Goal: Communication & Community: Answer question/provide support

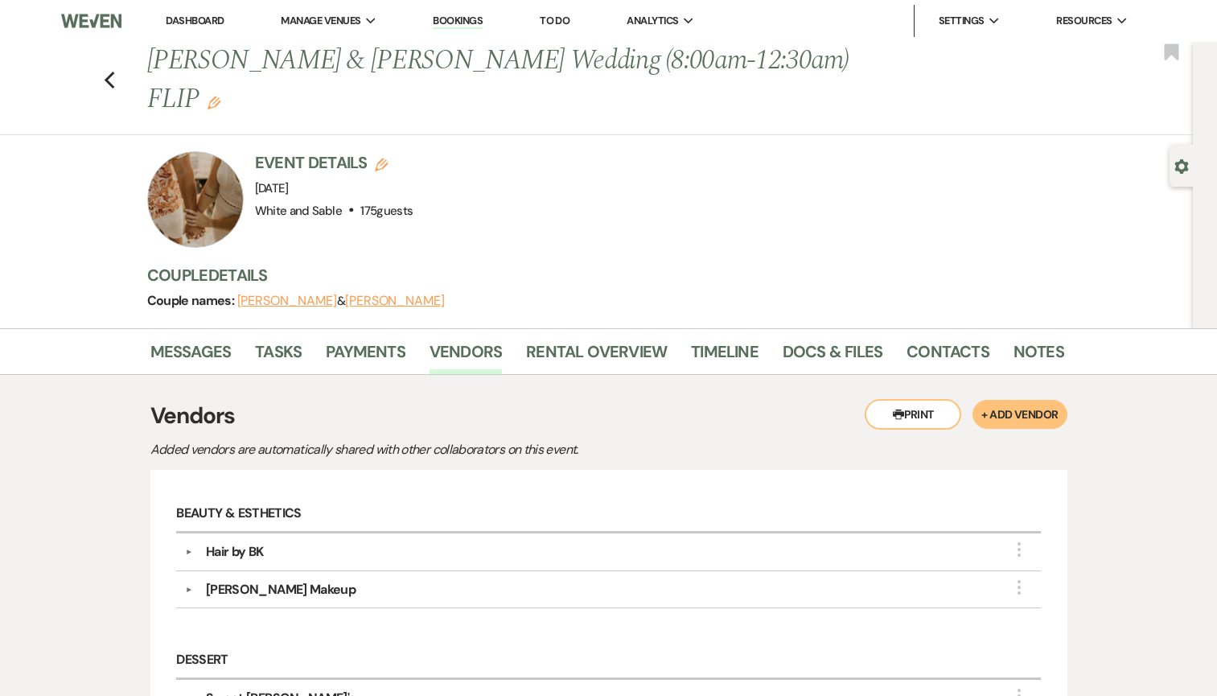
click at [195, 32] on li "Dashboard" at bounding box center [195, 21] width 74 height 32
click at [195, 17] on link "Dashboard" at bounding box center [195, 21] width 58 height 14
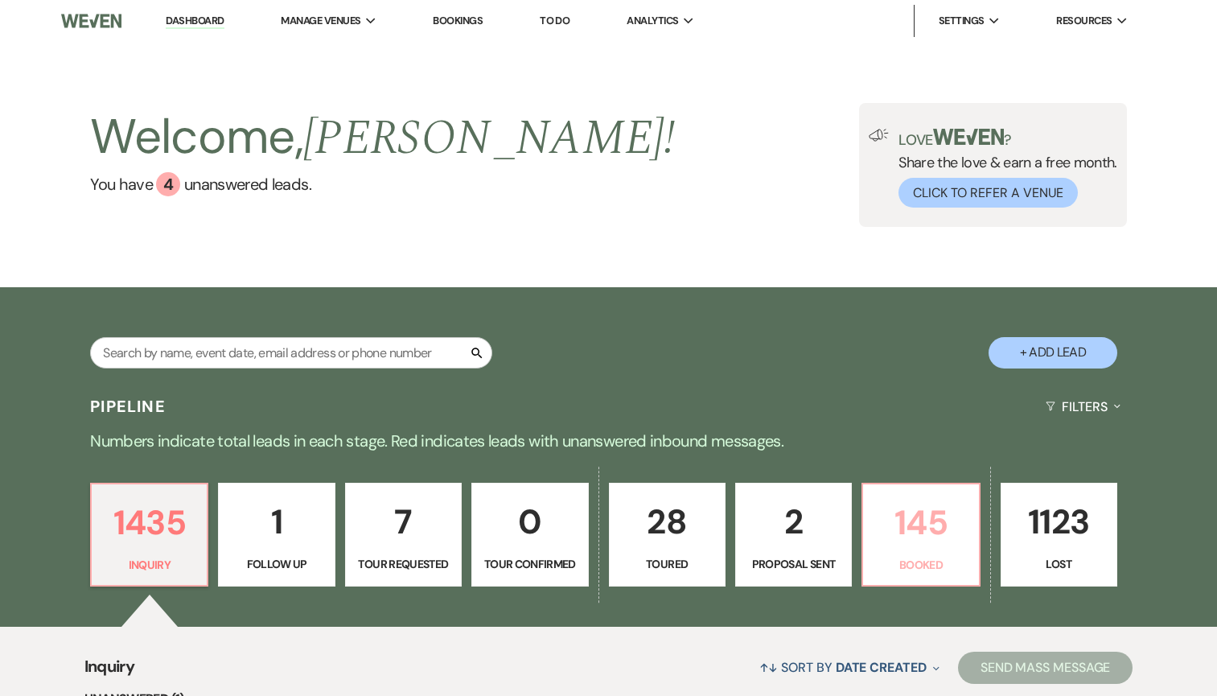
click at [917, 528] on p "145" at bounding box center [921, 522] width 96 height 54
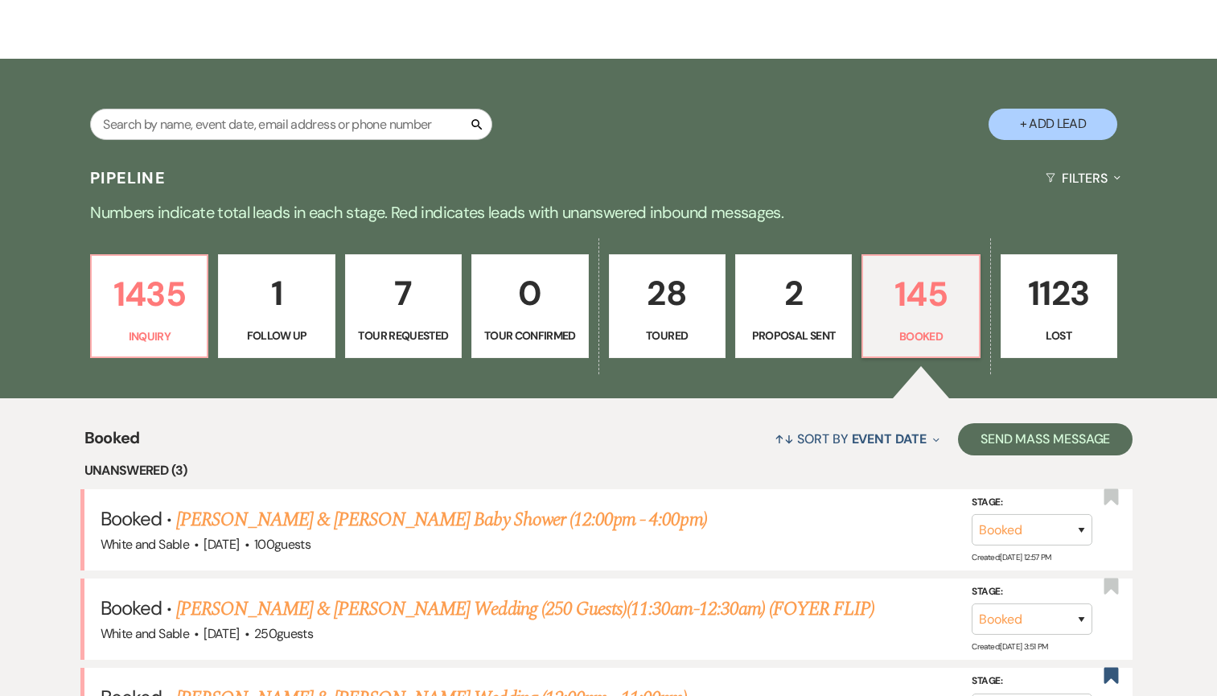
scroll to position [366, 0]
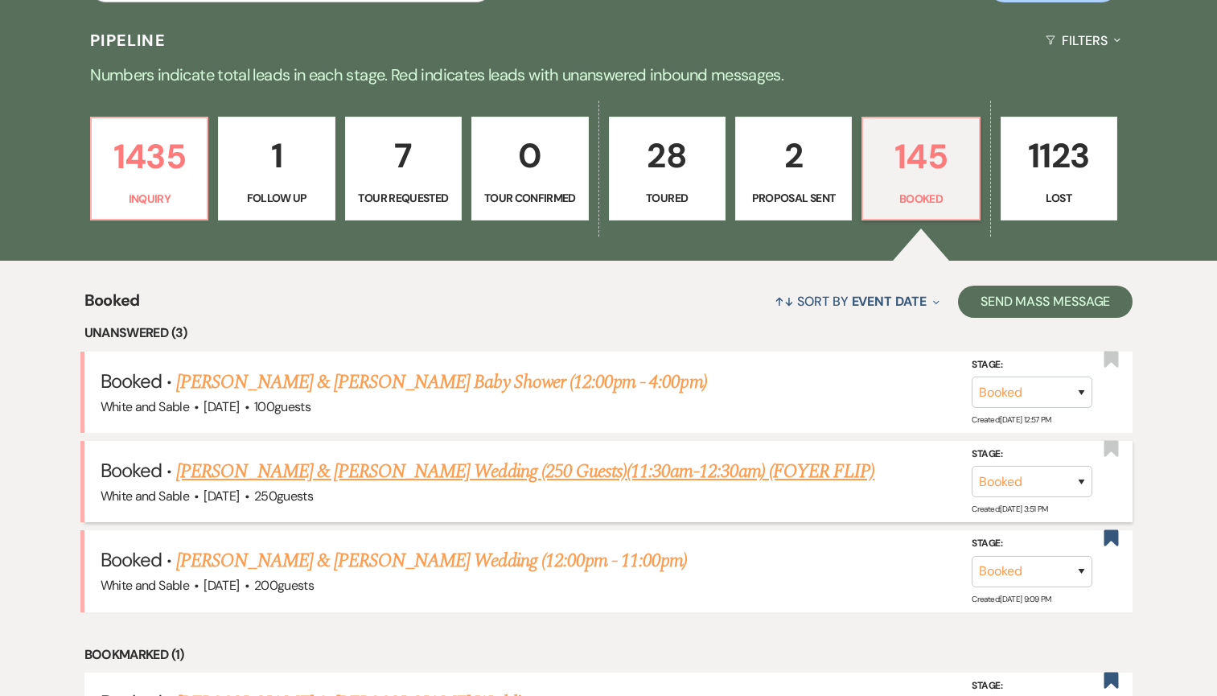
click at [550, 474] on link "[PERSON_NAME] & [PERSON_NAME] Wedding (250 Guests)(11:30am-12:30am) (FOYER FLIP)" at bounding box center [525, 471] width 698 height 29
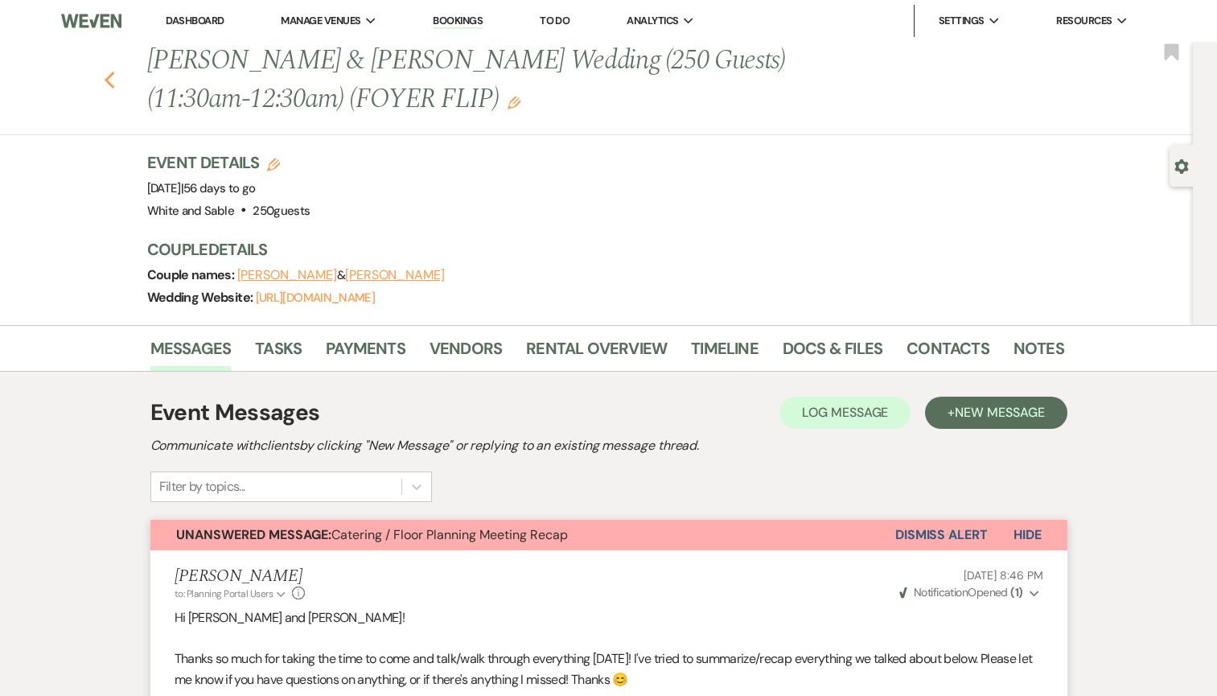
click at [108, 81] on use "button" at bounding box center [109, 81] width 10 height 18
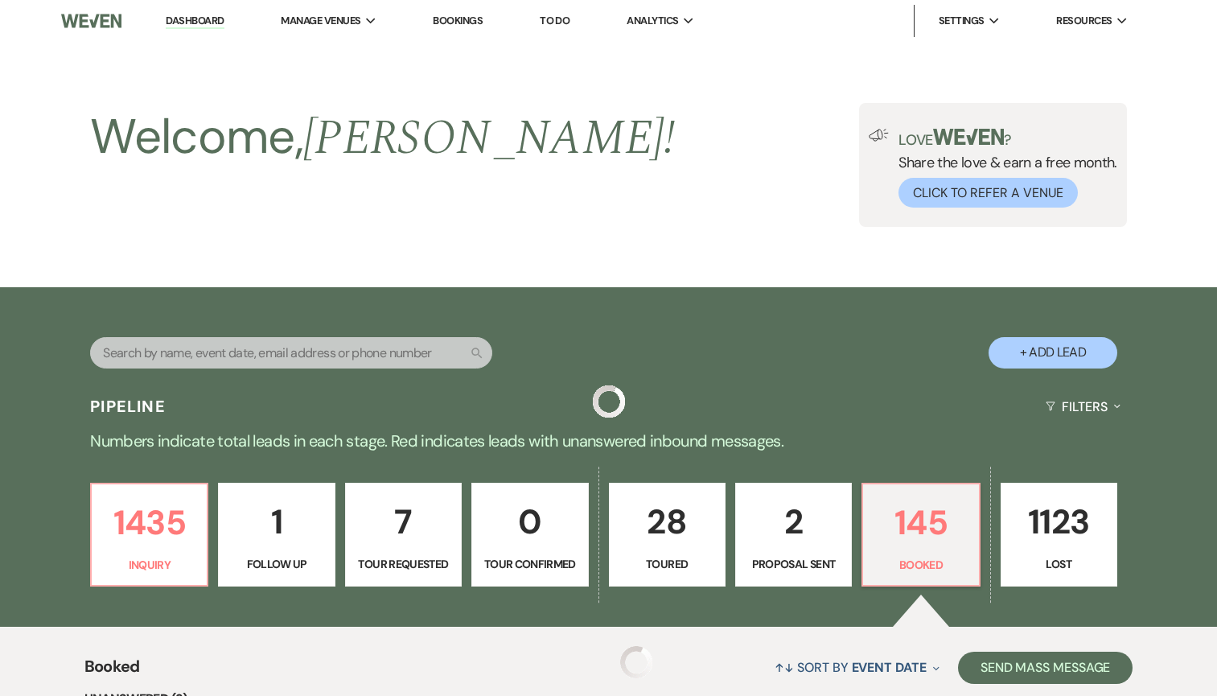
scroll to position [366, 0]
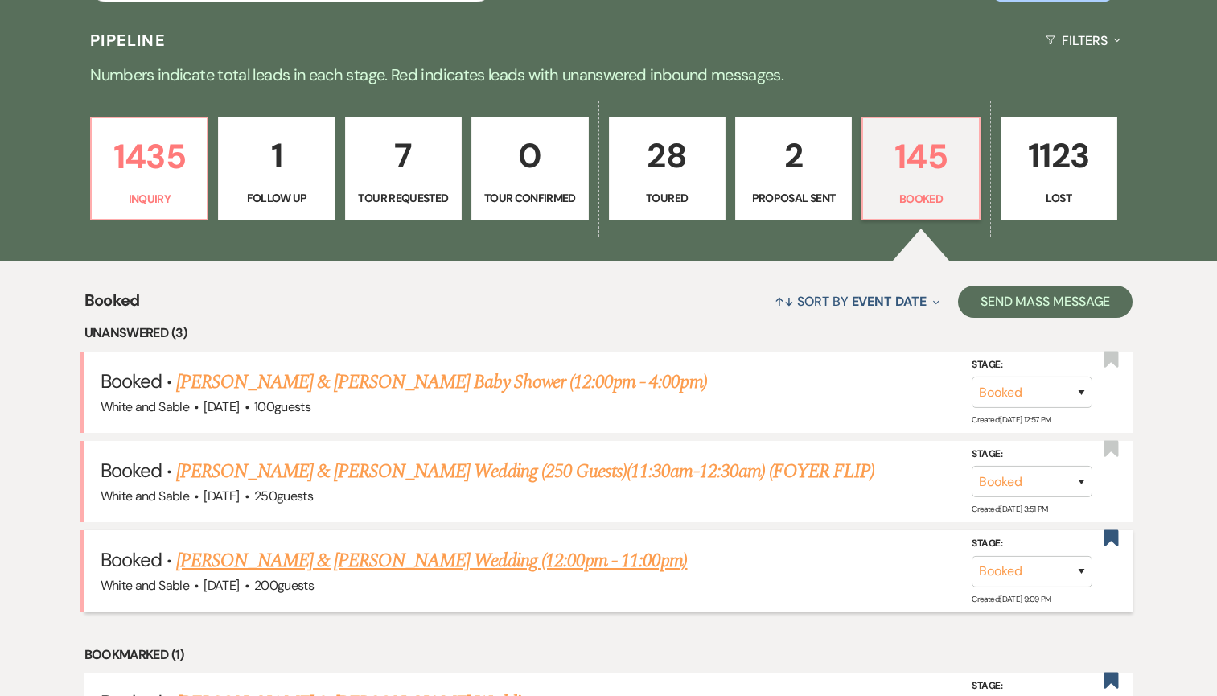
click at [343, 565] on link "[PERSON_NAME] & [PERSON_NAME] Wedding (12:00pm - 11:00pm)" at bounding box center [431, 560] width 511 height 29
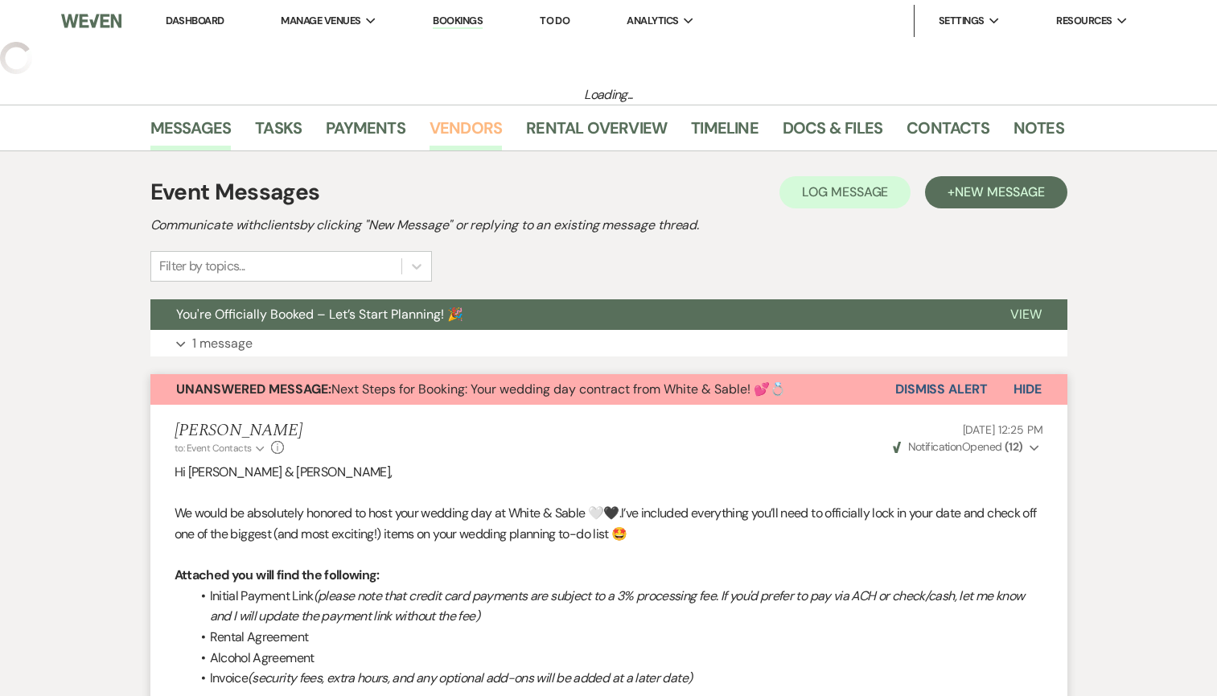
click at [458, 120] on link "Vendors" at bounding box center [466, 132] width 72 height 35
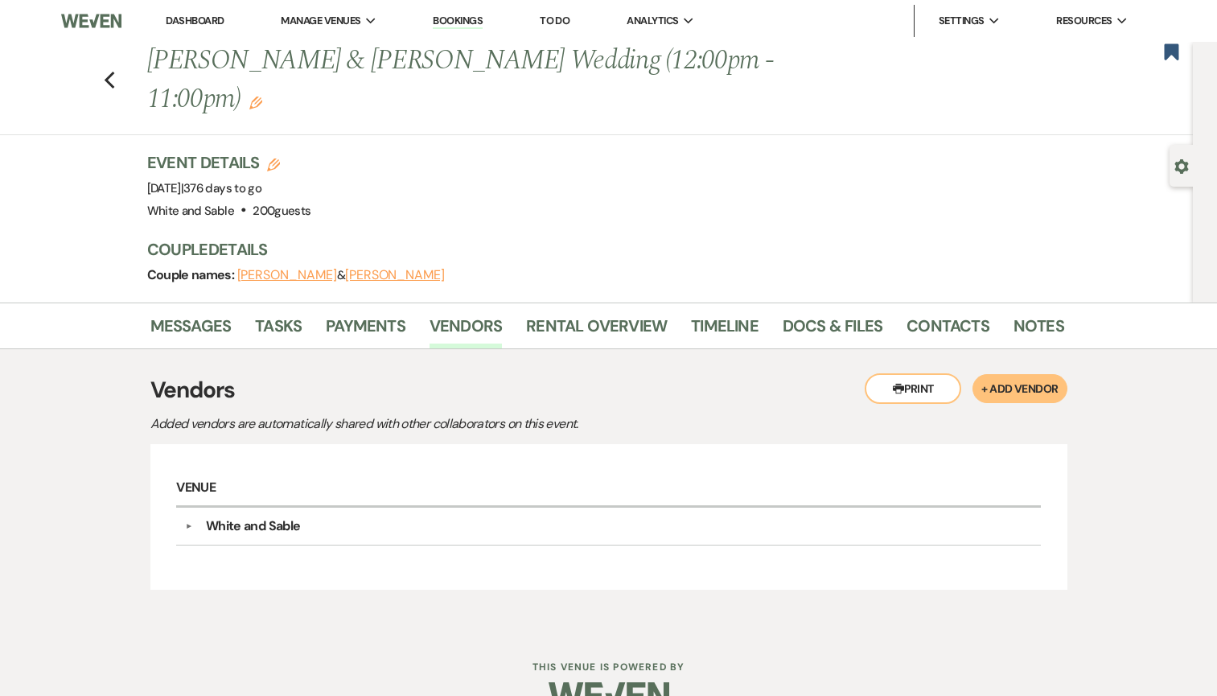
click at [523, 310] on li "Vendors" at bounding box center [478, 329] width 97 height 39
click at [555, 313] on link "Rental Overview" at bounding box center [596, 330] width 141 height 35
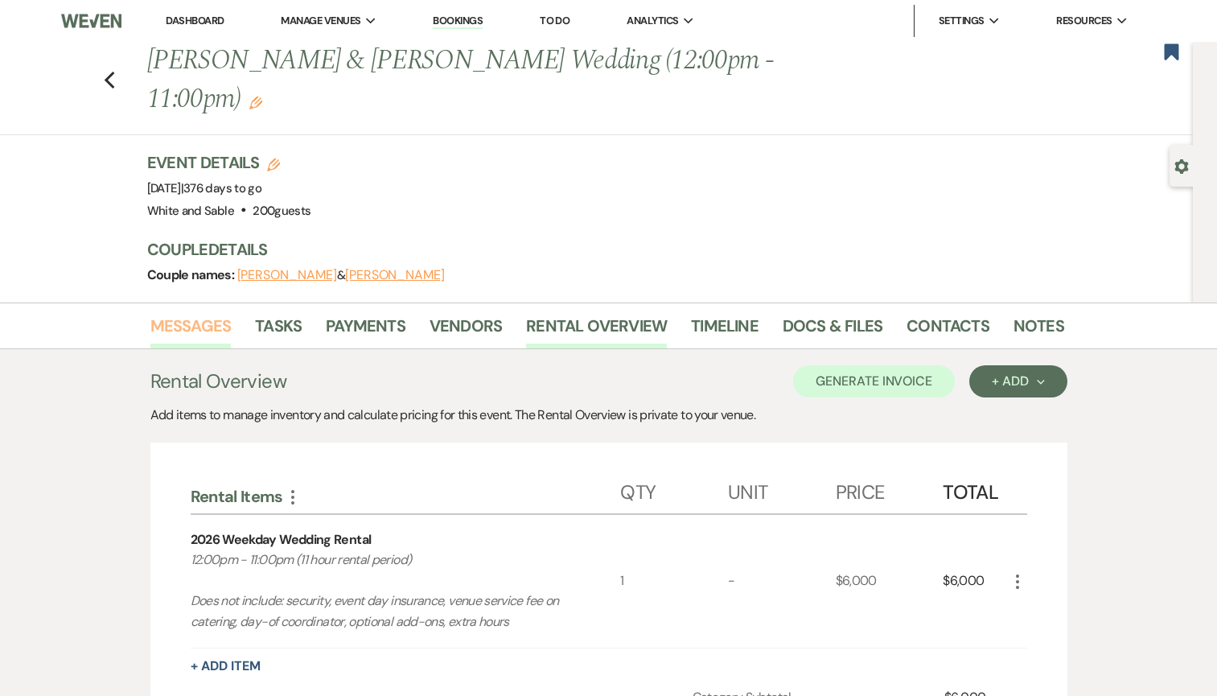
click at [203, 313] on link "Messages" at bounding box center [190, 330] width 81 height 35
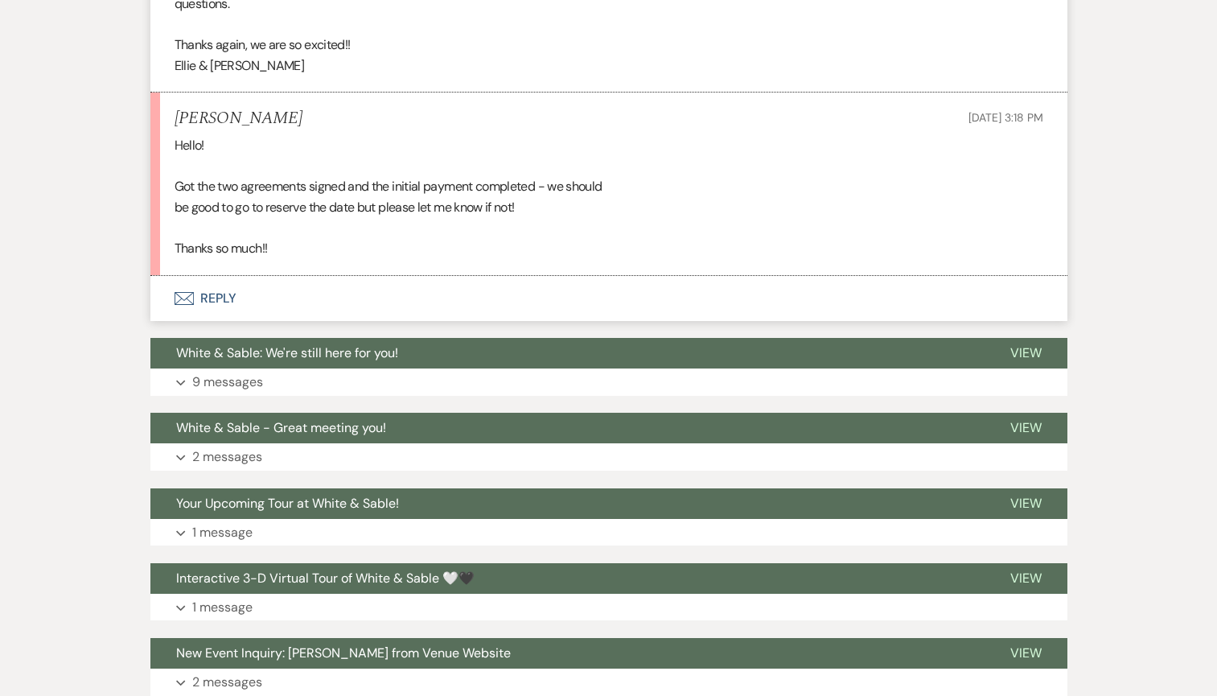
scroll to position [1676, 0]
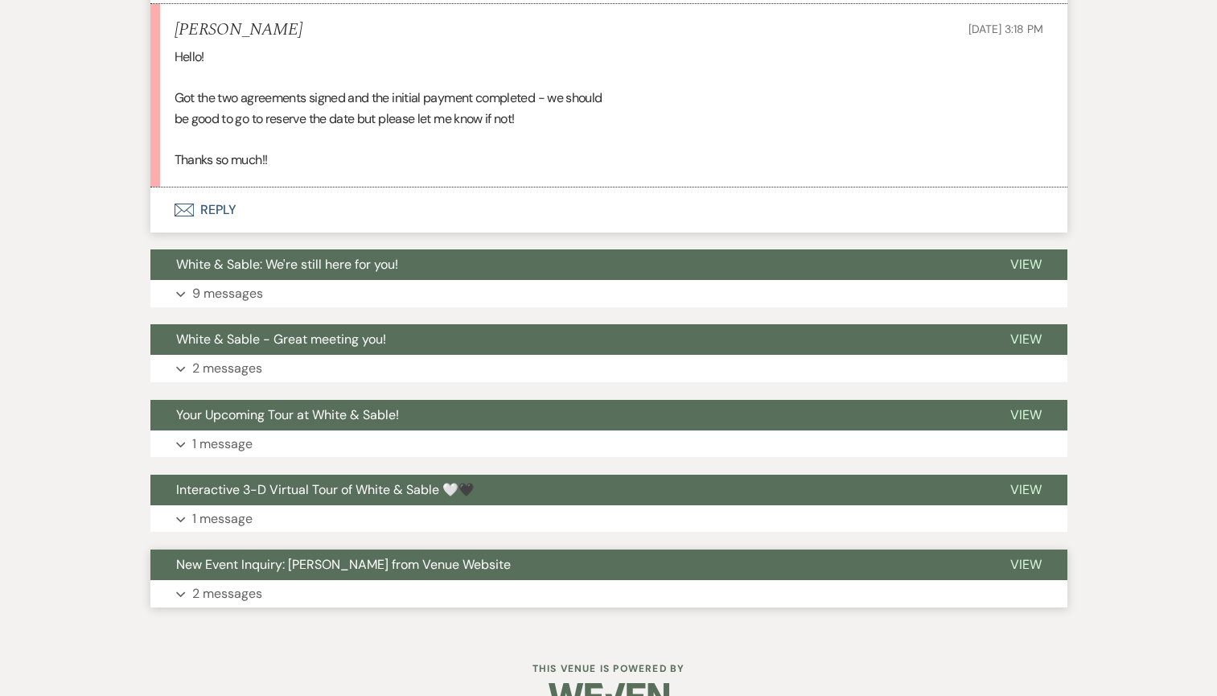
click at [330, 556] on span "New Event Inquiry: [PERSON_NAME] from Venue Website" at bounding box center [343, 564] width 335 height 17
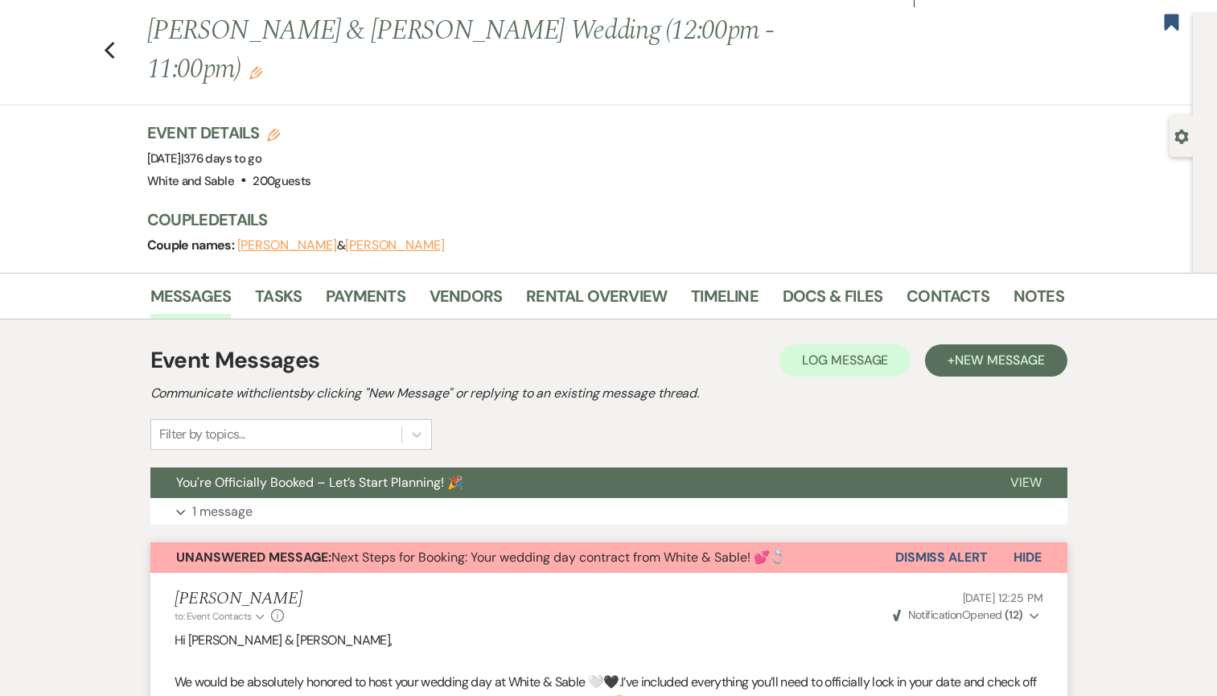
scroll to position [0, 0]
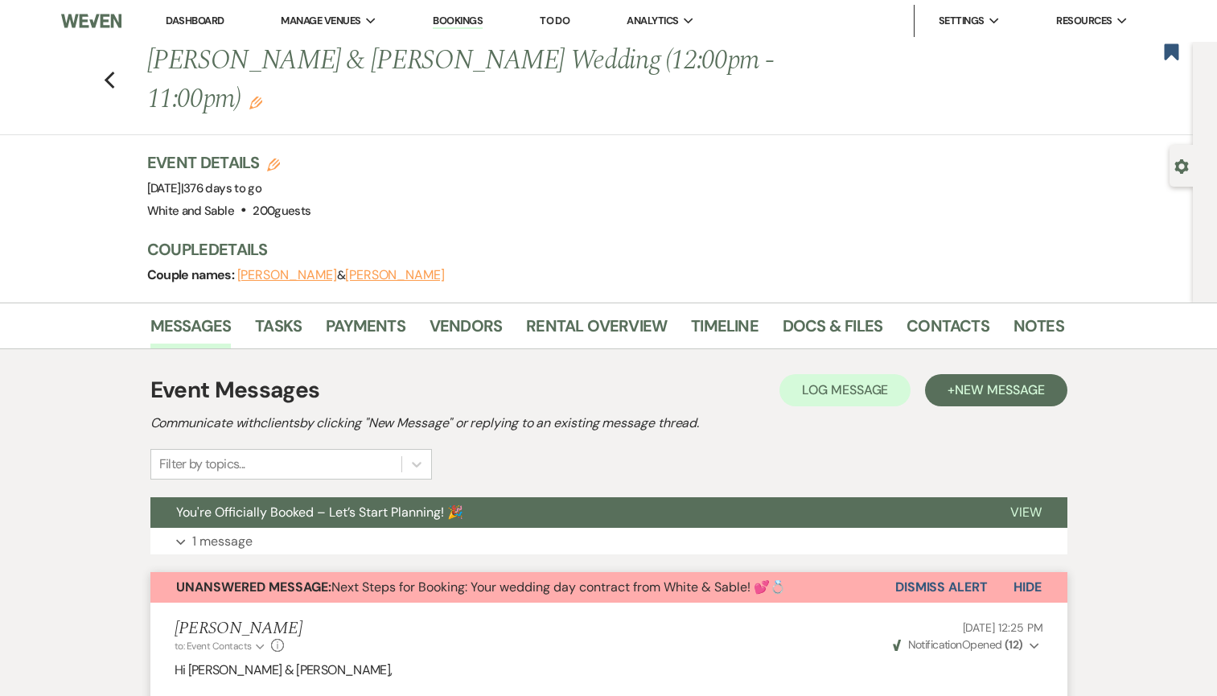
click at [201, 19] on link "Dashboard" at bounding box center [195, 21] width 58 height 14
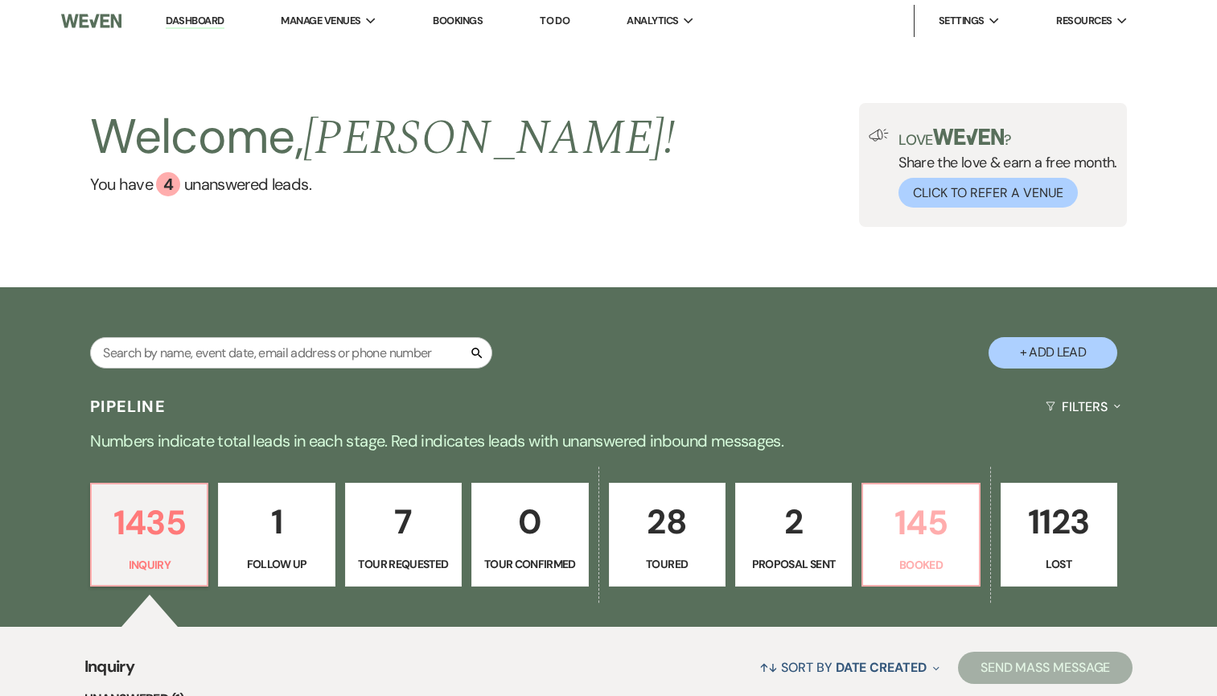
click at [904, 531] on p "145" at bounding box center [921, 522] width 96 height 54
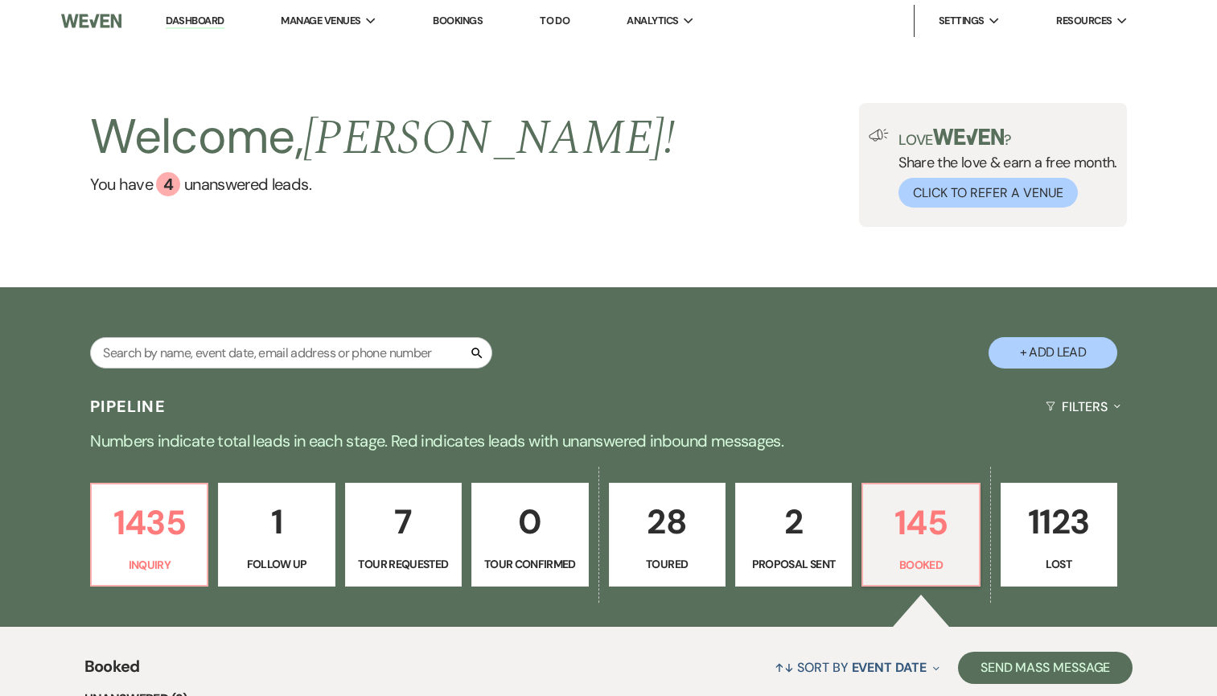
click at [269, 506] on p "1" at bounding box center [276, 522] width 96 height 54
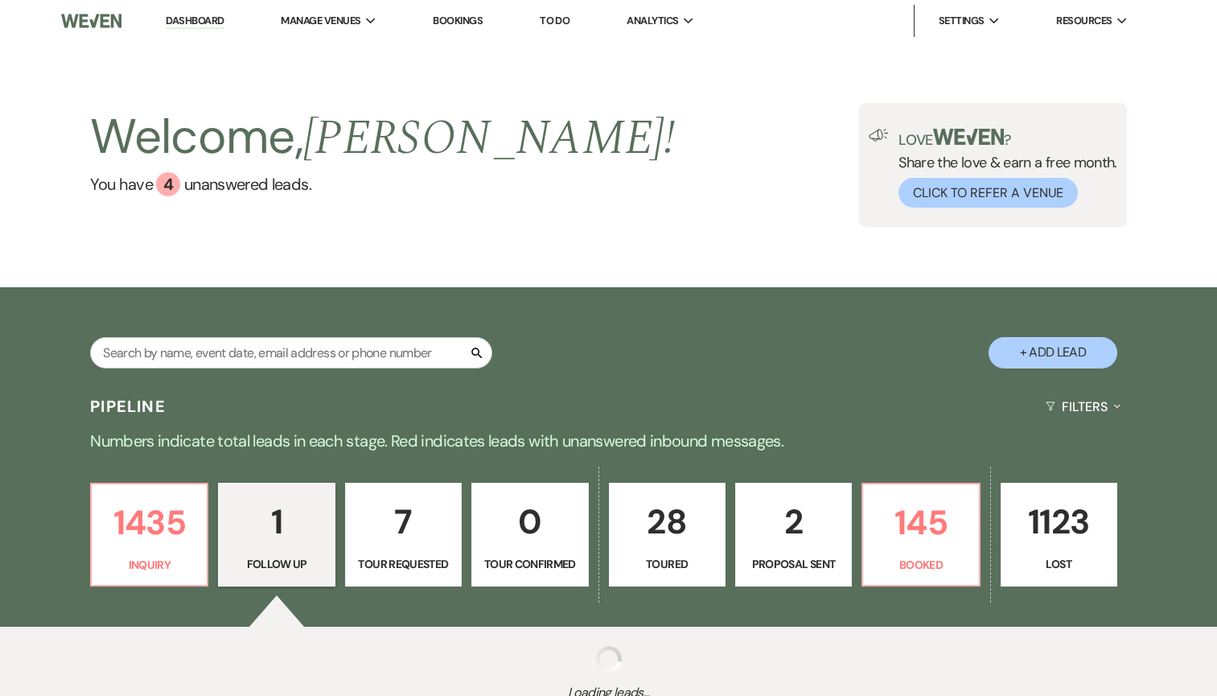
select select "9"
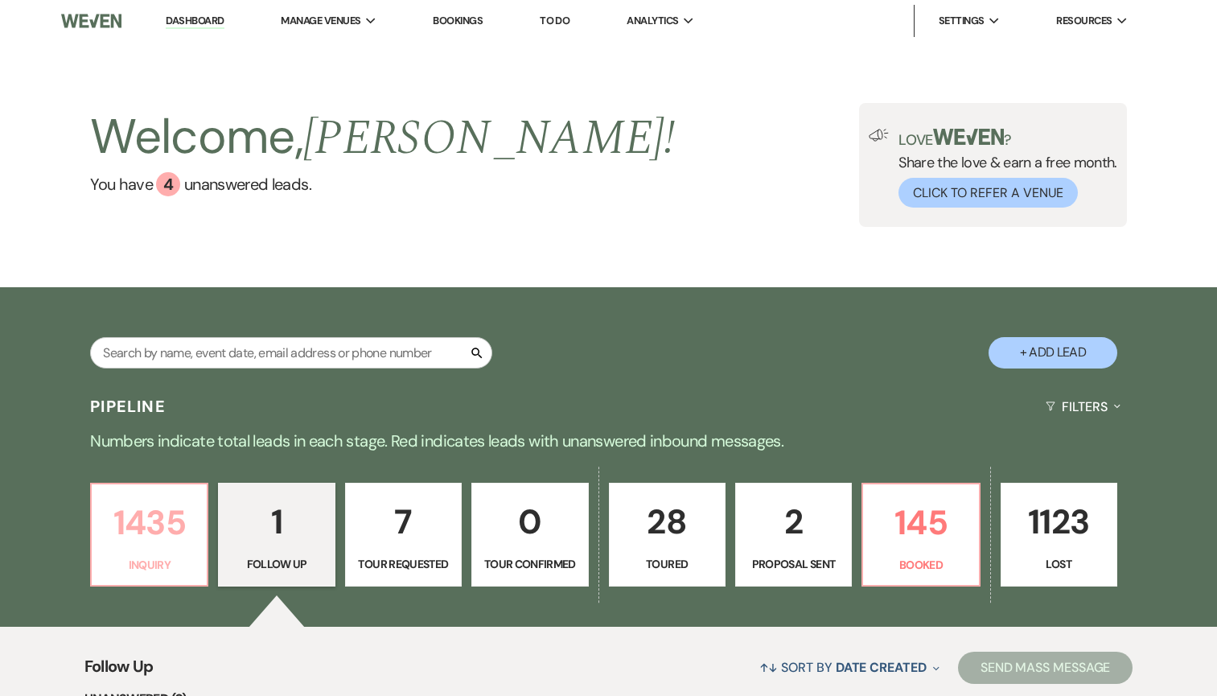
click at [164, 525] on p "1435" at bounding box center [149, 522] width 96 height 54
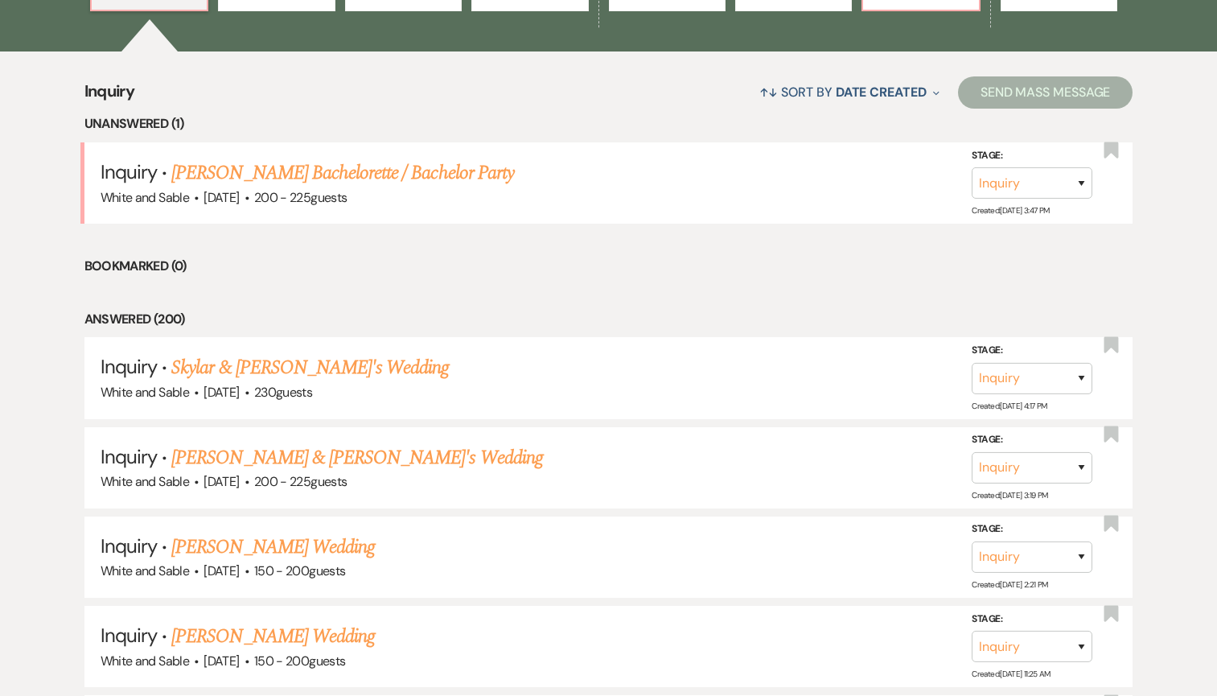
scroll to position [565, 0]
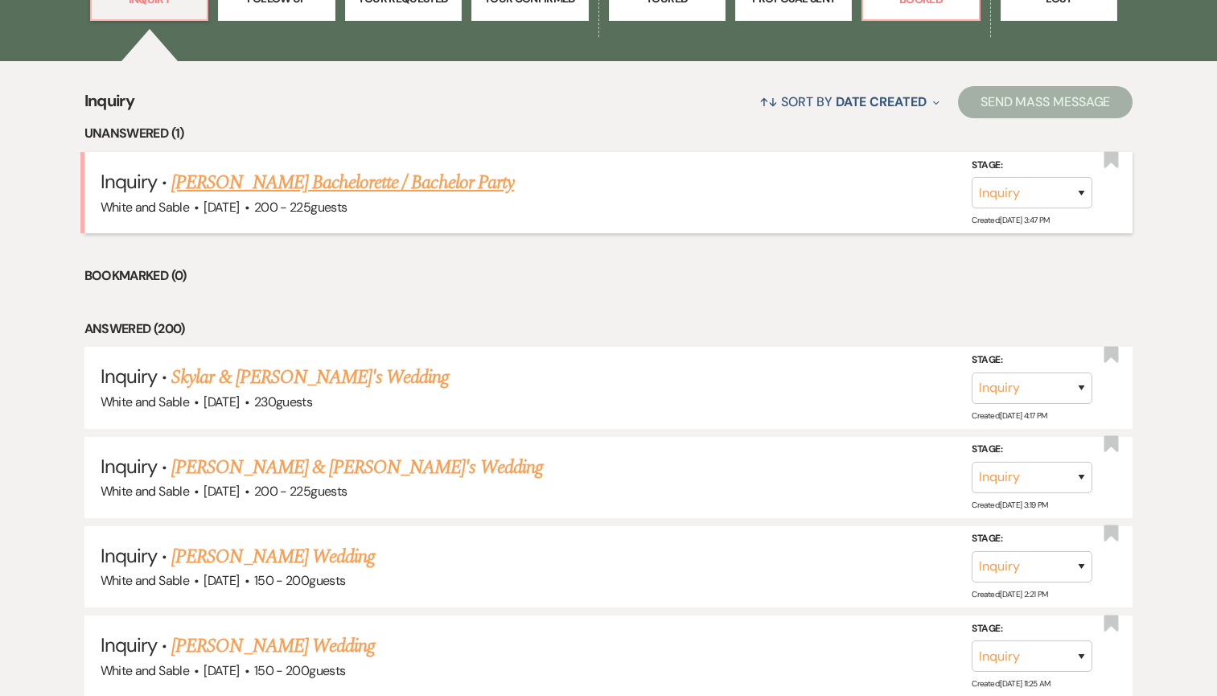
click at [348, 185] on link "[PERSON_NAME] Bachelorette / Bachelor Party" at bounding box center [342, 182] width 343 height 29
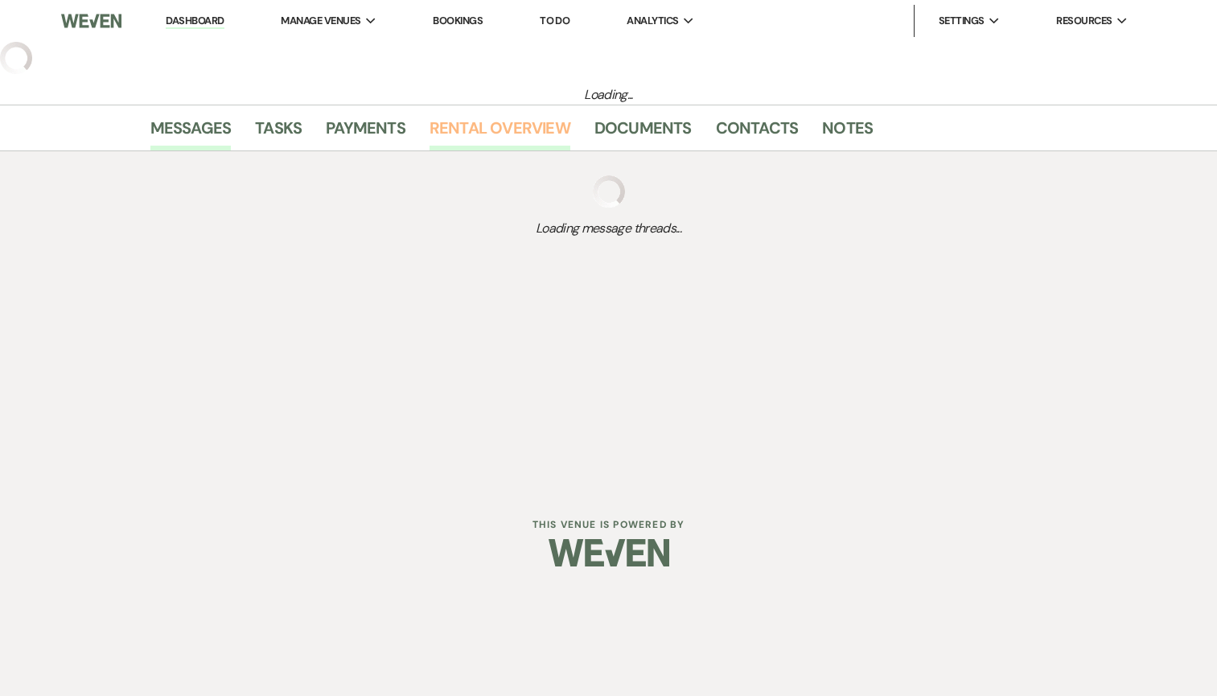
select select "5"
select select "2"
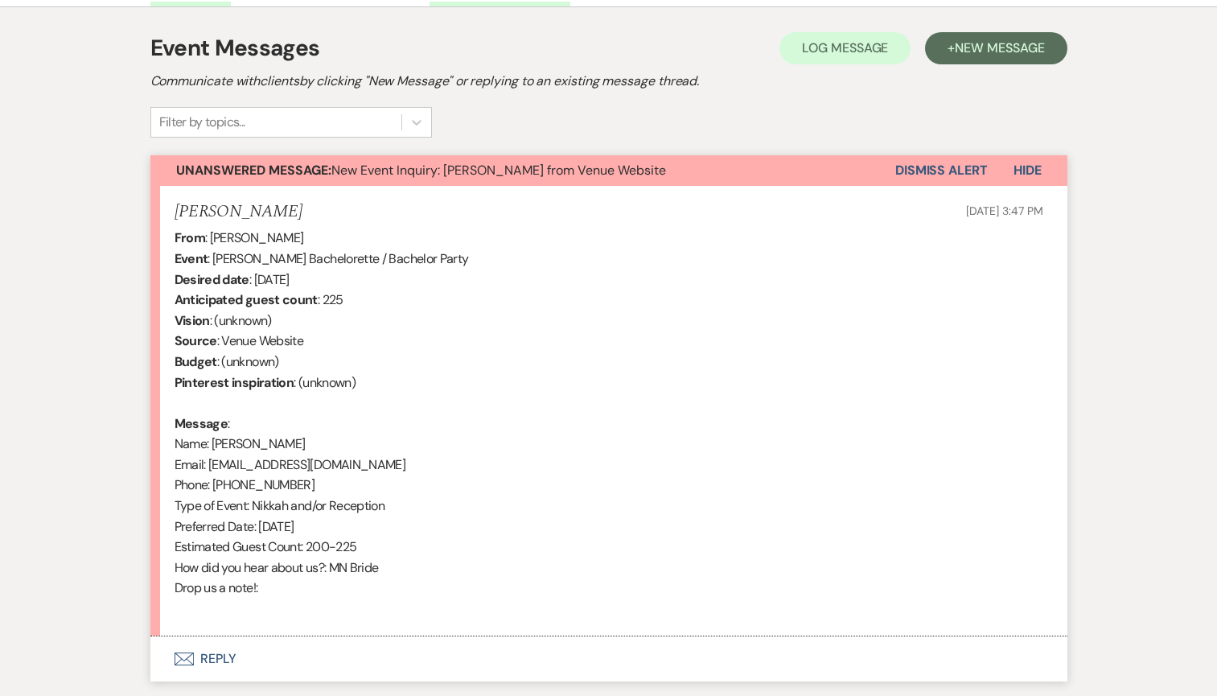
scroll to position [438, 0]
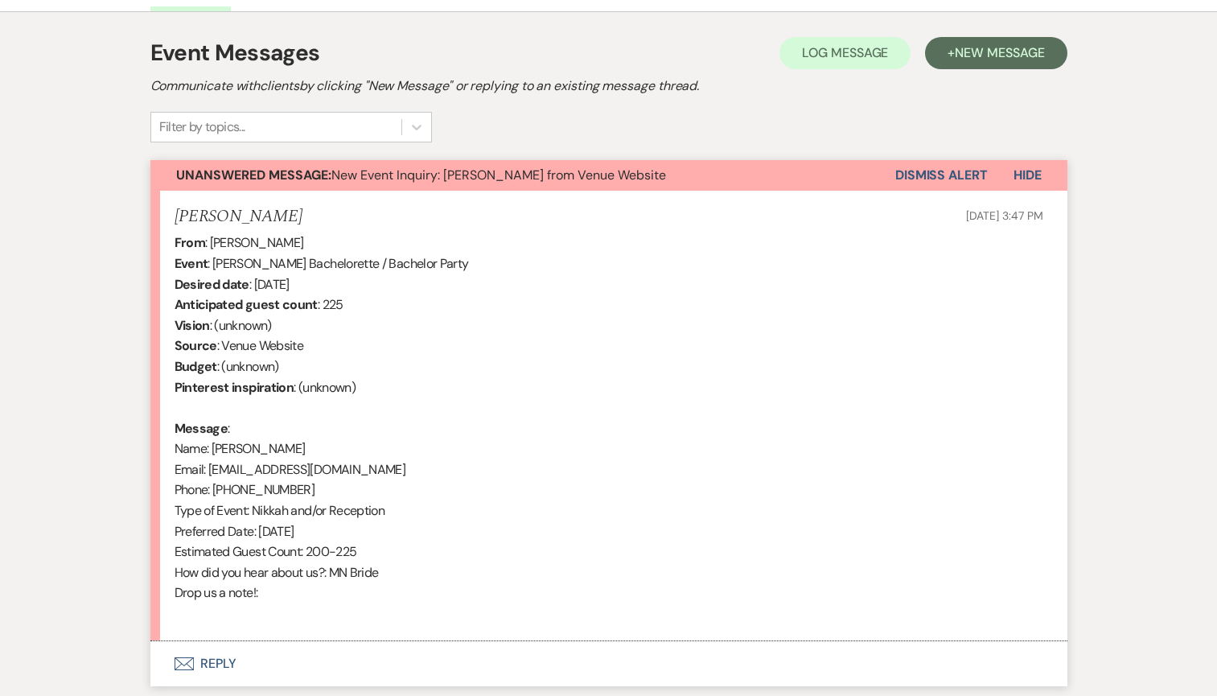
click at [235, 662] on button "Envelope Reply" at bounding box center [608, 663] width 917 height 45
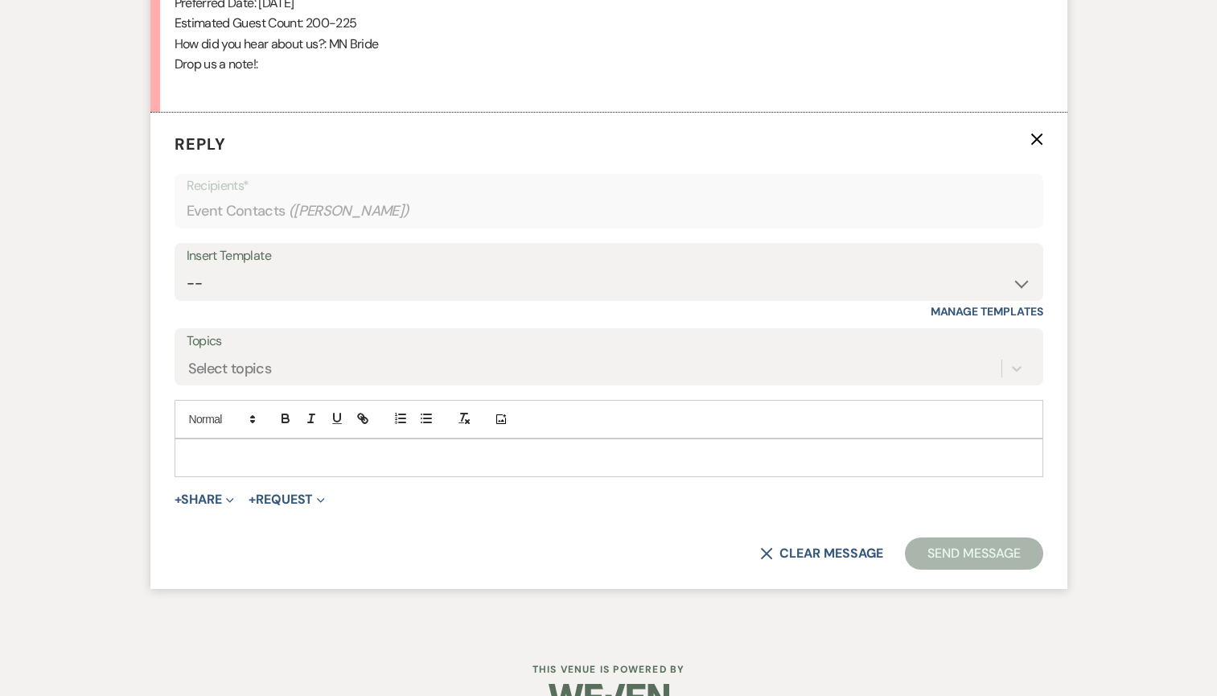
scroll to position [969, 0]
click at [375, 288] on select "-- Inquiry Response (Venue Guide) Schedule - Venue Tour Appt Confirmation Sched…" at bounding box center [609, 280] width 845 height 31
select select "3320"
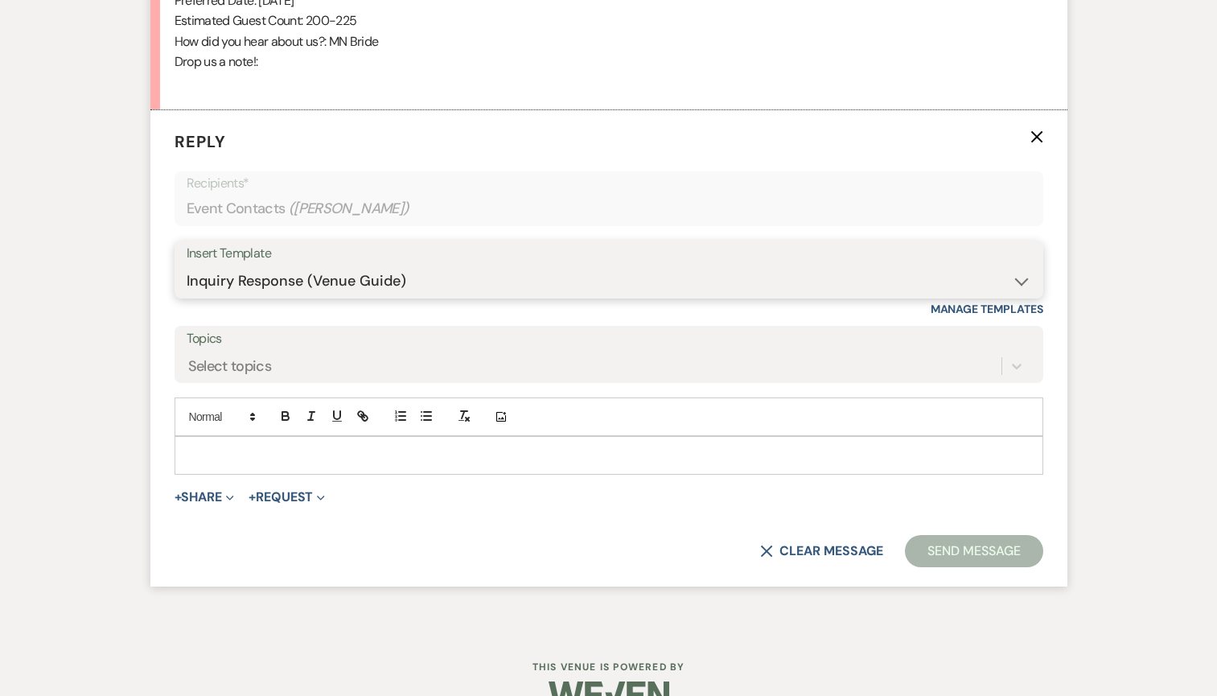
click at [187, 265] on select "-- Inquiry Response (Venue Guide) Schedule - Venue Tour Appt Confirmation Sched…" at bounding box center [609, 280] width 845 height 31
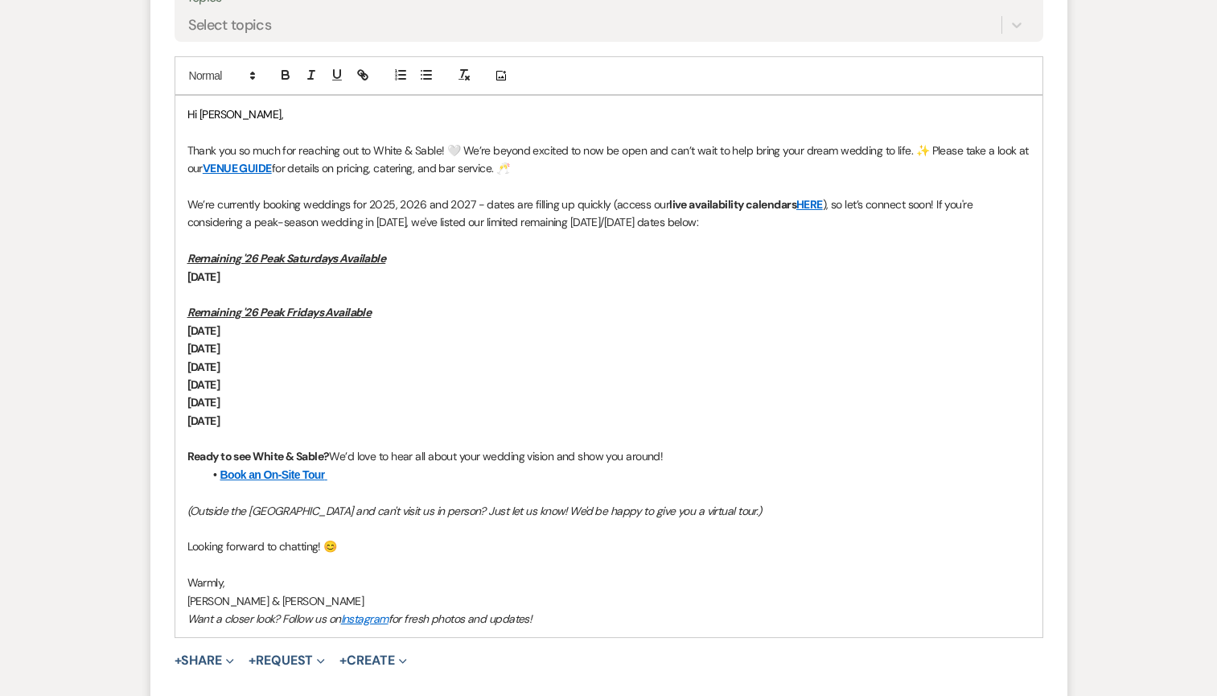
scroll to position [1311, 0]
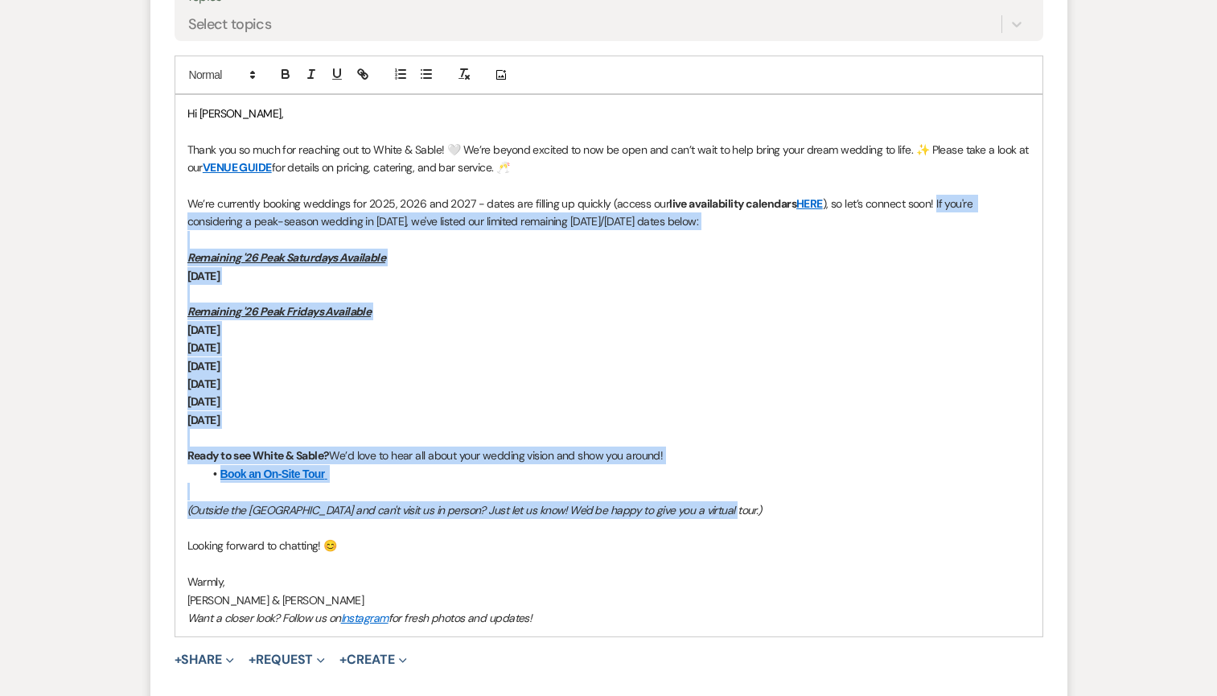
drag, startPoint x: 733, startPoint y: 506, endPoint x: 935, endPoint y: 202, distance: 365.0
click at [935, 202] on div "Hi [PERSON_NAME], Thank you so much for reaching out to White & Sable! 🤍 We’re …" at bounding box center [608, 365] width 867 height 541
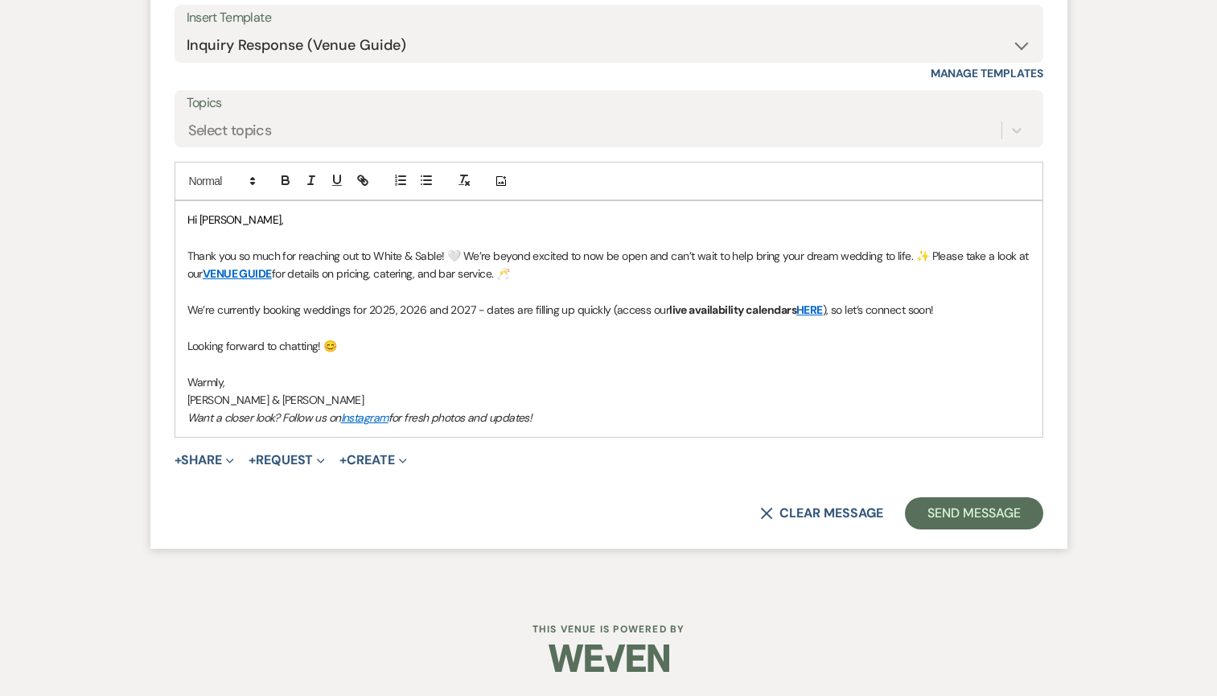
scroll to position [1204, 0]
click at [989, 511] on button "Send Message" at bounding box center [974, 514] width 138 height 32
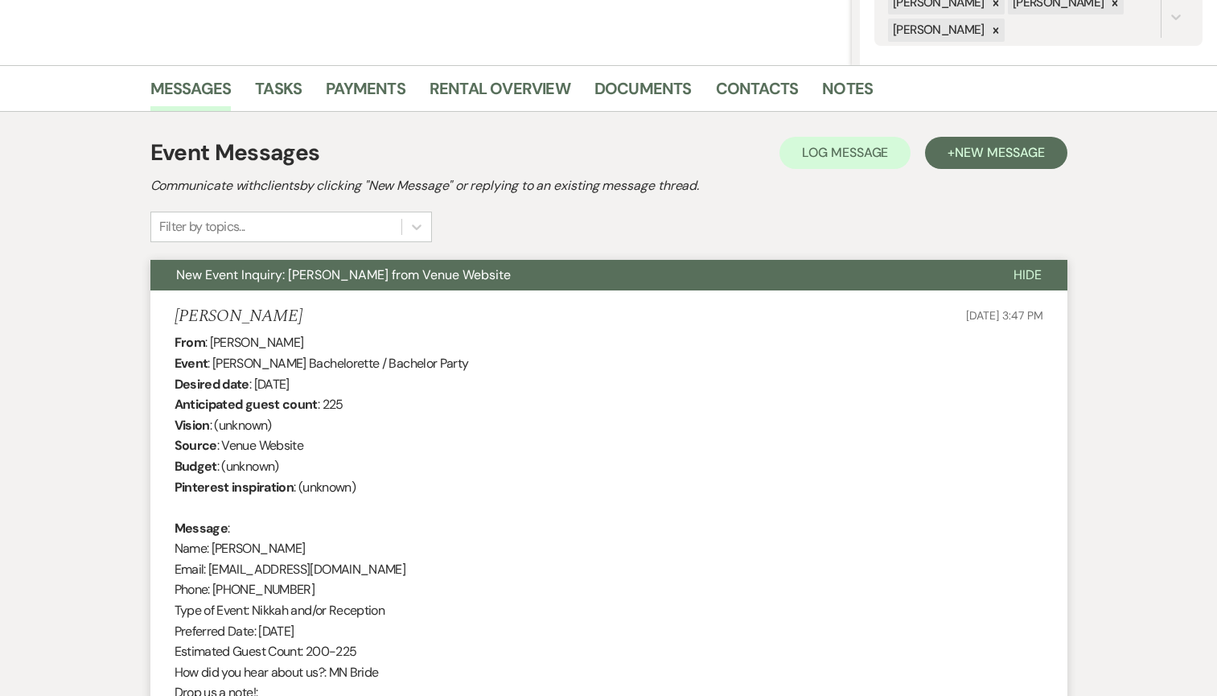
scroll to position [0, 0]
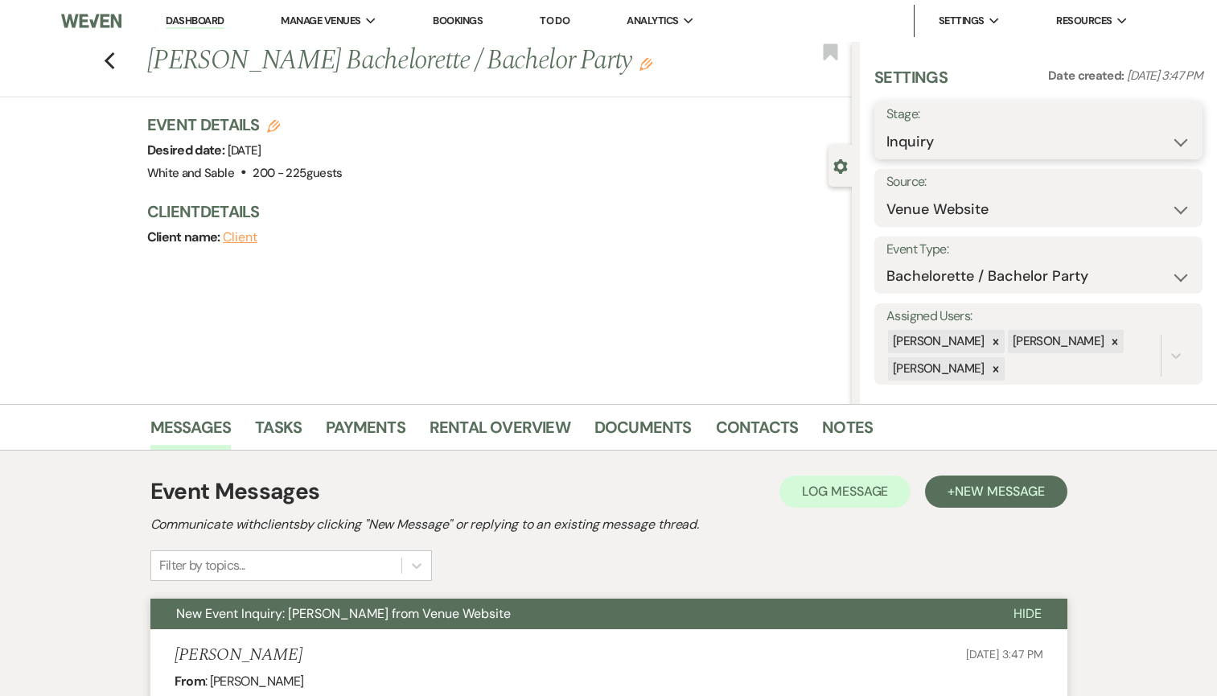
click at [910, 154] on select "Inquiry Follow Up Tour Requested Tour Confirmed Toured Proposal Sent Booked Lost" at bounding box center [1038, 141] width 304 height 31
select select "8"
click at [886, 126] on select "Inquiry Follow Up Tour Requested Tour Confirmed Toured Proposal Sent Booked Lost" at bounding box center [1038, 141] width 304 height 31
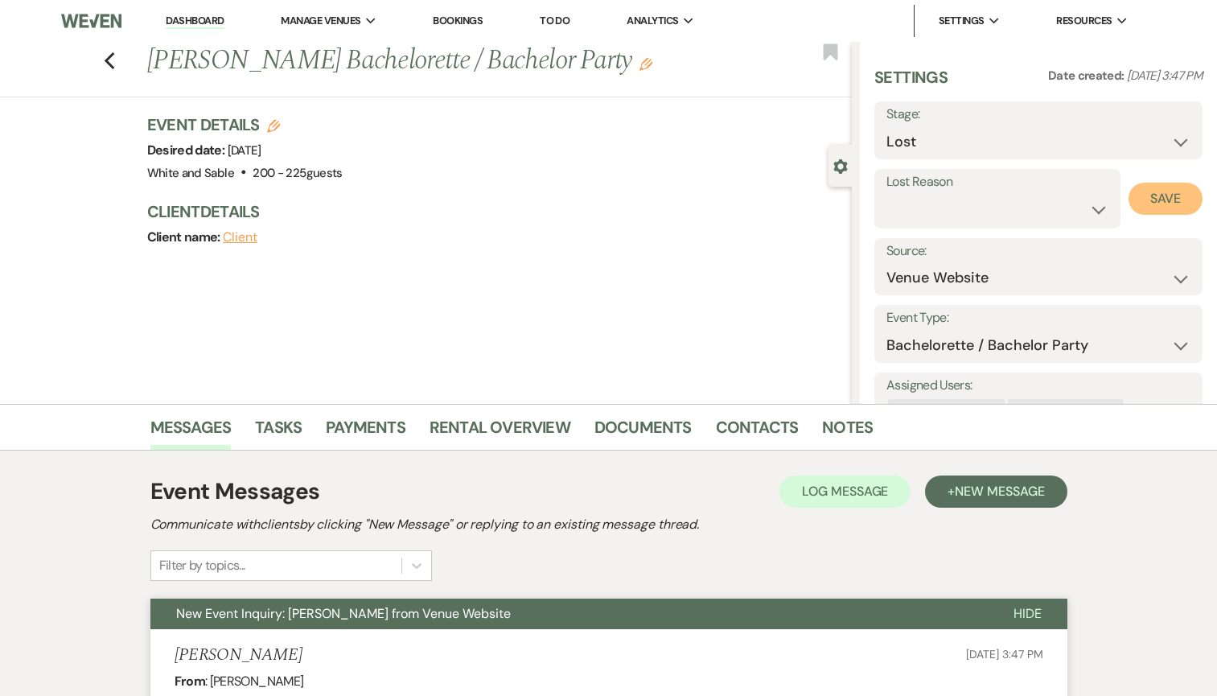
click at [1146, 202] on button "Save" at bounding box center [1166, 199] width 74 height 32
click at [110, 59] on icon "Previous" at bounding box center [110, 60] width 12 height 19
select select "8"
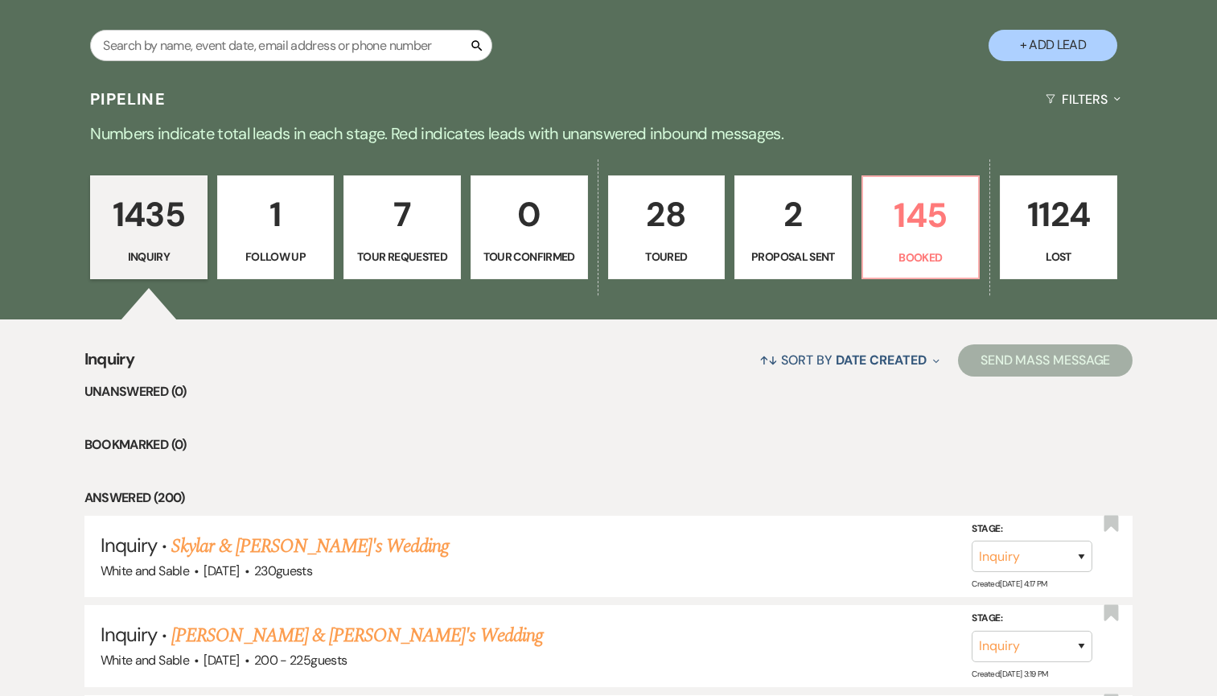
scroll to position [308, 0]
click at [659, 255] on p "Toured" at bounding box center [667, 256] width 97 height 18
select select "5"
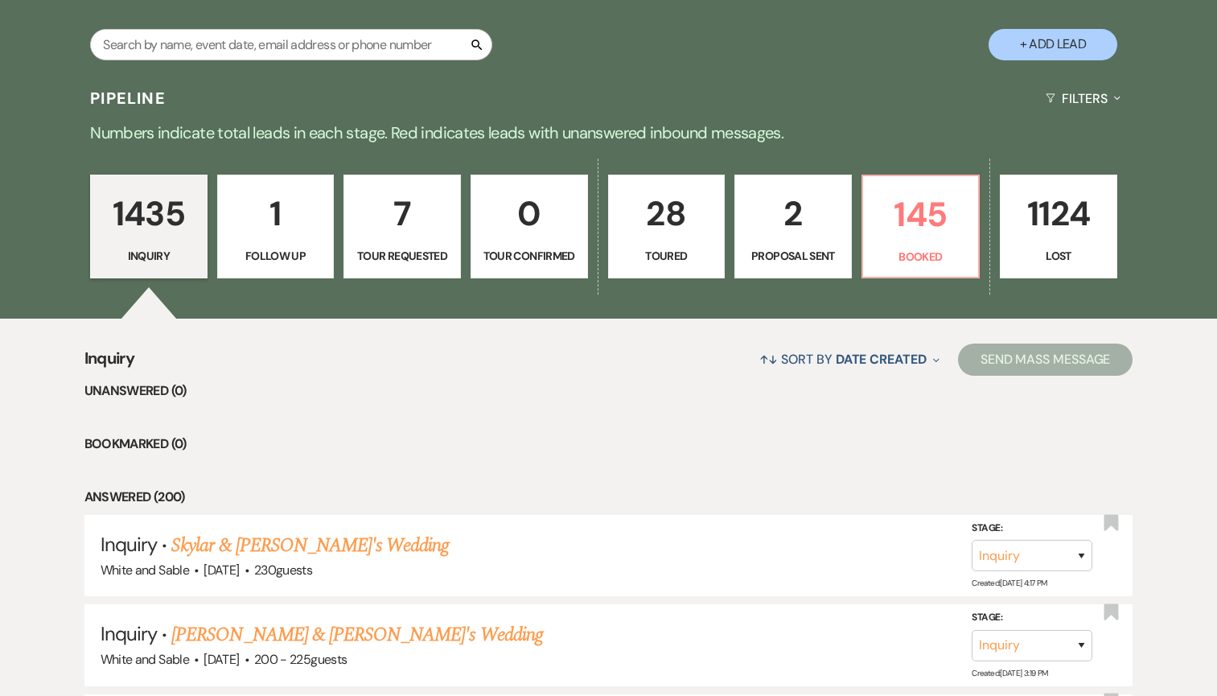
select select "5"
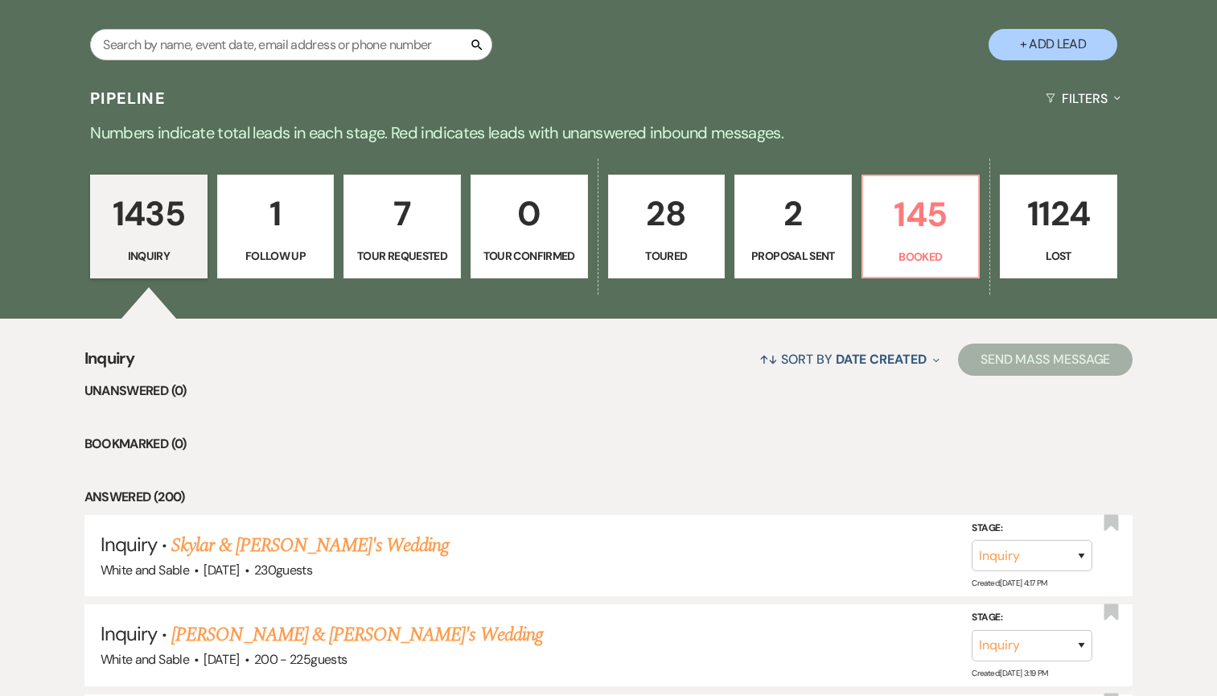
select select "5"
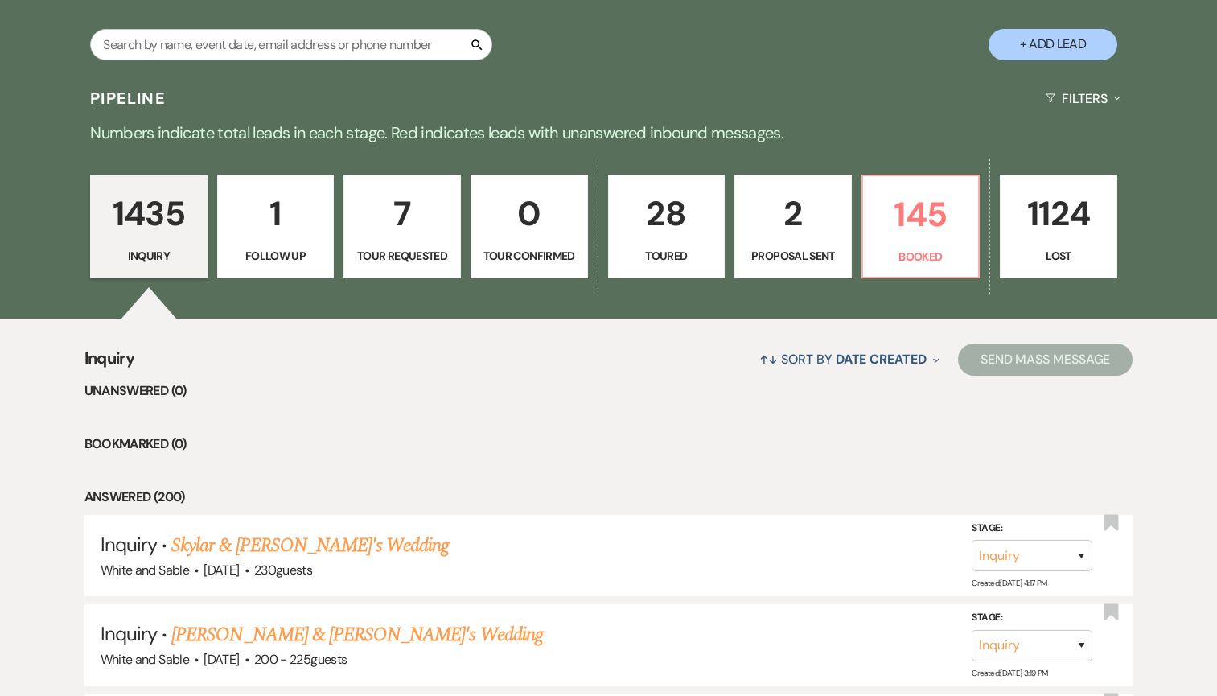
select select "5"
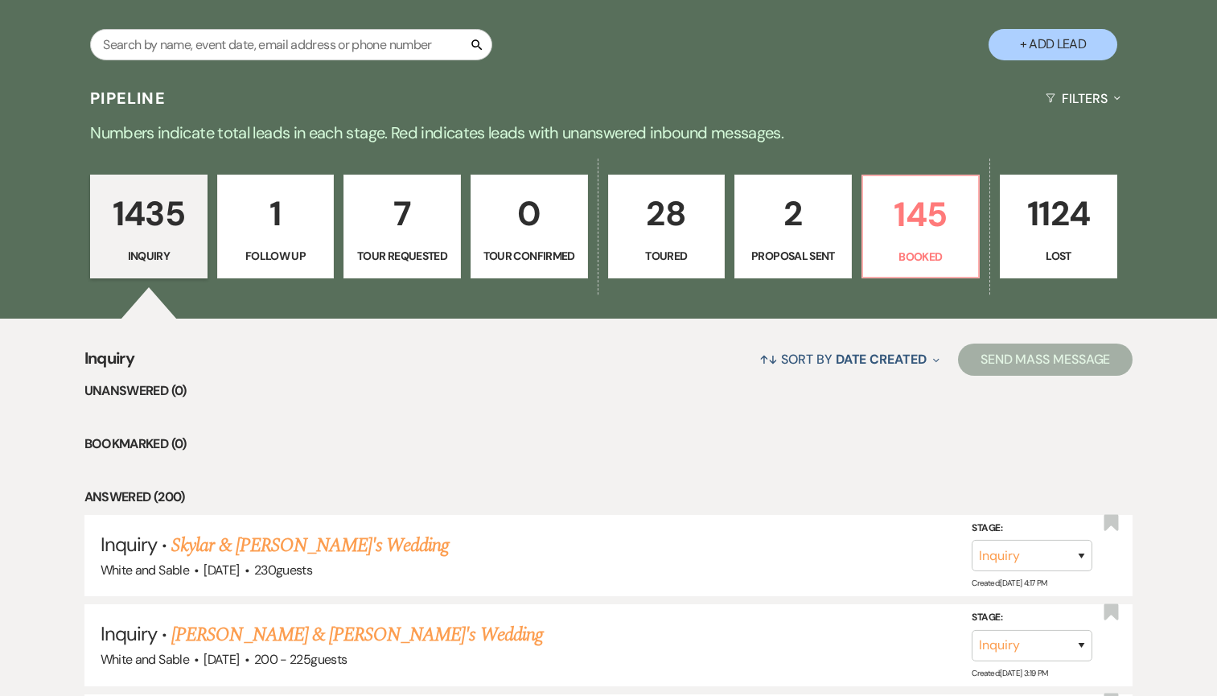
select select "5"
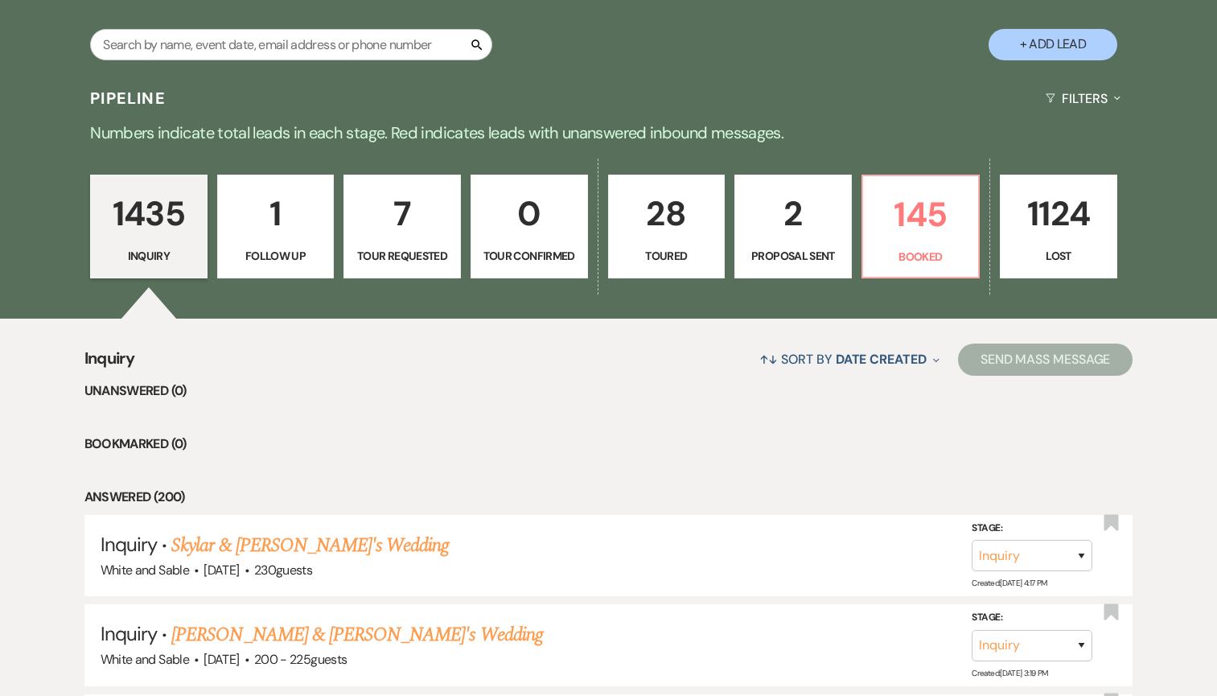
select select "5"
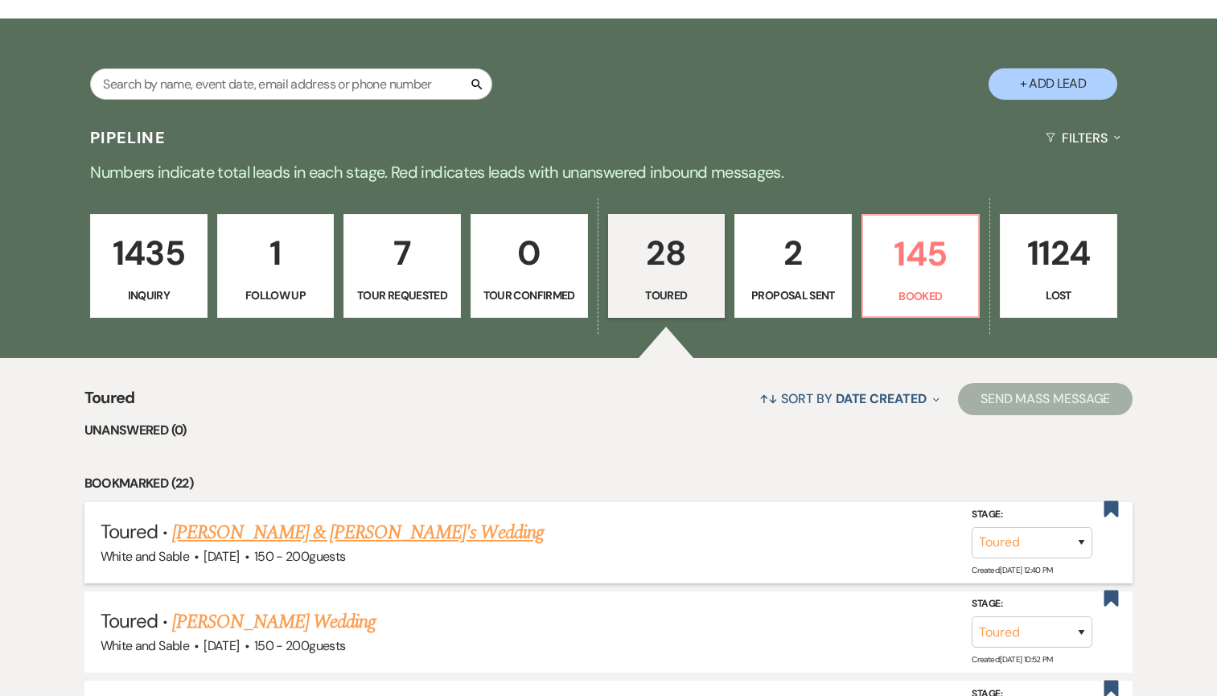
scroll to position [267, 0]
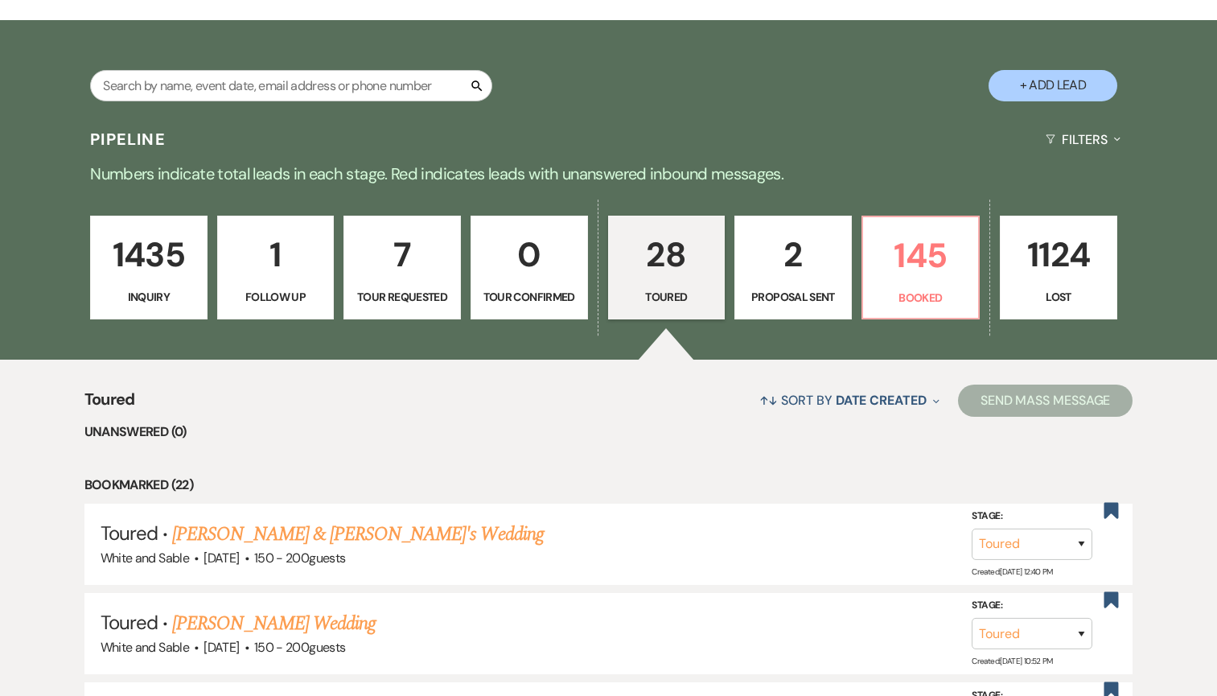
click at [178, 298] on p "Inquiry" at bounding box center [149, 297] width 97 height 18
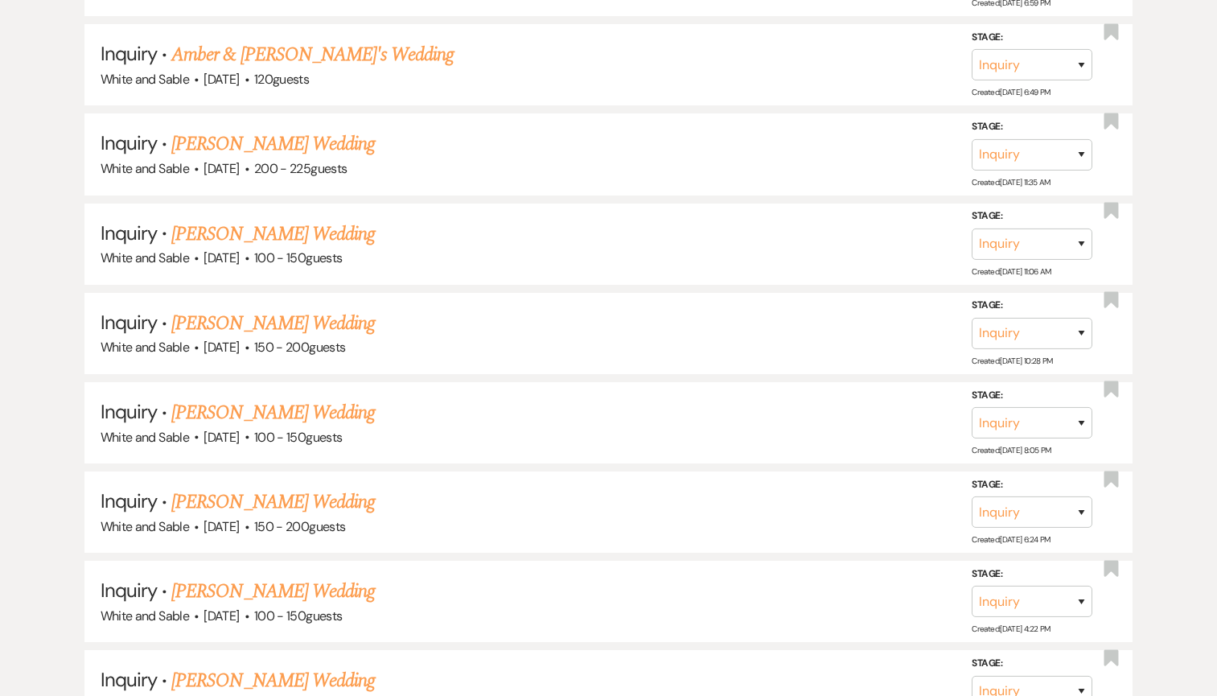
scroll to position [1247, 0]
click at [282, 399] on link "[PERSON_NAME] Wedding" at bounding box center [273, 411] width 204 height 29
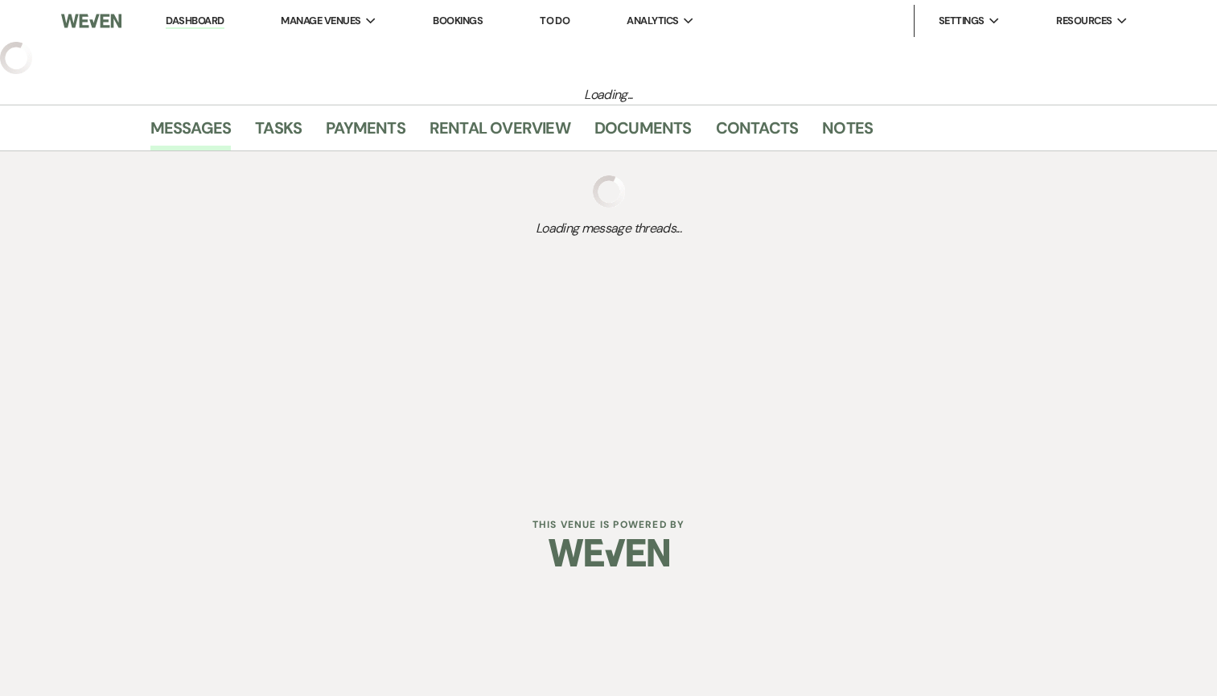
select select "5"
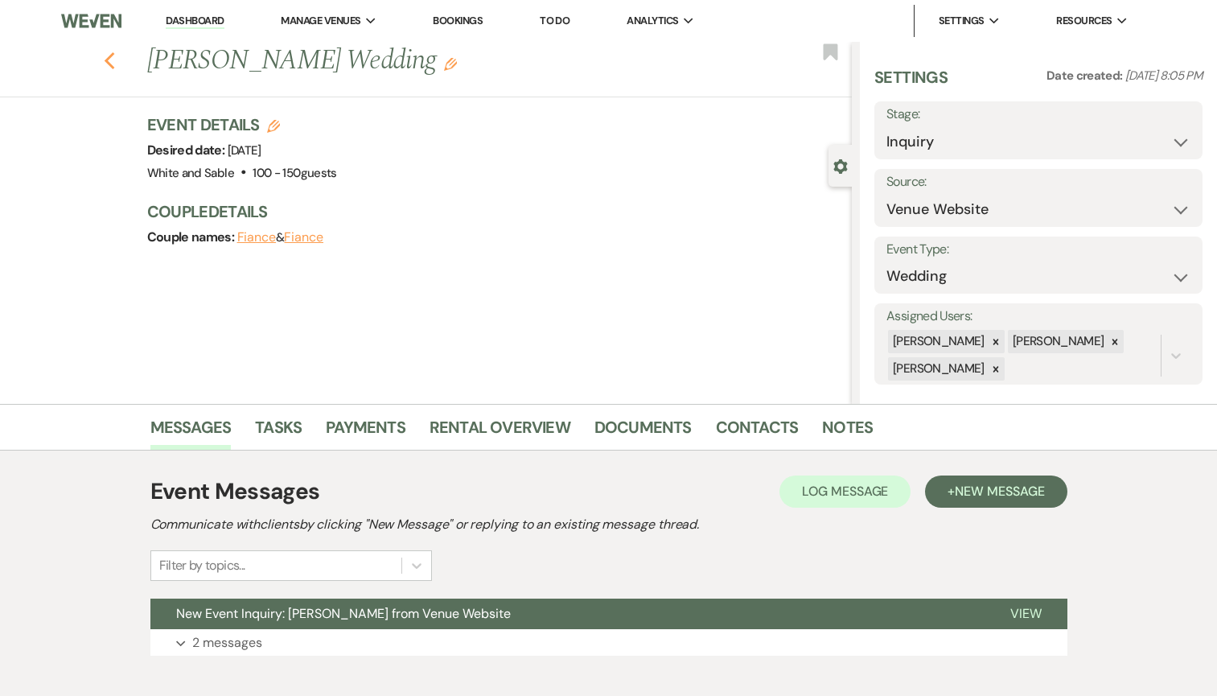
click at [113, 61] on icon "Previous" at bounding box center [110, 60] width 12 height 19
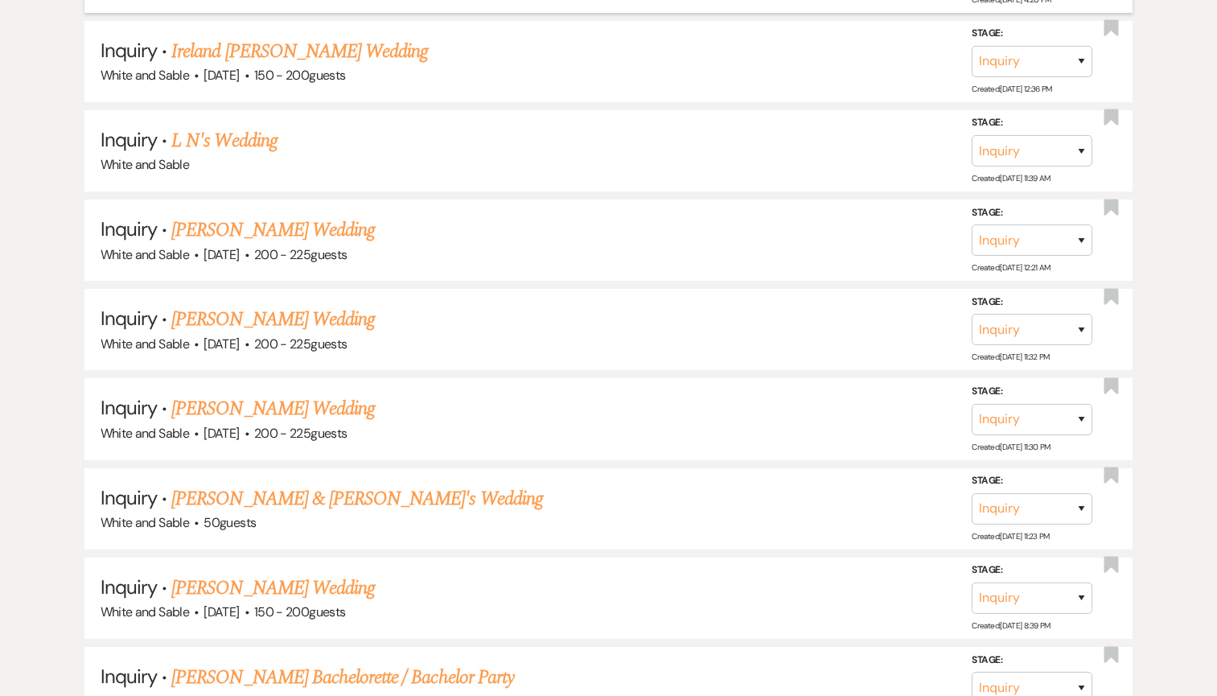
scroll to position [1966, 0]
click at [311, 304] on link "[PERSON_NAME] Wedding" at bounding box center [273, 318] width 204 height 29
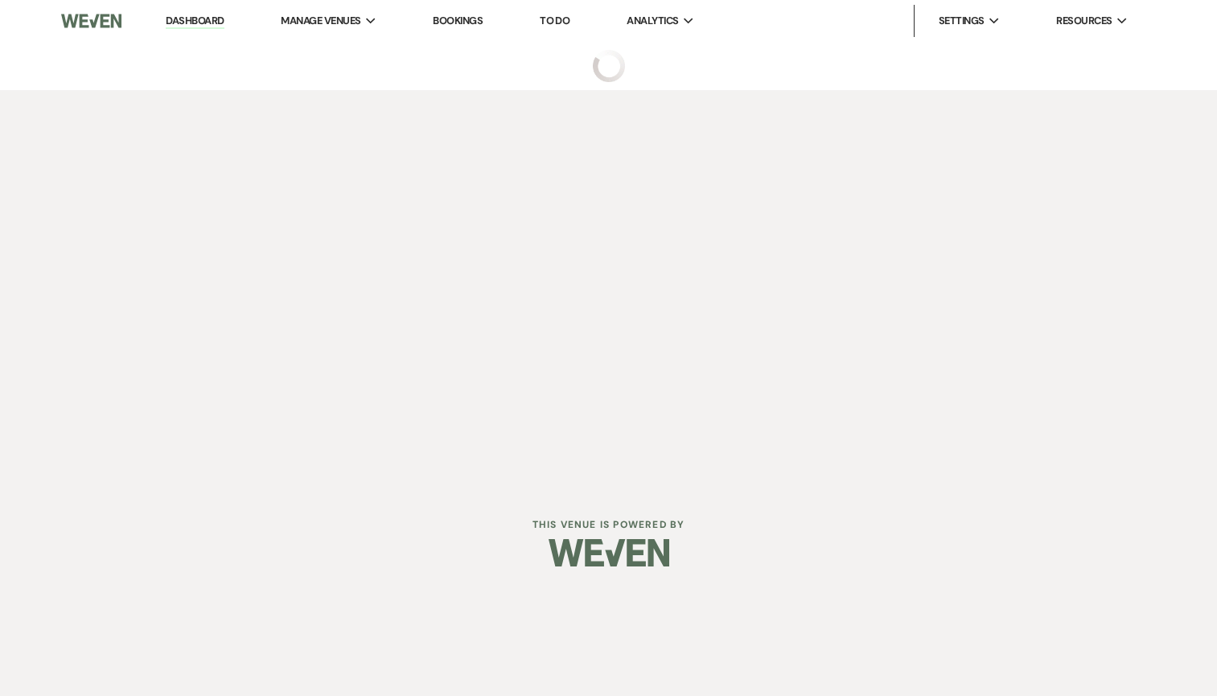
select select "5"
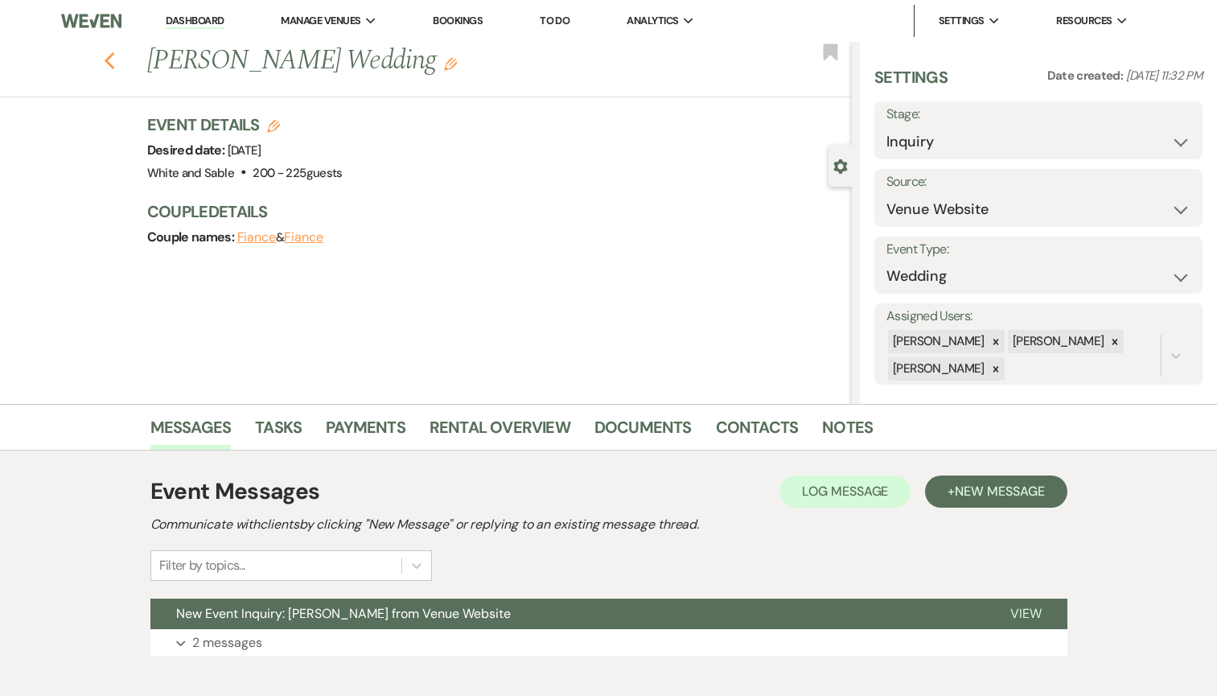
click at [109, 64] on use "button" at bounding box center [109, 61] width 10 height 18
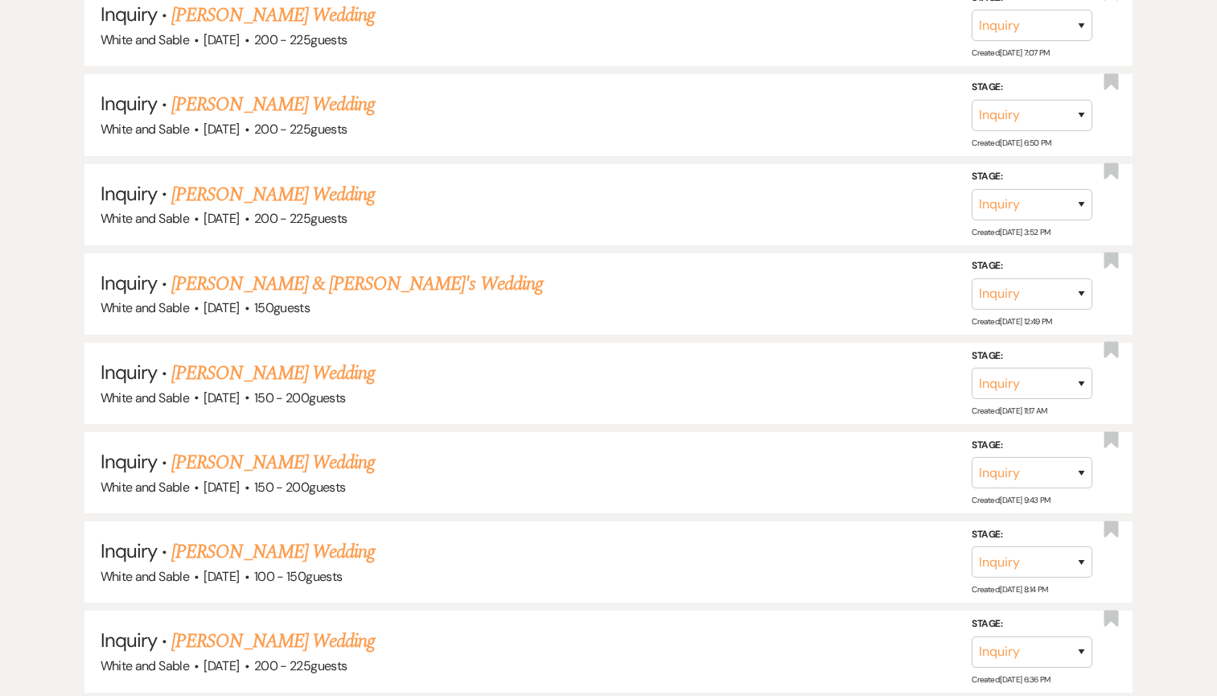
scroll to position [2719, 0]
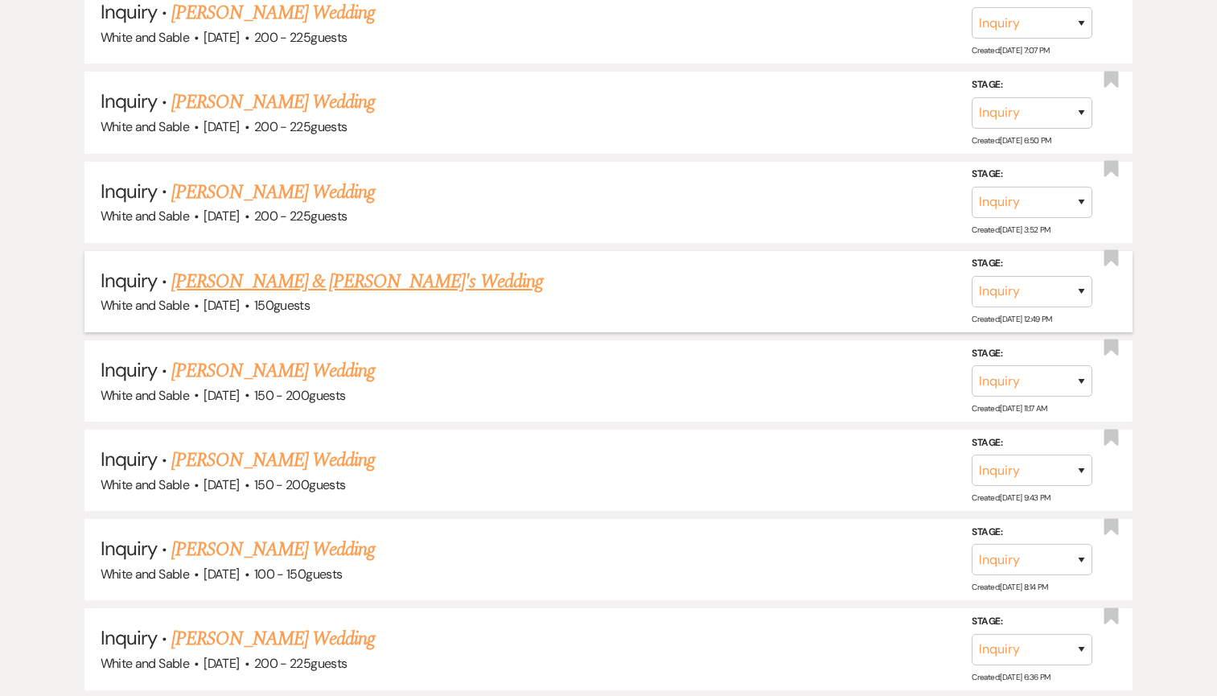
click at [285, 267] on link "[PERSON_NAME] & [PERSON_NAME]'s Wedding" at bounding box center [357, 281] width 372 height 29
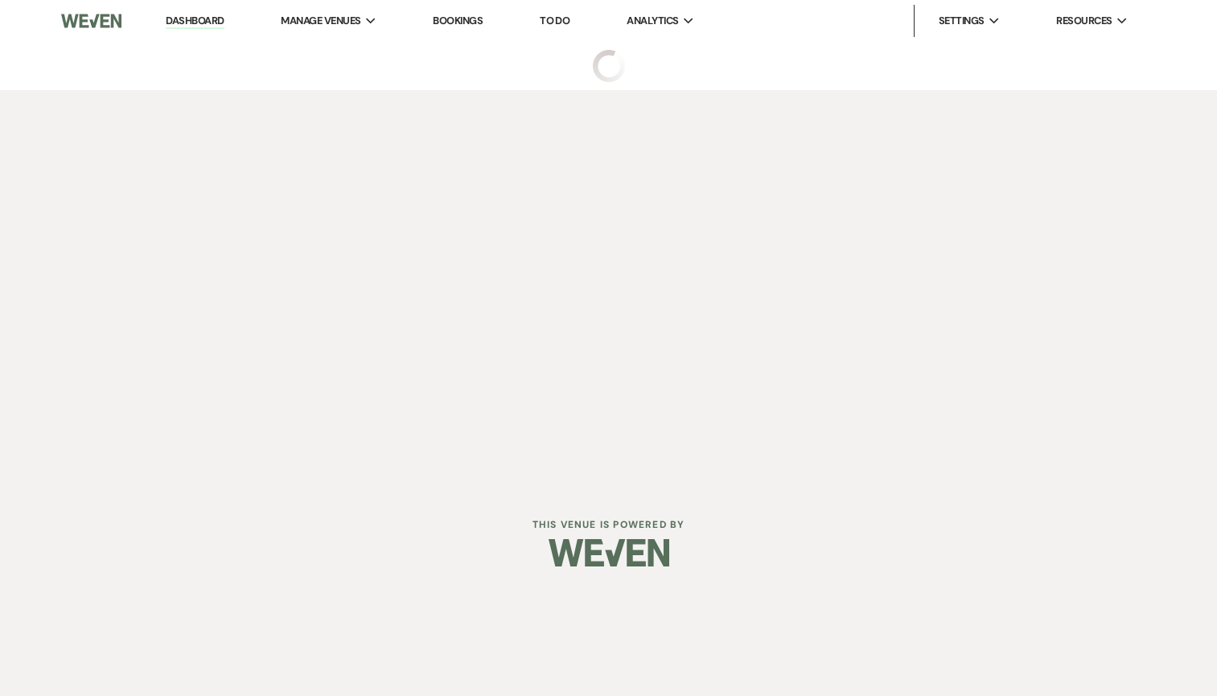
select select "7"
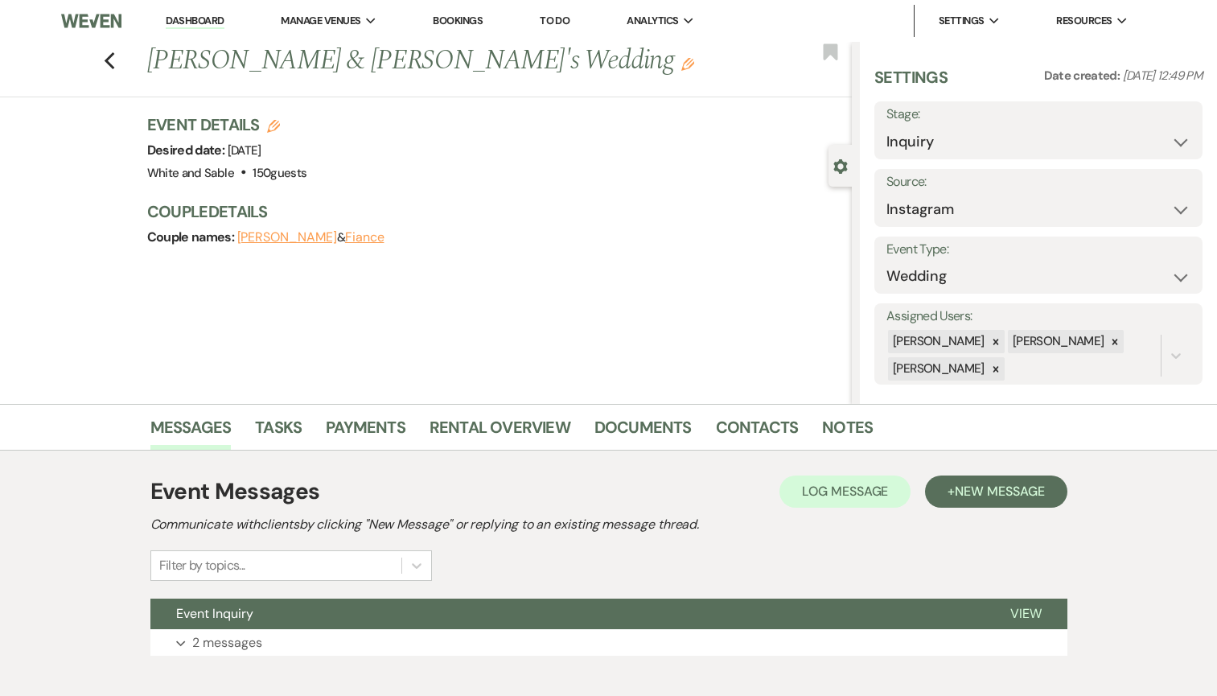
scroll to position [88, 0]
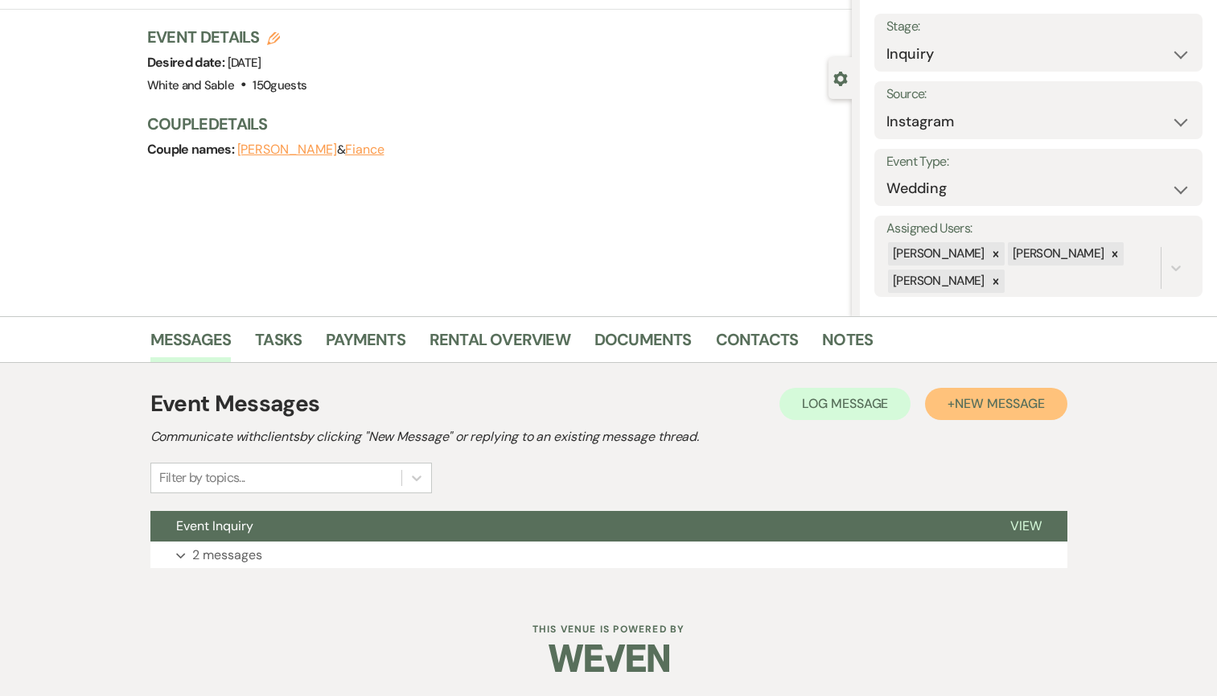
click at [965, 400] on span "New Message" at bounding box center [999, 403] width 89 height 17
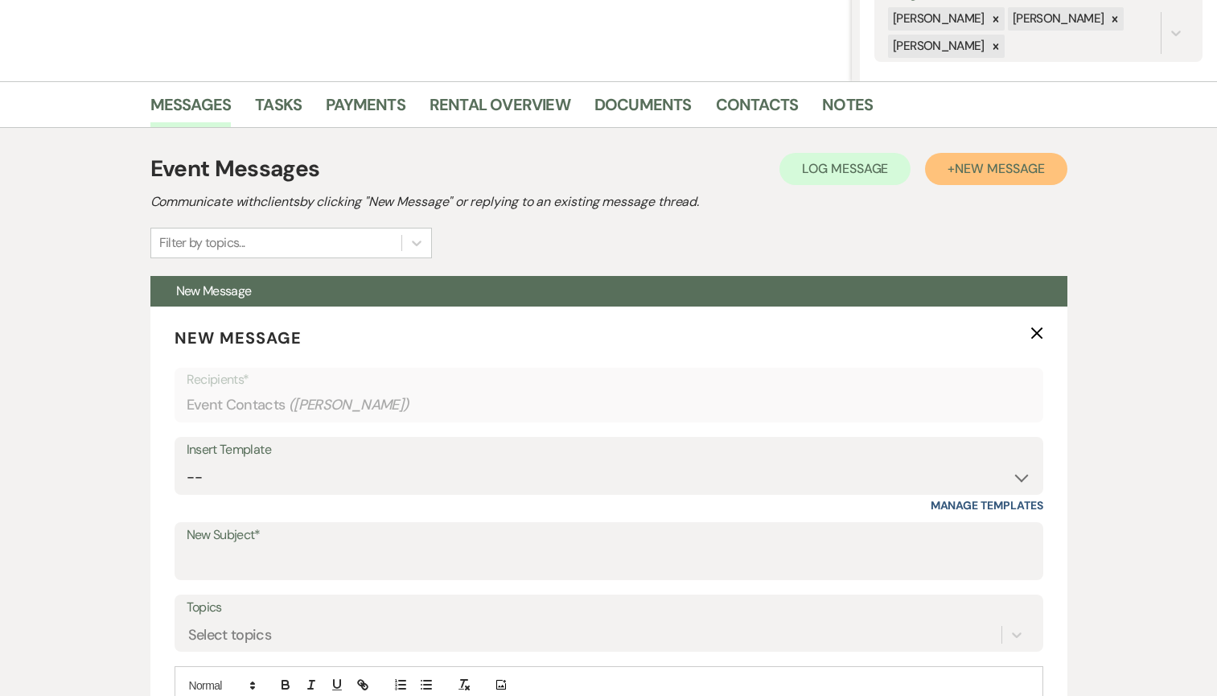
scroll to position [356, 0]
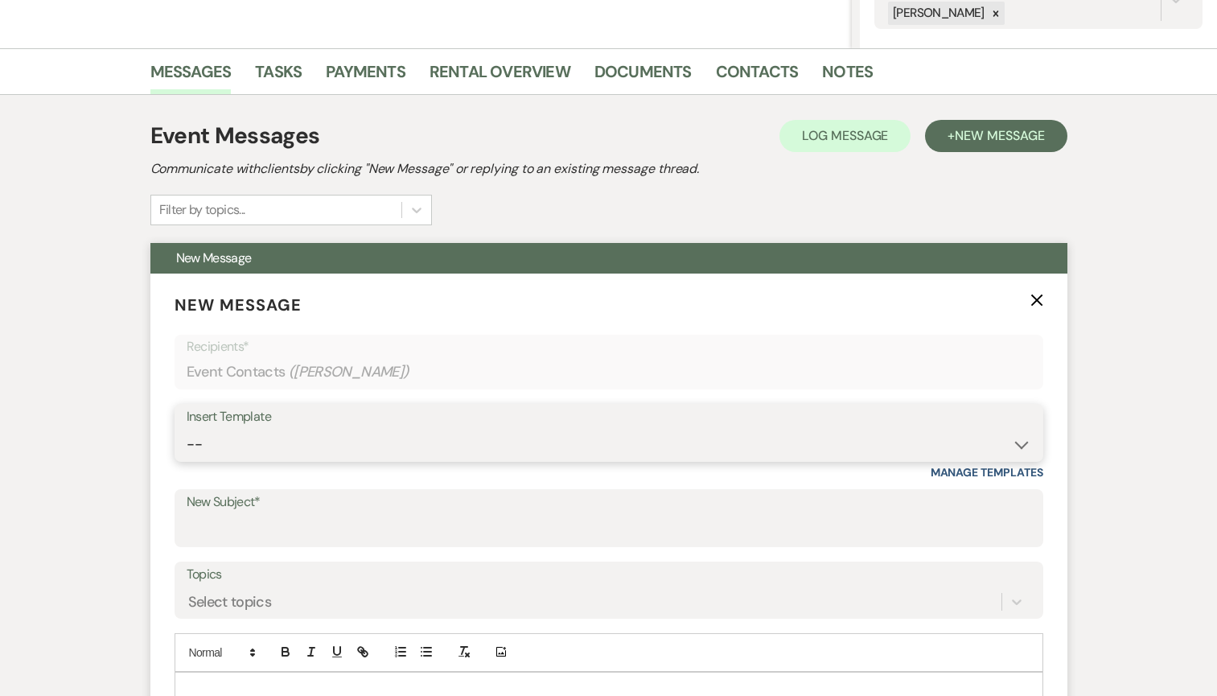
click at [290, 444] on select "-- Inquiry Response (Venue Guide) Schedule - Venue Tour Appt Confirmation Sched…" at bounding box center [609, 444] width 845 height 31
select select "5948"
click at [187, 429] on select "-- Inquiry Response (Venue Guide) Schedule - Venue Tour Appt Confirmation Sched…" at bounding box center [609, 444] width 845 height 31
type input "Interactive 3-D Virtual Tour of White & Sable 🤍🖤"
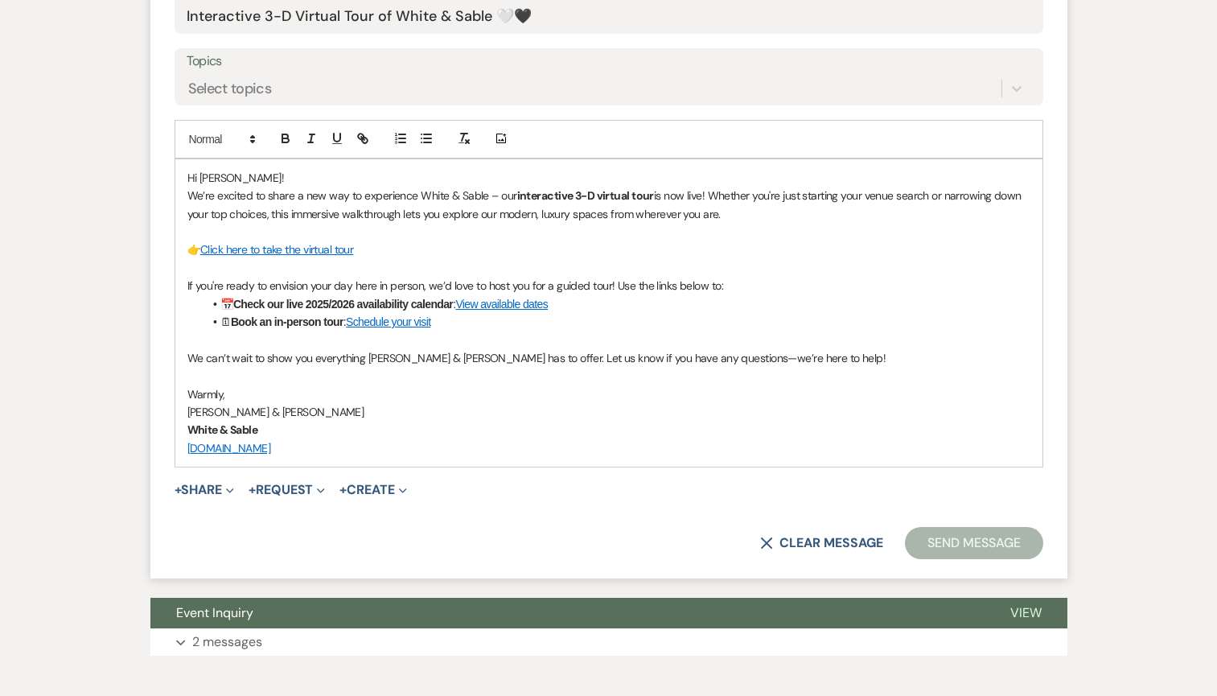
scroll to position [956, 0]
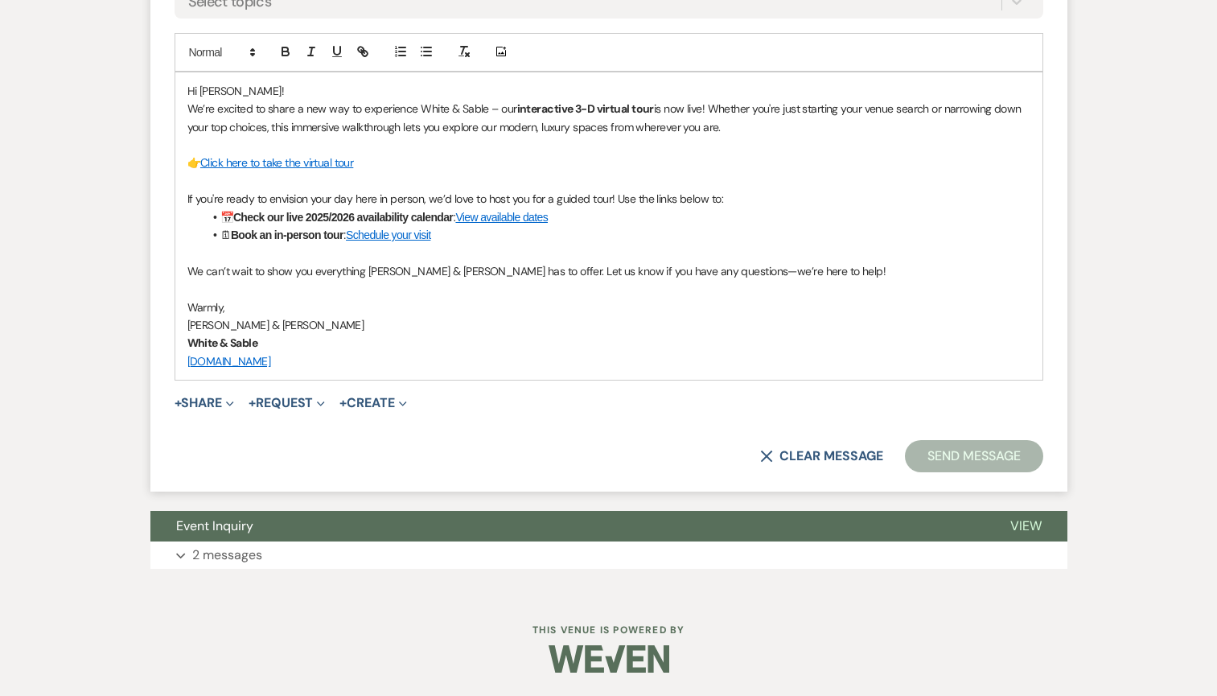
click at [937, 446] on button "Send Message" at bounding box center [974, 456] width 138 height 32
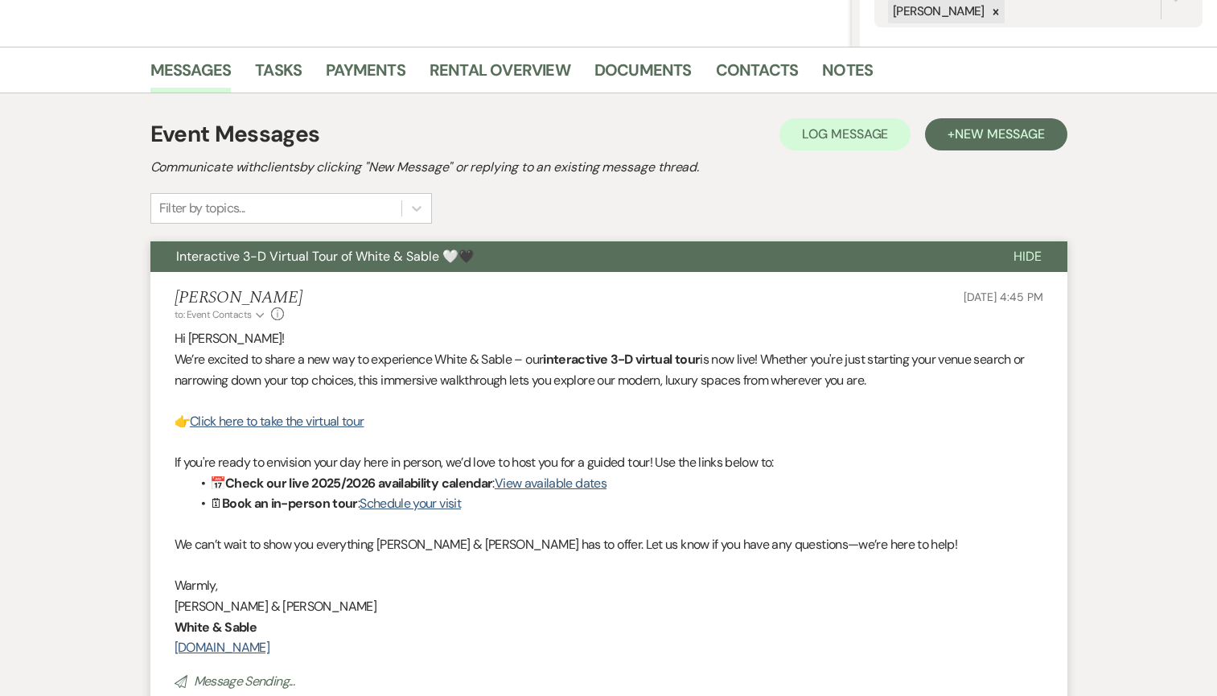
scroll to position [0, 0]
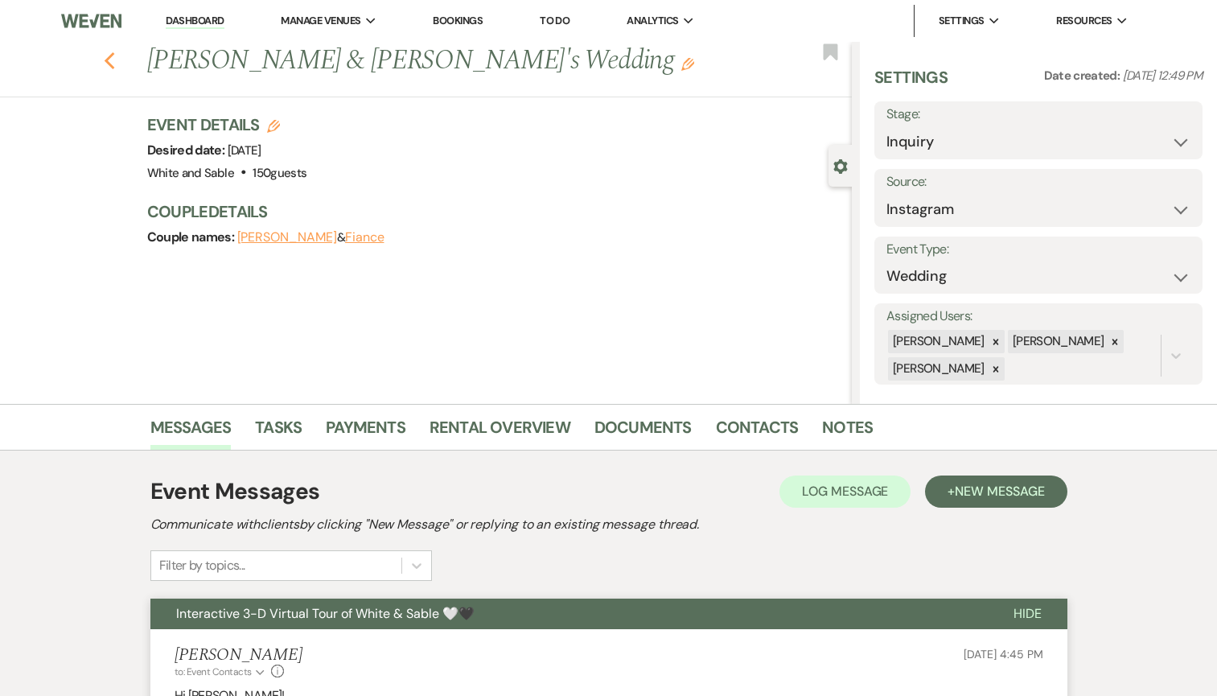
click at [113, 50] on button "Previous" at bounding box center [110, 59] width 12 height 23
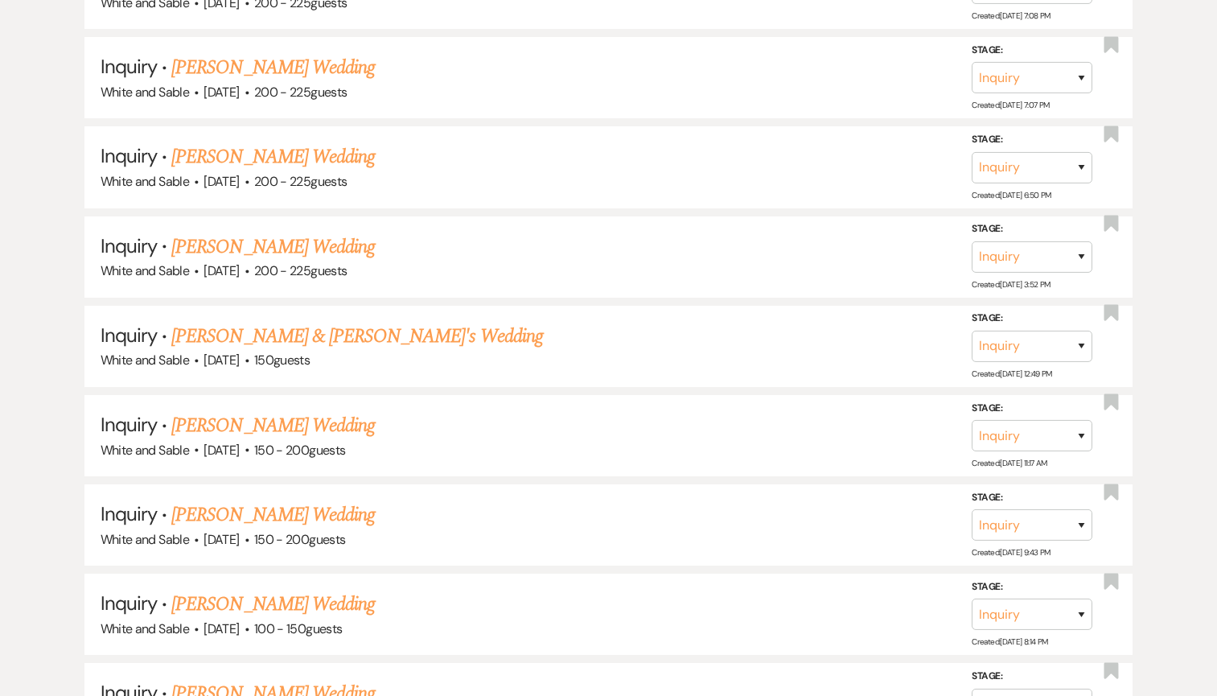
scroll to position [2661, 0]
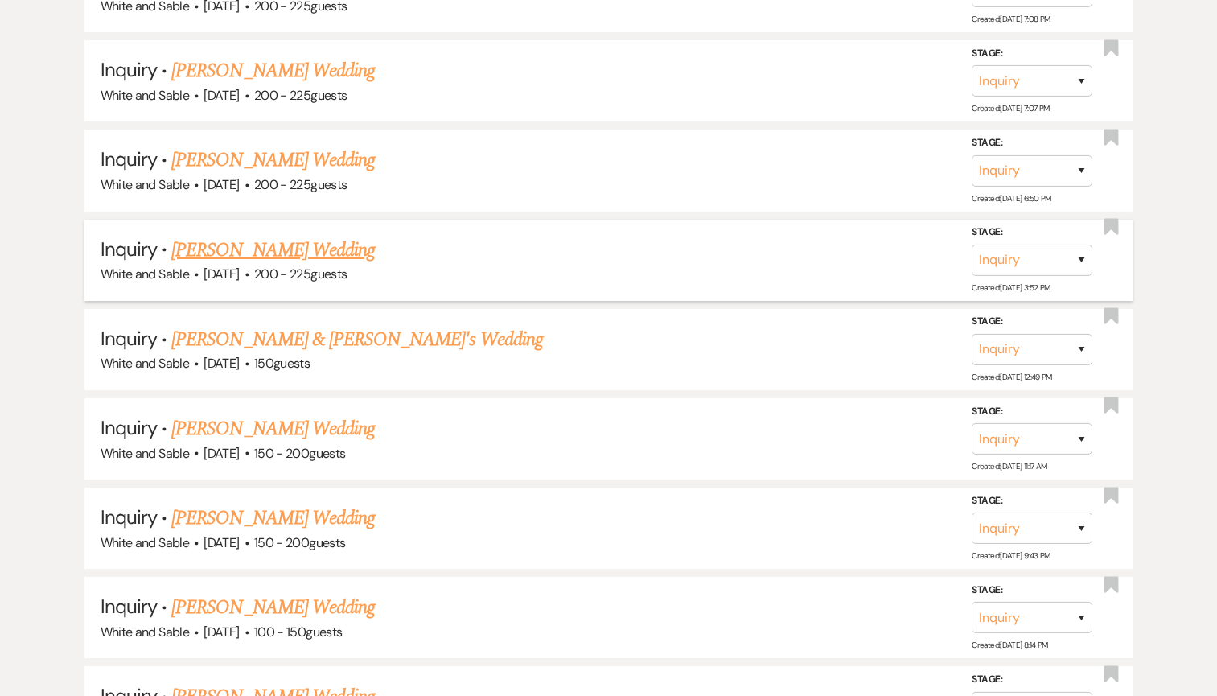
click at [302, 236] on link "[PERSON_NAME] Wedding" at bounding box center [273, 250] width 204 height 29
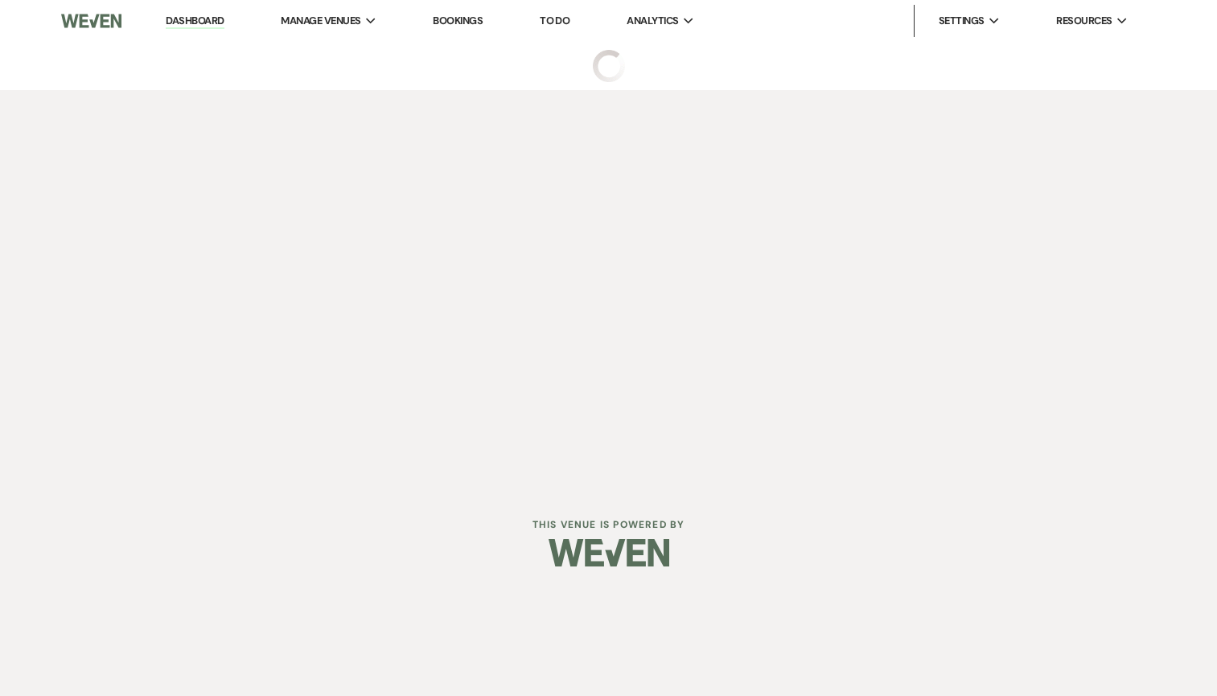
select select "5"
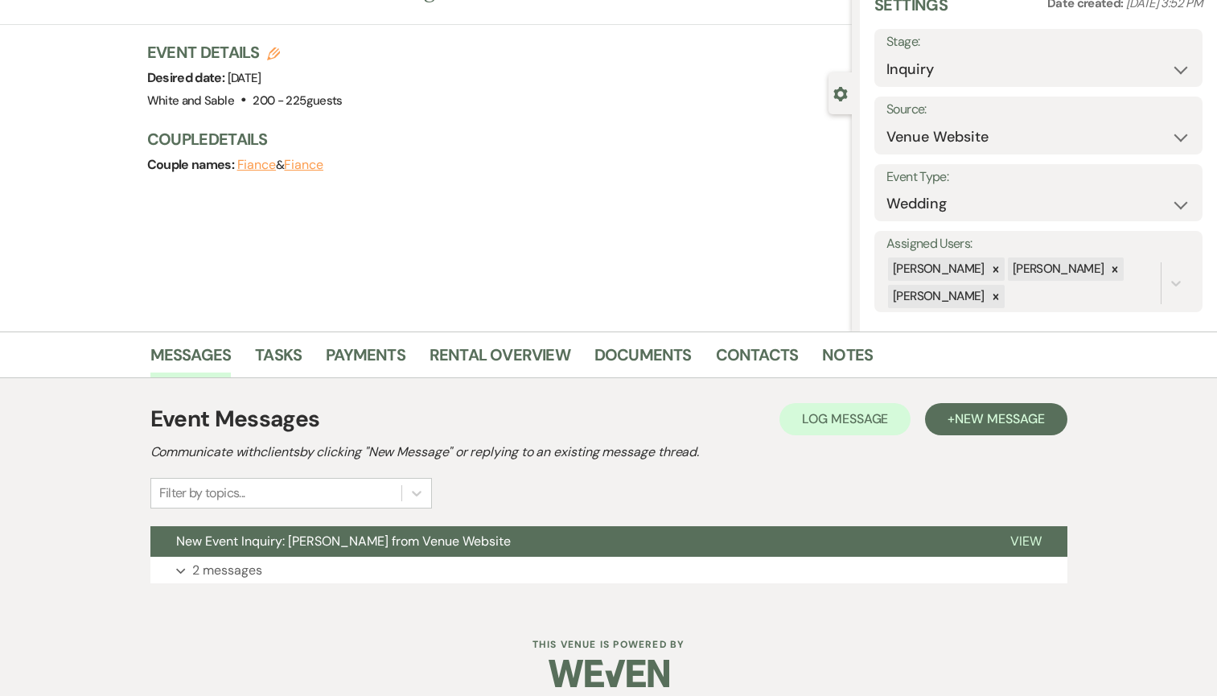
scroll to position [88, 0]
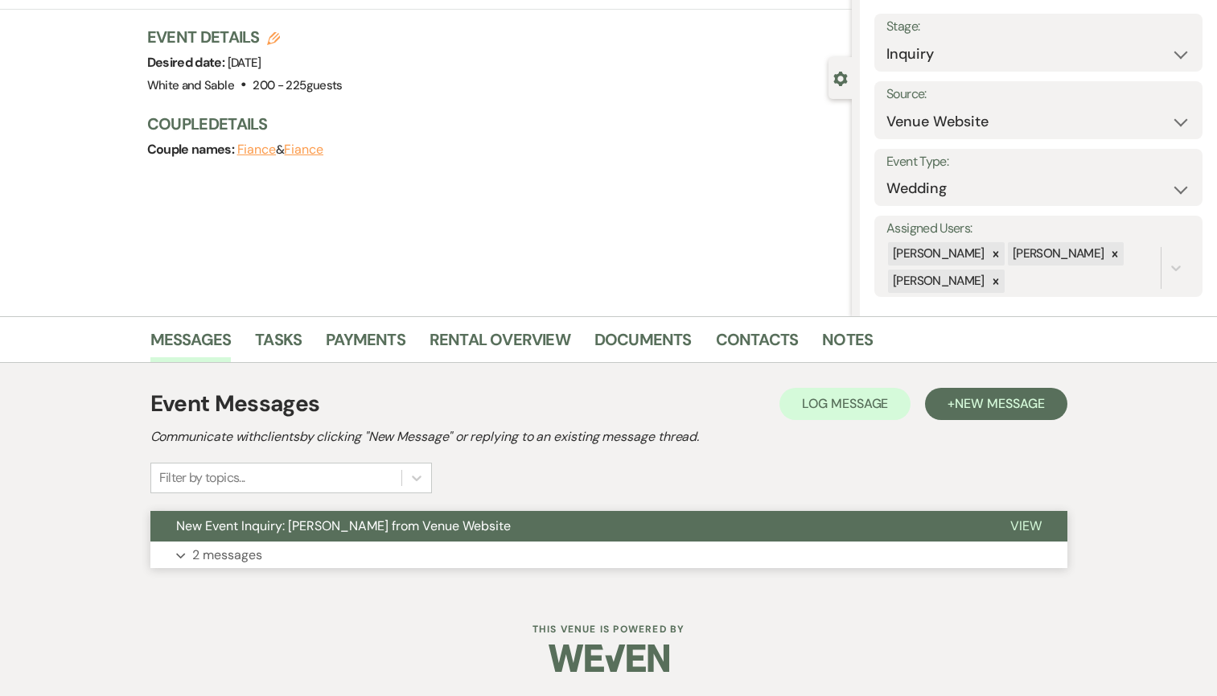
click at [479, 533] on span "New Event Inquiry: [PERSON_NAME] from Venue Website" at bounding box center [343, 525] width 335 height 17
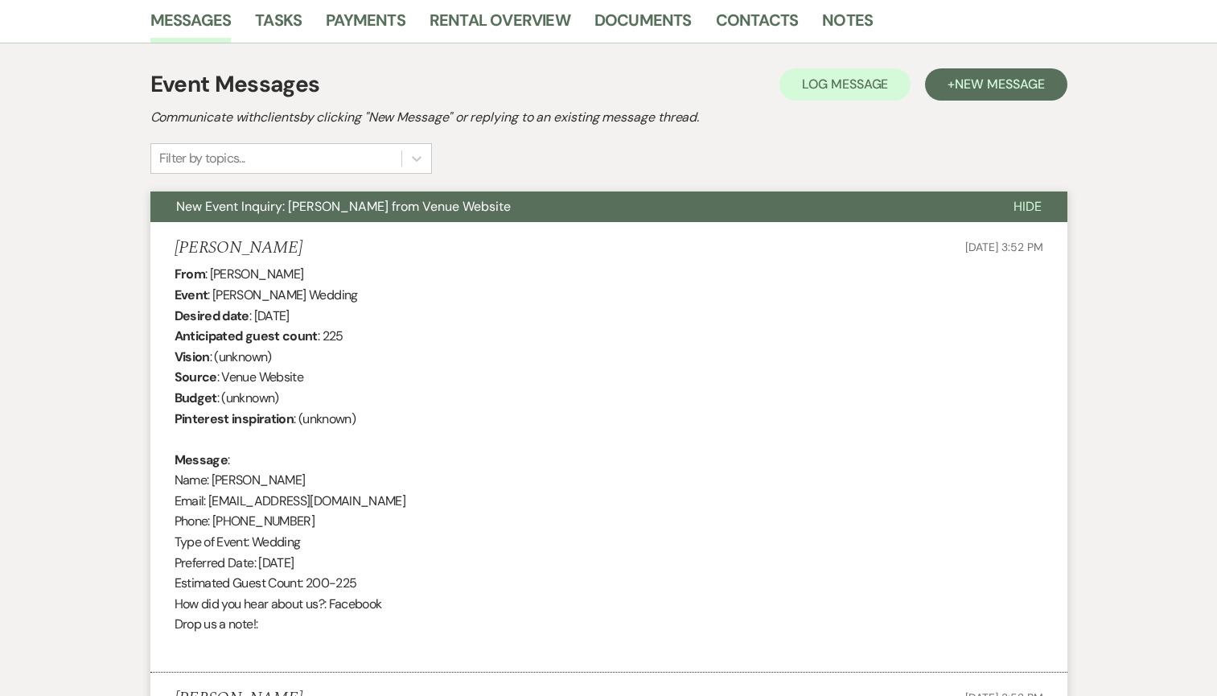
scroll to position [430, 0]
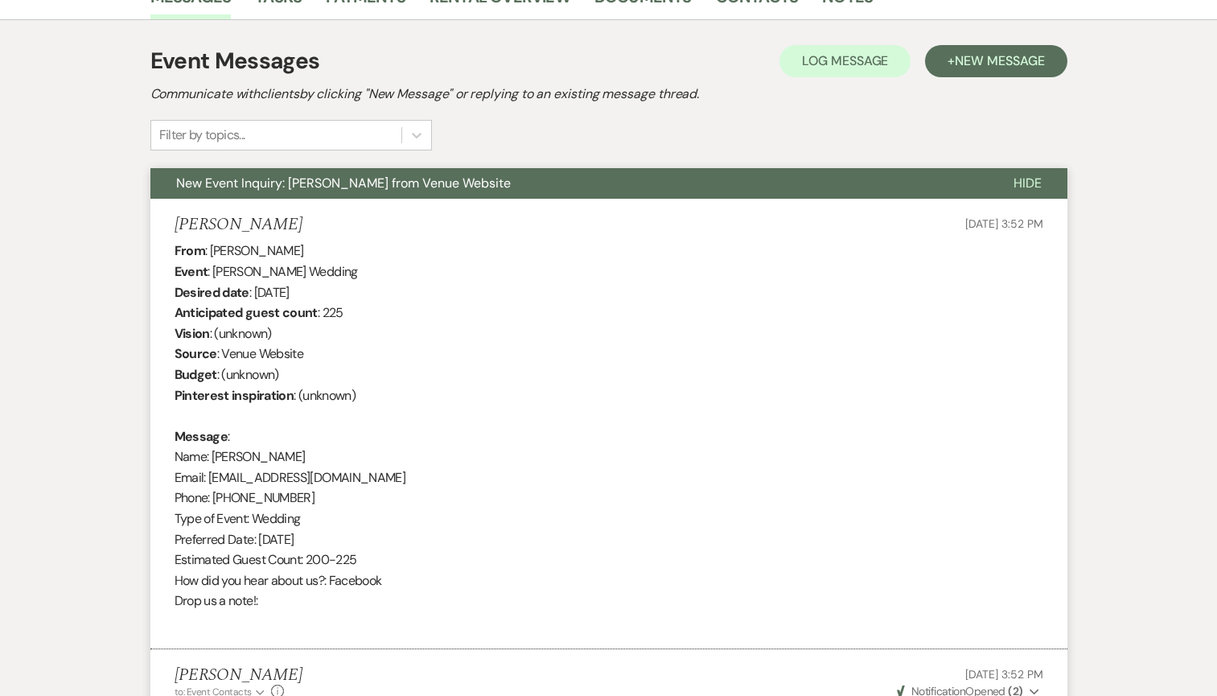
click at [437, 191] on span "New Event Inquiry: [PERSON_NAME] from Venue Website" at bounding box center [343, 183] width 335 height 17
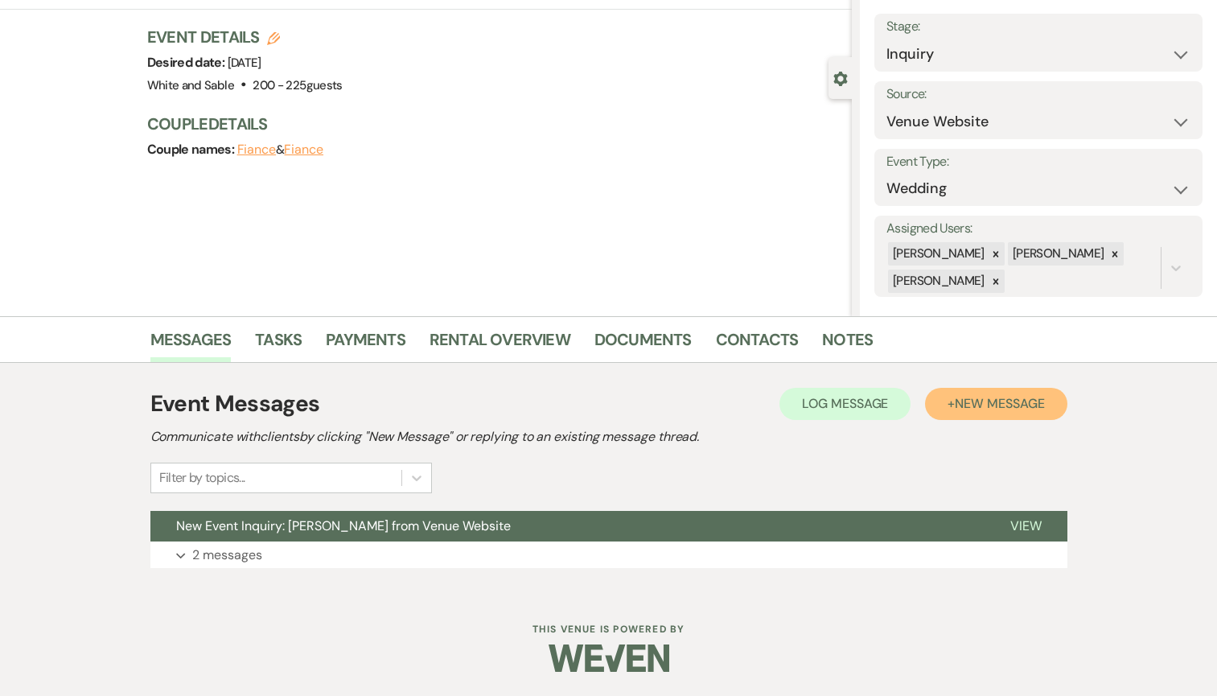
click at [972, 400] on span "New Message" at bounding box center [999, 403] width 89 height 17
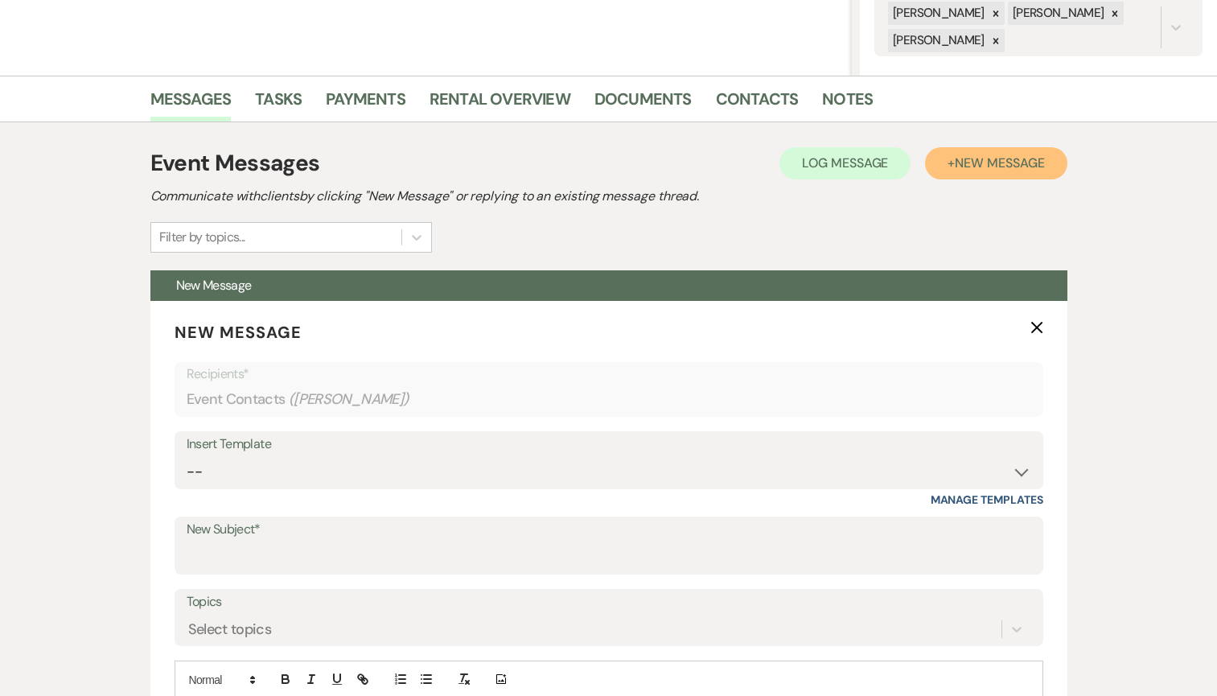
scroll to position [512, 0]
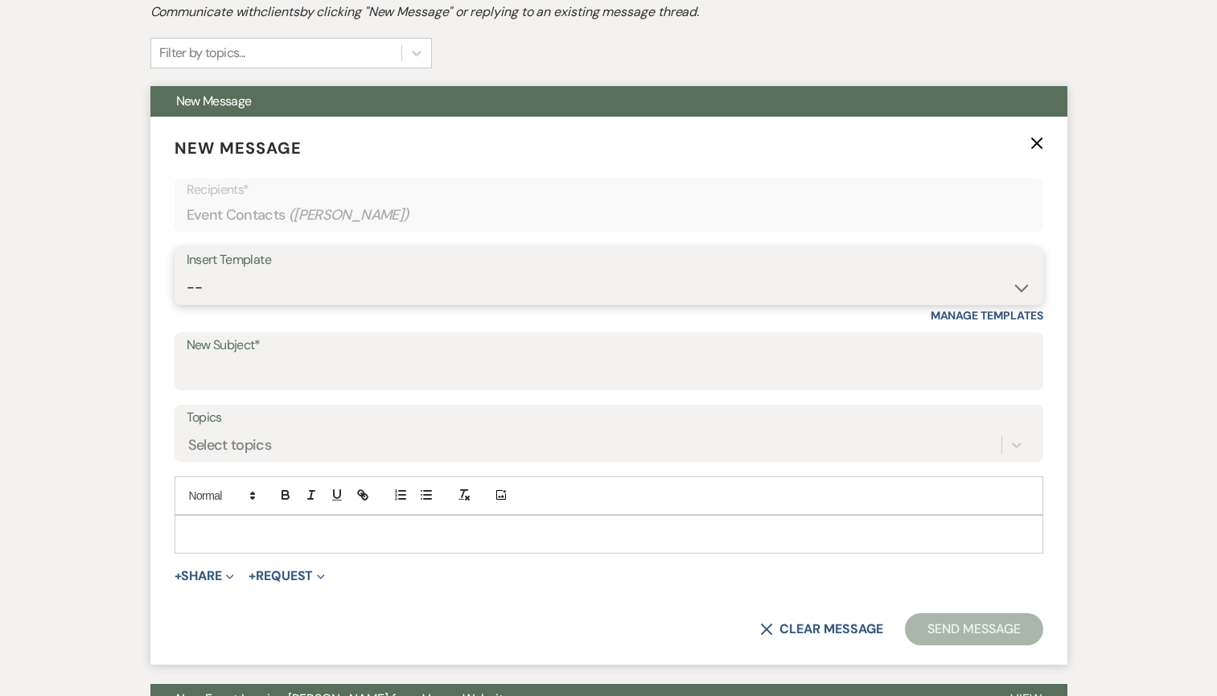
click at [451, 290] on select "-- Inquiry Response (Venue Guide) Schedule - Venue Tour Appt Confirmation Sched…" at bounding box center [609, 287] width 845 height 31
select select "5948"
click at [187, 272] on select "-- Inquiry Response (Venue Guide) Schedule - Venue Tour Appt Confirmation Sched…" at bounding box center [609, 287] width 845 height 31
type input "Interactive 3-D Virtual Tour of White & Sable 🤍🖤"
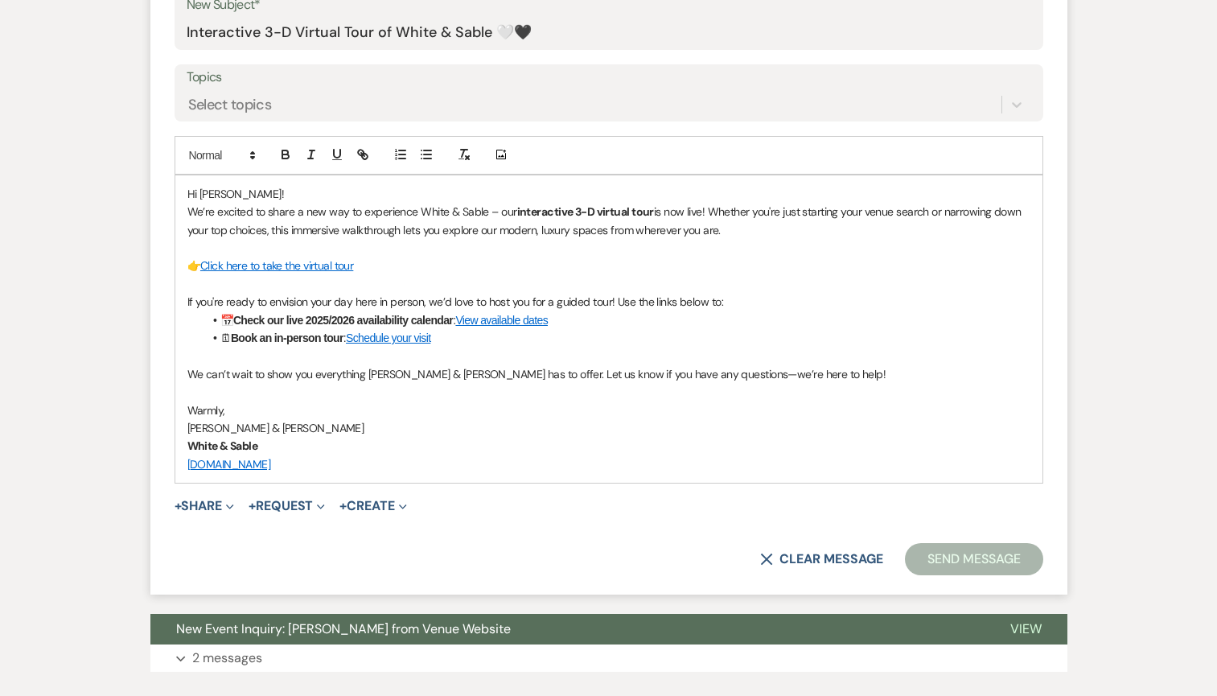
click at [954, 553] on button "Send Message" at bounding box center [974, 559] width 138 height 32
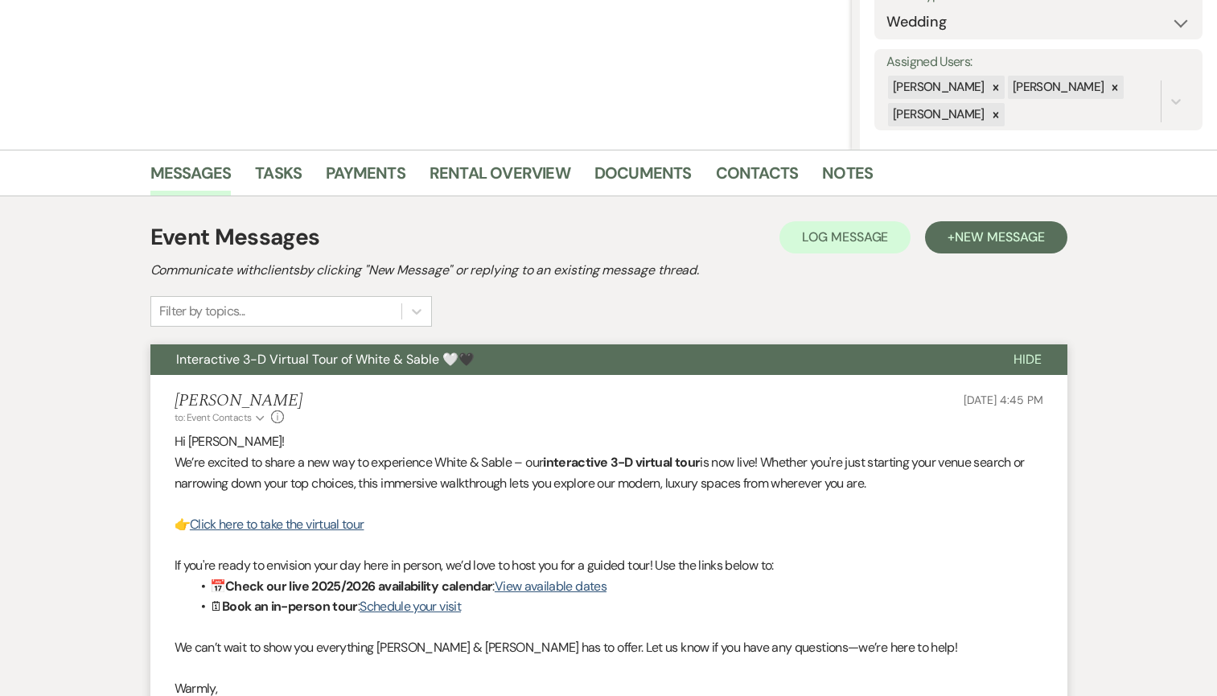
scroll to position [0, 0]
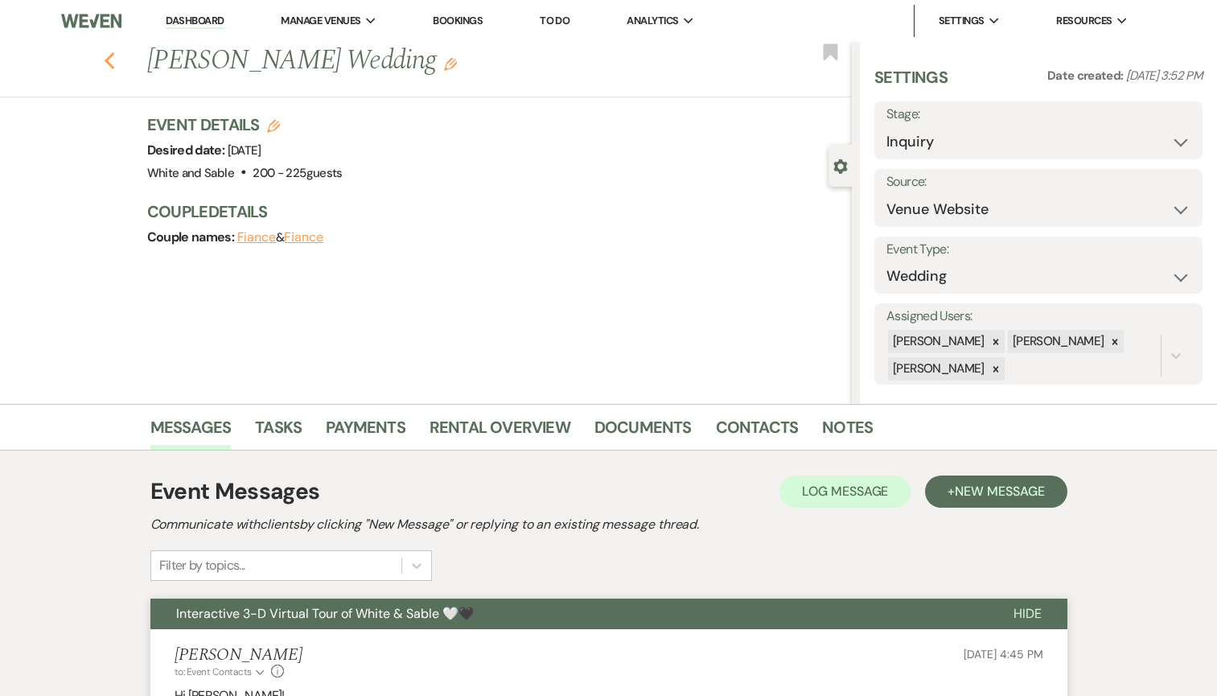
click at [110, 59] on icon "Previous" at bounding box center [110, 60] width 12 height 19
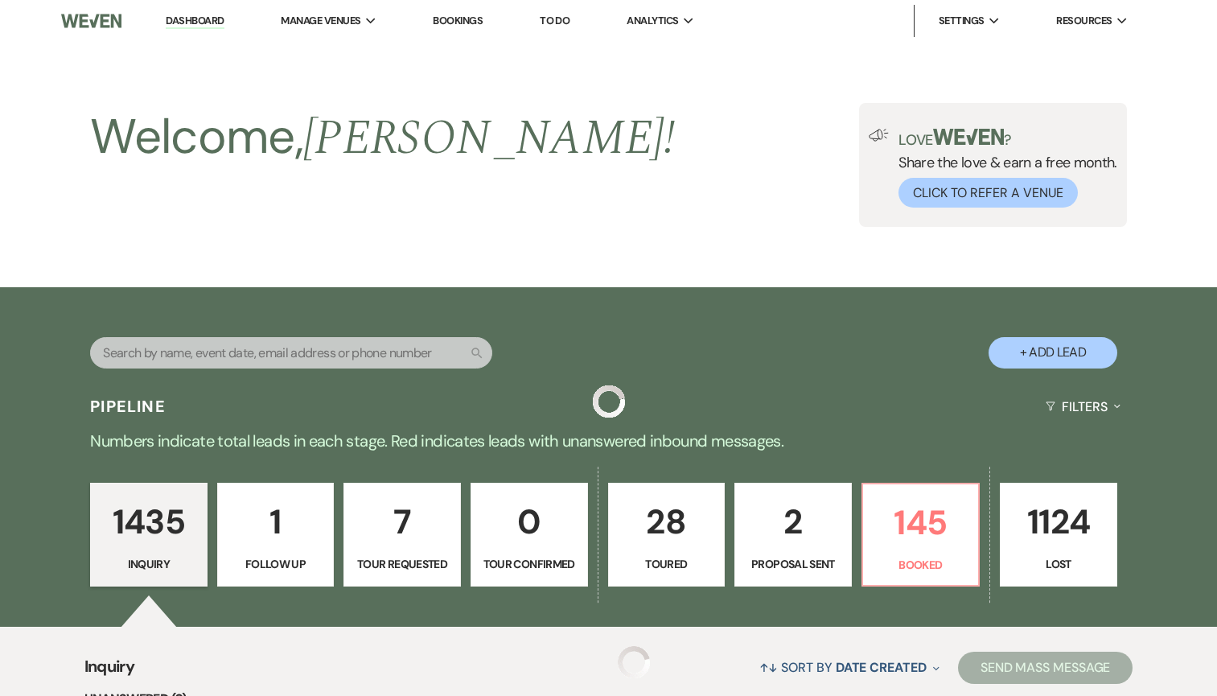
scroll to position [2661, 0]
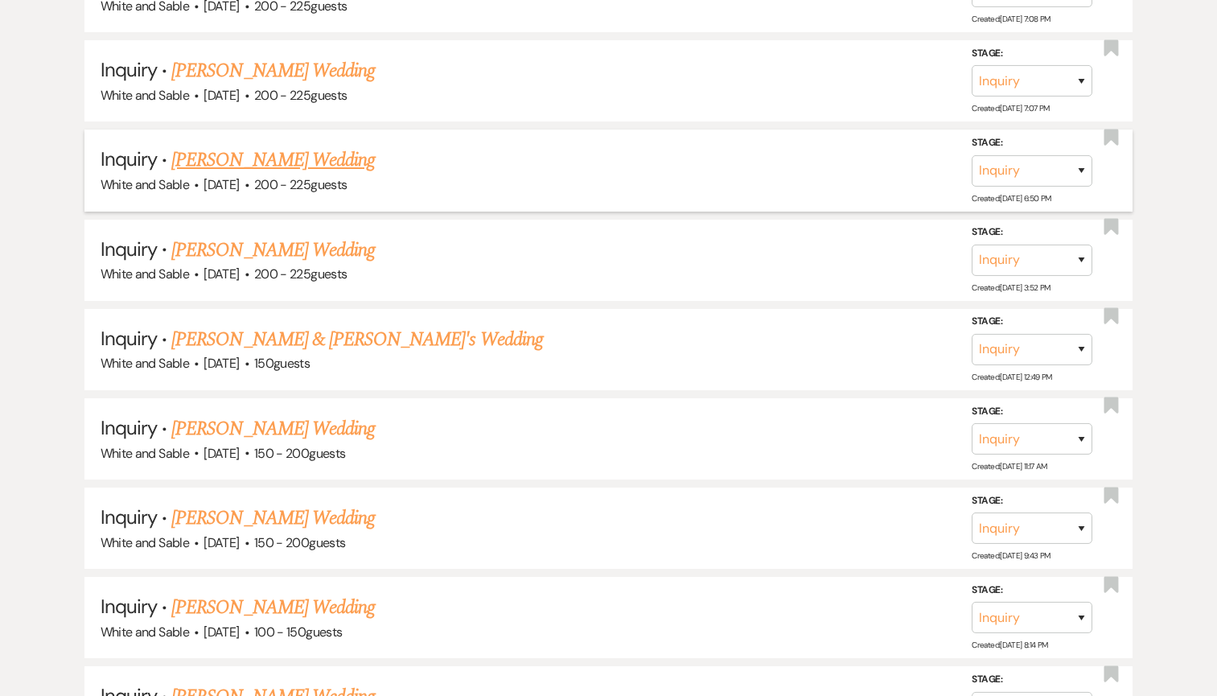
click at [259, 146] on link "[PERSON_NAME] Wedding" at bounding box center [273, 160] width 204 height 29
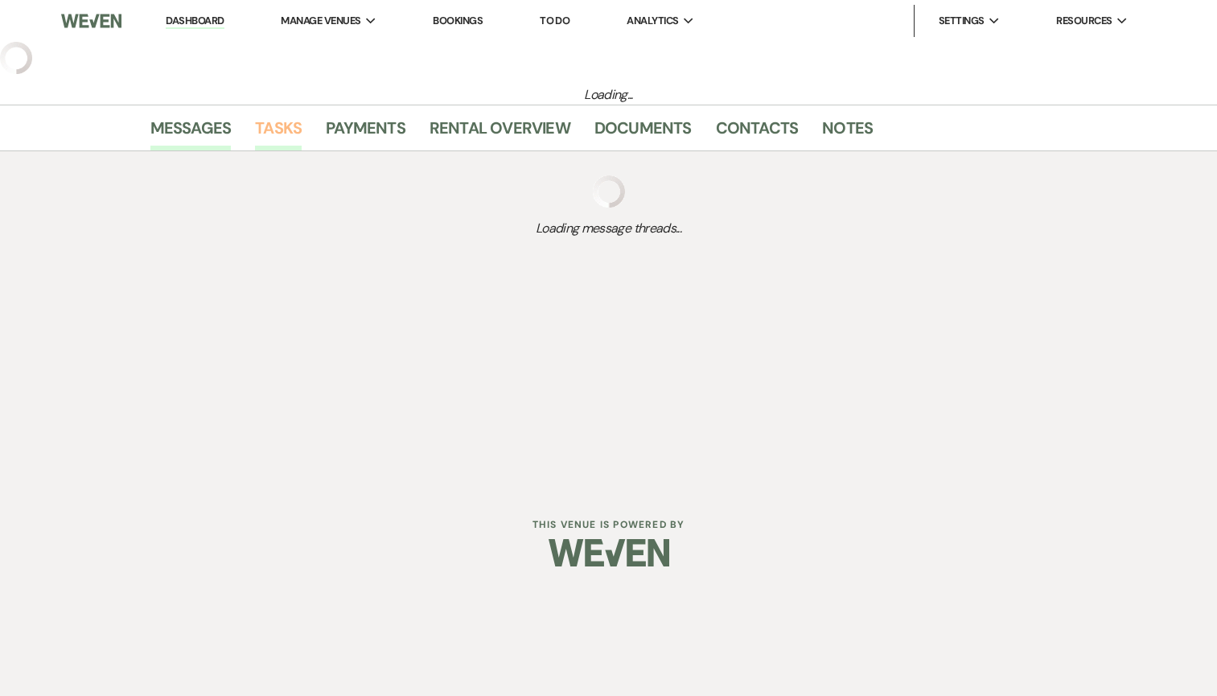
select select "5"
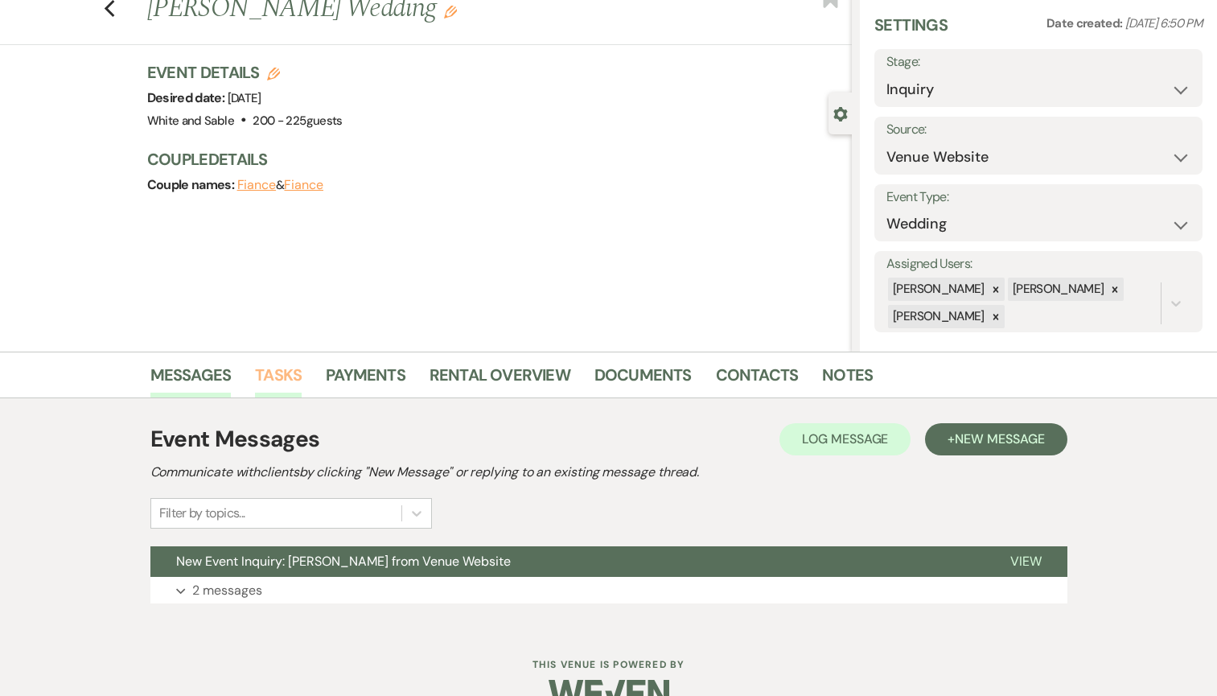
scroll to position [88, 0]
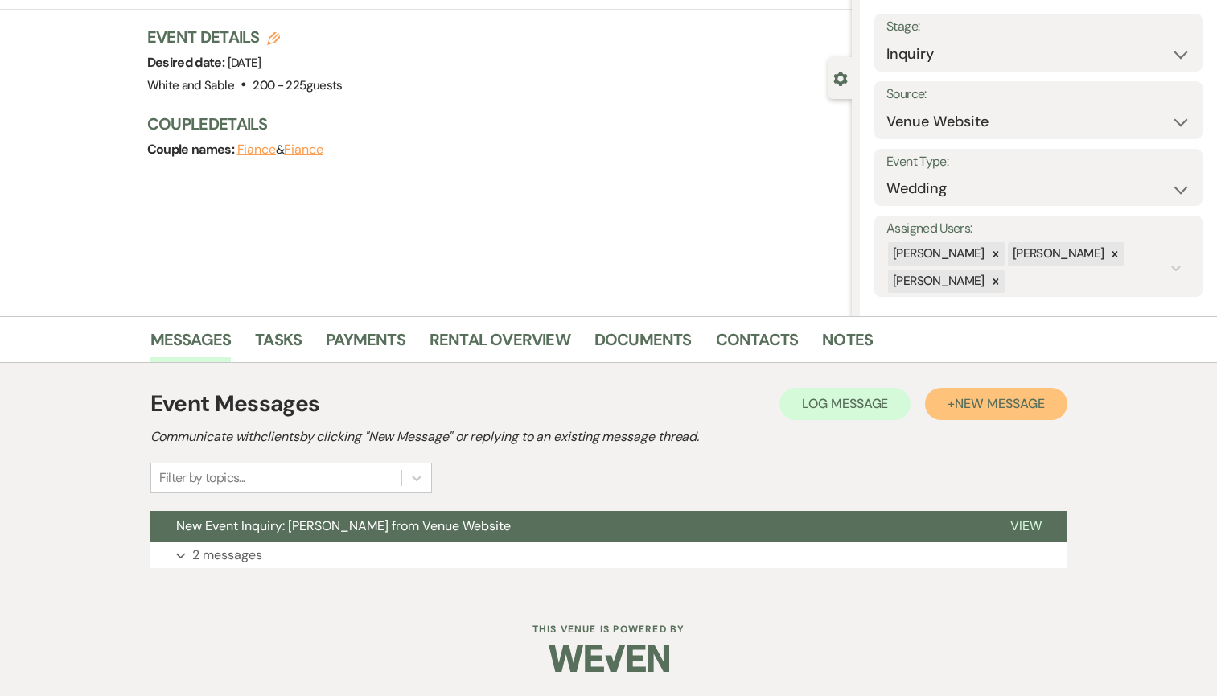
click at [962, 402] on span "New Message" at bounding box center [999, 403] width 89 height 17
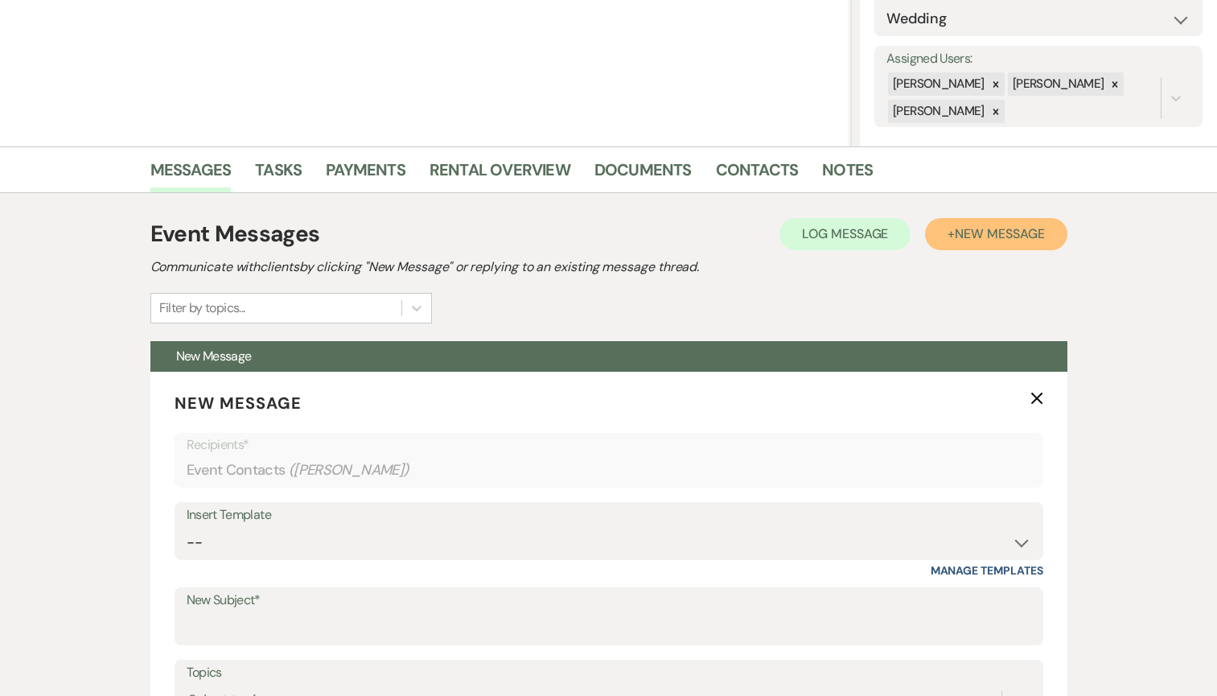
scroll to position [333, 0]
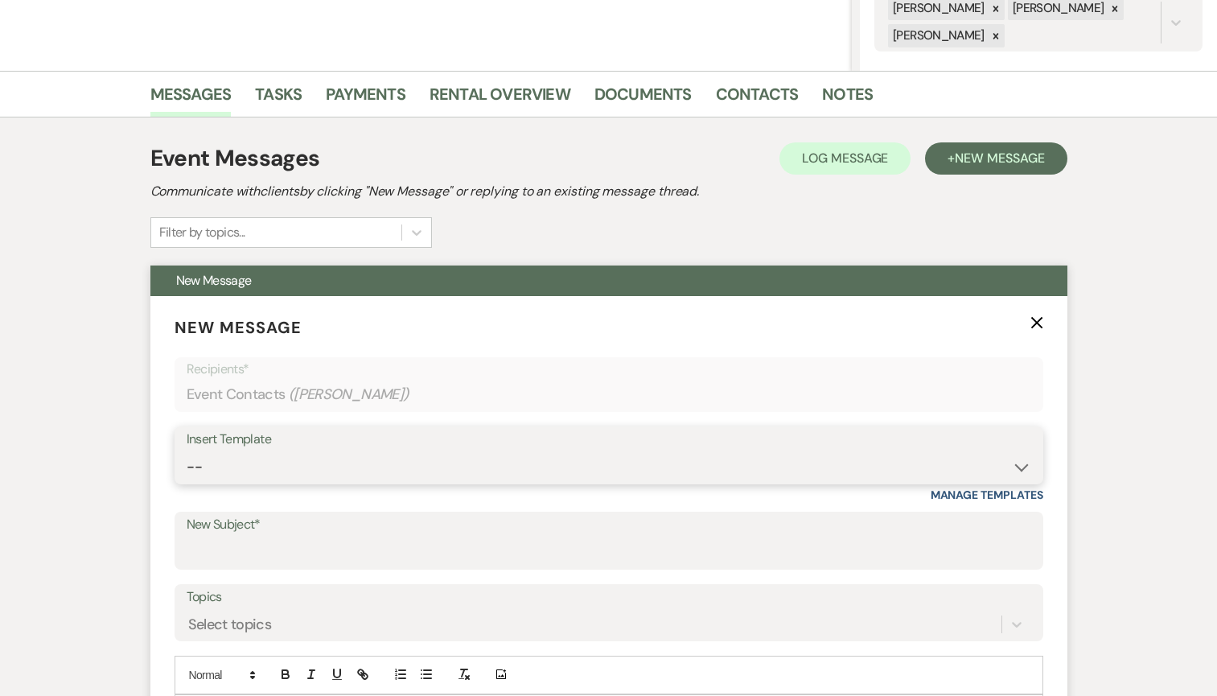
click at [344, 461] on select "-- Inquiry Response (Venue Guide) Schedule - Venue Tour Appt Confirmation Sched…" at bounding box center [609, 466] width 845 height 31
select select "6144"
click at [187, 451] on select "-- Inquiry Response (Venue Guide) Schedule - Venue Tour Appt Confirmation Sched…" at bounding box center [609, 466] width 845 height 31
type input "No Saturdays Left in '26? Why Sundays Might Be the Answer"
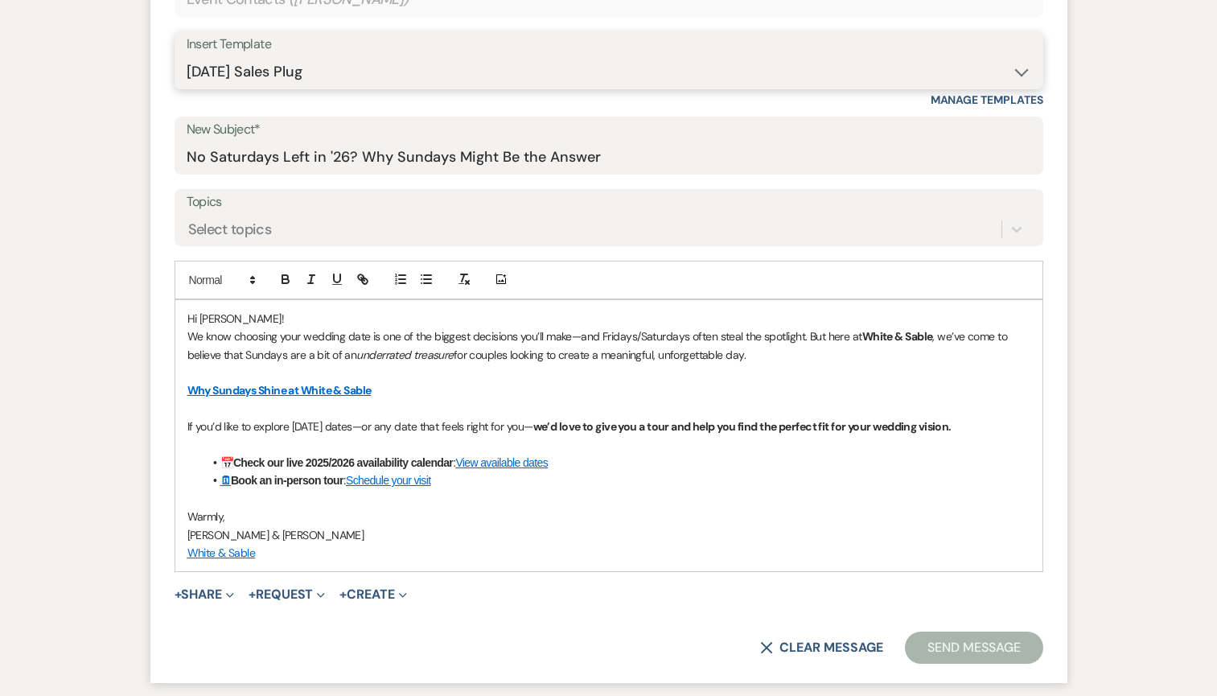
scroll to position [865, 0]
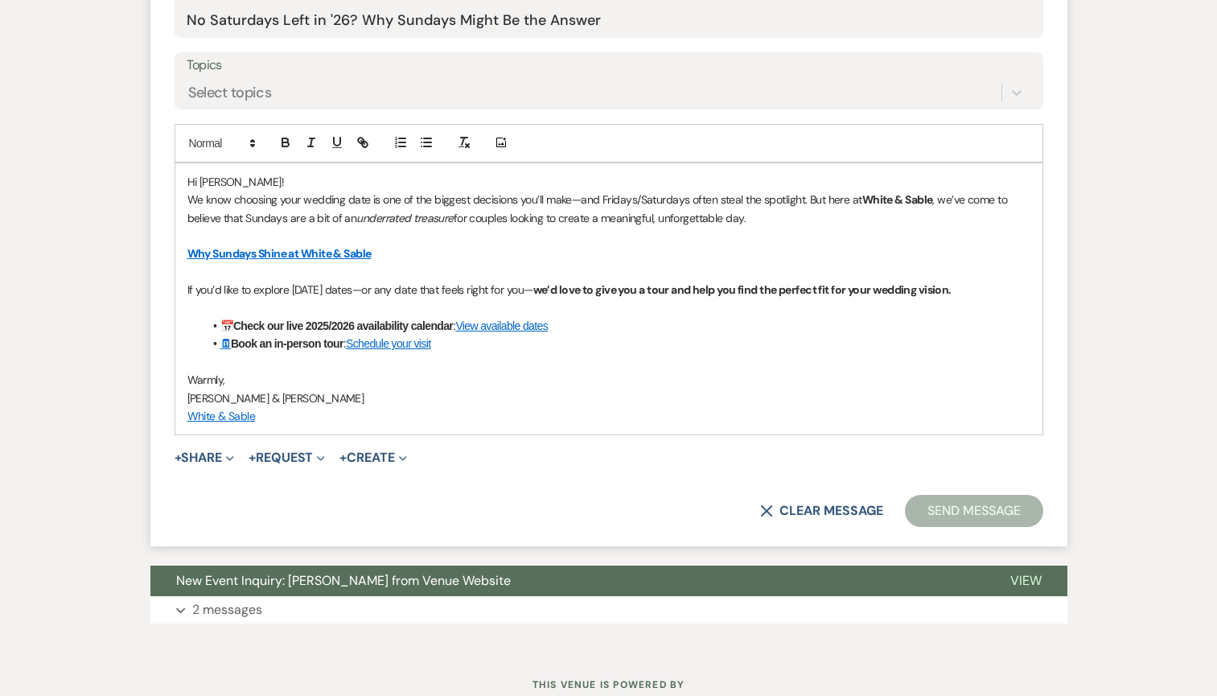
click at [927, 512] on button "Send Message" at bounding box center [974, 511] width 138 height 32
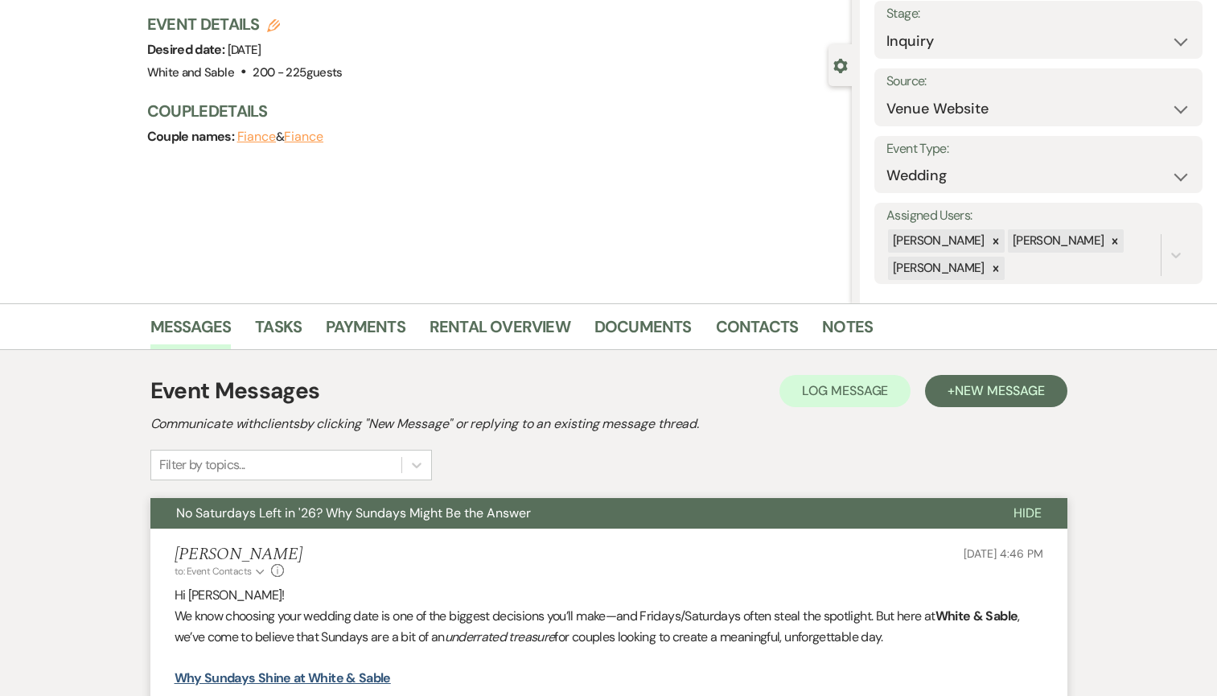
scroll to position [0, 0]
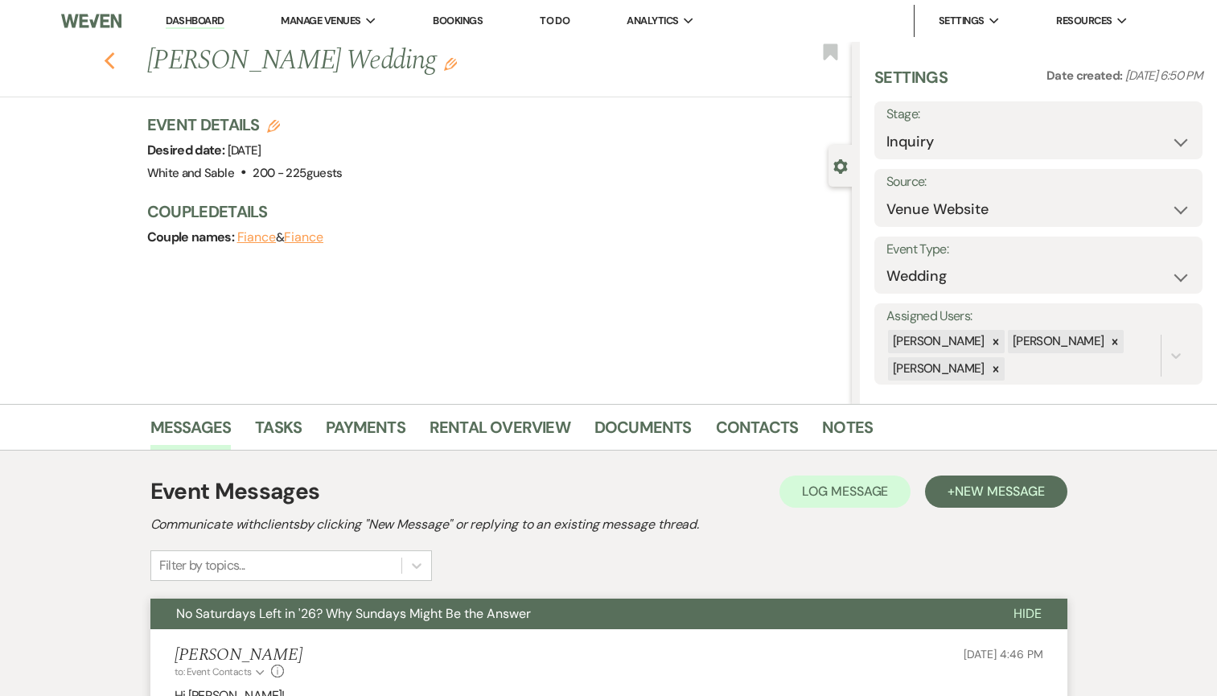
click at [106, 60] on use "button" at bounding box center [109, 61] width 10 height 18
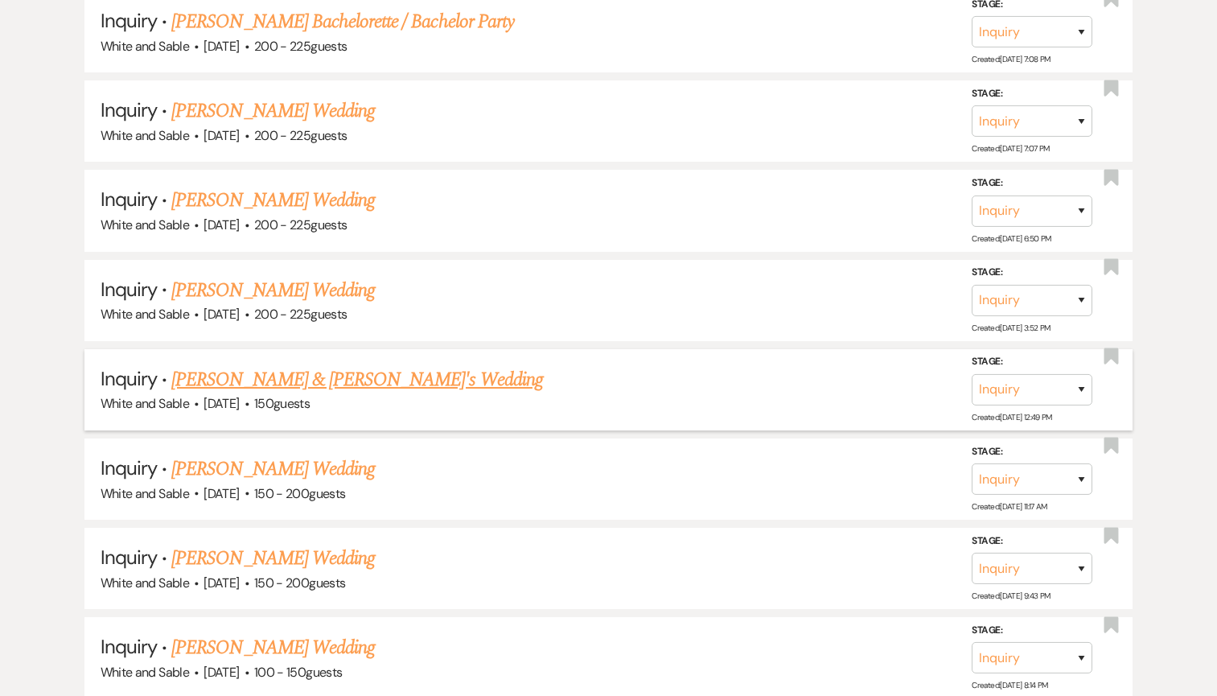
scroll to position [2600, 0]
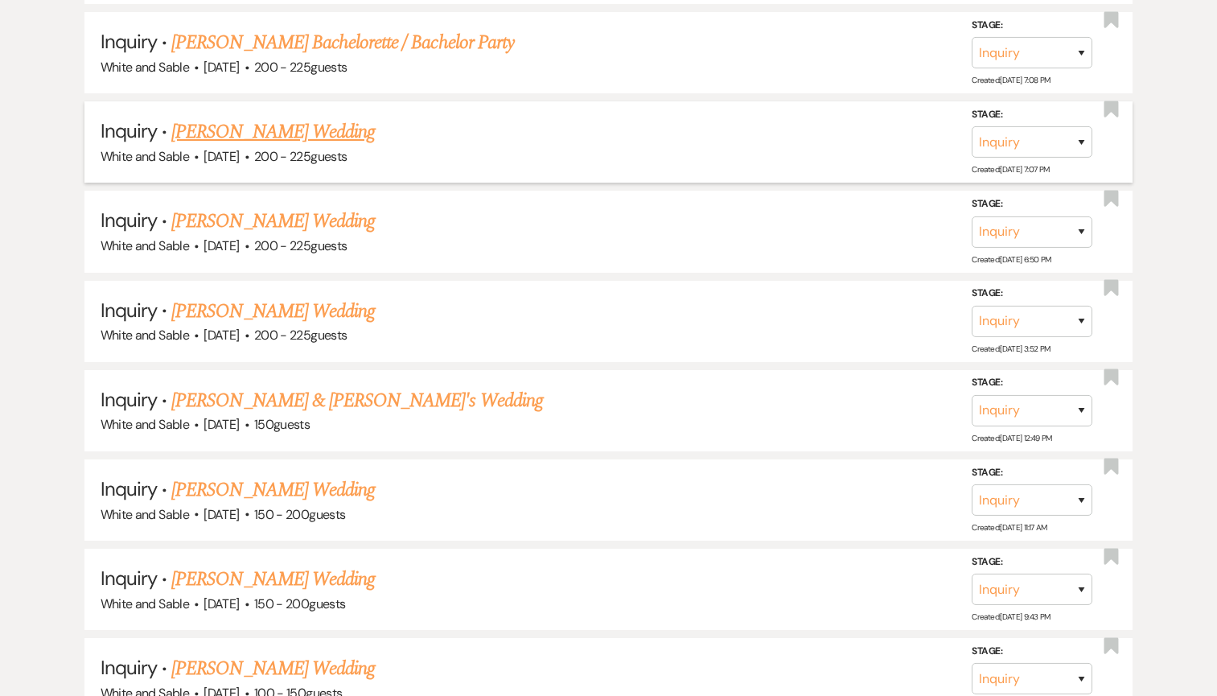
click at [316, 121] on link "[PERSON_NAME] Wedding" at bounding box center [273, 131] width 204 height 29
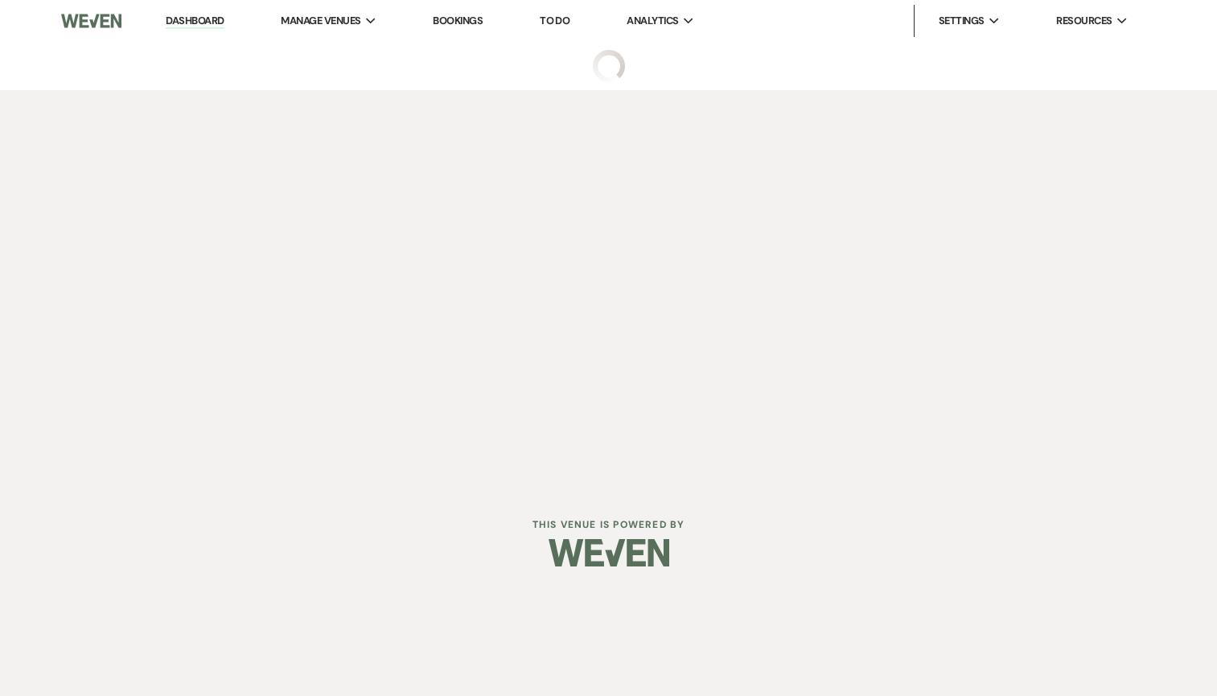
select select "5"
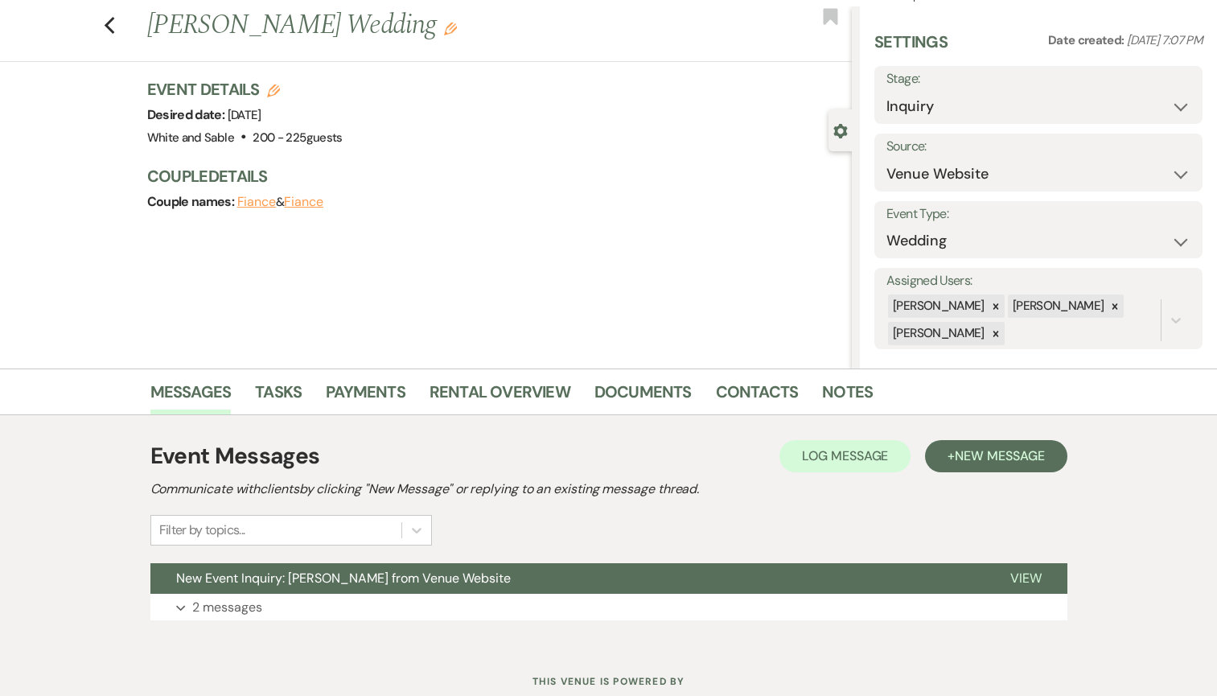
scroll to position [88, 0]
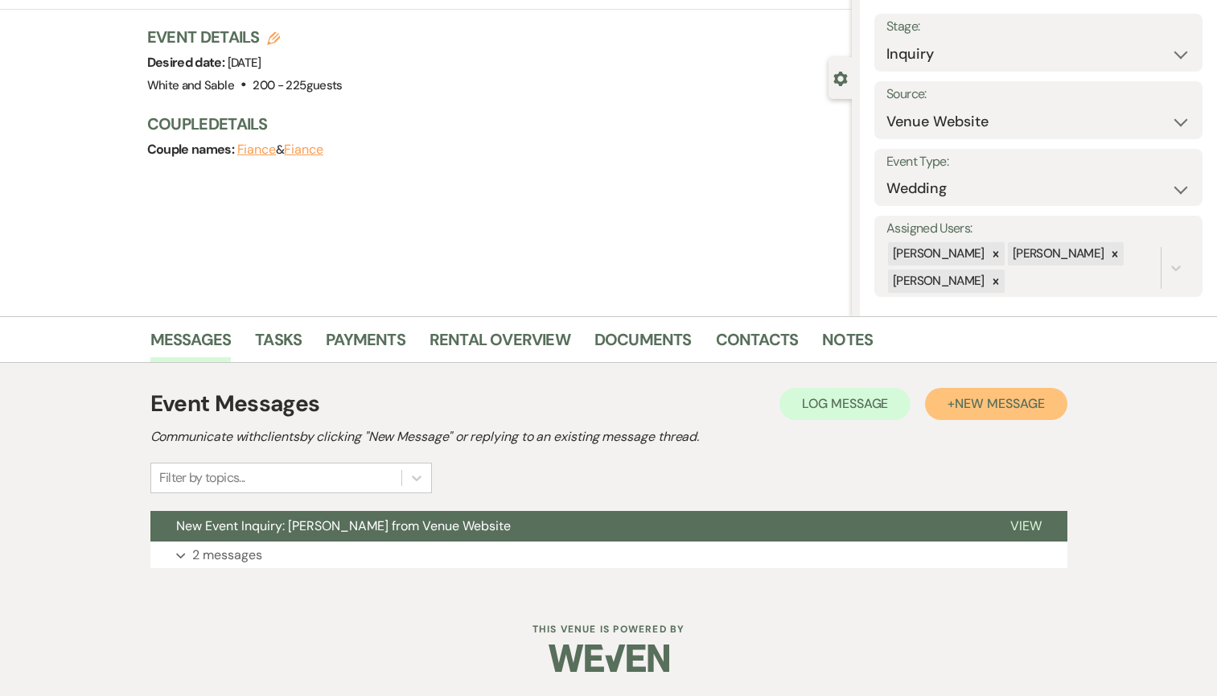
click at [976, 402] on span "New Message" at bounding box center [999, 403] width 89 height 17
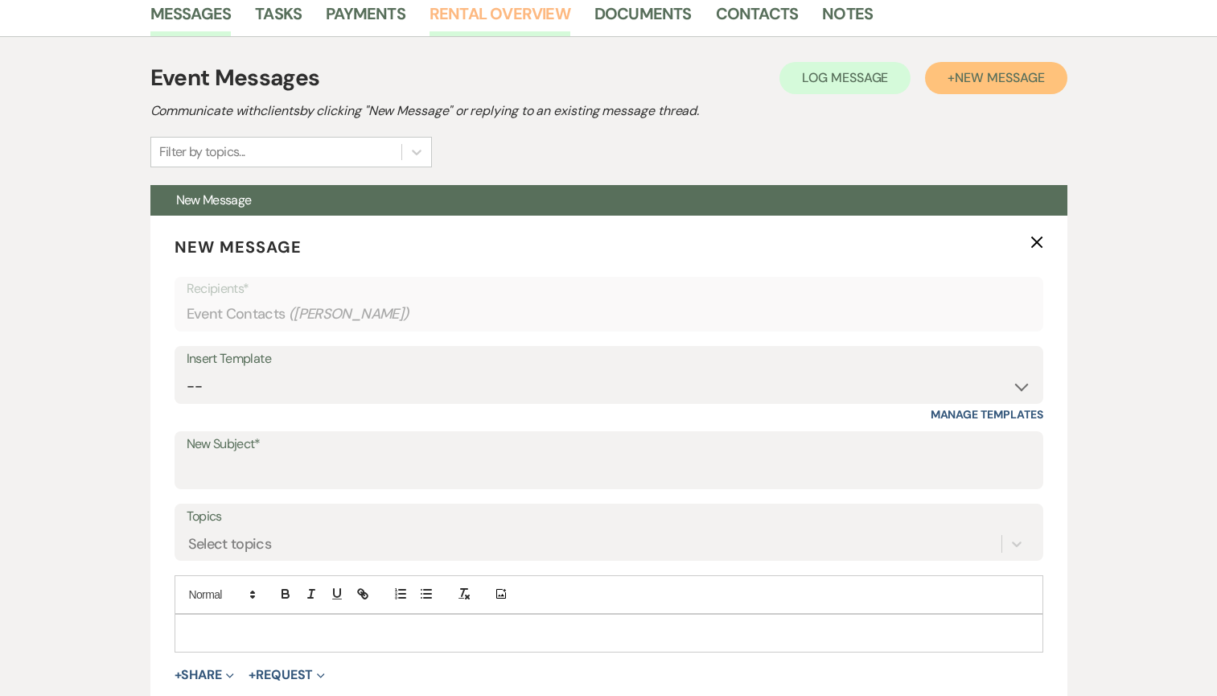
scroll to position [449, 0]
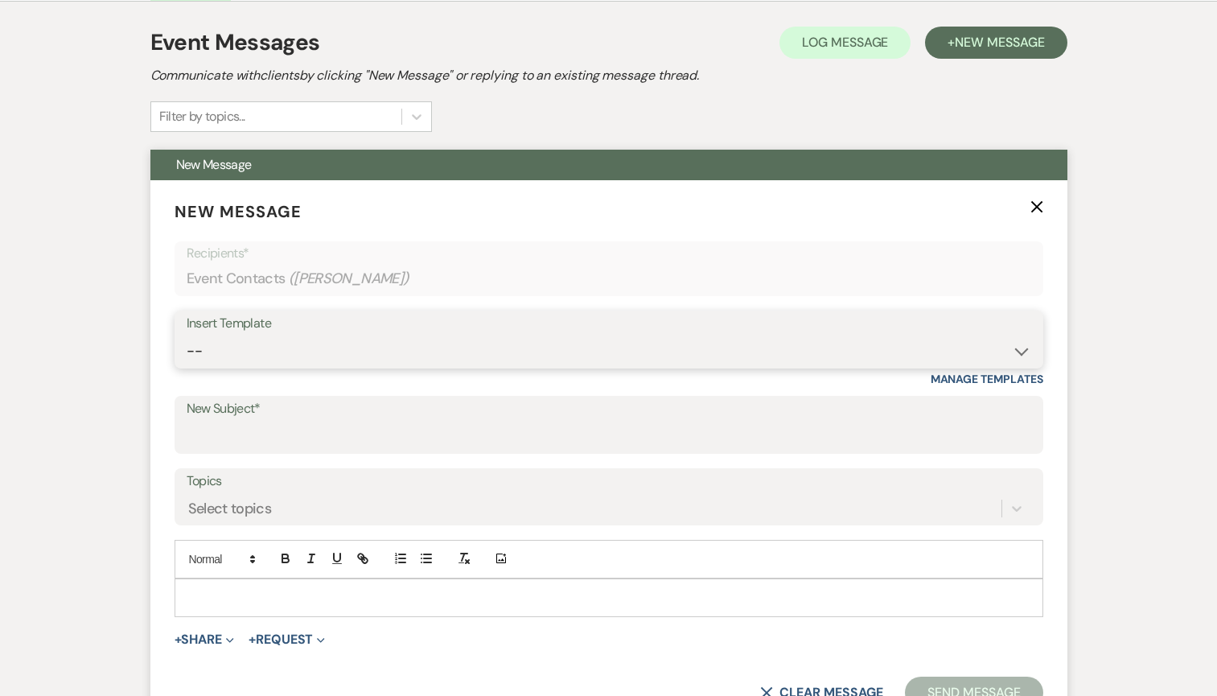
click at [397, 348] on select "-- Inquiry Response (Venue Guide) Schedule - Venue Tour Appt Confirmation Sched…" at bounding box center [609, 350] width 845 height 31
select select "5948"
click at [187, 335] on select "-- Inquiry Response (Venue Guide) Schedule - Venue Tour Appt Confirmation Sched…" at bounding box center [609, 350] width 845 height 31
type input "Interactive 3-D Virtual Tour of White & Sable 🤍🖤"
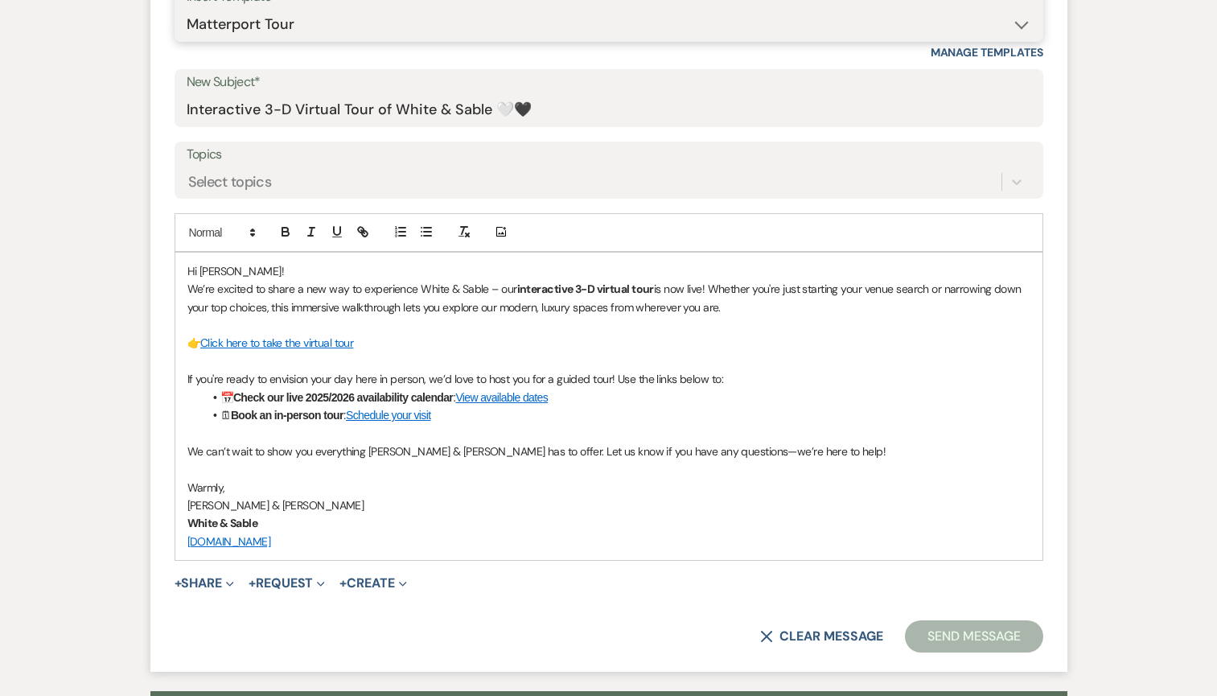
scroll to position [792, 0]
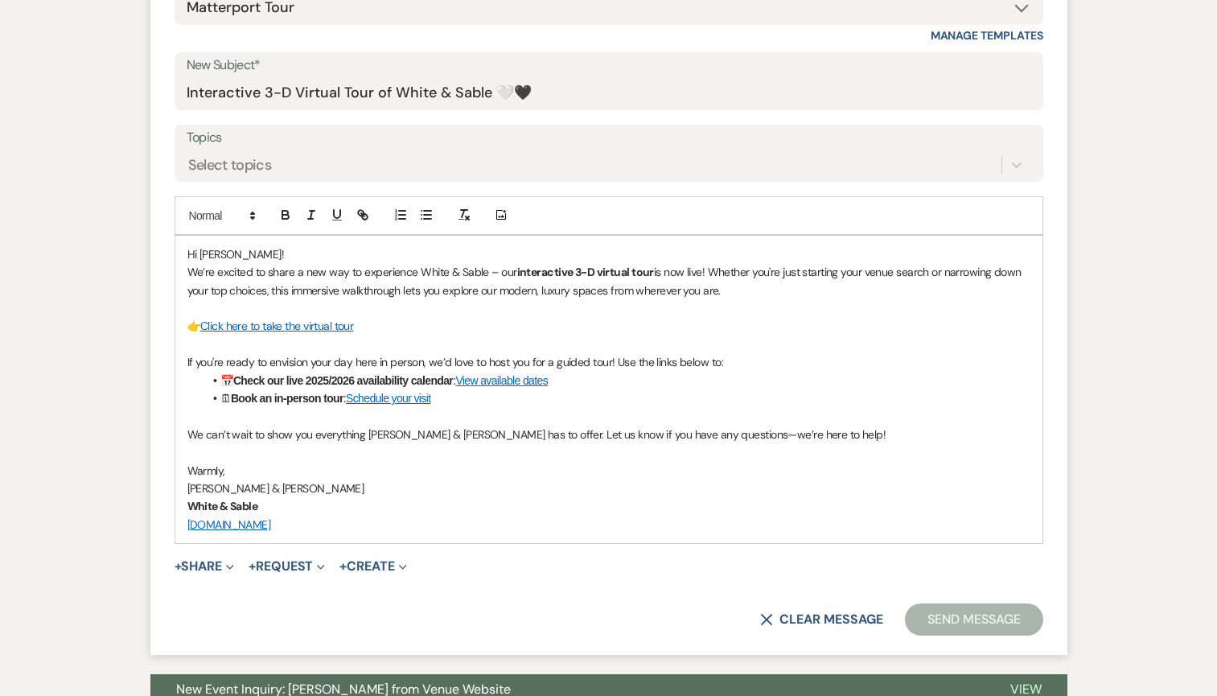
click at [942, 625] on button "Send Message" at bounding box center [974, 619] width 138 height 32
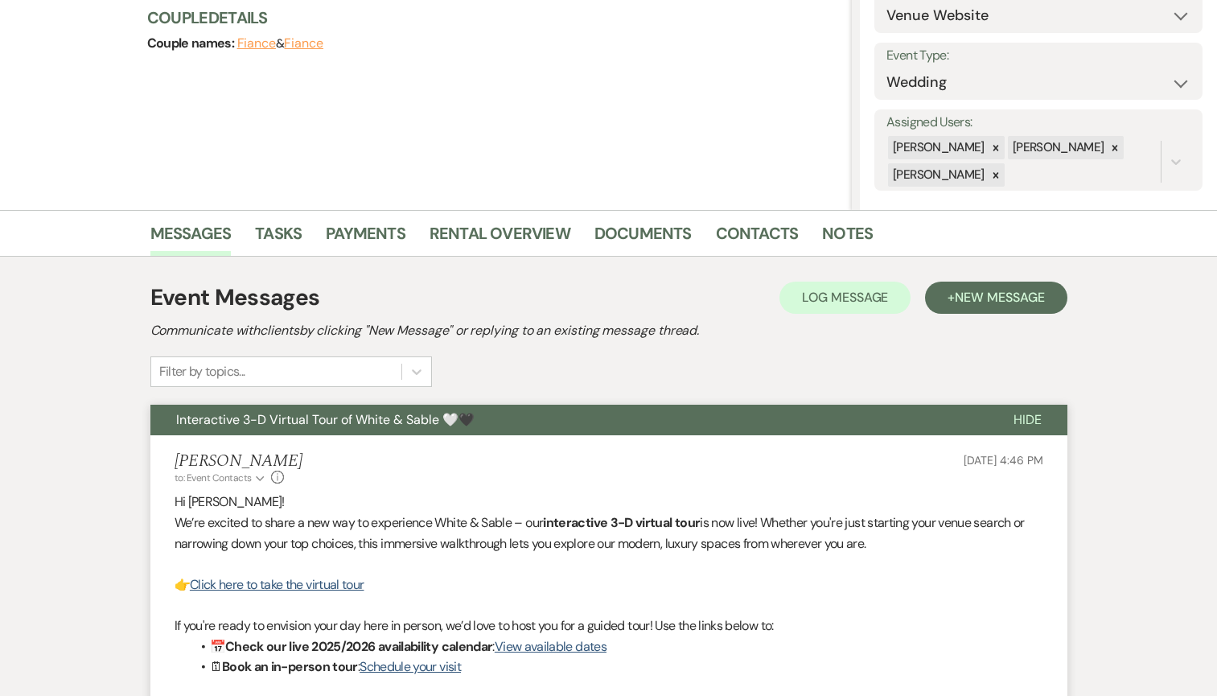
scroll to position [0, 0]
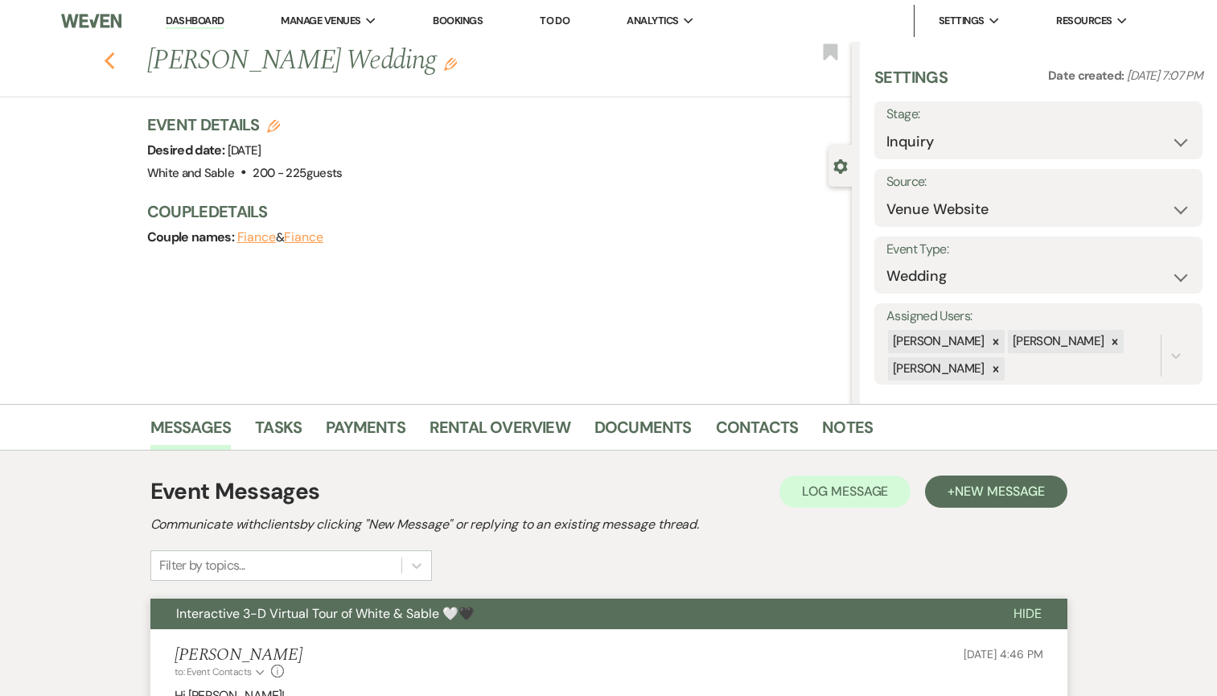
click at [111, 60] on icon "Previous" at bounding box center [110, 60] width 12 height 19
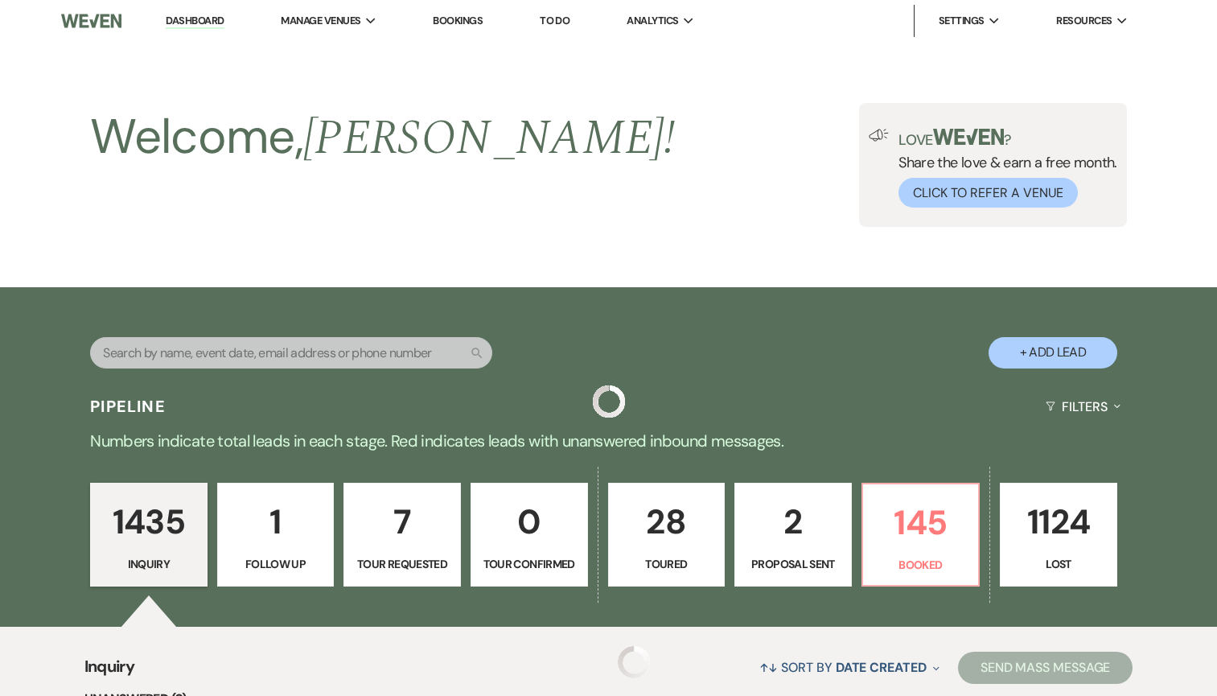
scroll to position [2600, 0]
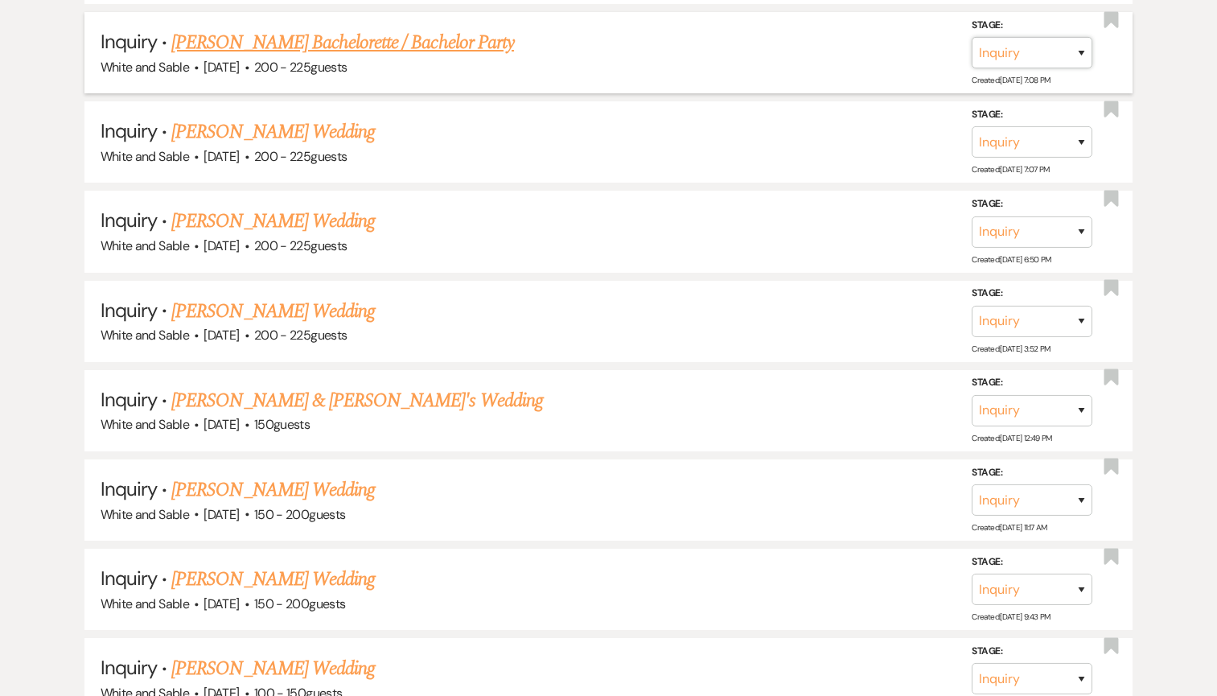
click at [1063, 41] on select "Inquiry Follow Up Tour Requested Tour Confirmed Toured Proposal Sent Booked Lost" at bounding box center [1032, 52] width 121 height 31
select select "8"
click at [972, 37] on select "Inquiry Follow Up Tour Requested Tour Confirmed Toured Proposal Sent Booked Lost" at bounding box center [1032, 52] width 121 height 31
click at [1057, 37] on button "Save" at bounding box center [1060, 52] width 80 height 32
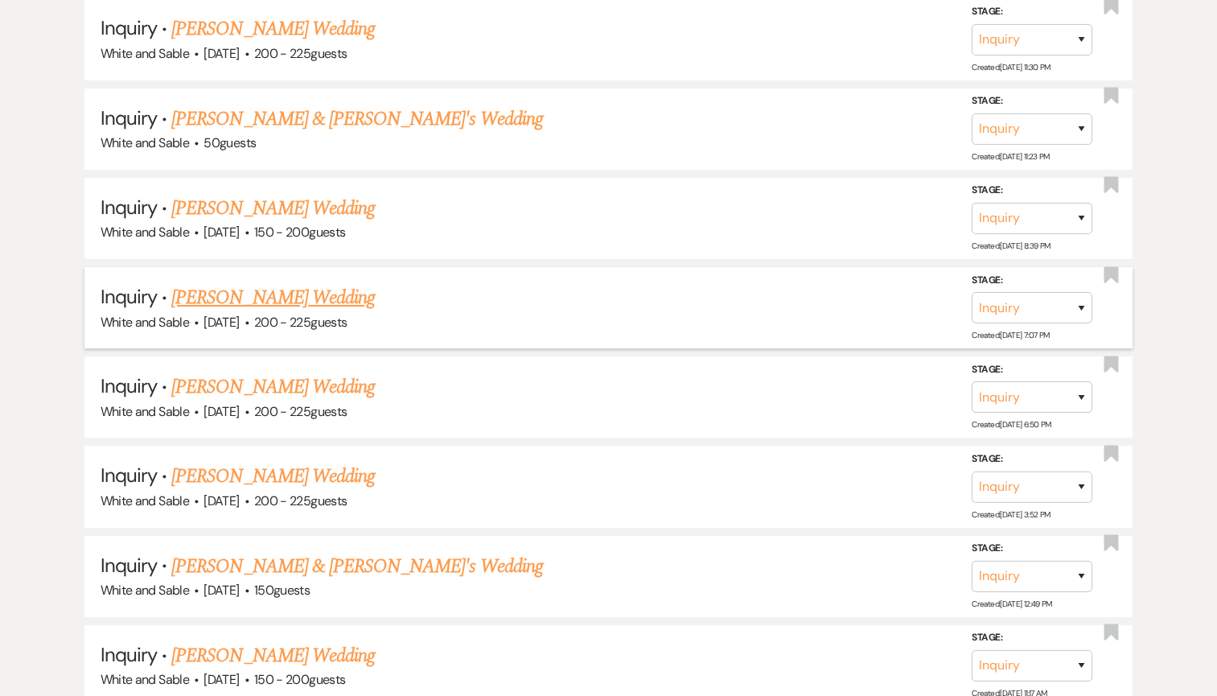
scroll to position [2344, 0]
click at [338, 197] on link "[PERSON_NAME] Wedding" at bounding box center [273, 209] width 204 height 29
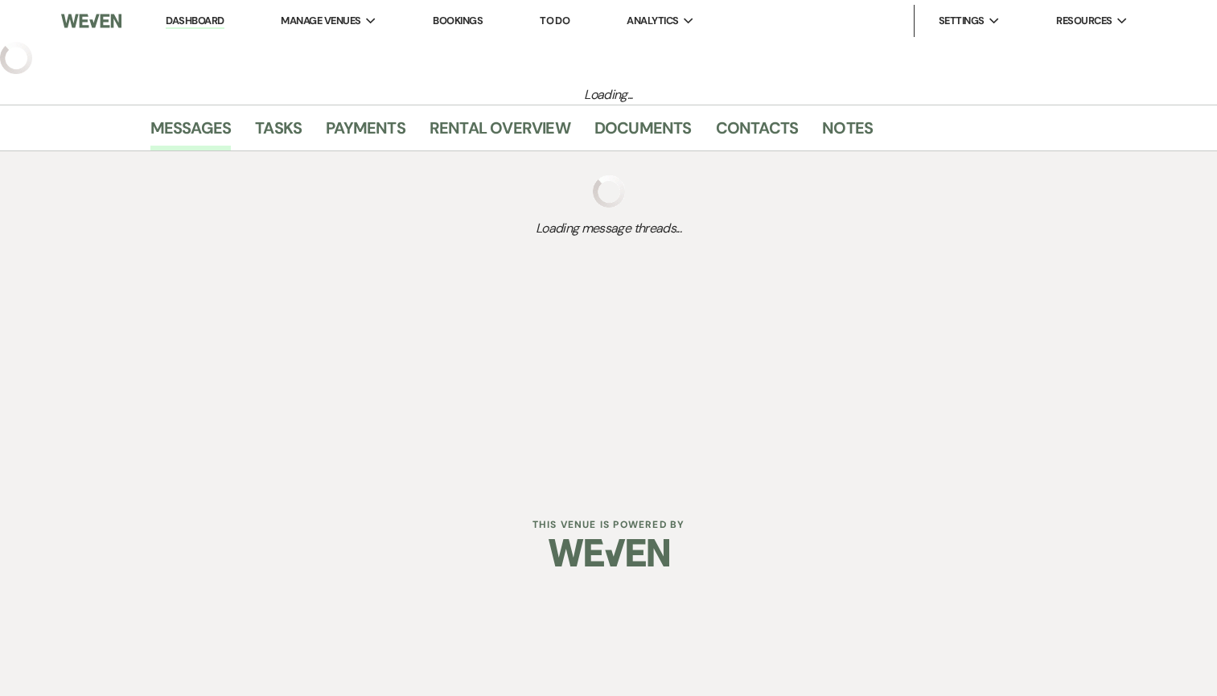
select select "5"
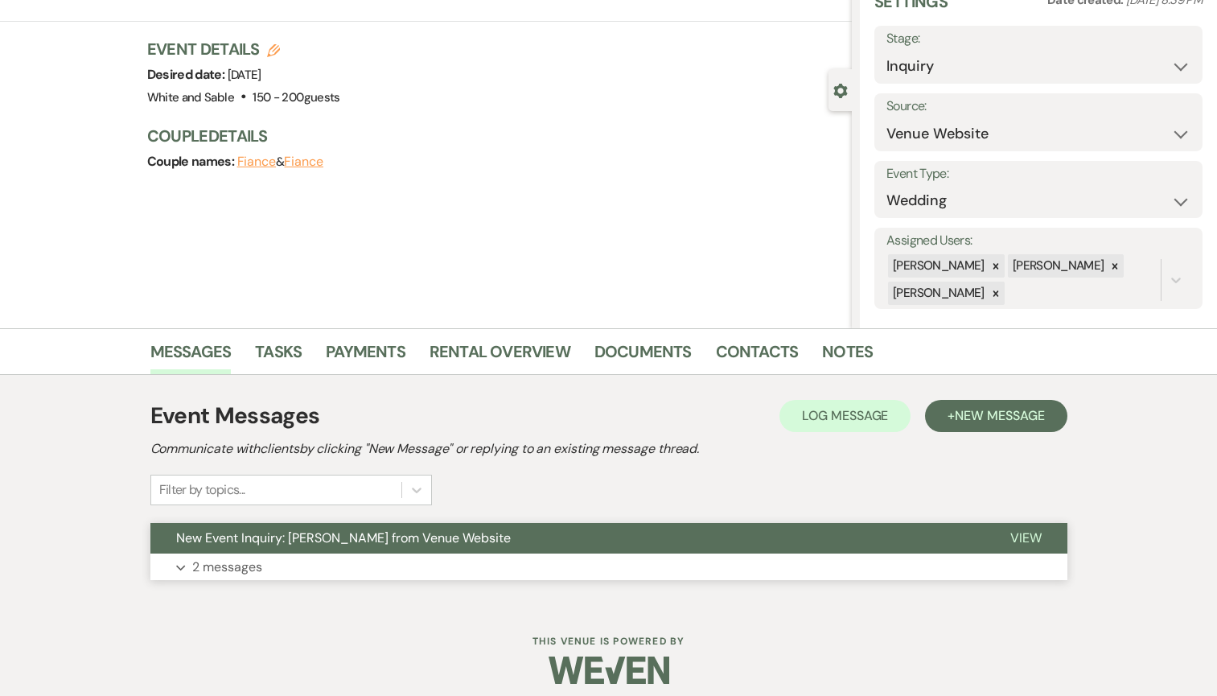
click at [323, 525] on button "New Event Inquiry: [PERSON_NAME] from Venue Website" at bounding box center [567, 538] width 834 height 31
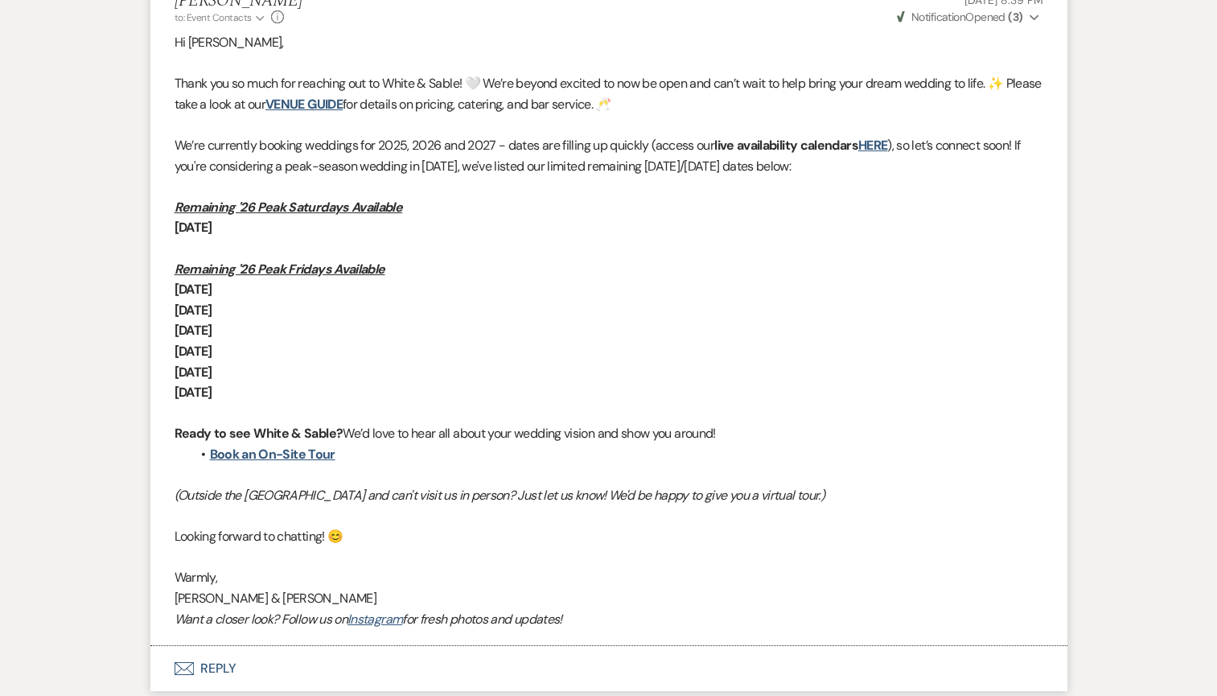
scroll to position [1094, 0]
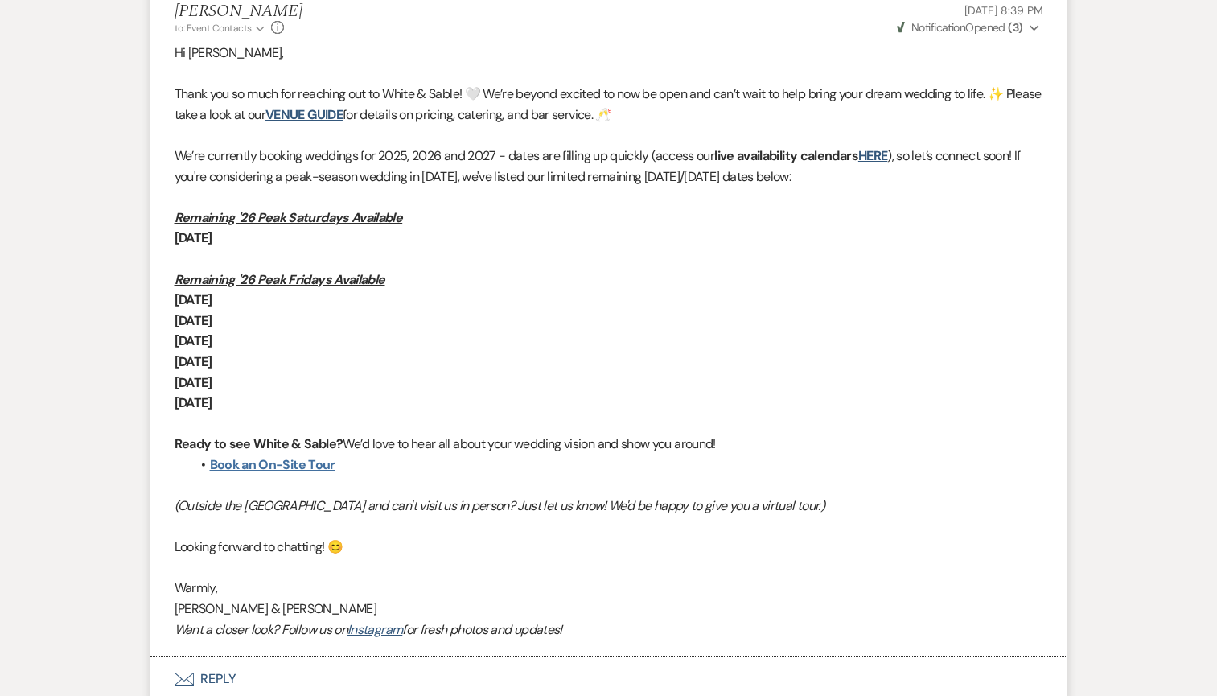
click at [283, 469] on link "Book an On-Site Tour" at bounding box center [272, 464] width 125 height 17
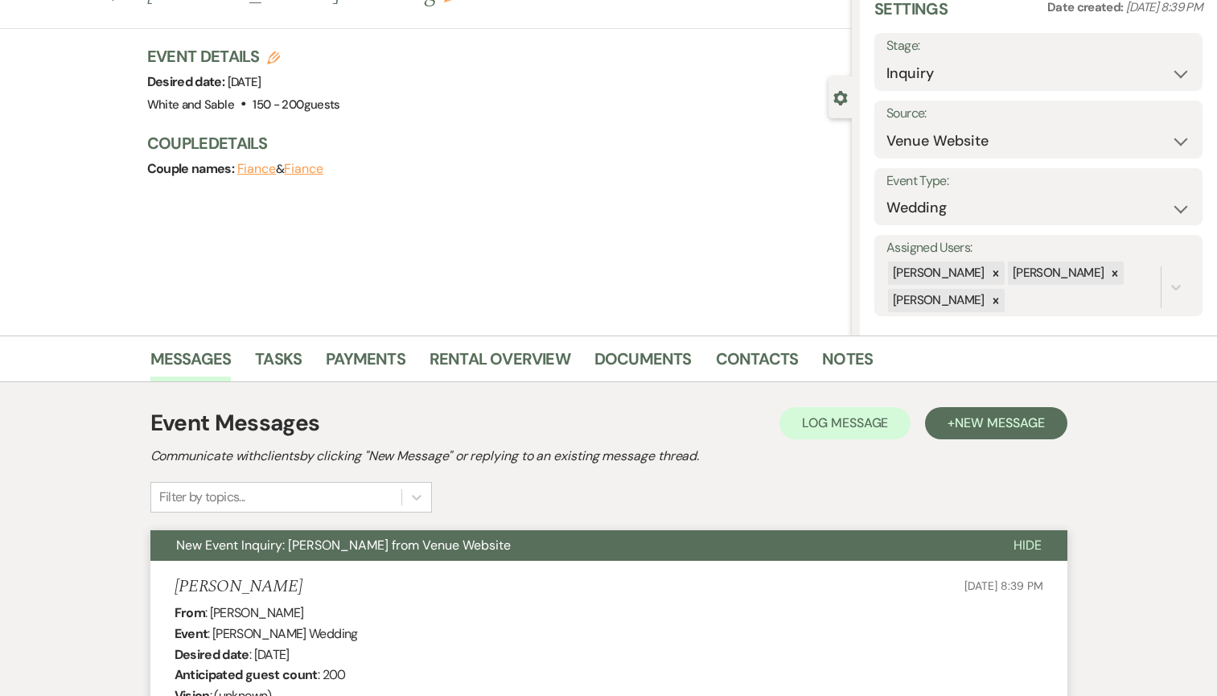
scroll to position [0, 0]
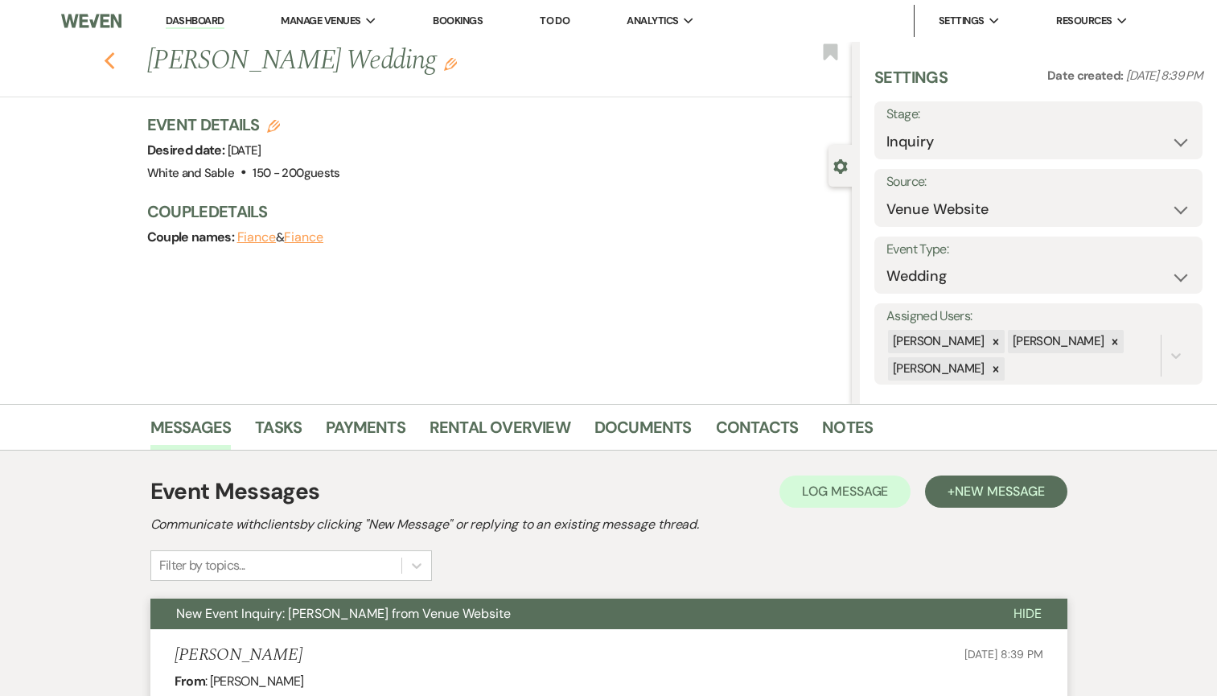
click at [106, 54] on icon "Previous" at bounding box center [110, 60] width 12 height 19
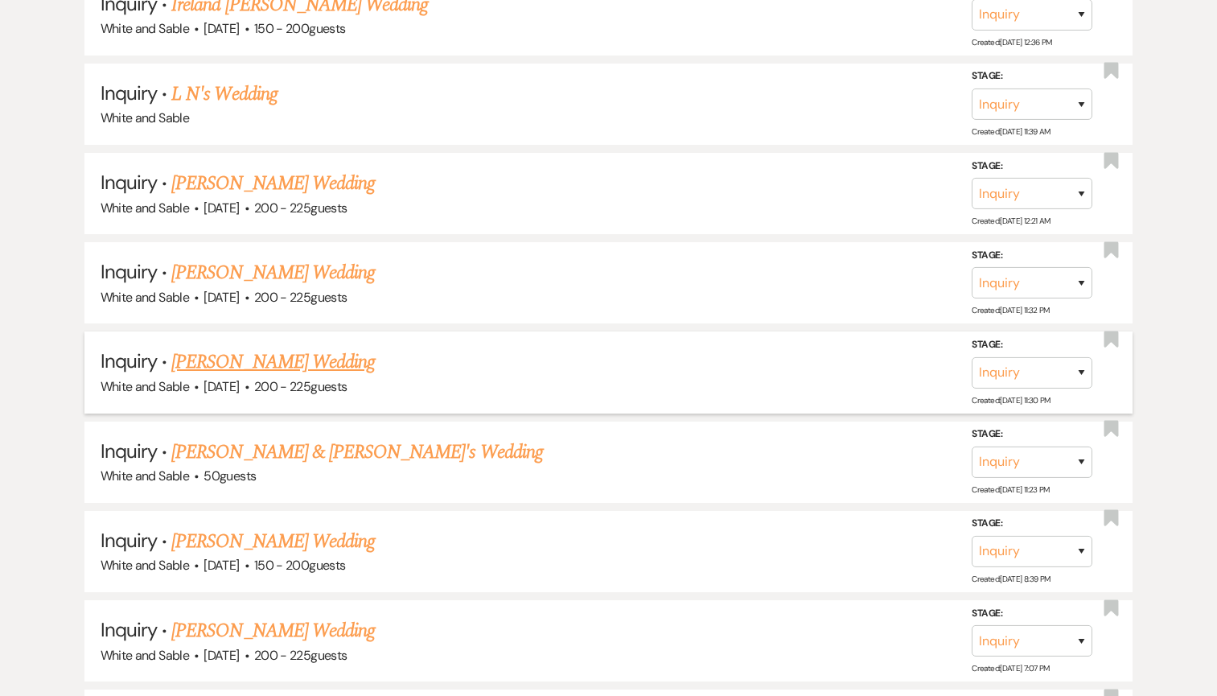
scroll to position [2010, 0]
click at [294, 260] on link "[PERSON_NAME] Wedding" at bounding box center [273, 274] width 204 height 29
select select "5"
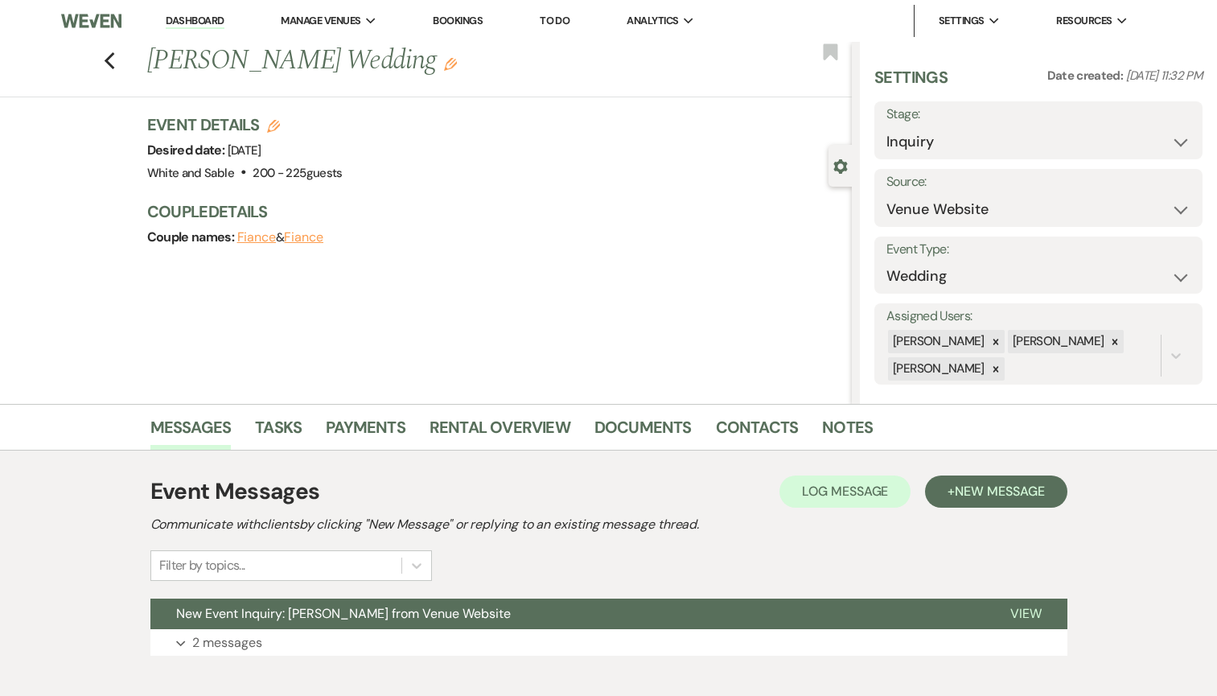
scroll to position [88, 0]
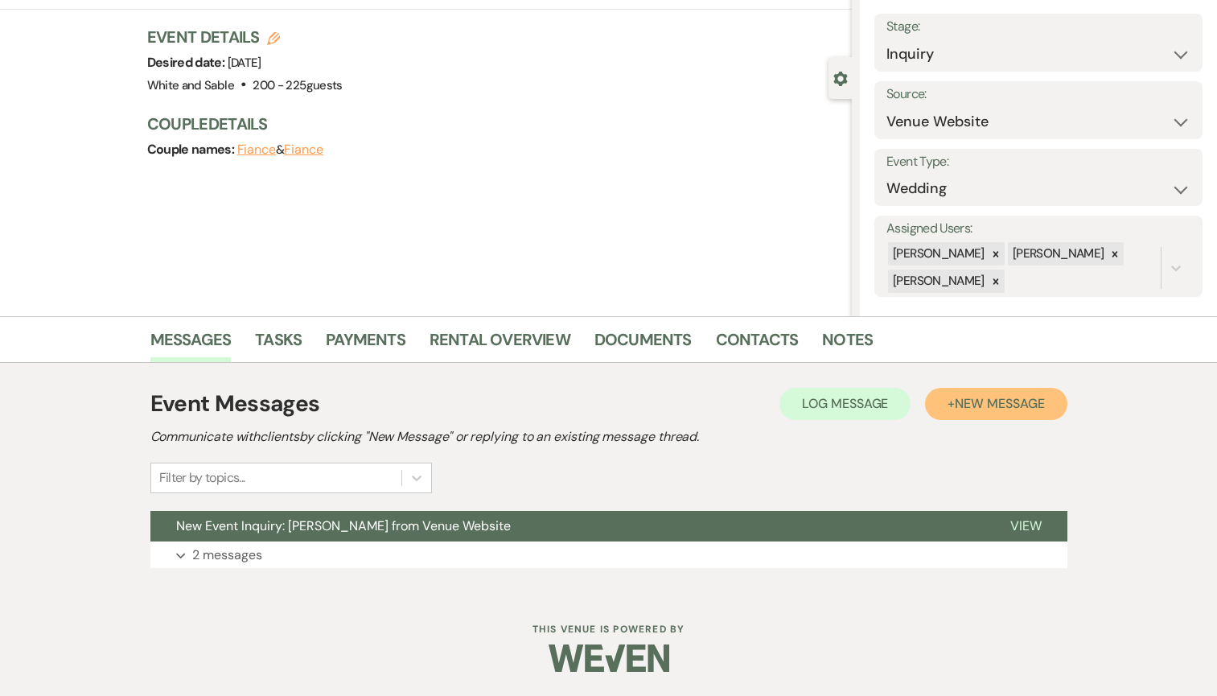
click at [982, 415] on button "+ New Message" at bounding box center [996, 404] width 142 height 32
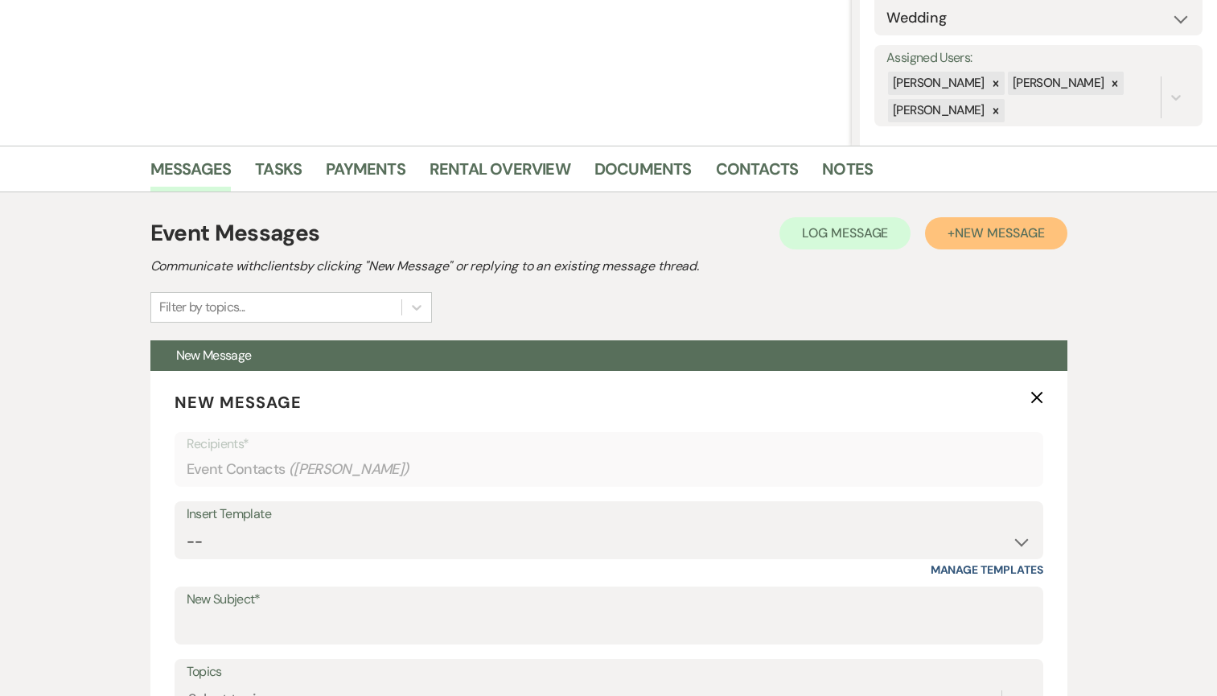
scroll to position [322, 0]
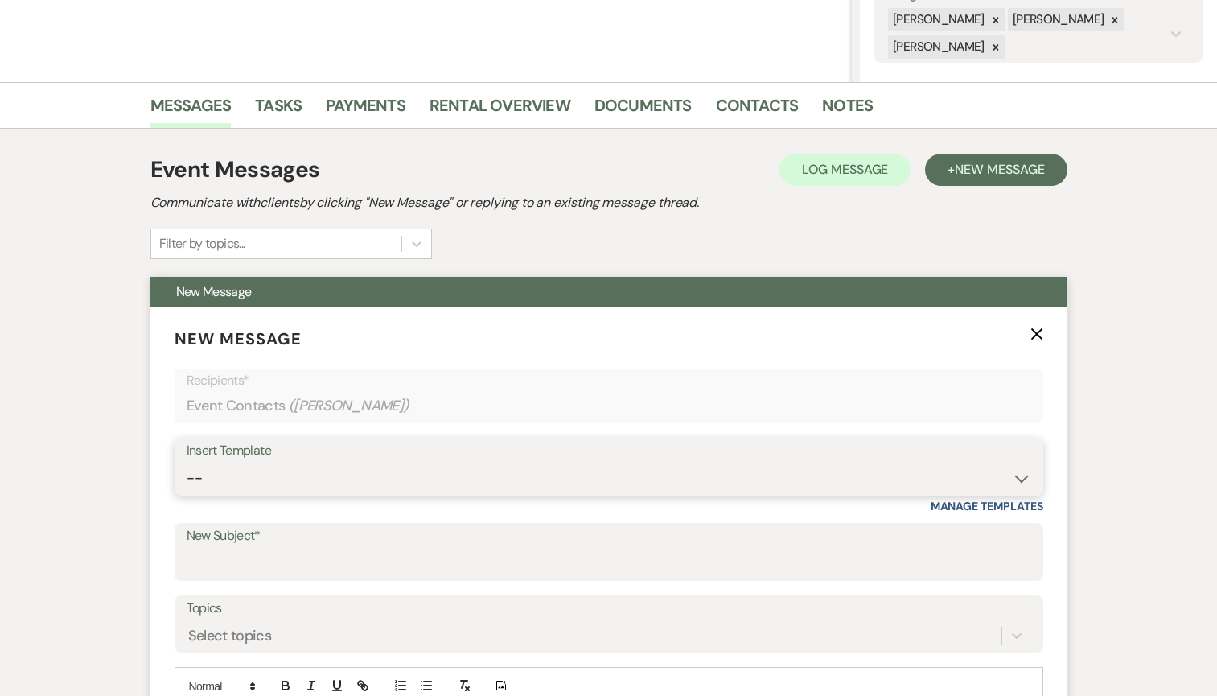
click at [330, 476] on select "-- Inquiry Response (Venue Guide) Schedule - Venue Tour Appt Confirmation Sched…" at bounding box center [609, 478] width 845 height 31
select select "6144"
click at [187, 463] on select "-- Inquiry Response (Venue Guide) Schedule - Venue Tour Appt Confirmation Sched…" at bounding box center [609, 478] width 845 height 31
type input "No Saturdays Left in '26? Why Sundays Might Be the Answer"
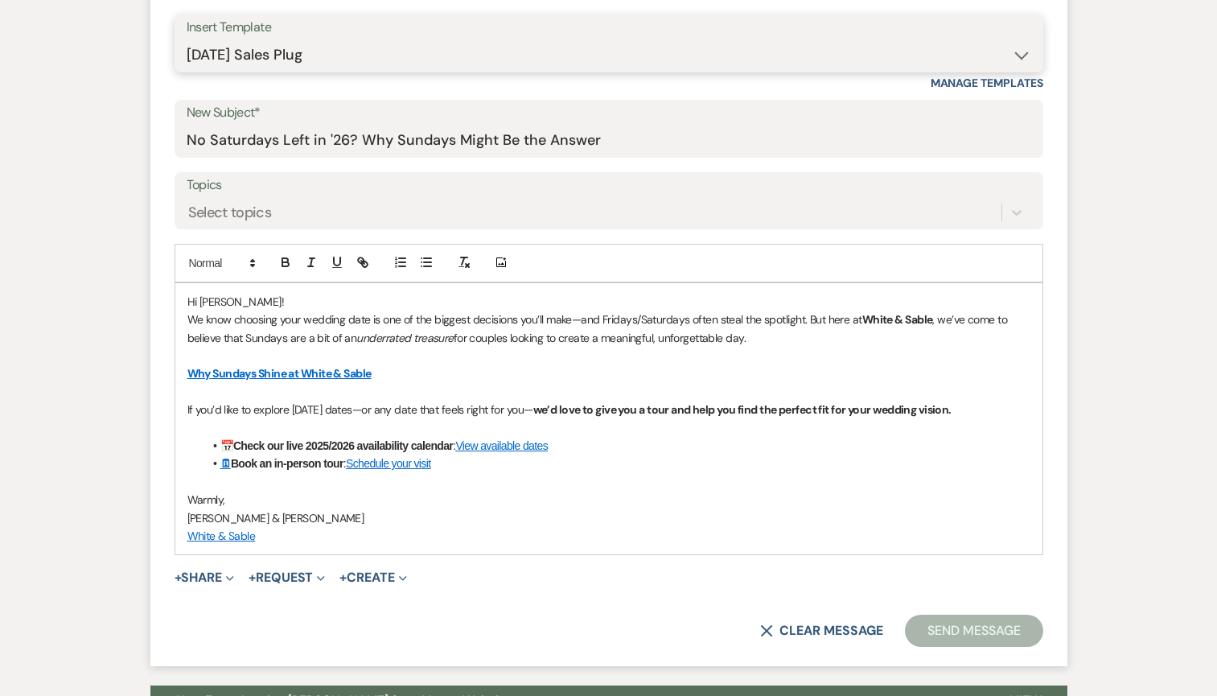
scroll to position [764, 0]
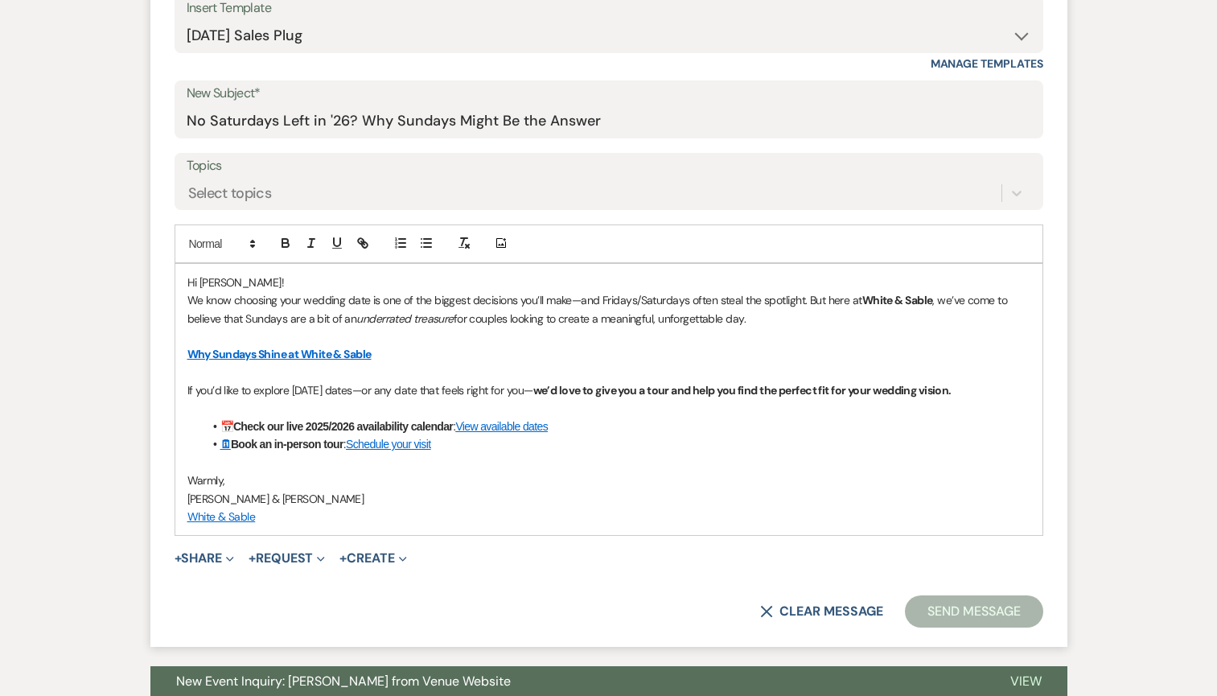
click at [974, 612] on button "Send Message" at bounding box center [974, 611] width 138 height 32
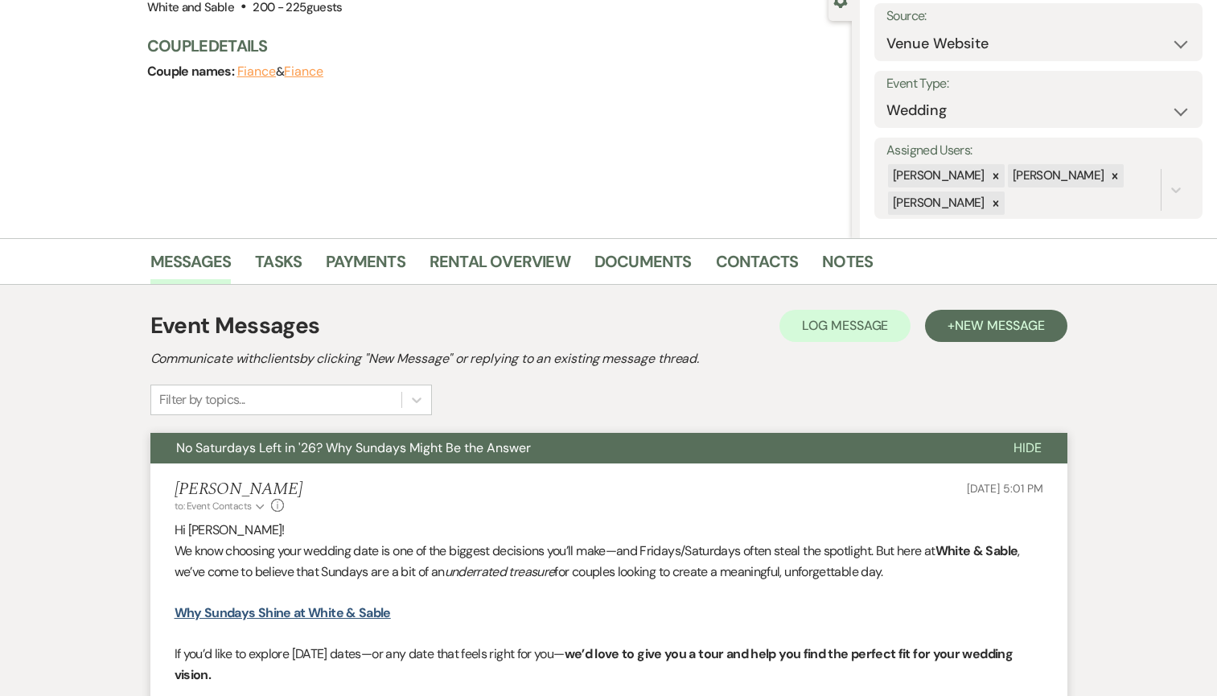
scroll to position [0, 0]
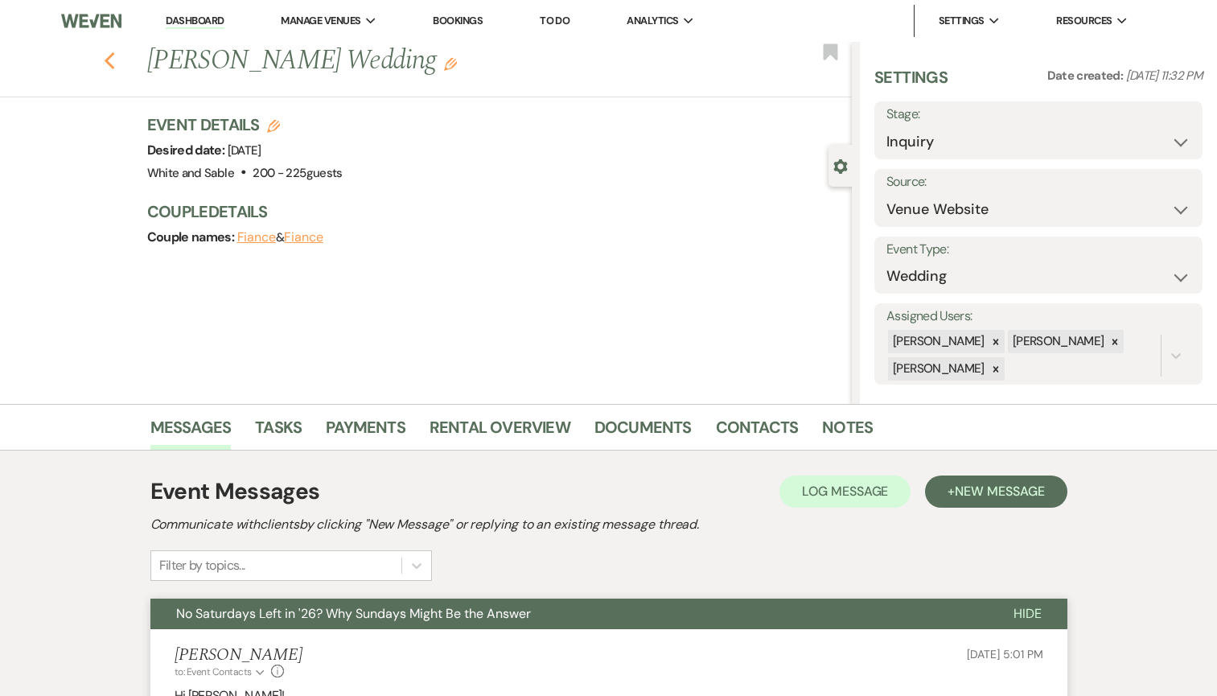
click at [112, 67] on use "button" at bounding box center [109, 61] width 10 height 18
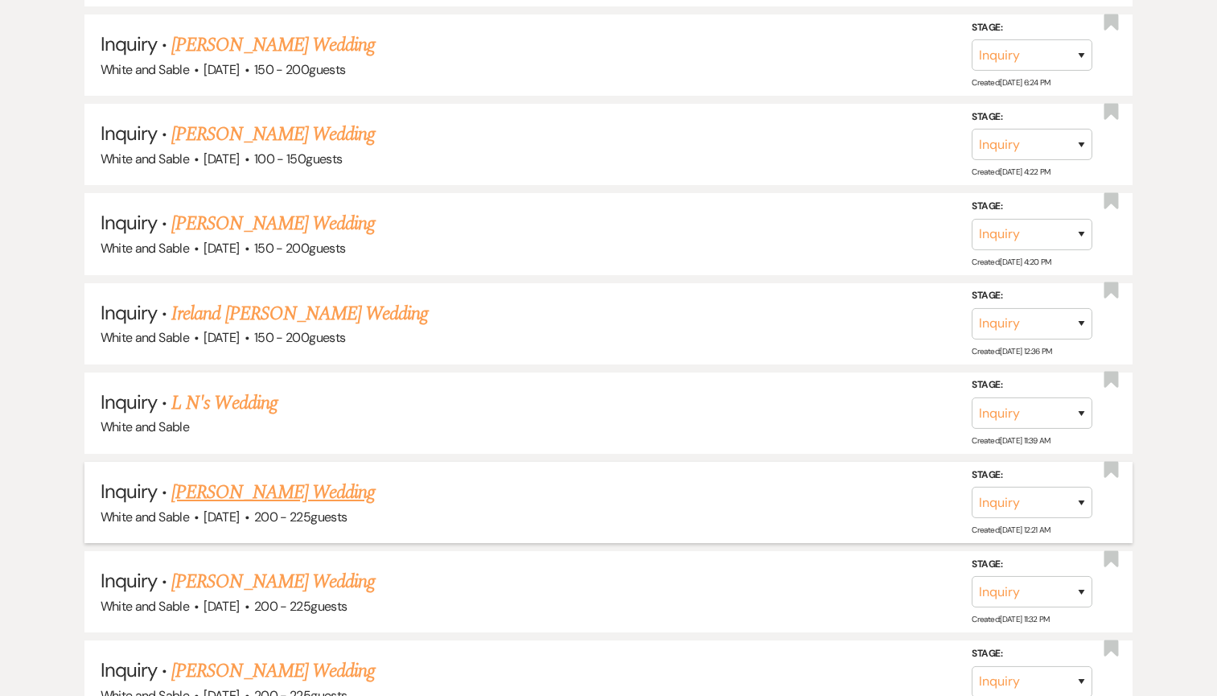
scroll to position [1702, 0]
click at [298, 212] on link "[PERSON_NAME] Wedding" at bounding box center [273, 224] width 204 height 29
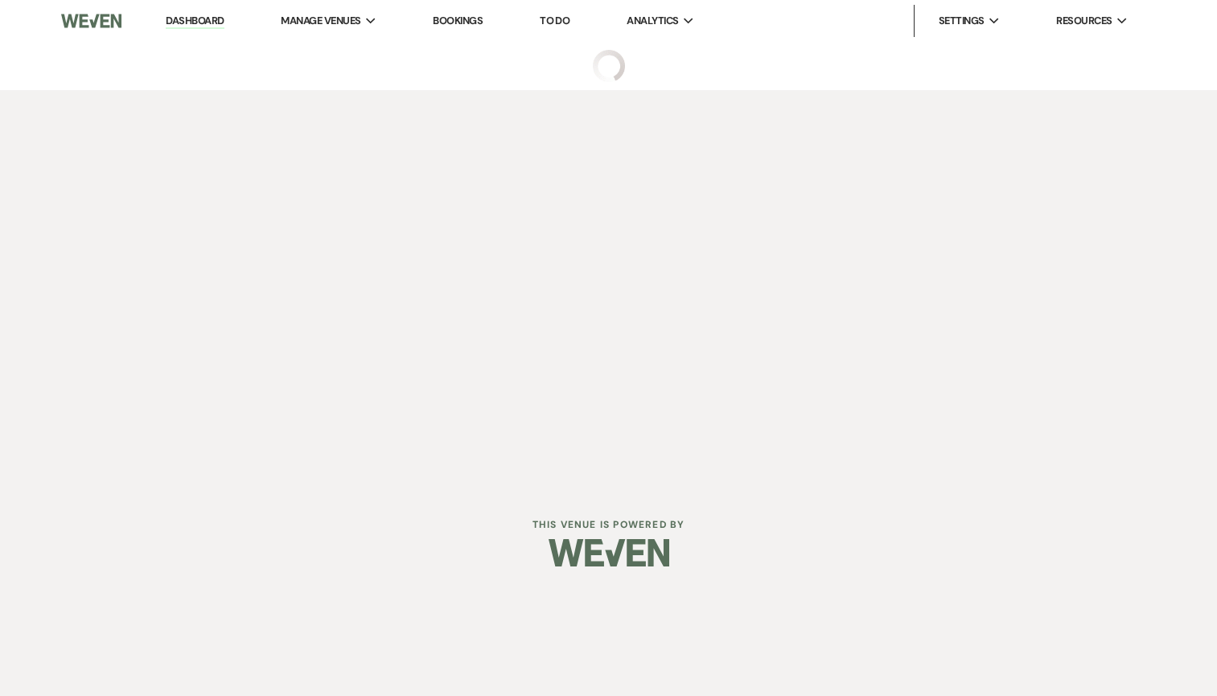
select select "5"
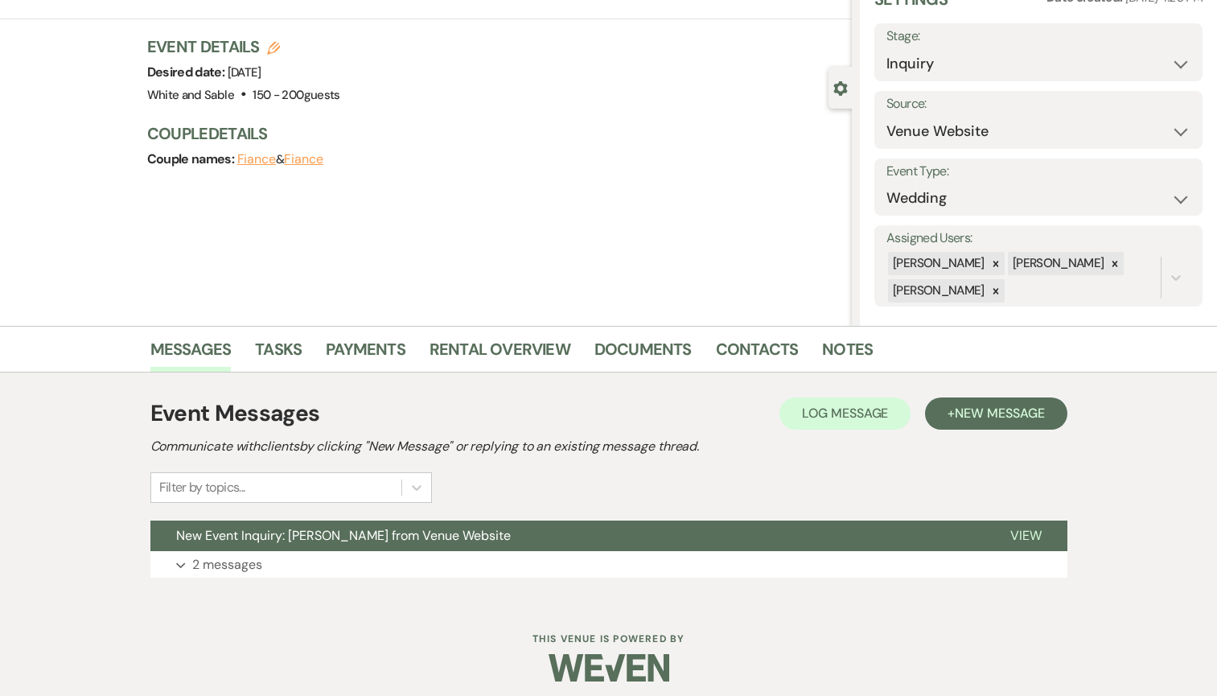
scroll to position [88, 0]
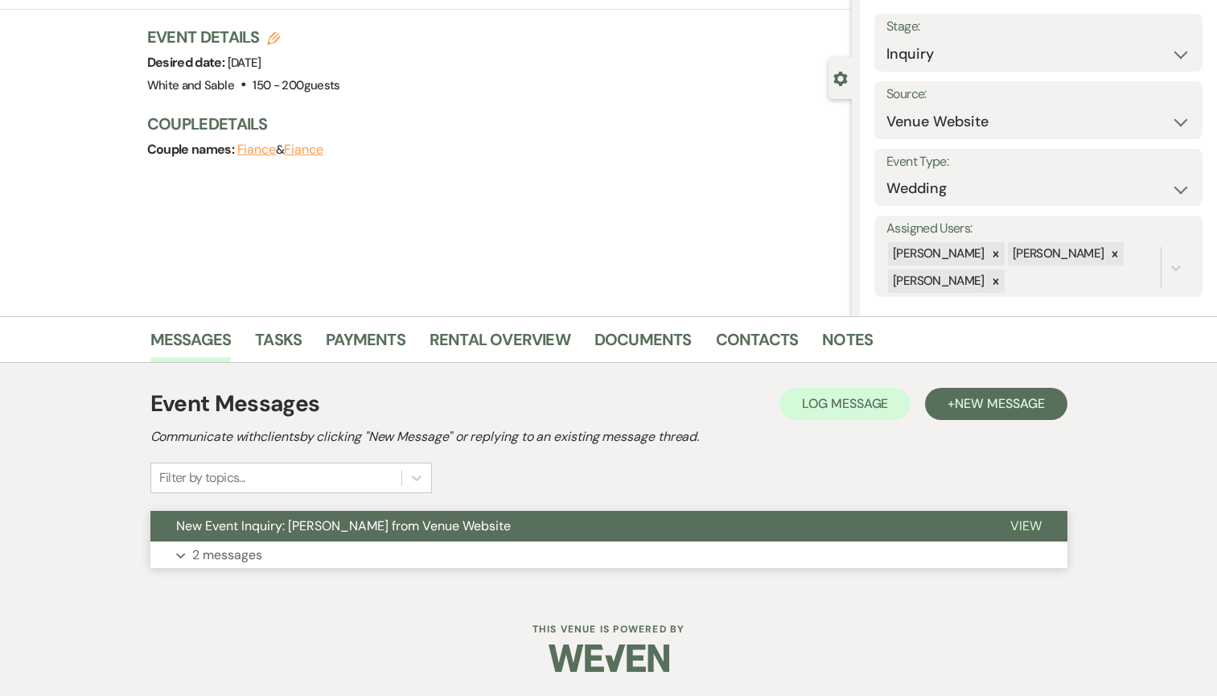
click at [440, 515] on button "New Event Inquiry: [PERSON_NAME] from Venue Website" at bounding box center [567, 526] width 834 height 31
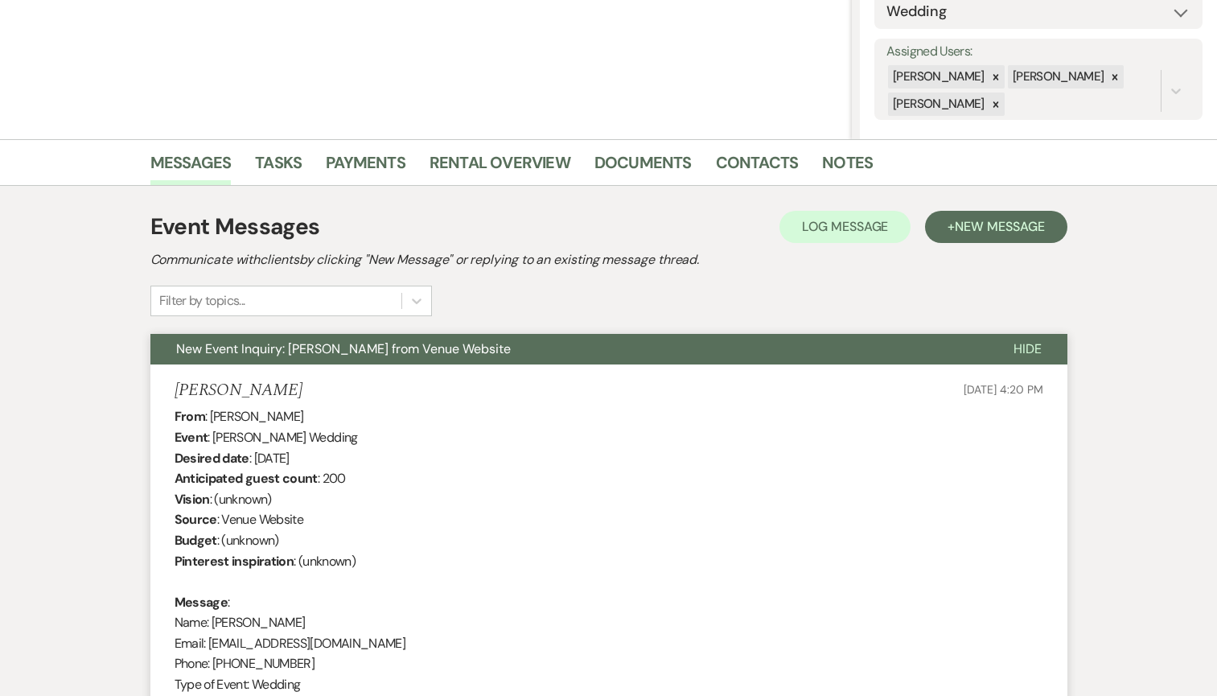
scroll to position [0, 0]
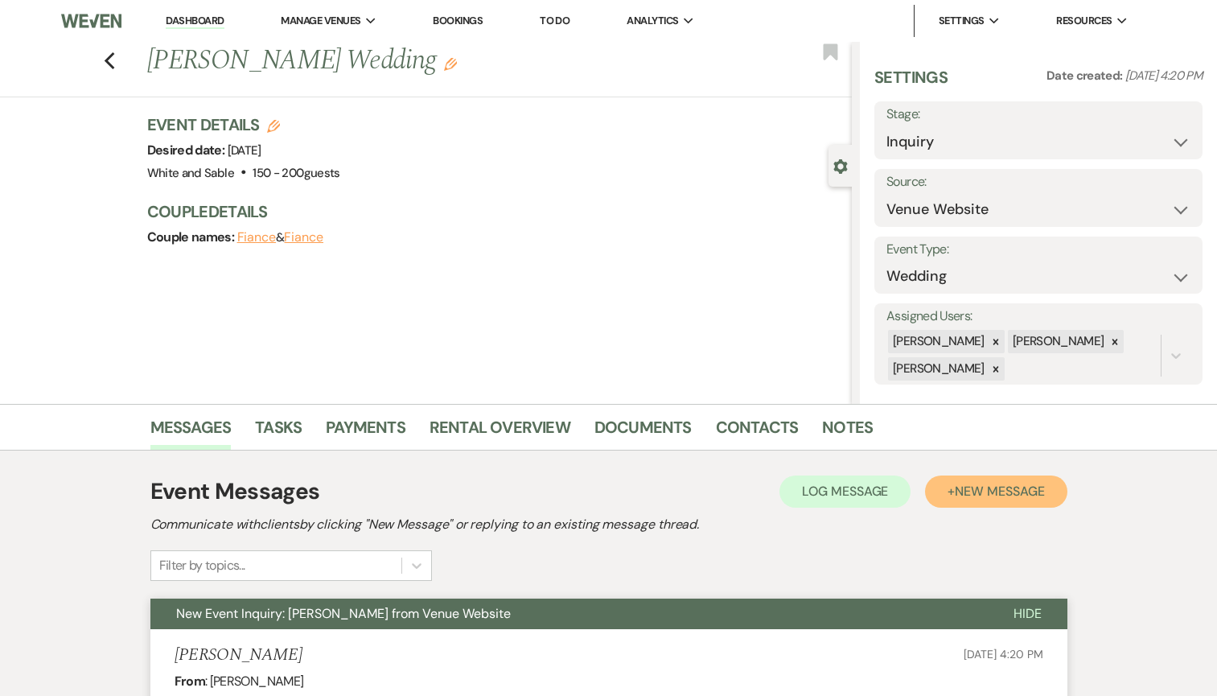
click at [956, 490] on span "New Message" at bounding box center [999, 491] width 89 height 17
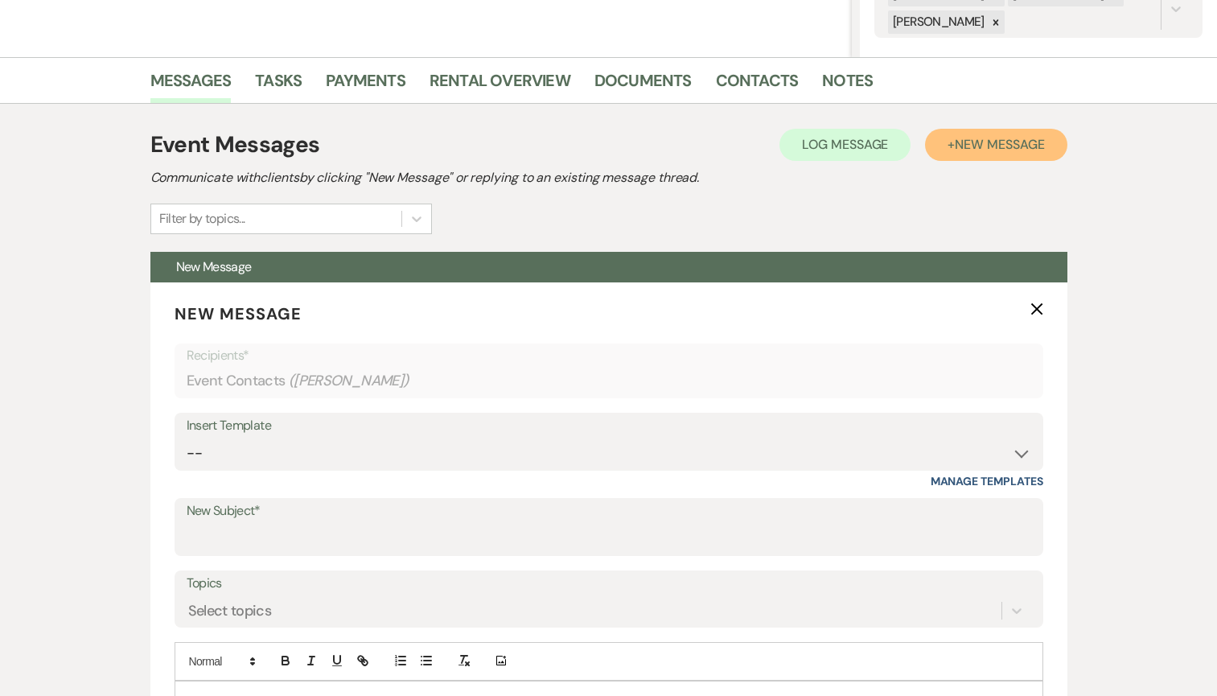
scroll to position [387, 0]
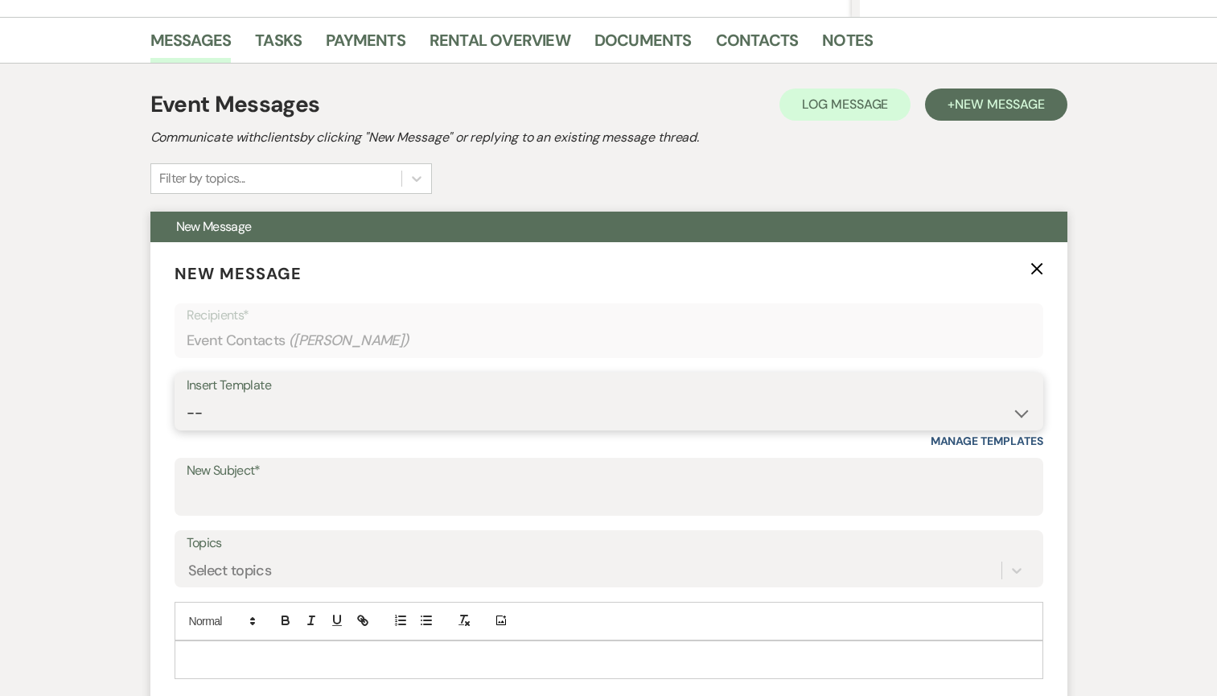
click at [260, 416] on select "-- Inquiry Response (Venue Guide) Schedule - Venue Tour Appt Confirmation Sched…" at bounding box center [609, 412] width 845 height 31
select select "5948"
click at [187, 397] on select "-- Inquiry Response (Venue Guide) Schedule - Venue Tour Appt Confirmation Sched…" at bounding box center [609, 412] width 845 height 31
type input "Interactive 3-D Virtual Tour of White & Sable 🤍🖤"
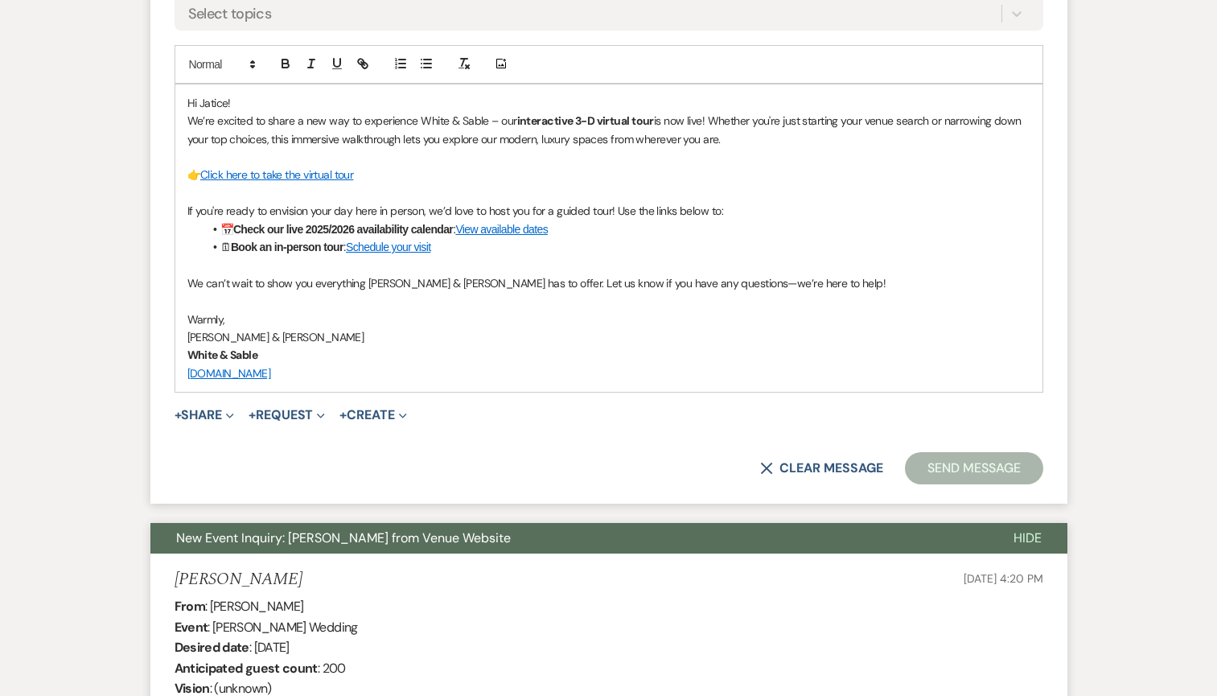
scroll to position [1030, 0]
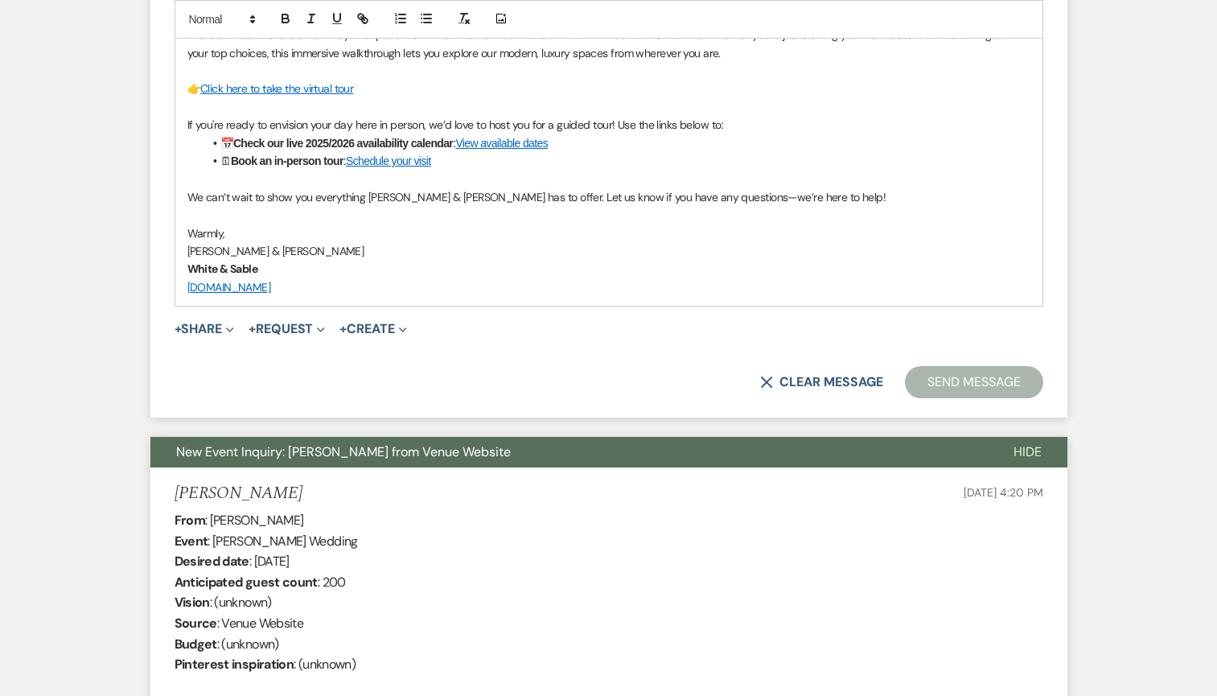
click at [983, 372] on button "Send Message" at bounding box center [974, 382] width 138 height 32
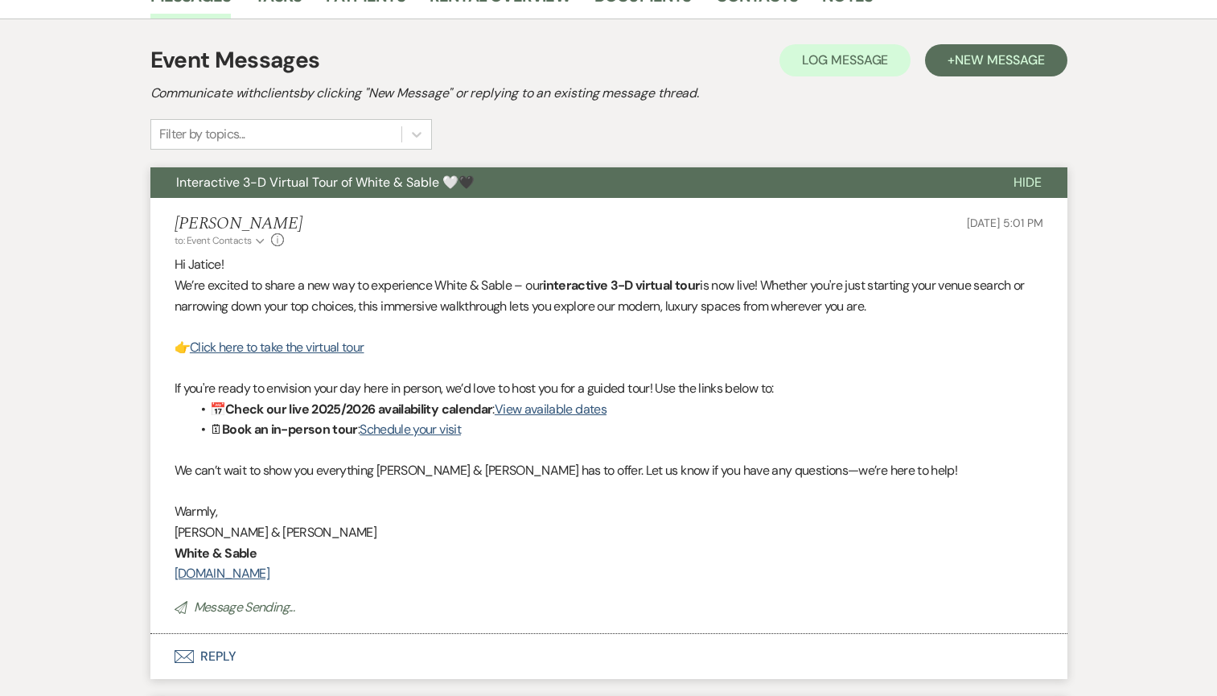
scroll to position [0, 0]
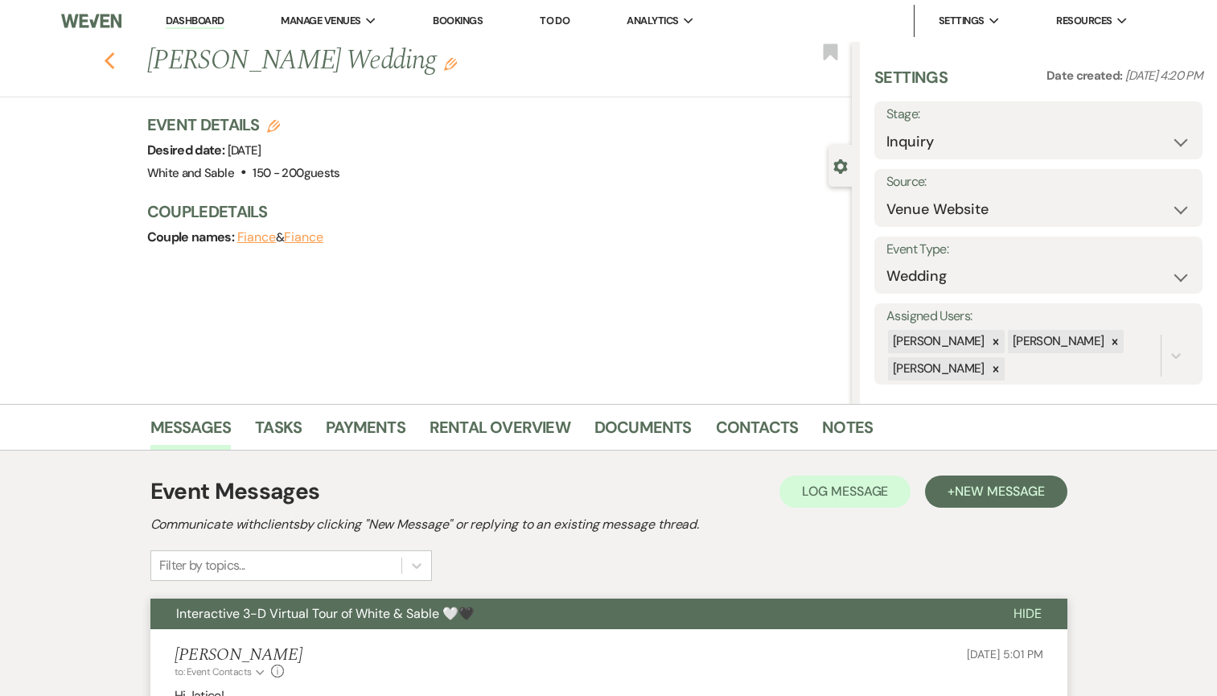
click at [112, 61] on icon "Previous" at bounding box center [110, 60] width 12 height 19
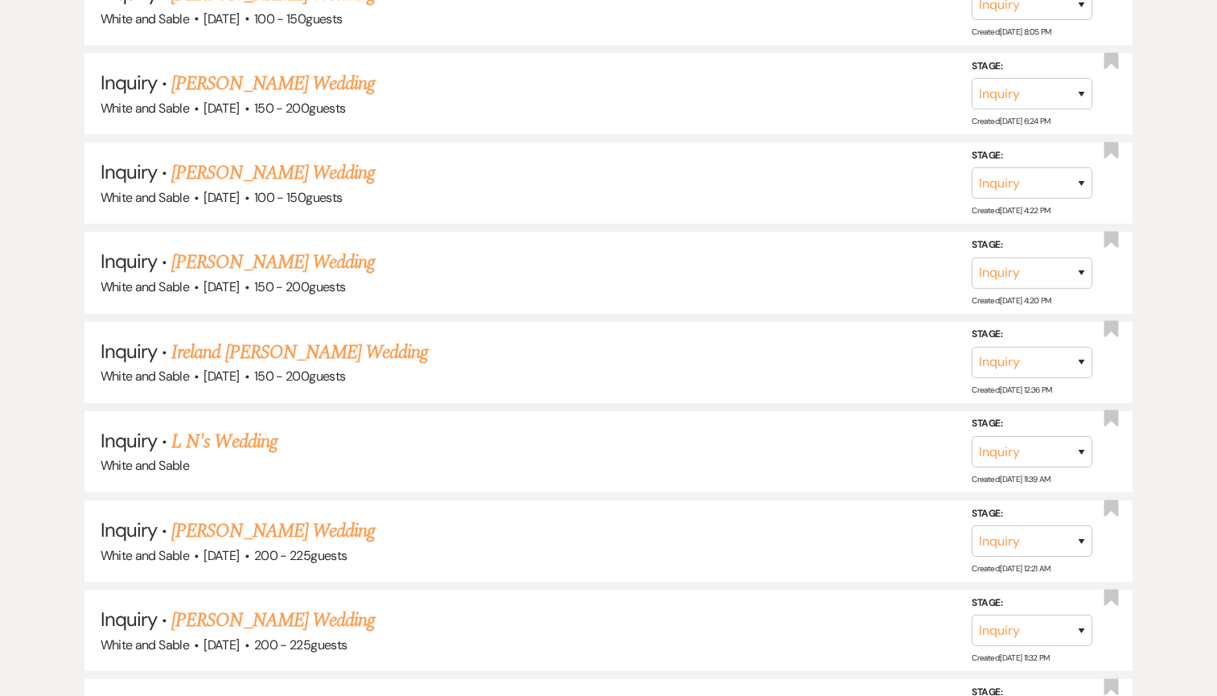
scroll to position [1643, 0]
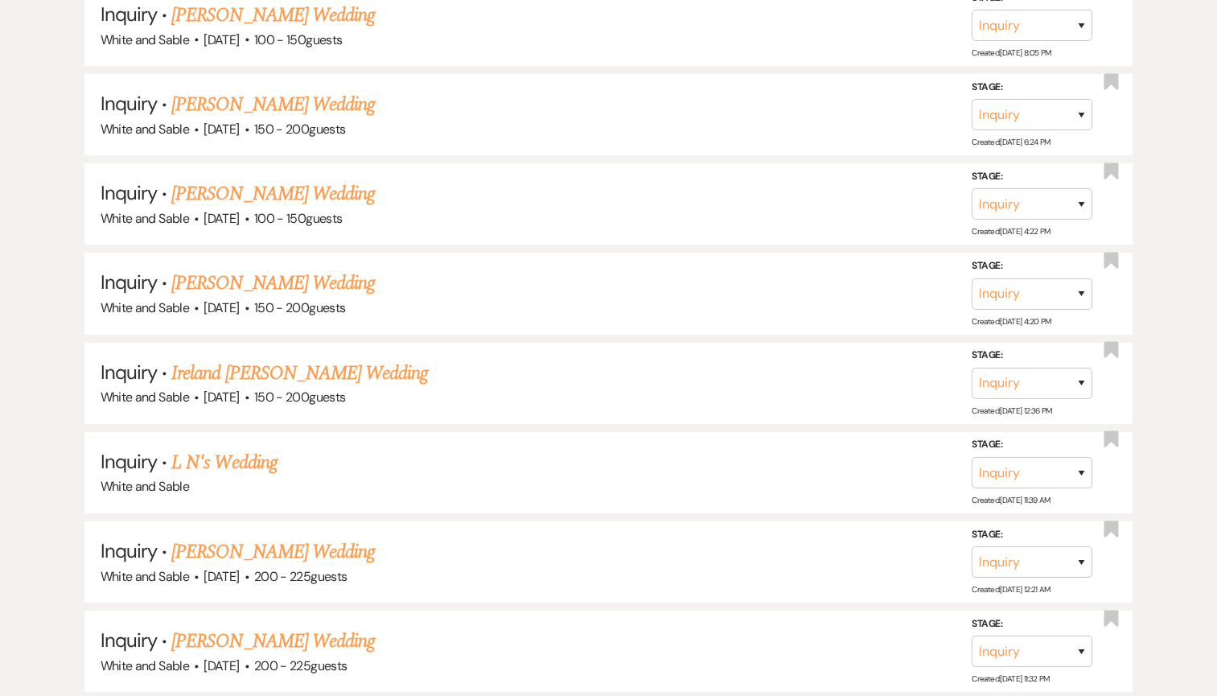
click at [239, 179] on link "[PERSON_NAME] Wedding" at bounding box center [273, 193] width 204 height 29
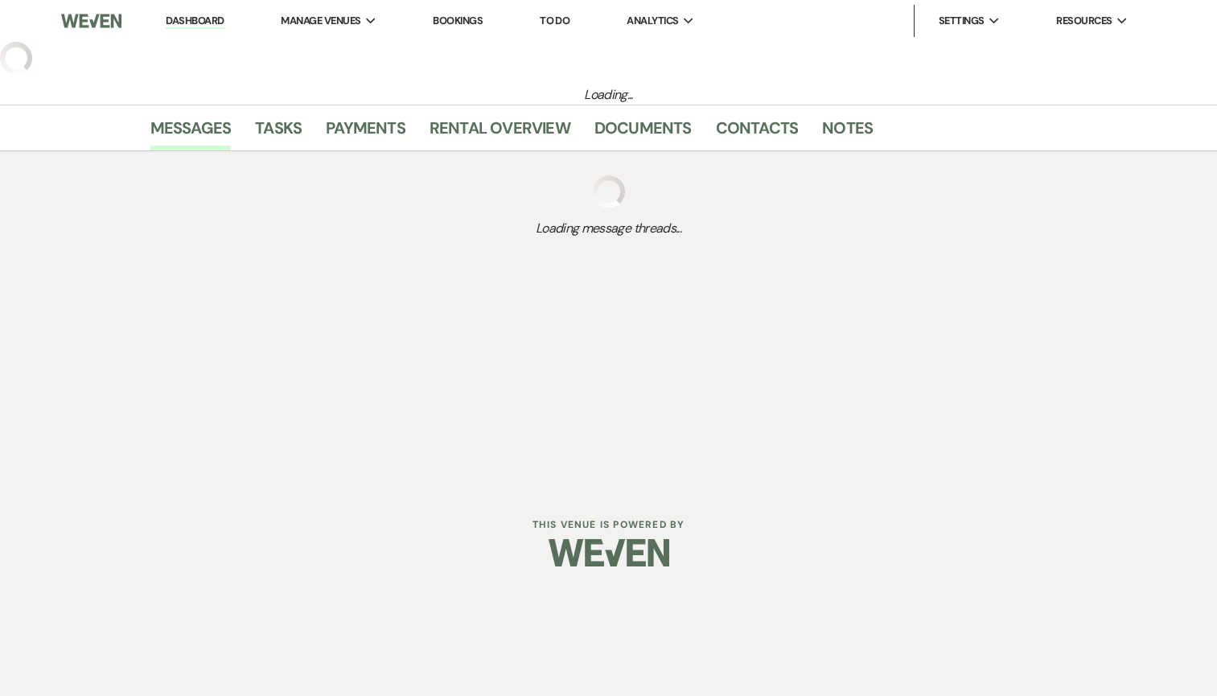
select select "5"
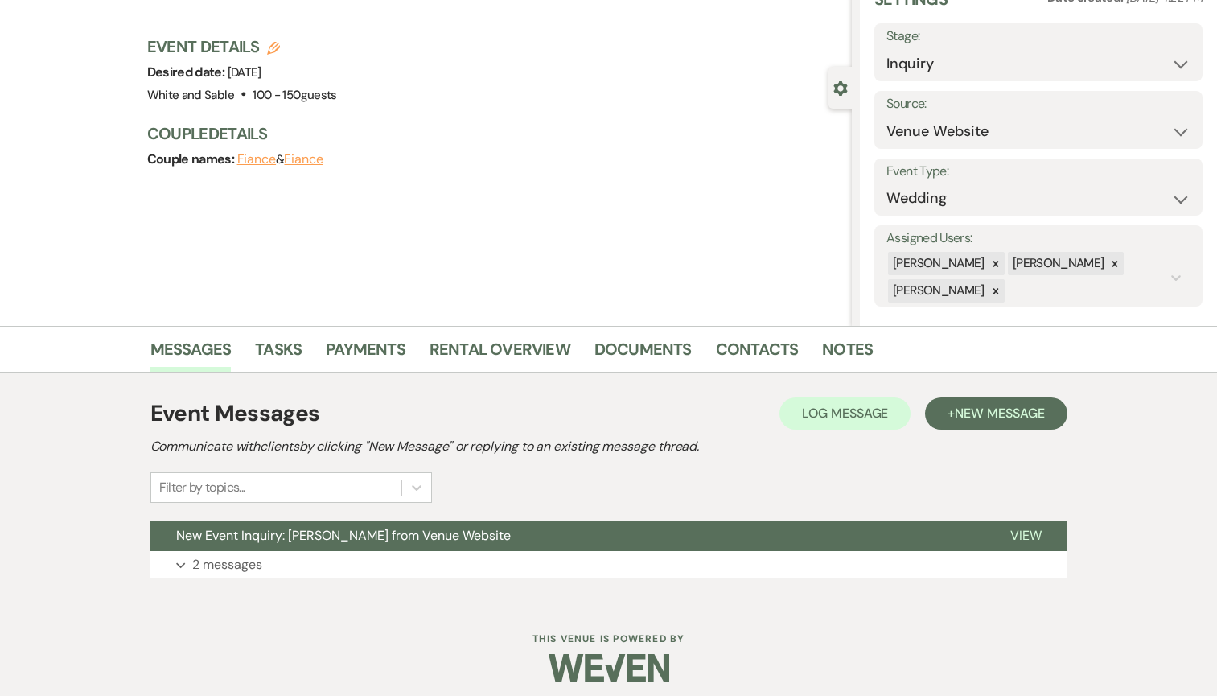
scroll to position [88, 0]
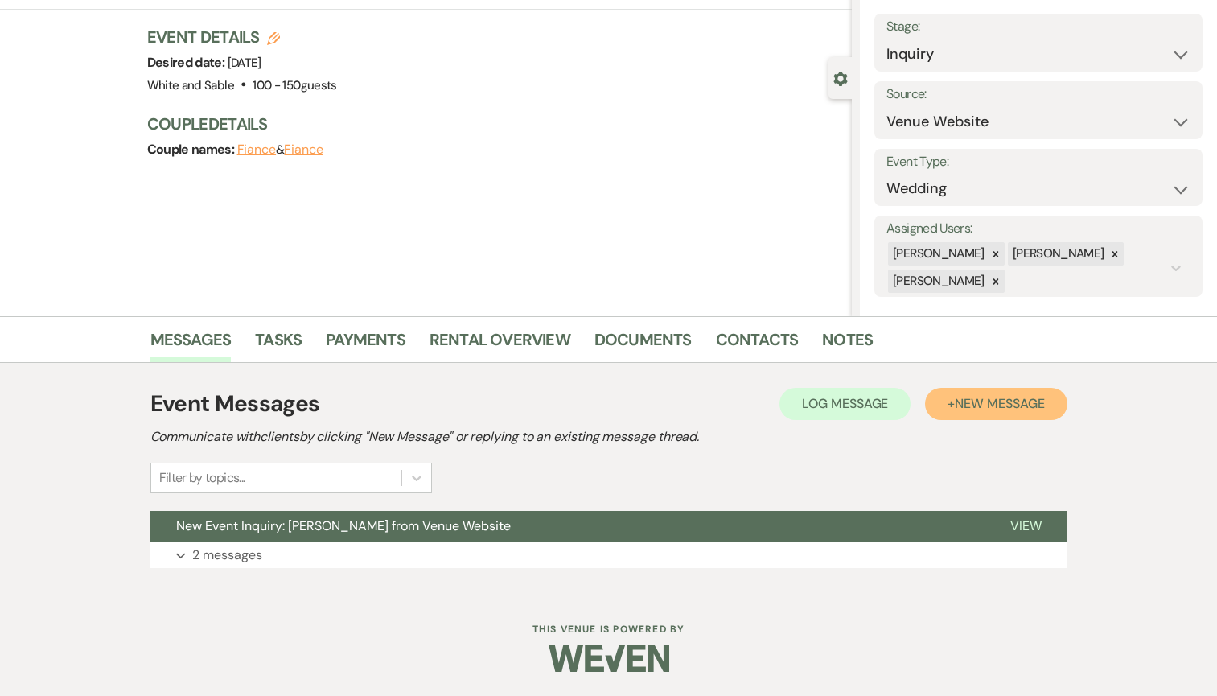
click at [968, 393] on button "+ New Message" at bounding box center [996, 404] width 142 height 32
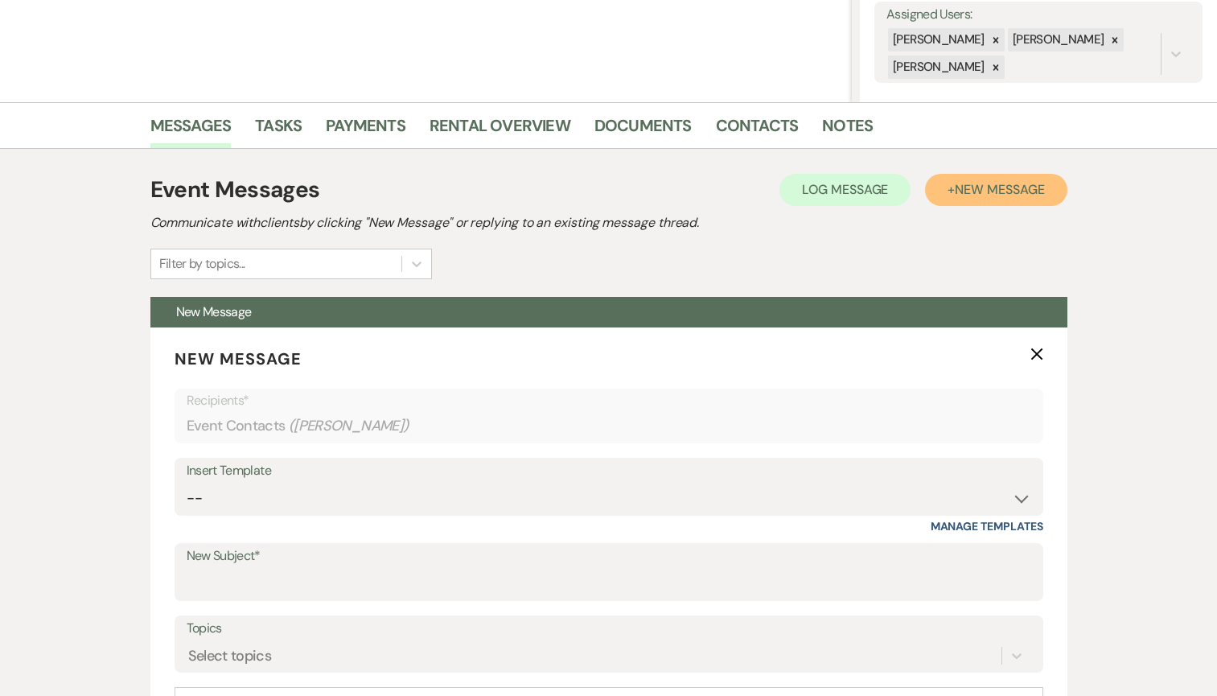
scroll to position [454, 0]
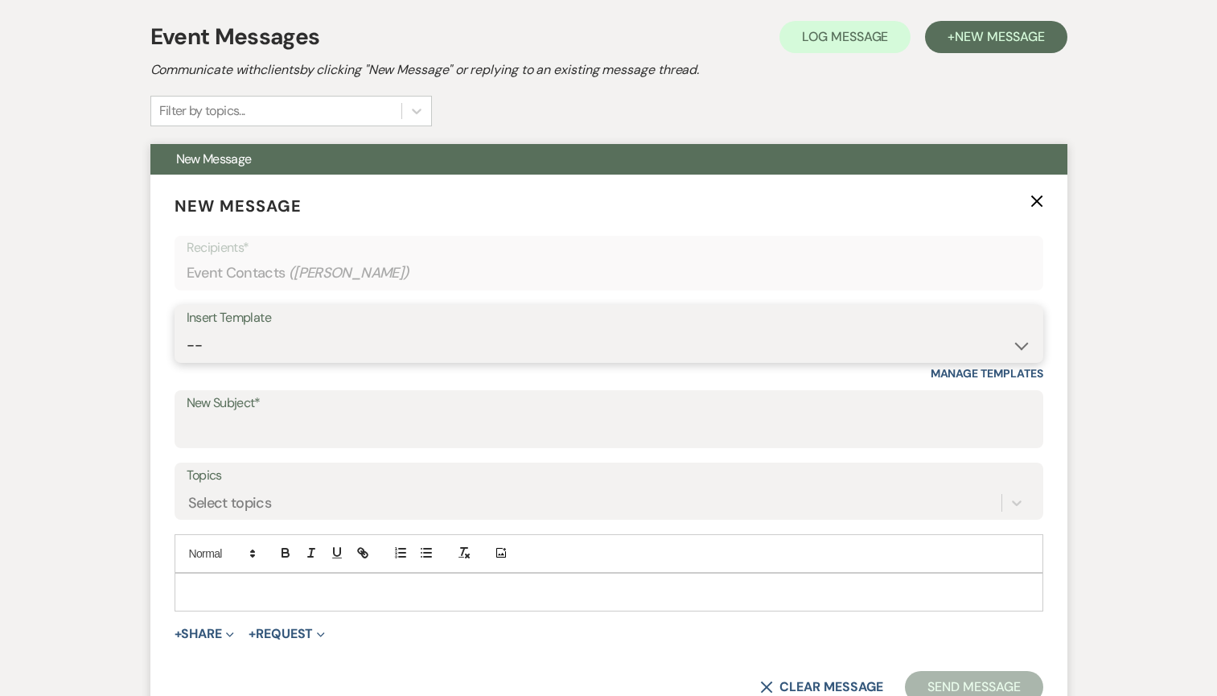
click at [385, 351] on select "-- Inquiry Response (Venue Guide) Schedule - Venue Tour Appt Confirmation Sched…" at bounding box center [609, 345] width 845 height 31
select select "5948"
click at [187, 330] on select "-- Inquiry Response (Venue Guide) Schedule - Venue Tour Appt Confirmation Sched…" at bounding box center [609, 345] width 845 height 31
type input "Interactive 3-D Virtual Tour of White & Sable 🤍🖤"
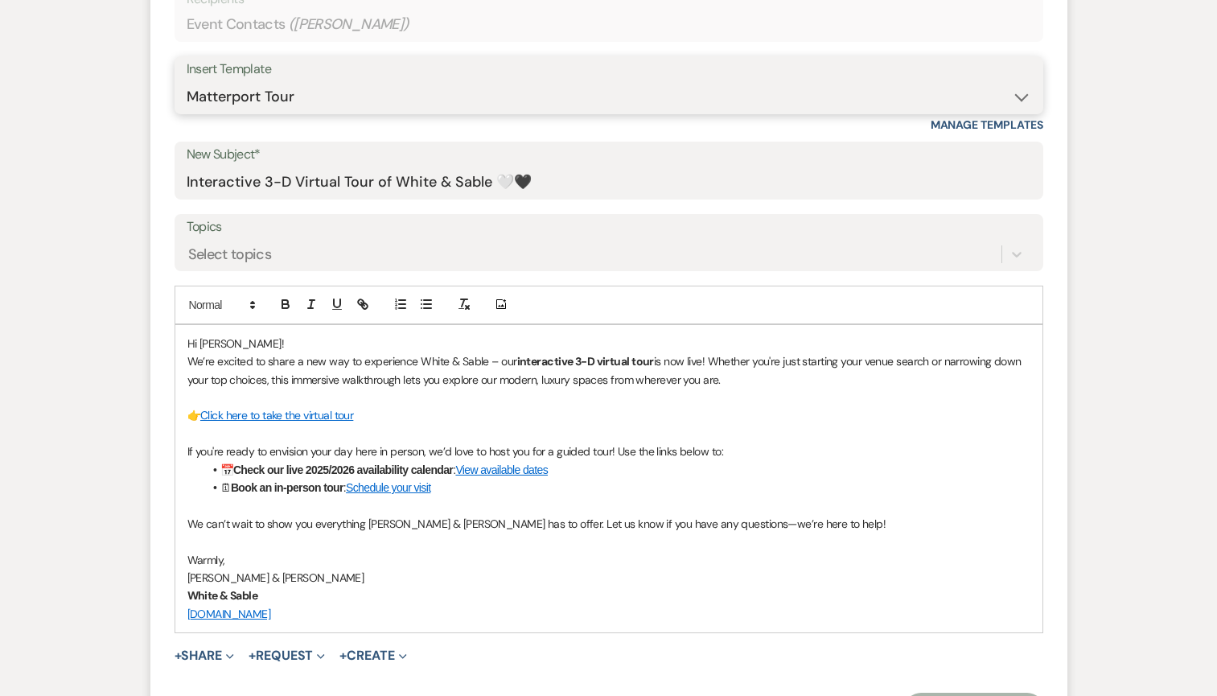
scroll to position [956, 0]
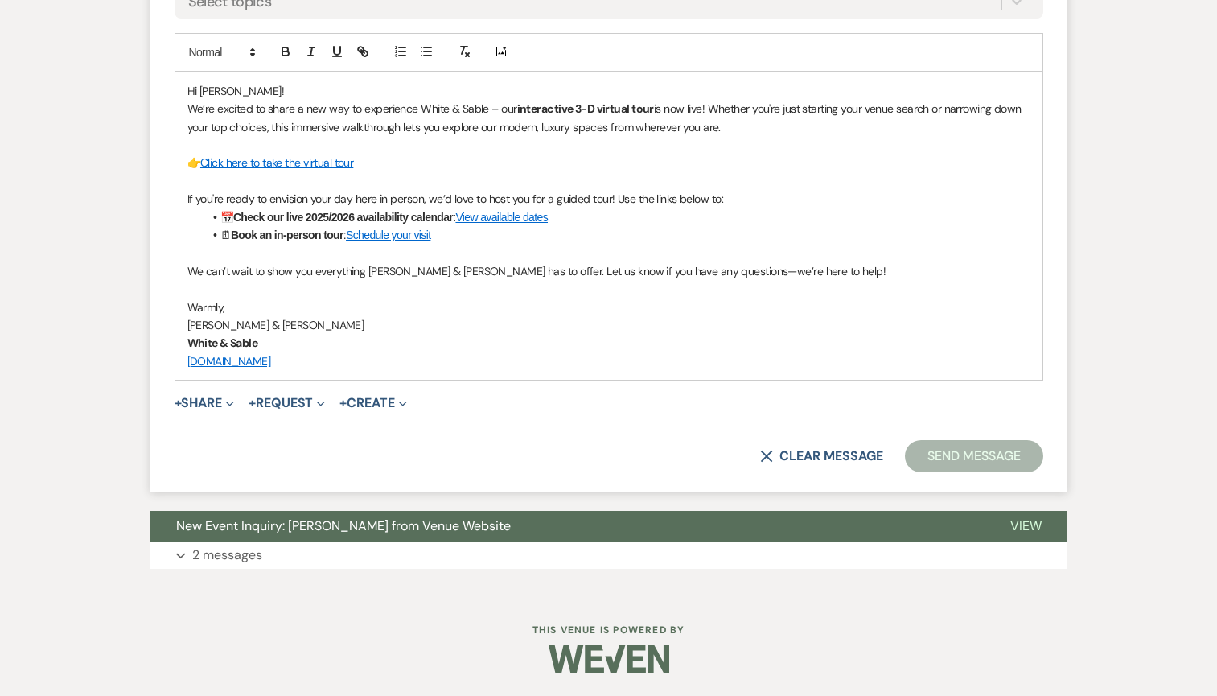
click at [944, 450] on button "Send Message" at bounding box center [974, 456] width 138 height 32
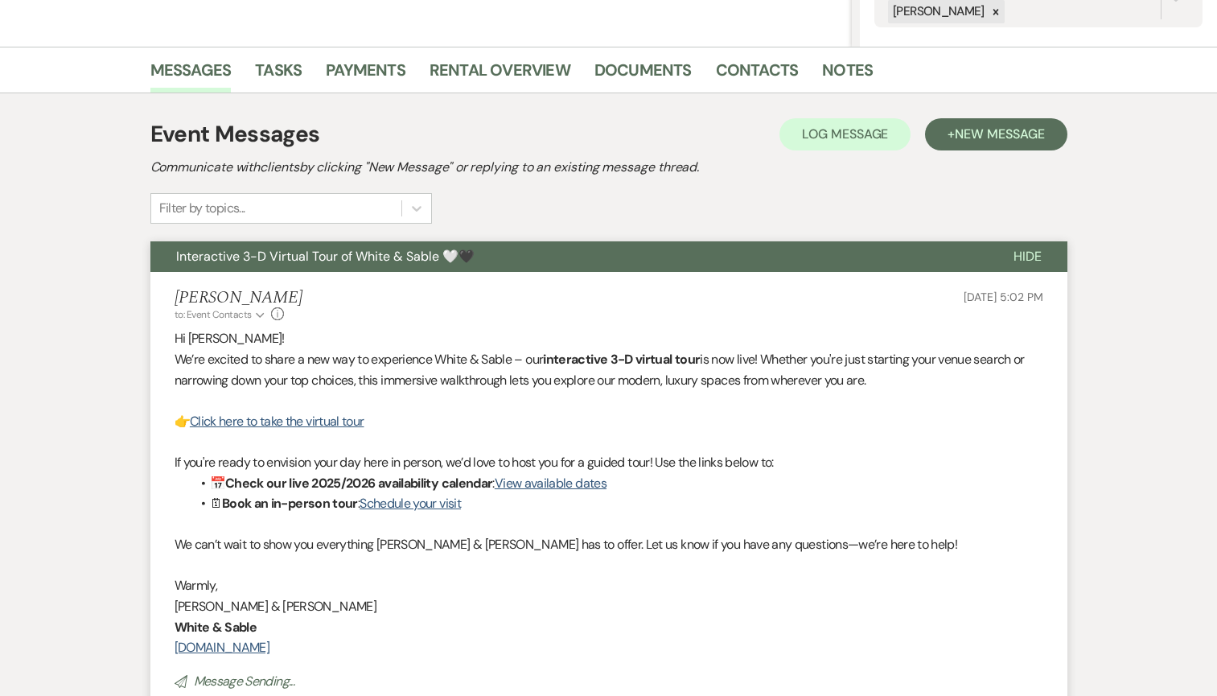
scroll to position [0, 0]
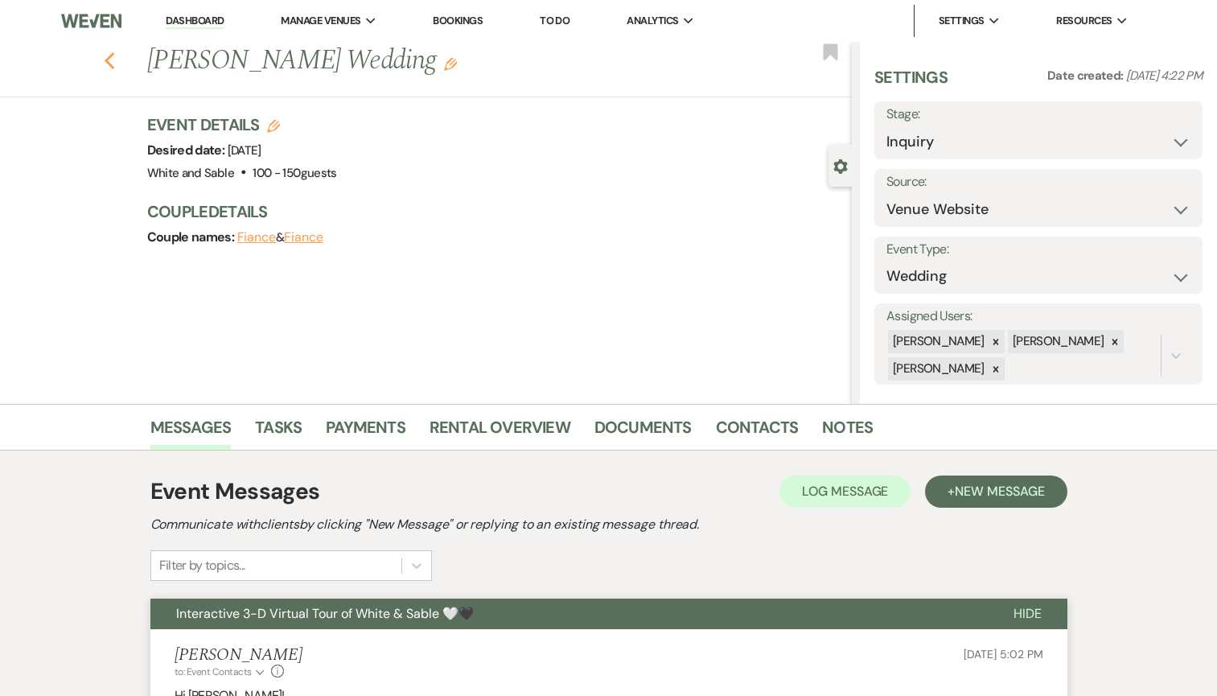
click at [106, 59] on use "button" at bounding box center [109, 61] width 10 height 18
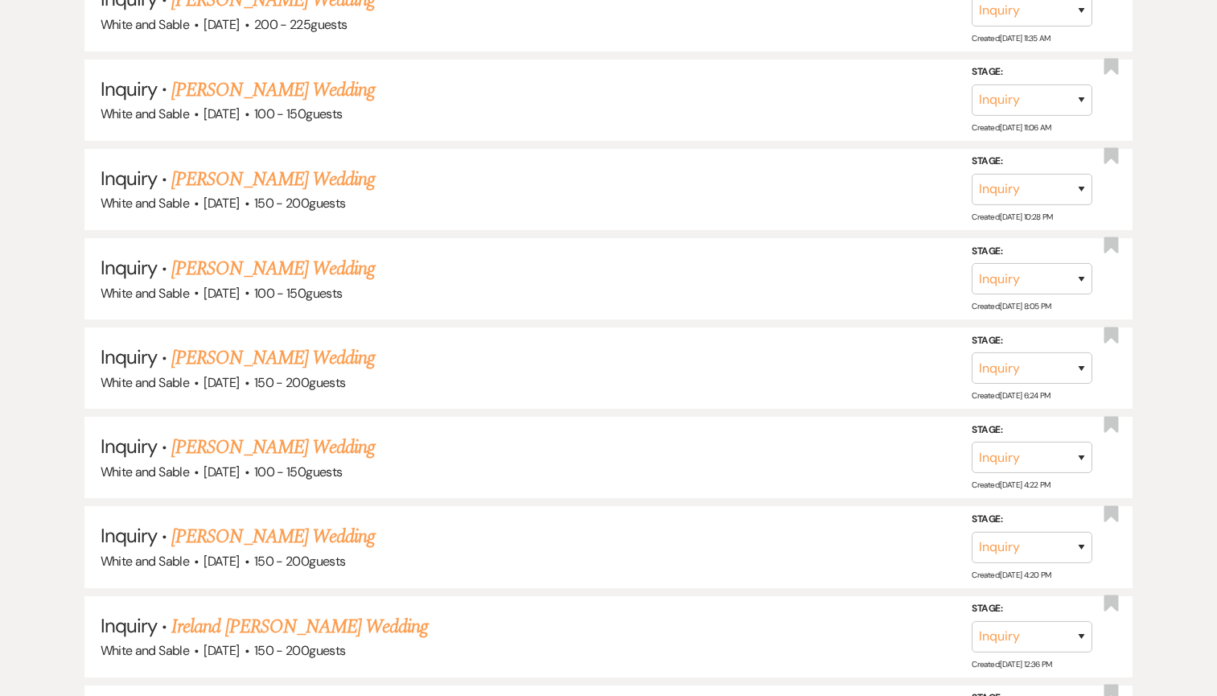
scroll to position [1388, 0]
click at [281, 346] on link "[PERSON_NAME] Wedding" at bounding box center [273, 359] width 204 height 29
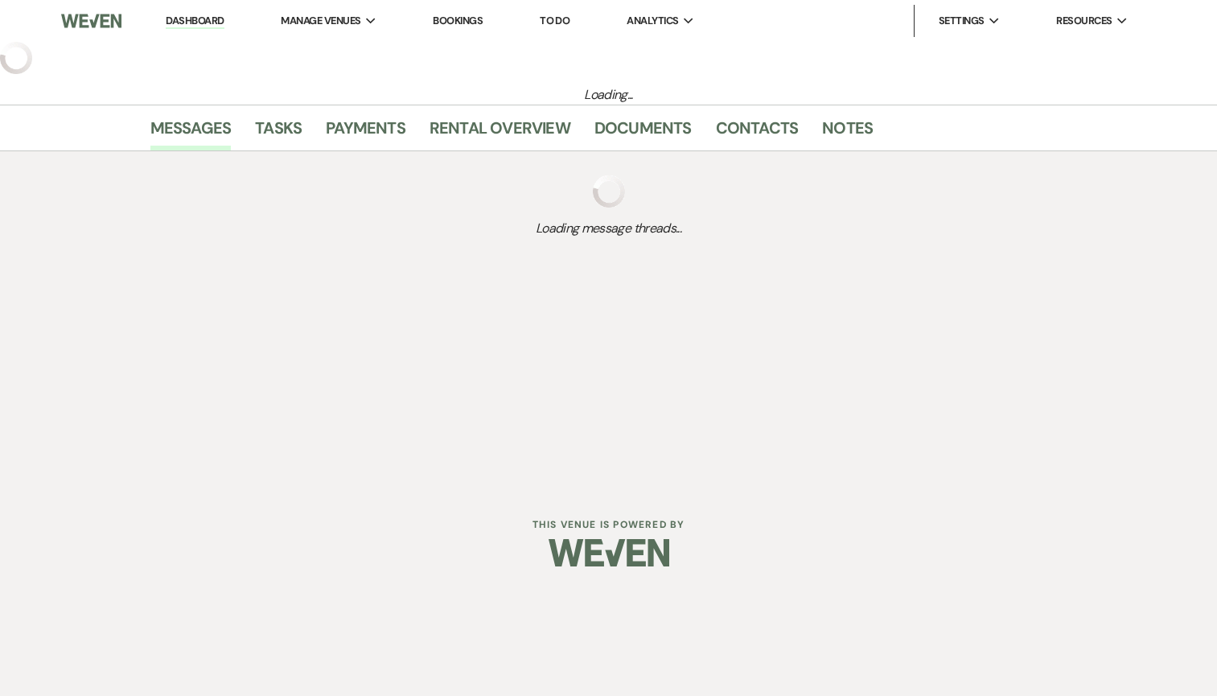
select select "5"
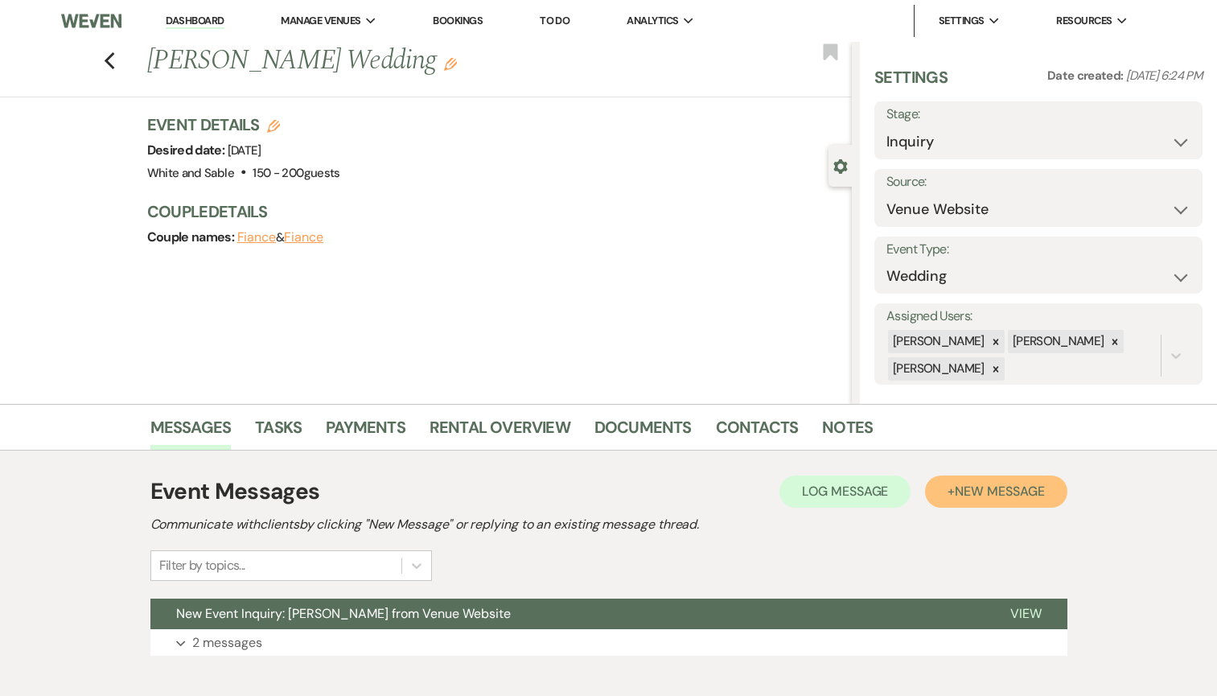
click at [1026, 498] on span "New Message" at bounding box center [999, 491] width 89 height 17
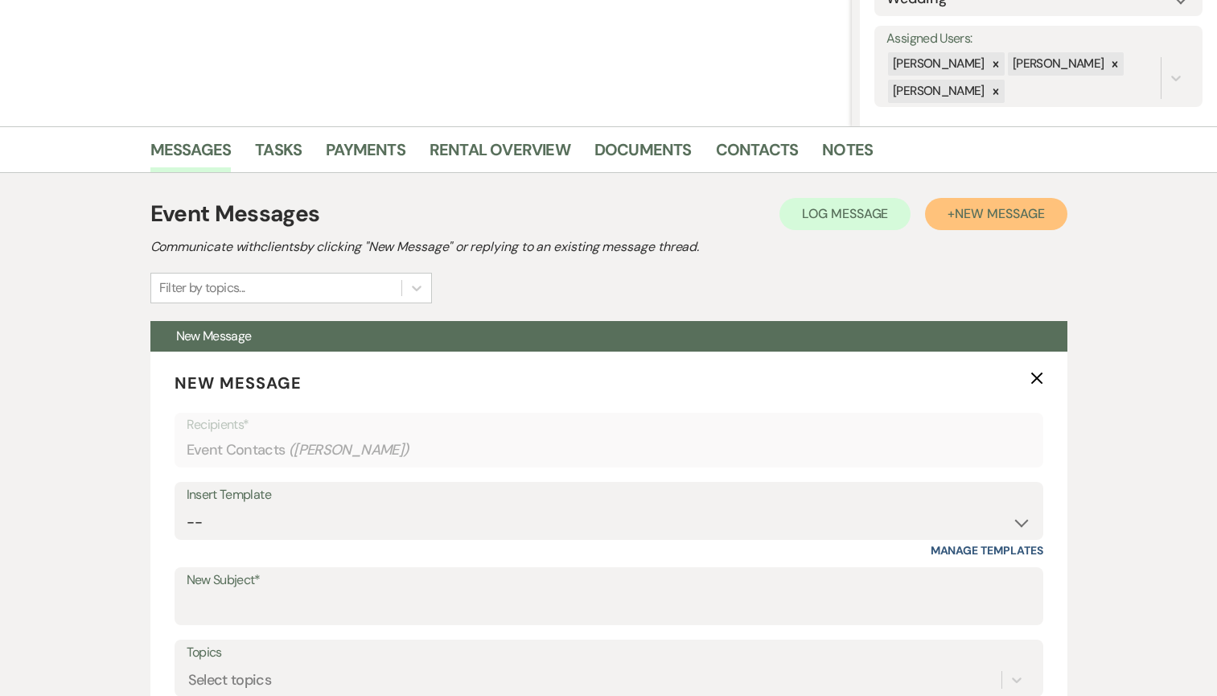
scroll to position [513, 0]
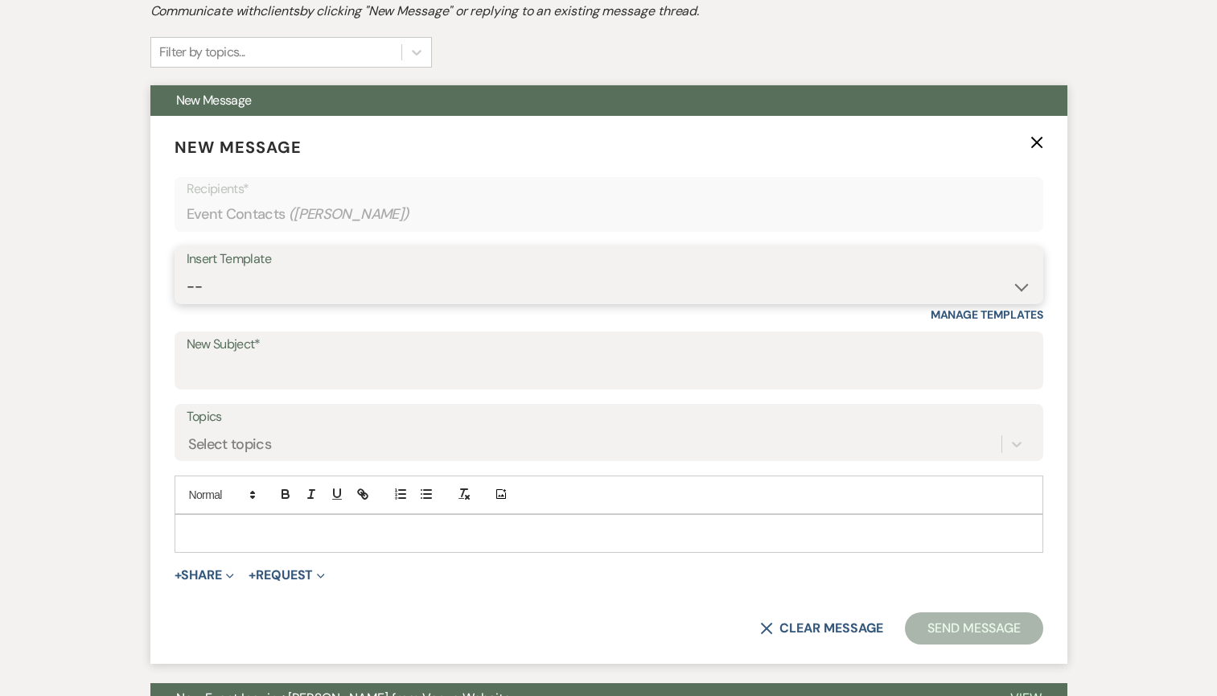
click at [368, 290] on select "-- Inquiry Response (Venue Guide) Schedule - Venue Tour Appt Confirmation Sched…" at bounding box center [609, 286] width 845 height 31
select select "5948"
click at [187, 271] on select "-- Inquiry Response (Venue Guide) Schedule - Venue Tour Appt Confirmation Sched…" at bounding box center [609, 286] width 845 height 31
type input "Interactive 3-D Virtual Tour of White & Sable 🤍🖤"
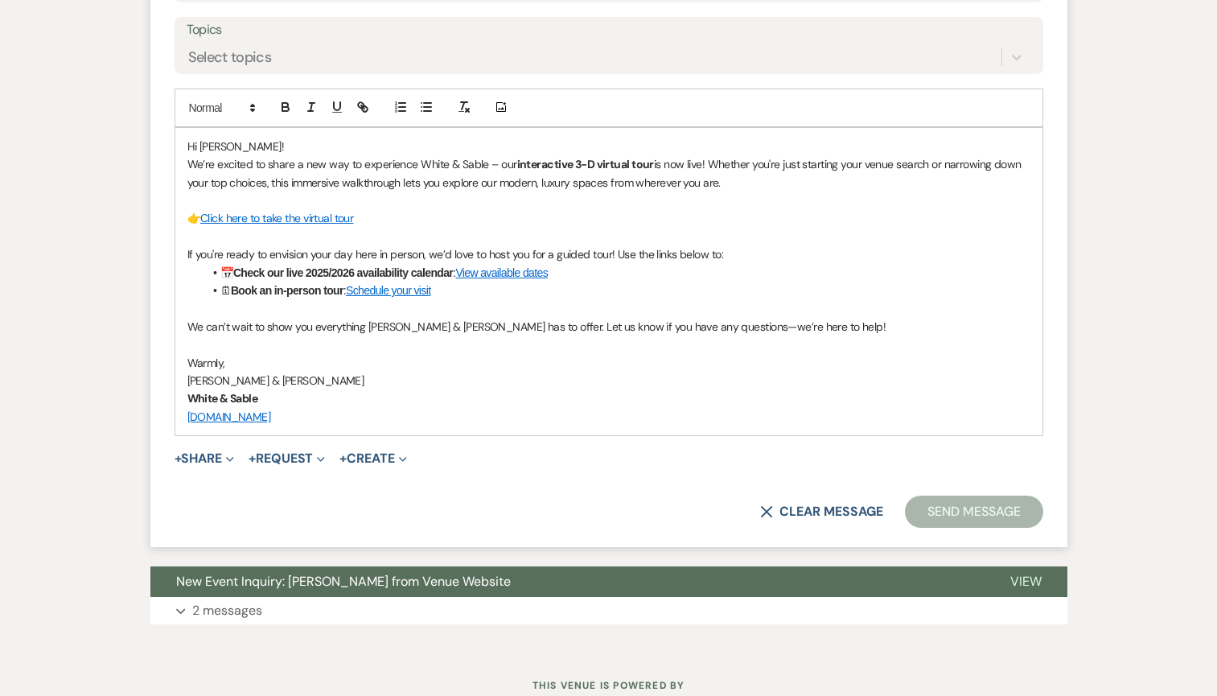
scroll to position [956, 0]
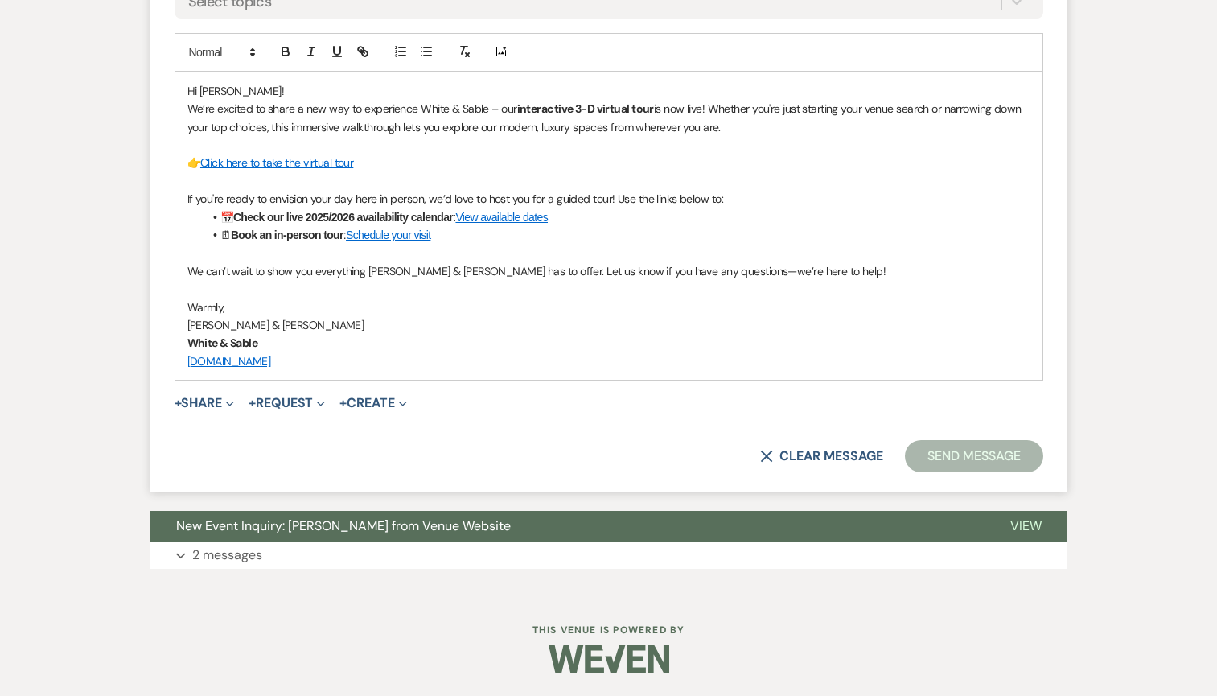
click at [929, 447] on button "Send Message" at bounding box center [974, 456] width 138 height 32
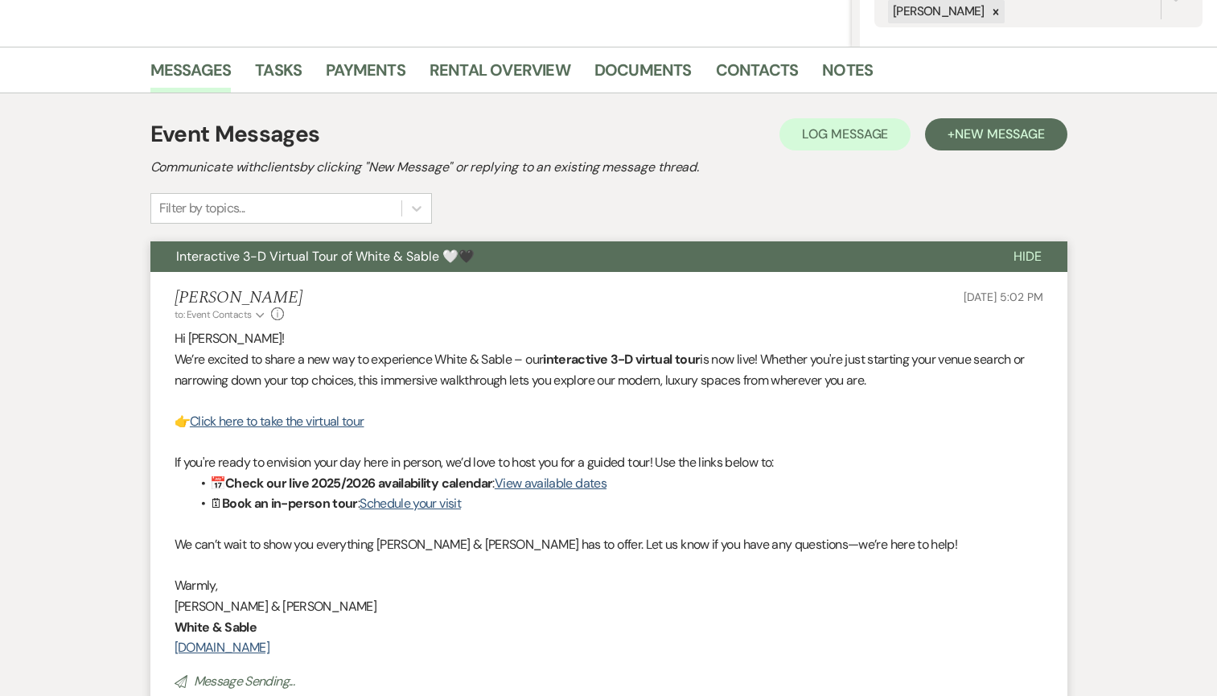
scroll to position [0, 0]
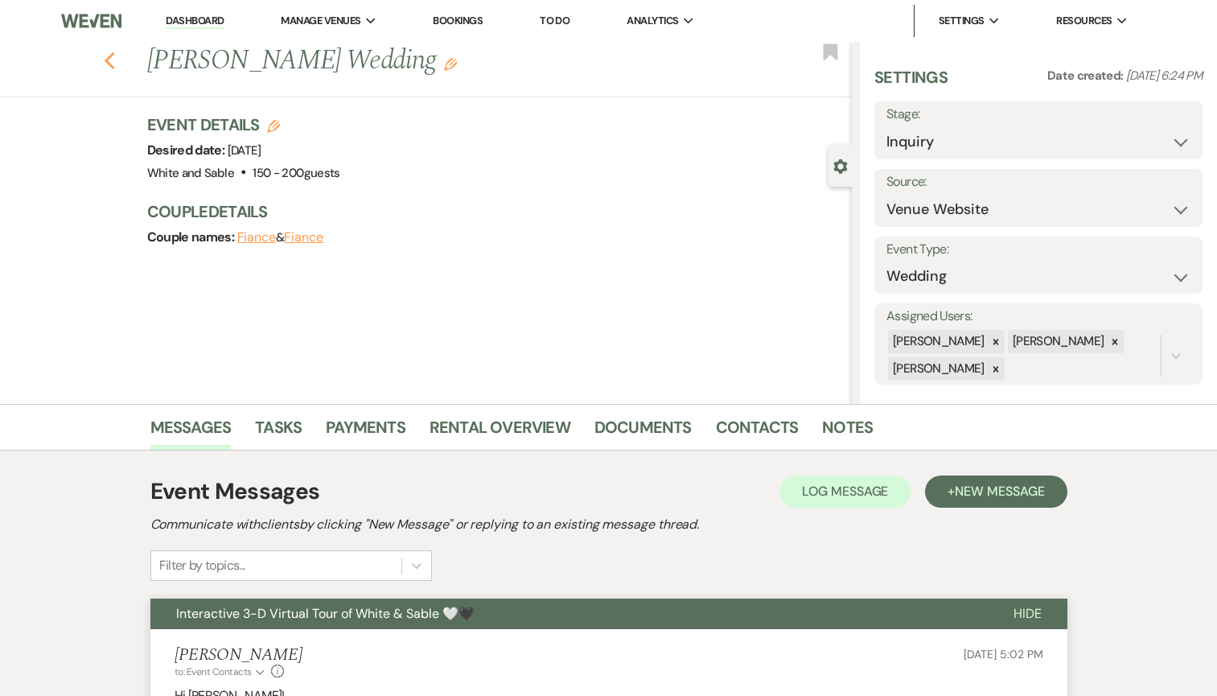
click at [108, 65] on icon "Previous" at bounding box center [110, 60] width 12 height 19
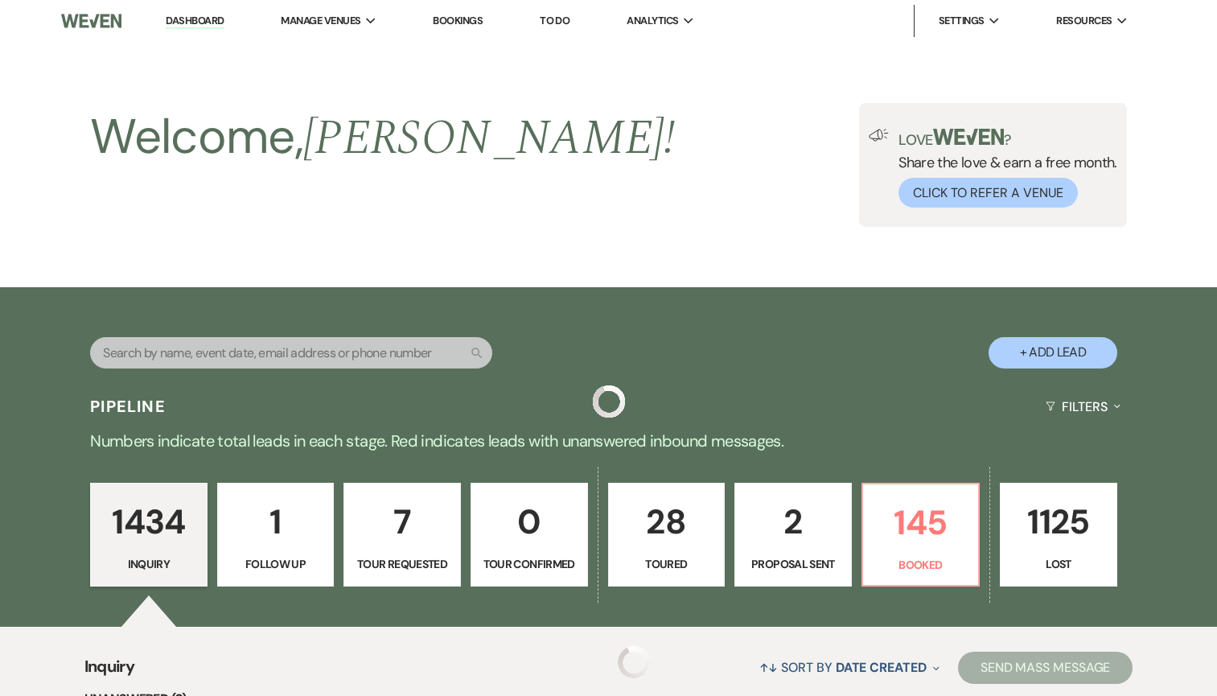
scroll to position [1388, 0]
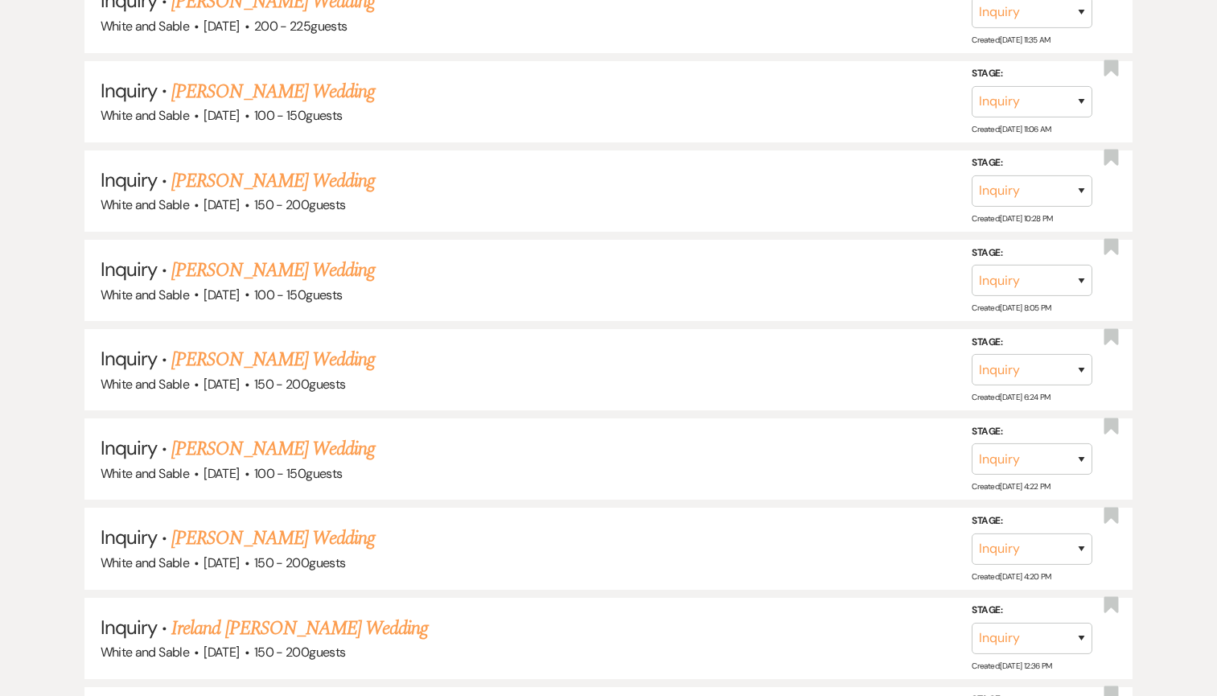
click at [228, 261] on link "[PERSON_NAME] Wedding" at bounding box center [273, 270] width 204 height 29
select select "5"
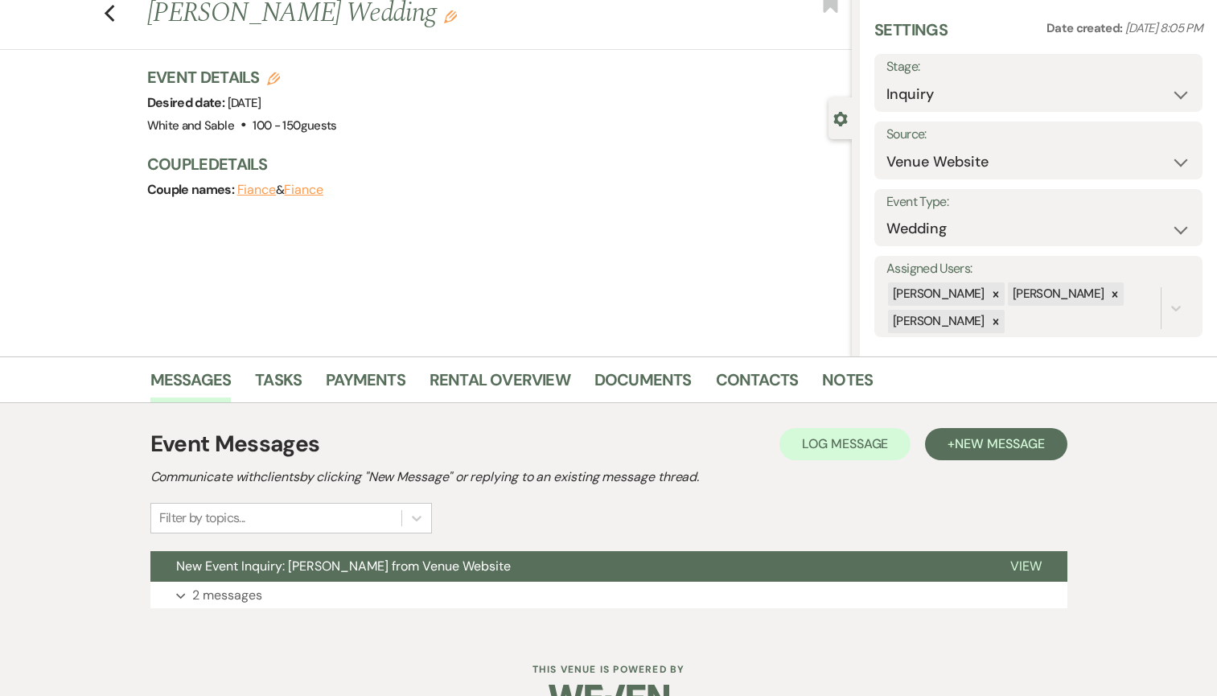
scroll to position [88, 0]
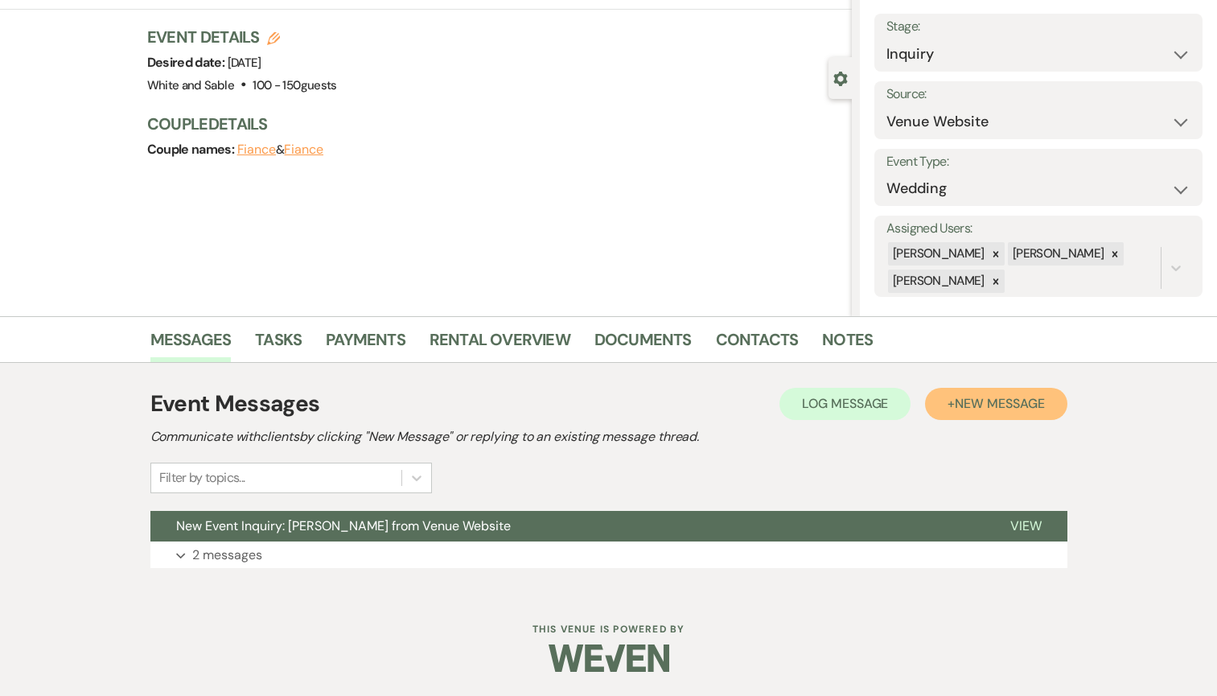
click at [952, 411] on button "+ New Message" at bounding box center [996, 404] width 142 height 32
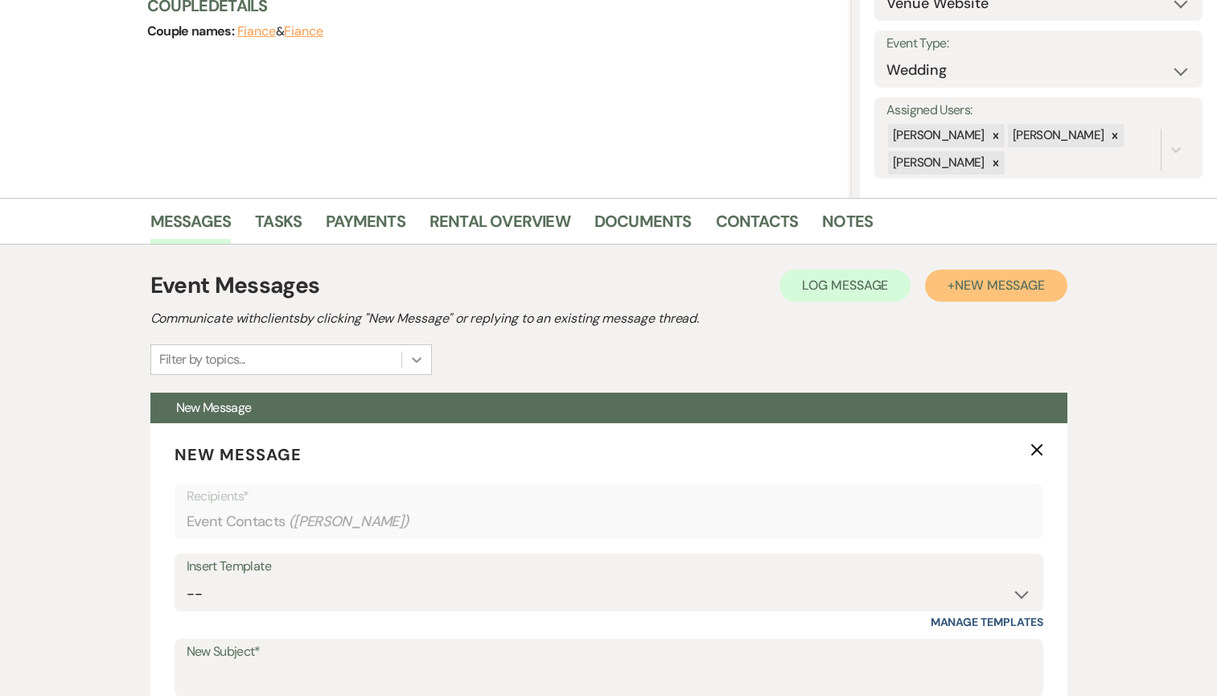
scroll to position [290, 0]
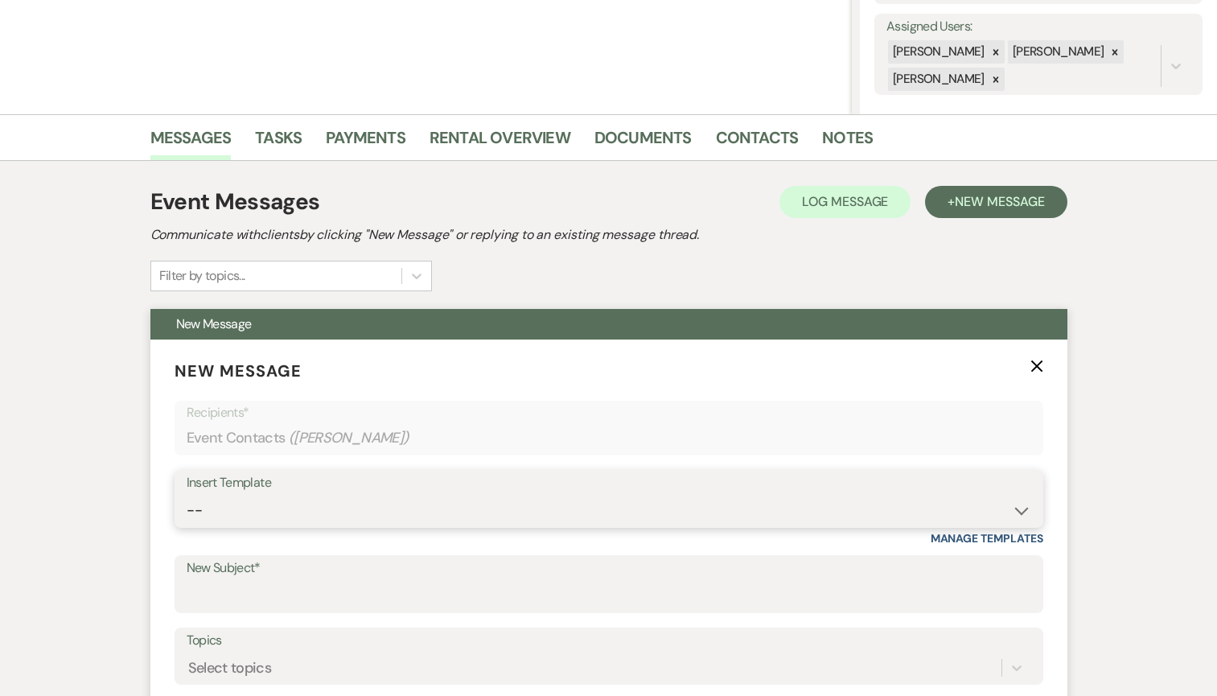
click at [368, 511] on select "-- Inquiry Response (Venue Guide) Schedule - Venue Tour Appt Confirmation Sched…" at bounding box center [609, 510] width 845 height 31
select select "5948"
click at [187, 495] on select "-- Inquiry Response (Venue Guide) Schedule - Venue Tour Appt Confirmation Sched…" at bounding box center [609, 510] width 845 height 31
type input "Interactive 3-D Virtual Tour of White & Sable 🤍🖤"
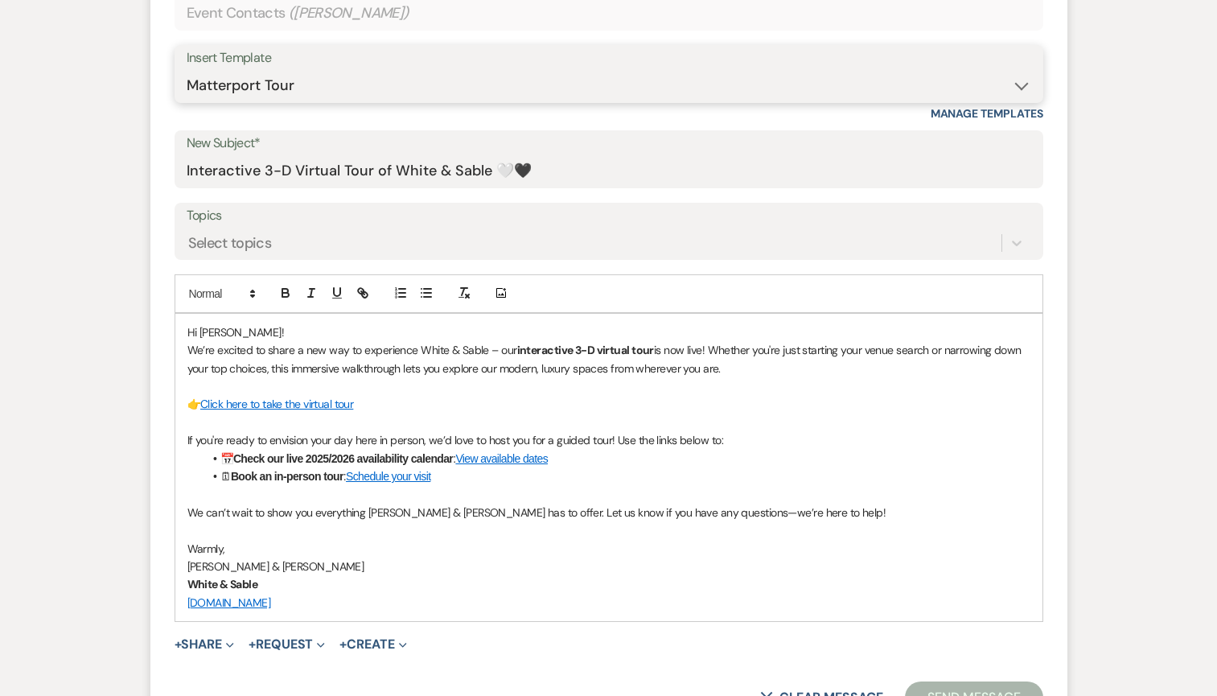
scroll to position [779, 0]
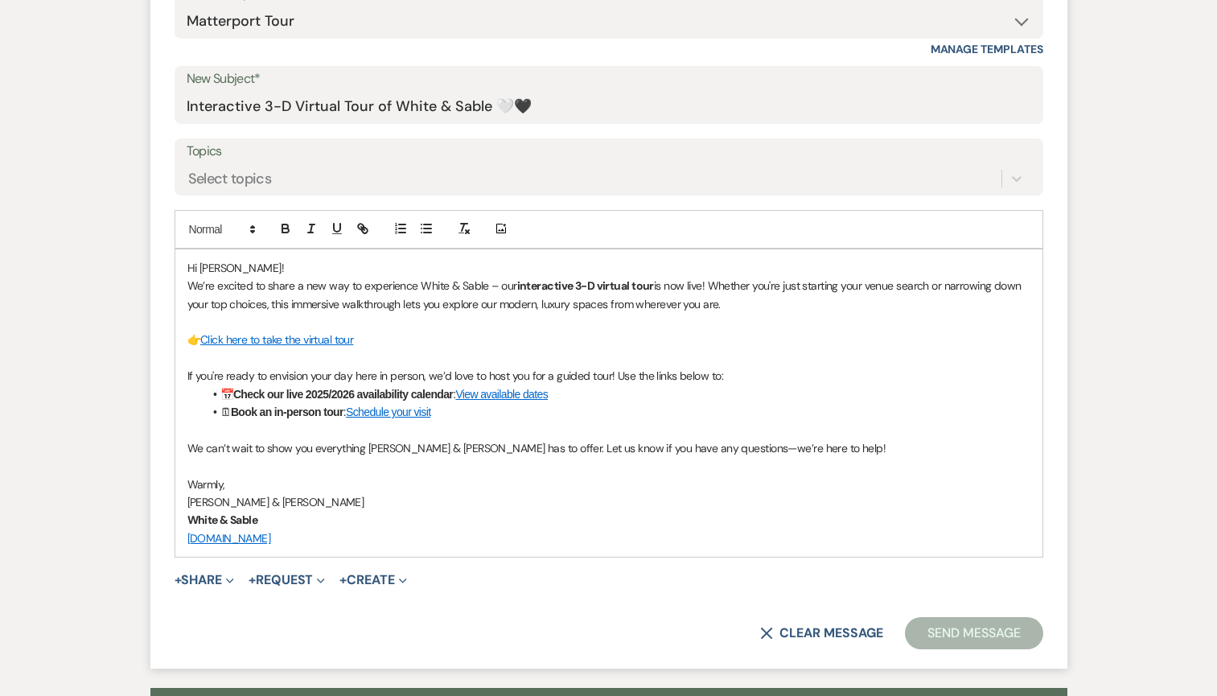
click at [975, 651] on form "New Message X Saving draft... Recipients* Event Contacts ( [PERSON_NAME] ) Inse…" at bounding box center [608, 259] width 917 height 819
click at [975, 639] on button "Send Message" at bounding box center [974, 633] width 138 height 32
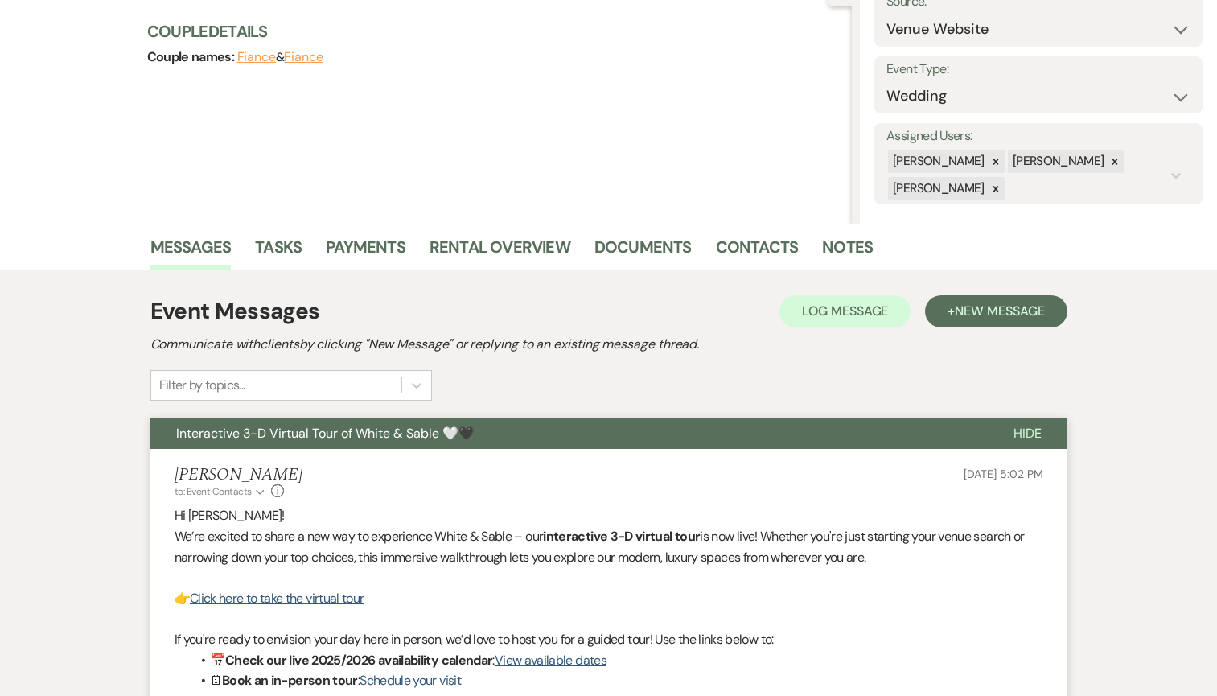
scroll to position [0, 0]
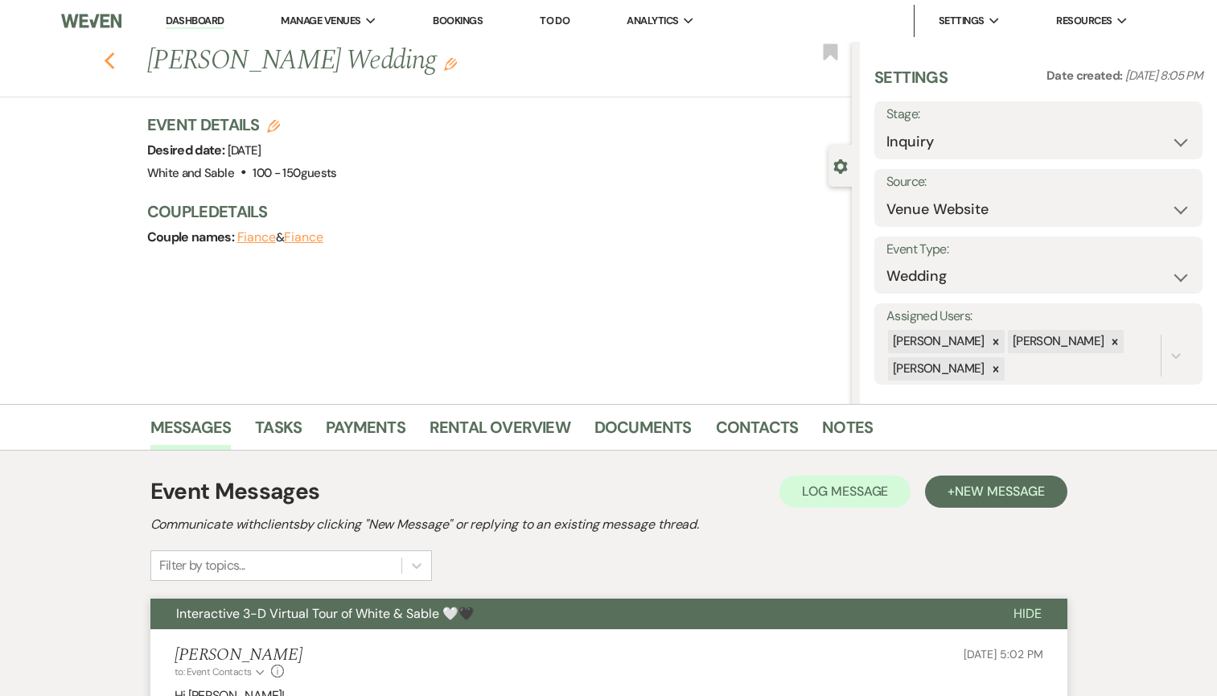
click at [106, 58] on icon "Previous" at bounding box center [110, 60] width 12 height 19
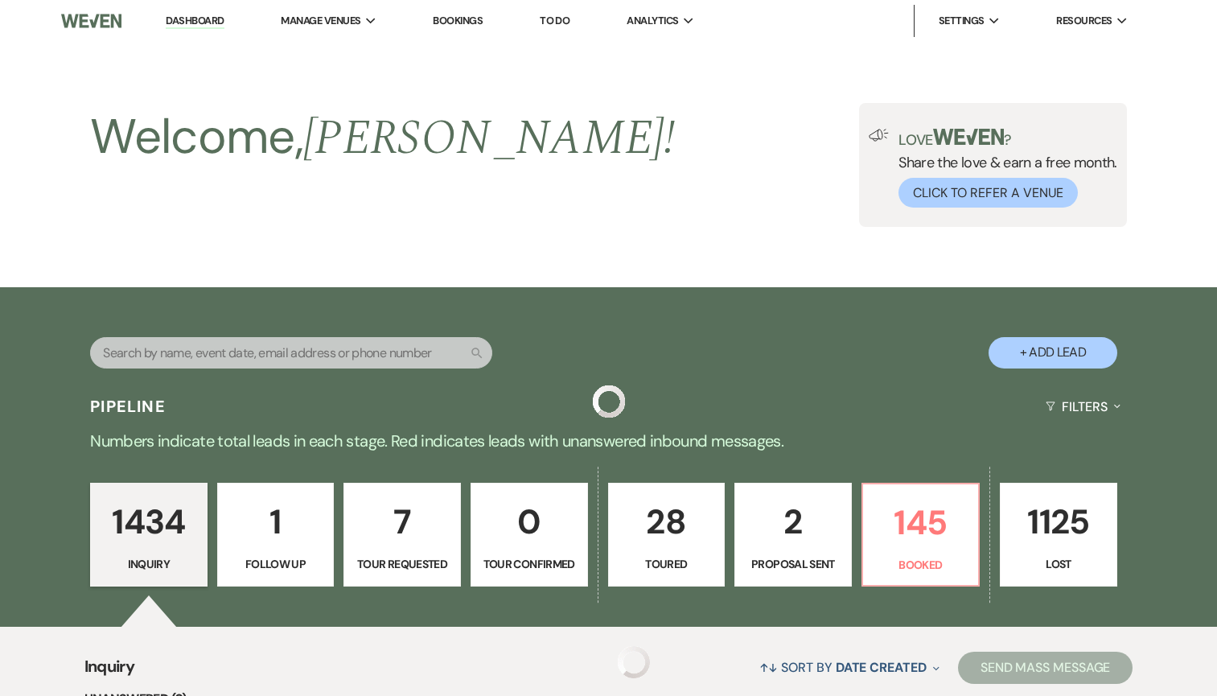
scroll to position [1388, 0]
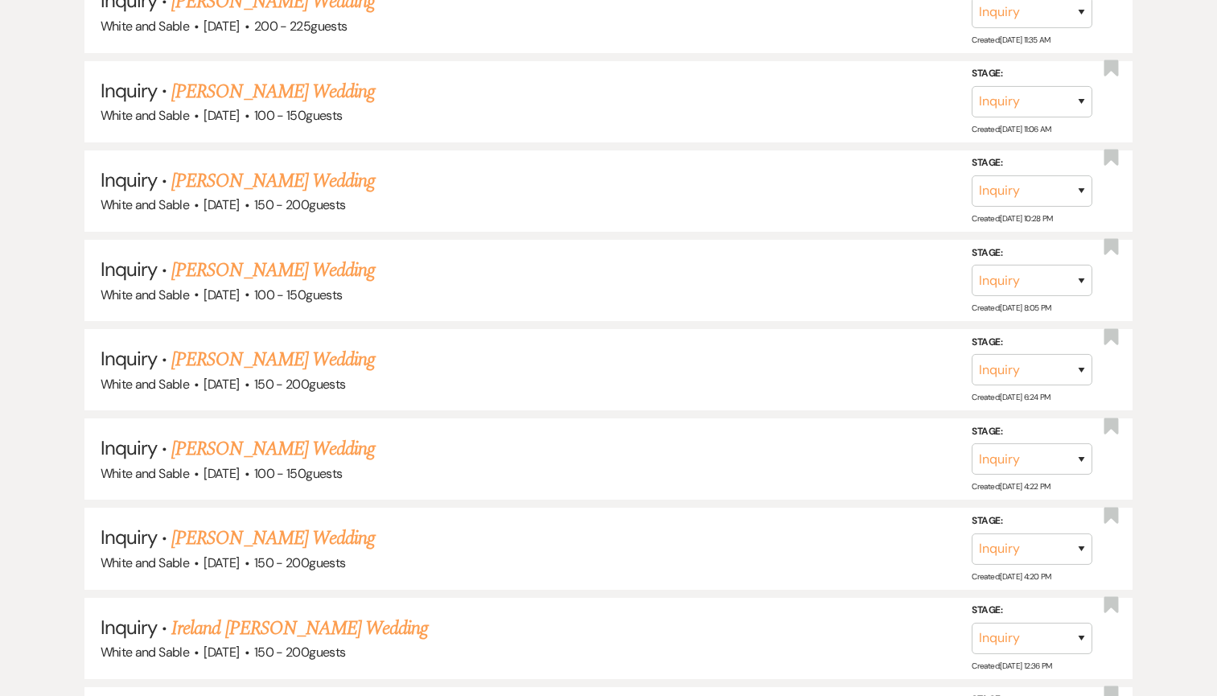
click at [344, 180] on link "[PERSON_NAME] Wedding" at bounding box center [273, 181] width 204 height 29
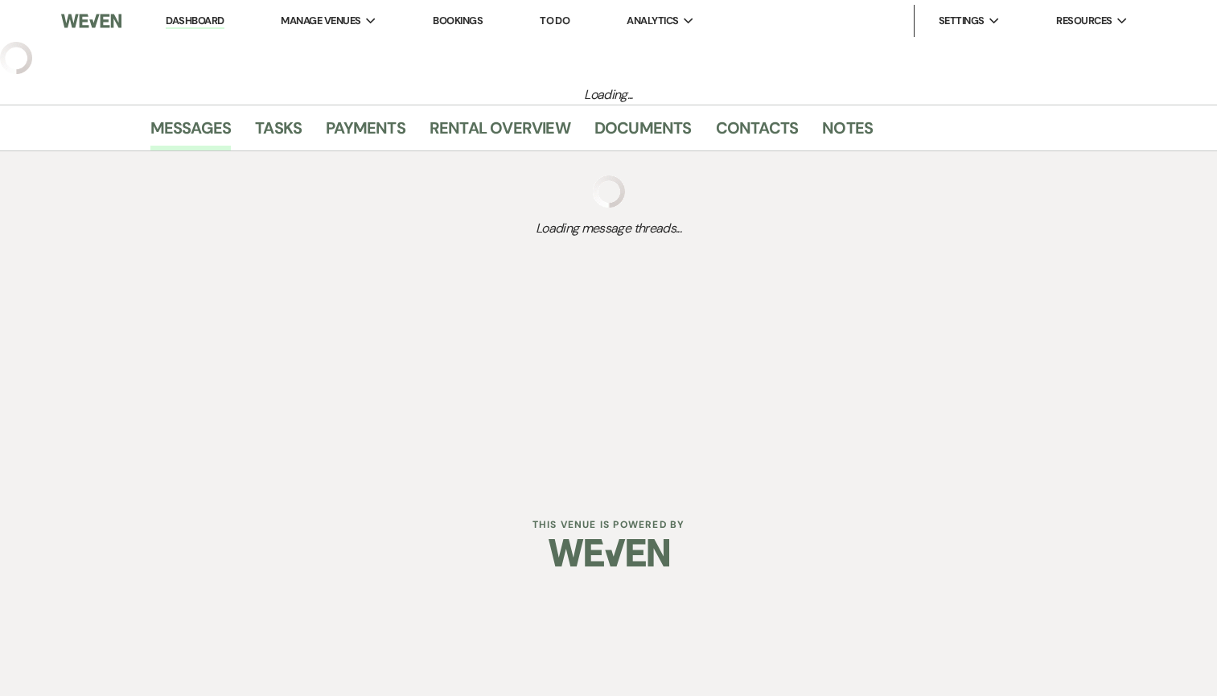
select select "5"
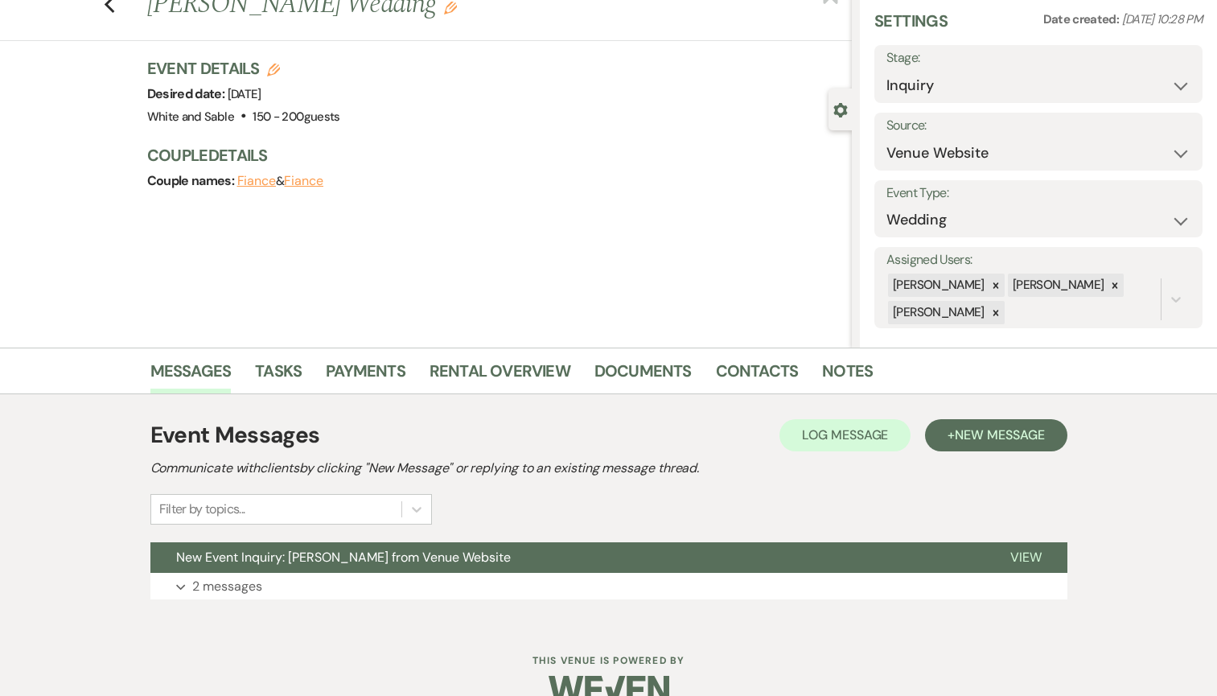
scroll to position [88, 0]
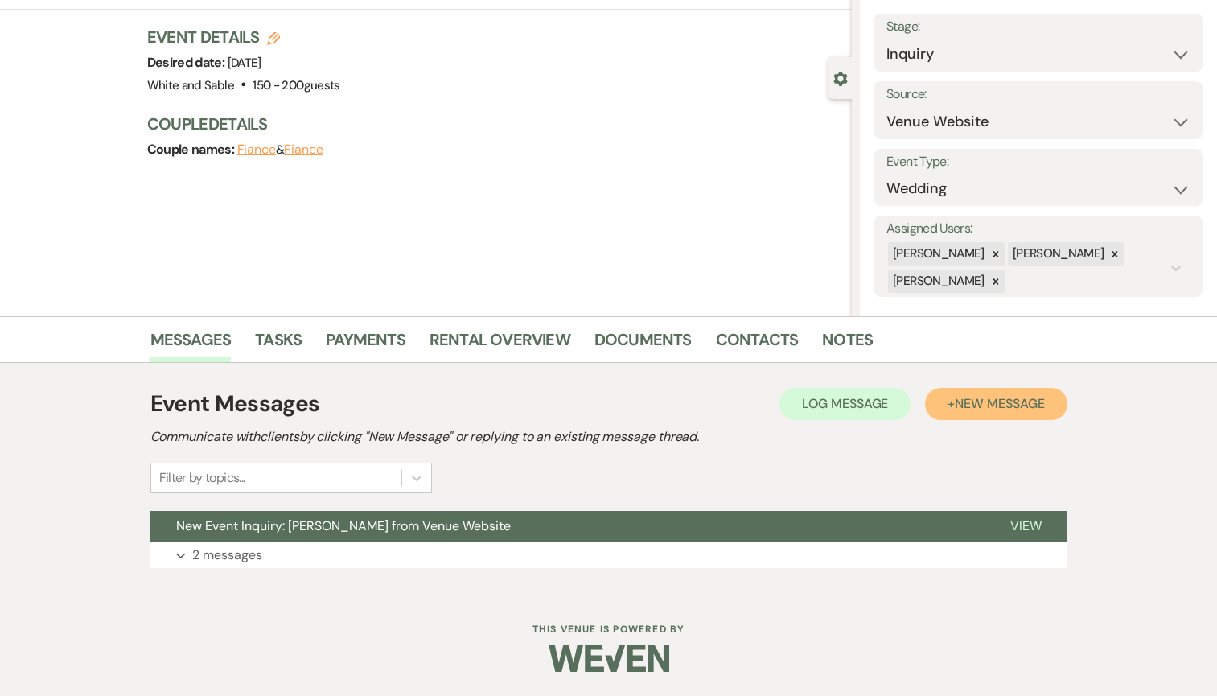
click at [962, 414] on button "+ New Message" at bounding box center [996, 404] width 142 height 32
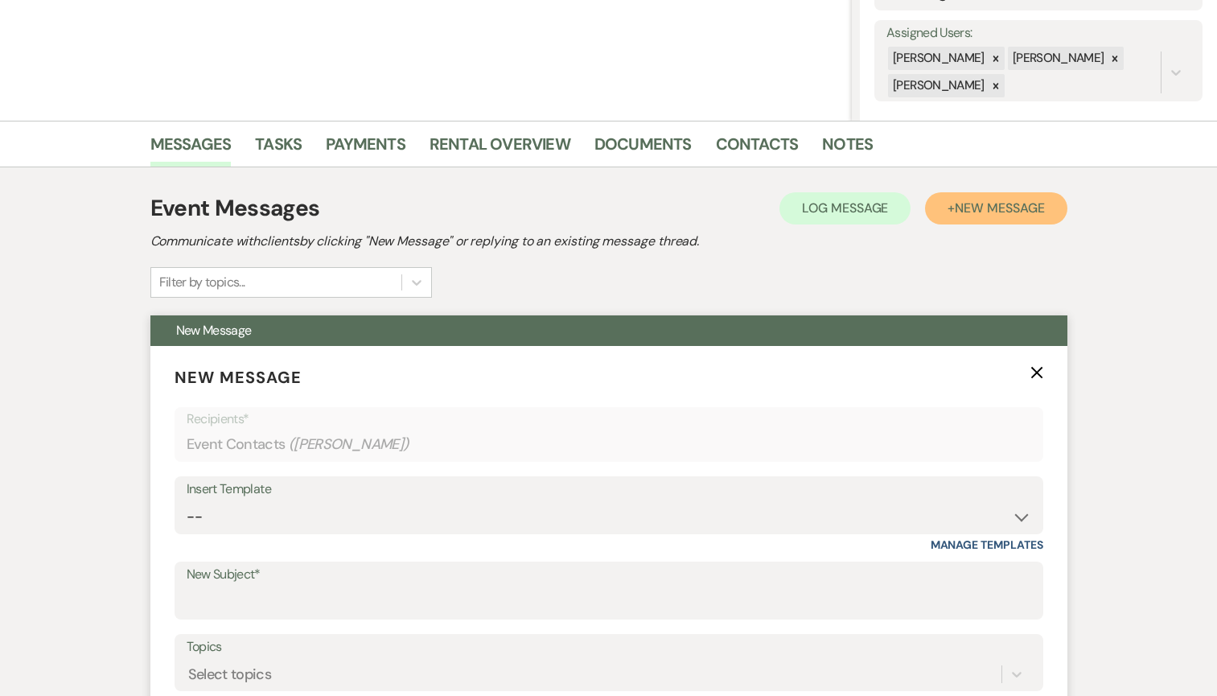
scroll to position [323, 0]
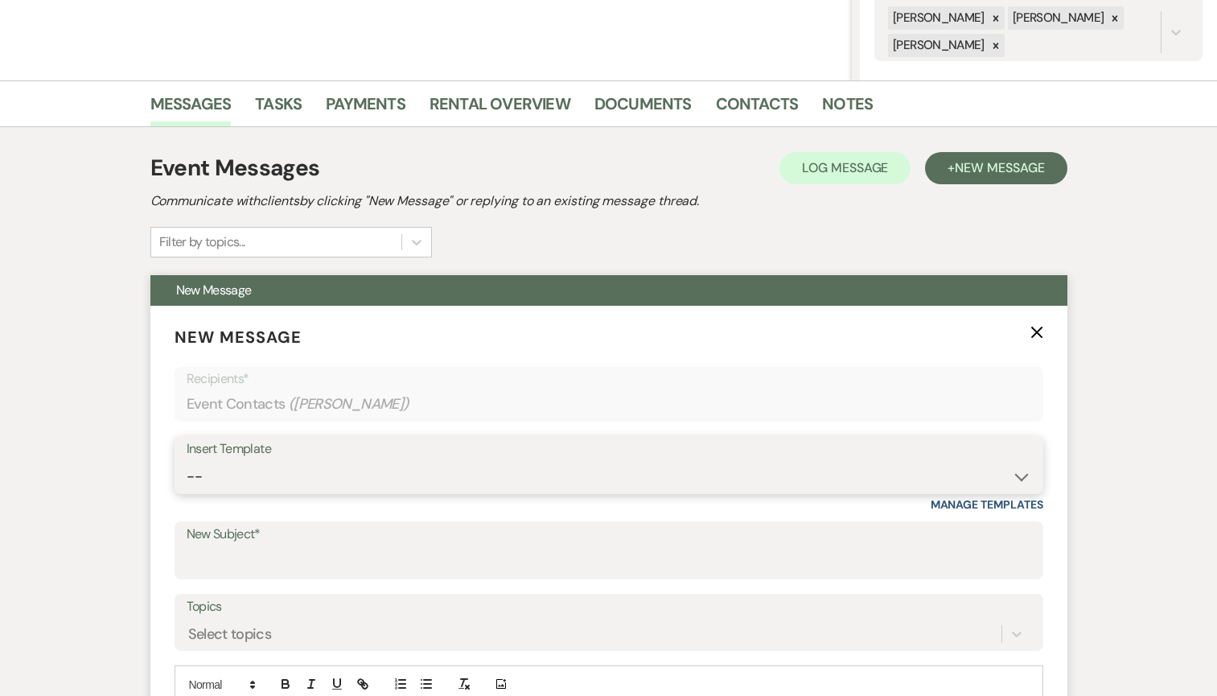
click at [236, 470] on select "-- Inquiry Response (Venue Guide) Schedule - Venue Tour Appt Confirmation Sched…" at bounding box center [609, 476] width 845 height 31
select select "5948"
click at [187, 461] on select "-- Inquiry Response (Venue Guide) Schedule - Venue Tour Appt Confirmation Sched…" at bounding box center [609, 476] width 845 height 31
type input "Interactive 3-D Virtual Tour of White & Sable 🤍🖤"
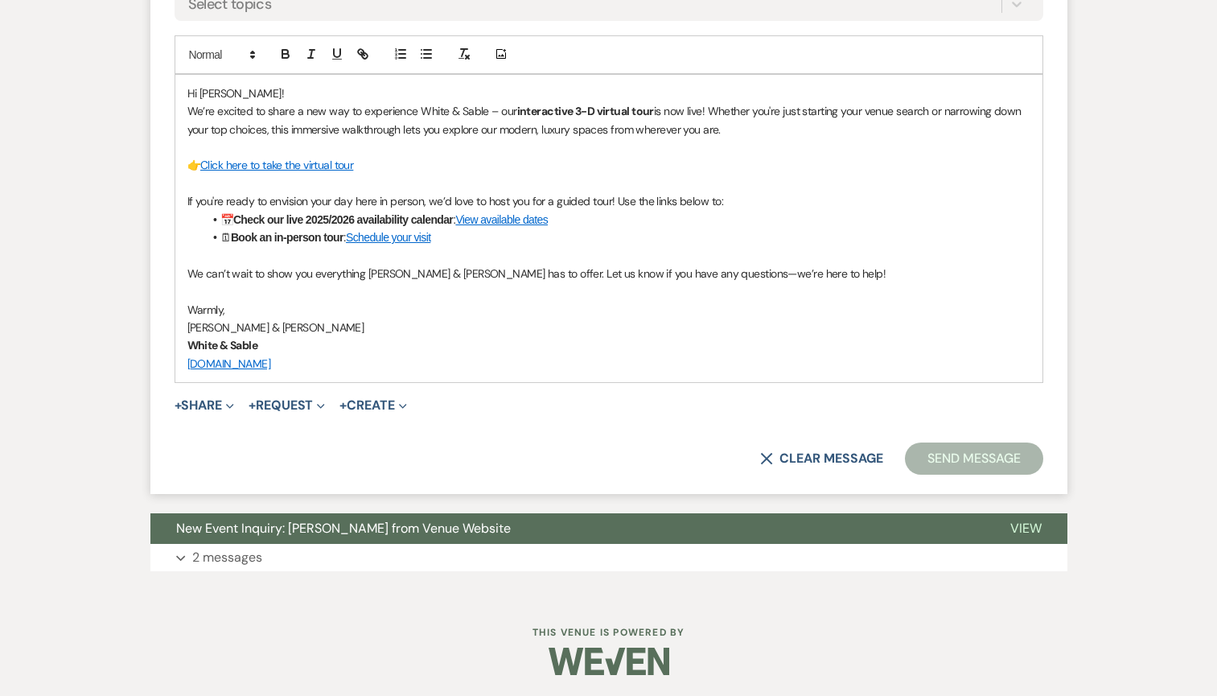
scroll to position [956, 0]
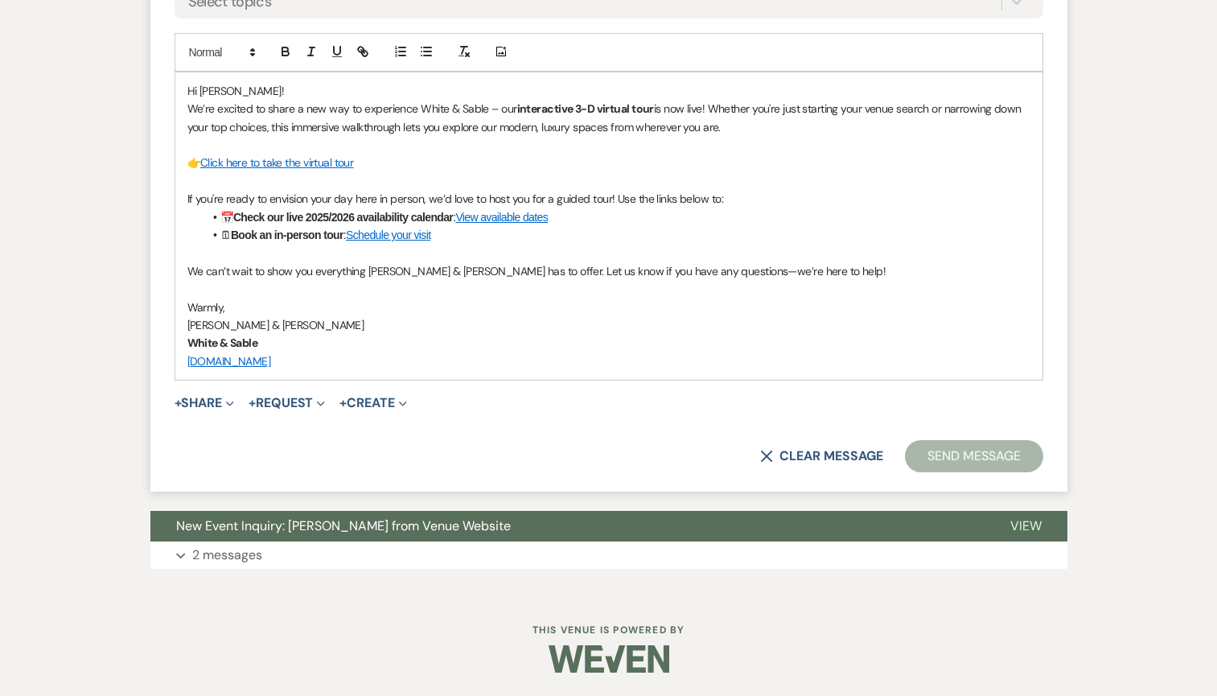
click at [974, 463] on button "Send Message" at bounding box center [974, 456] width 138 height 32
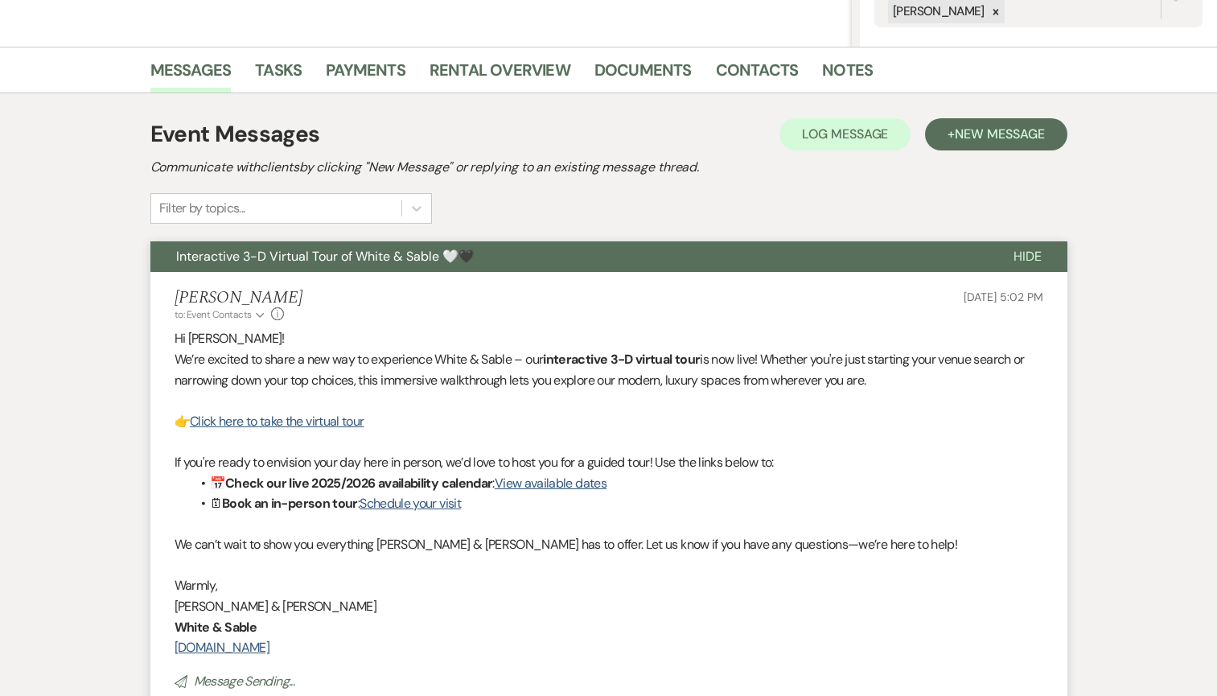
scroll to position [0, 0]
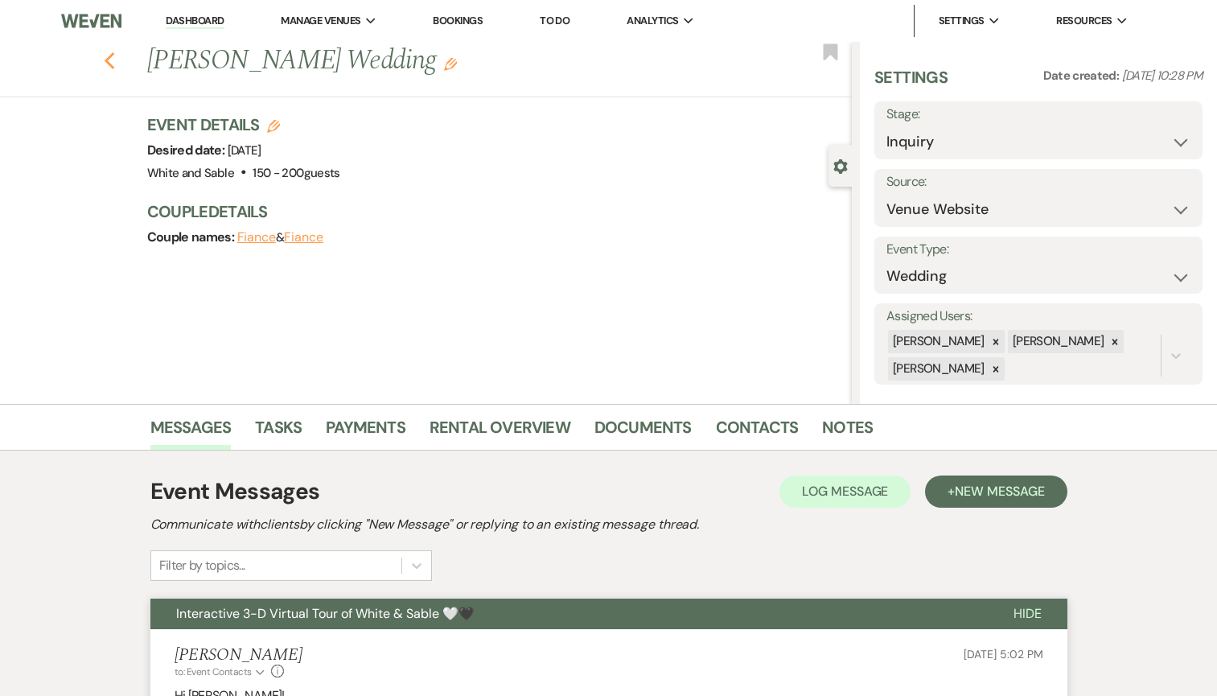
click at [113, 62] on icon "Previous" at bounding box center [110, 60] width 12 height 19
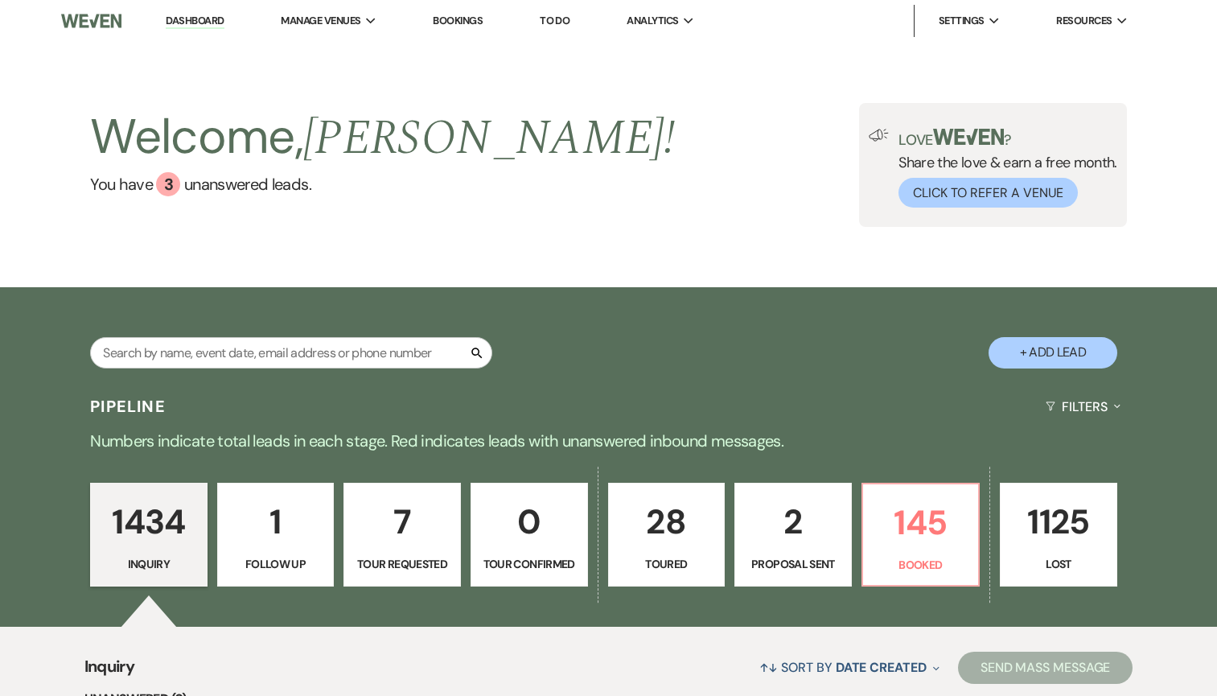
click at [674, 520] on p "28" at bounding box center [667, 522] width 97 height 54
select select "5"
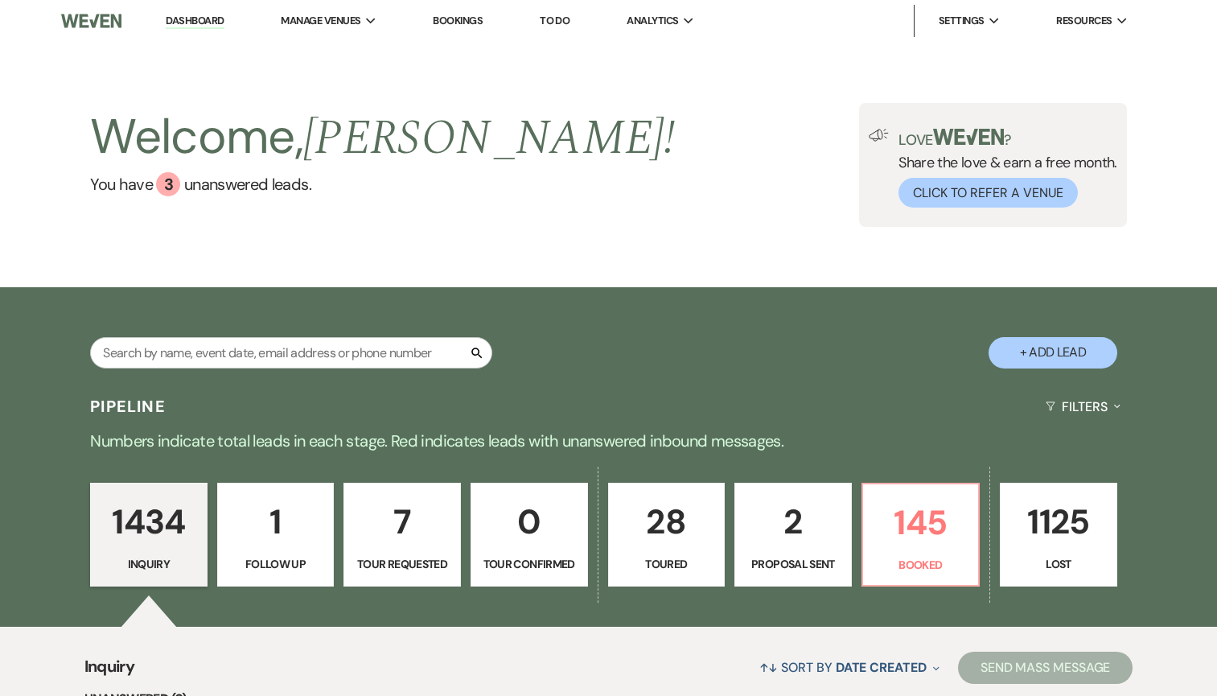
select select "5"
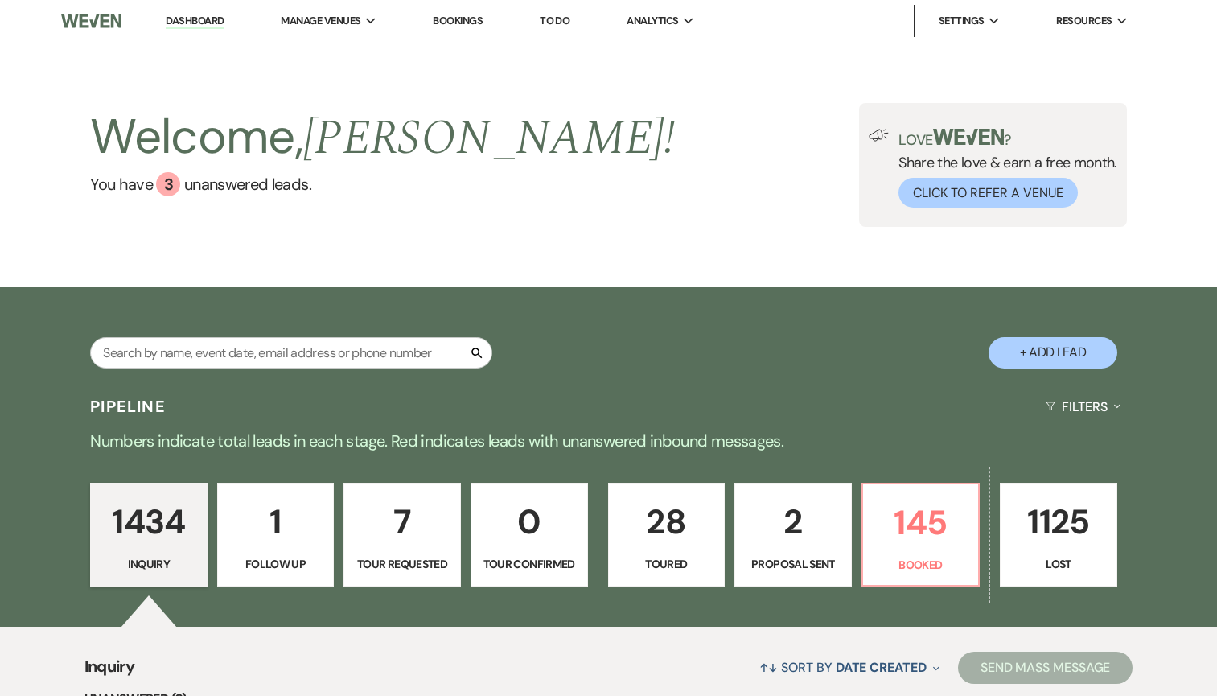
select select "5"
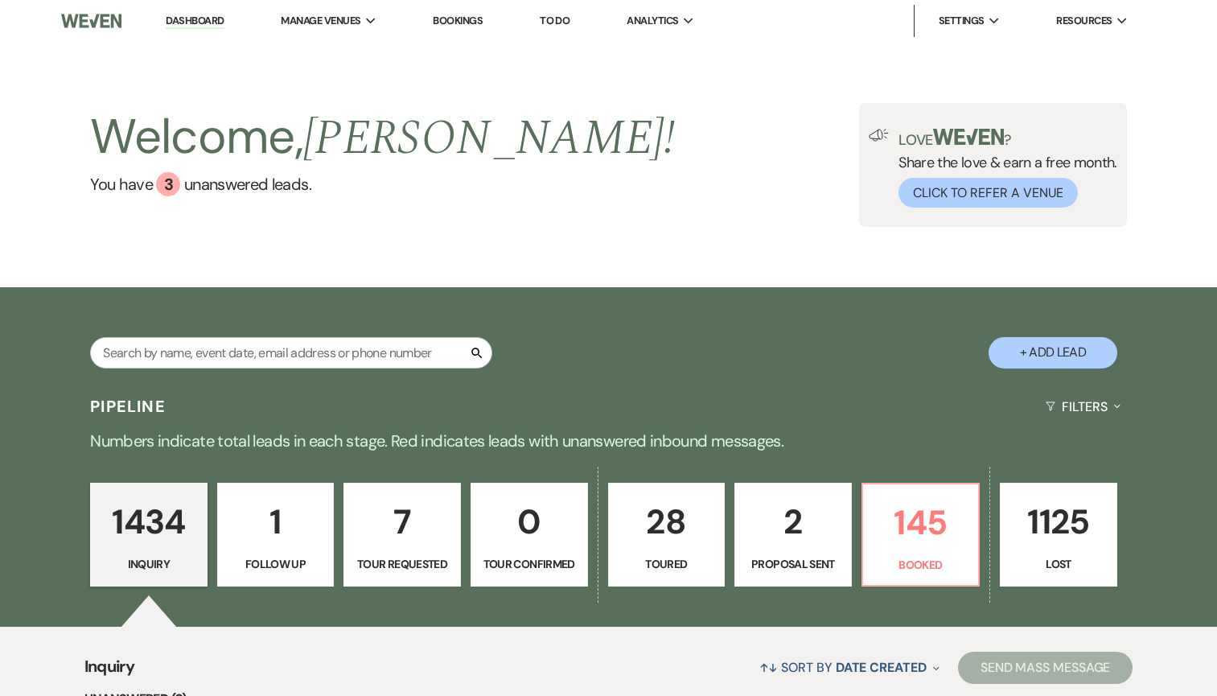
select select "5"
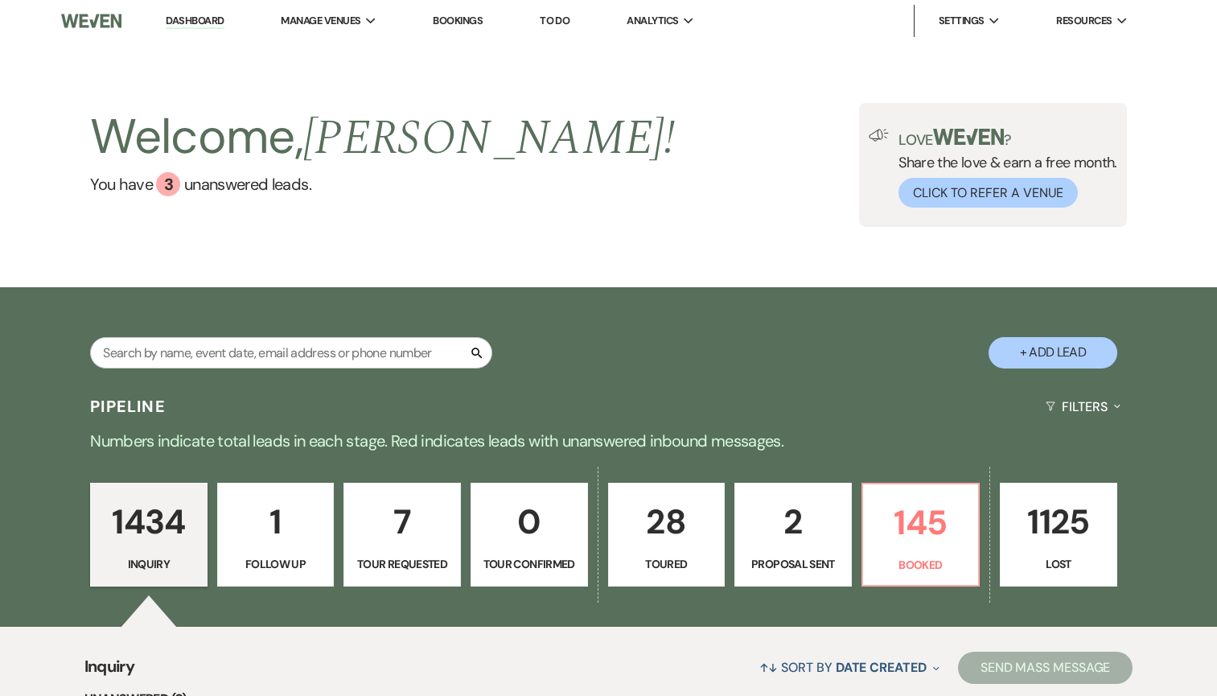
select select "5"
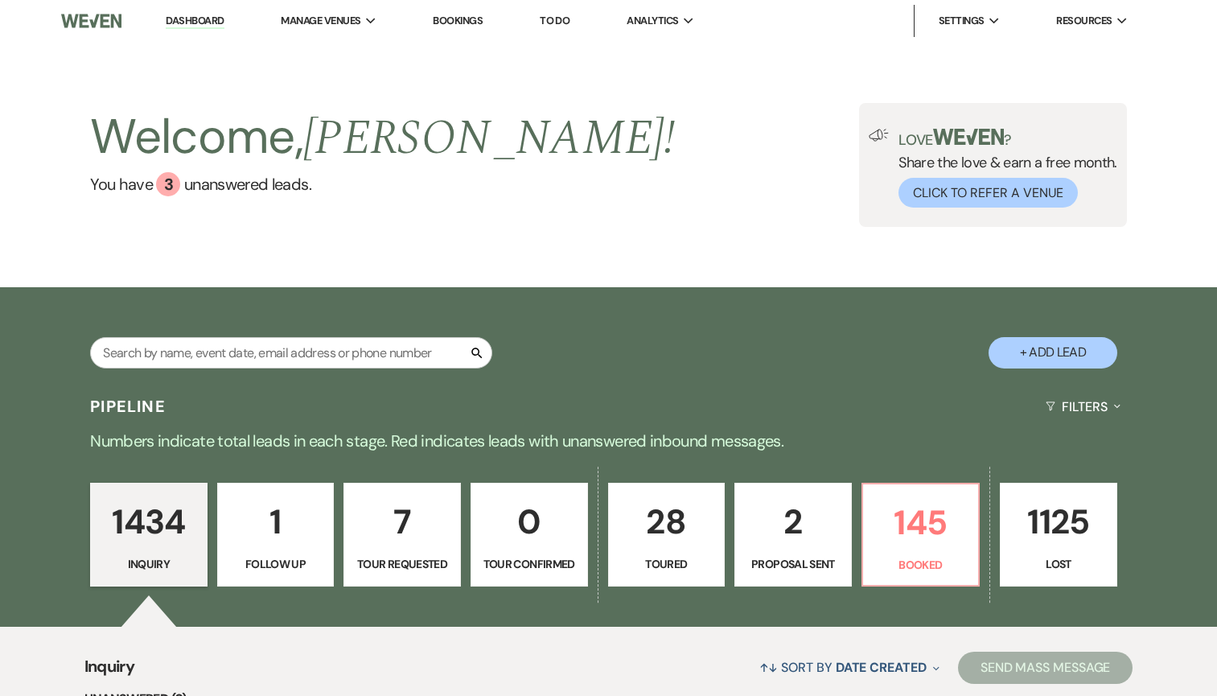
select select "5"
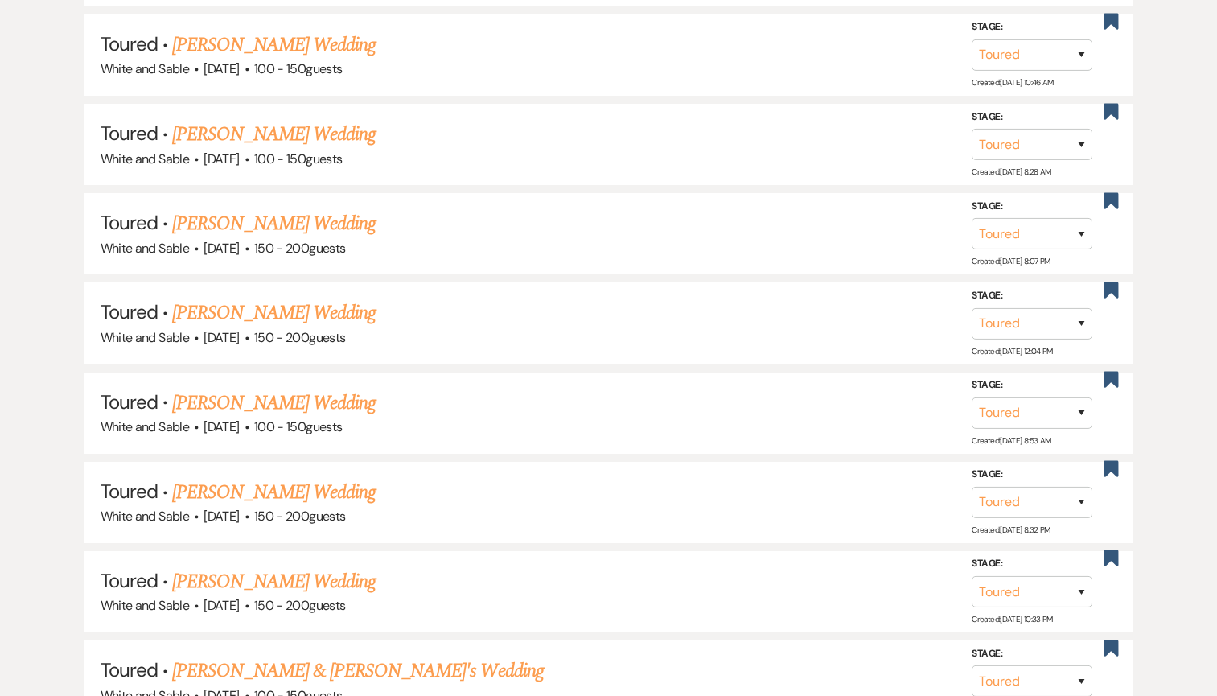
scroll to position [1308, 0]
